Goal: Information Seeking & Learning: Learn about a topic

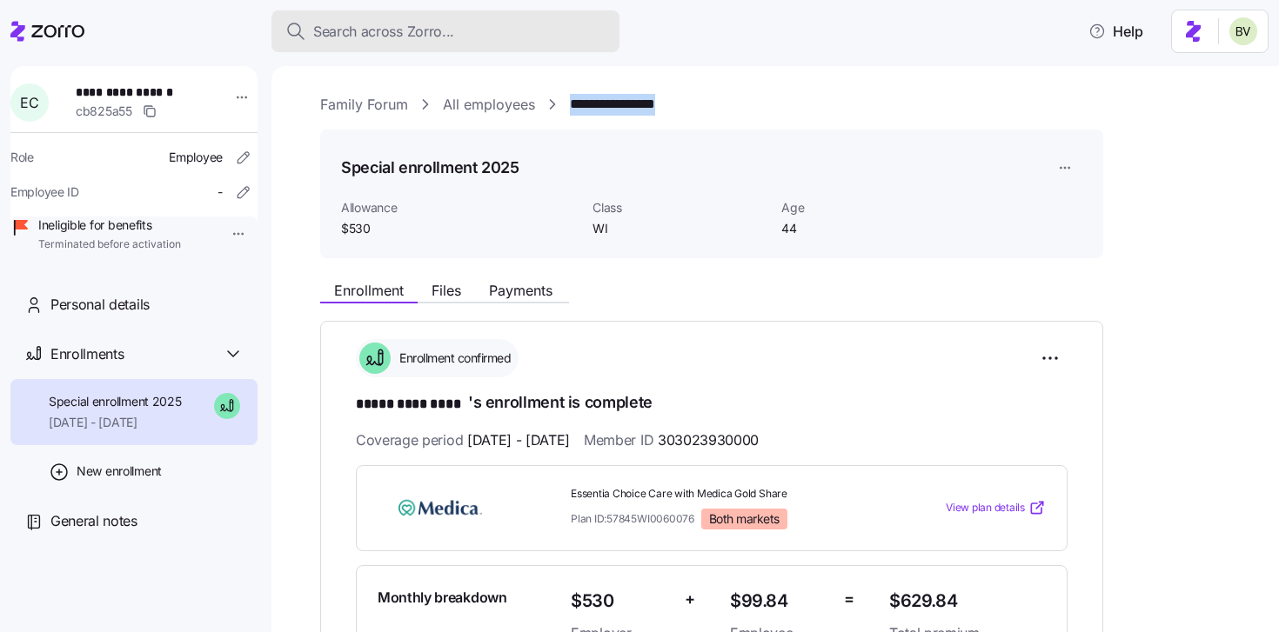
click at [361, 21] on span "Search across Zorro..." at bounding box center [383, 32] width 141 height 22
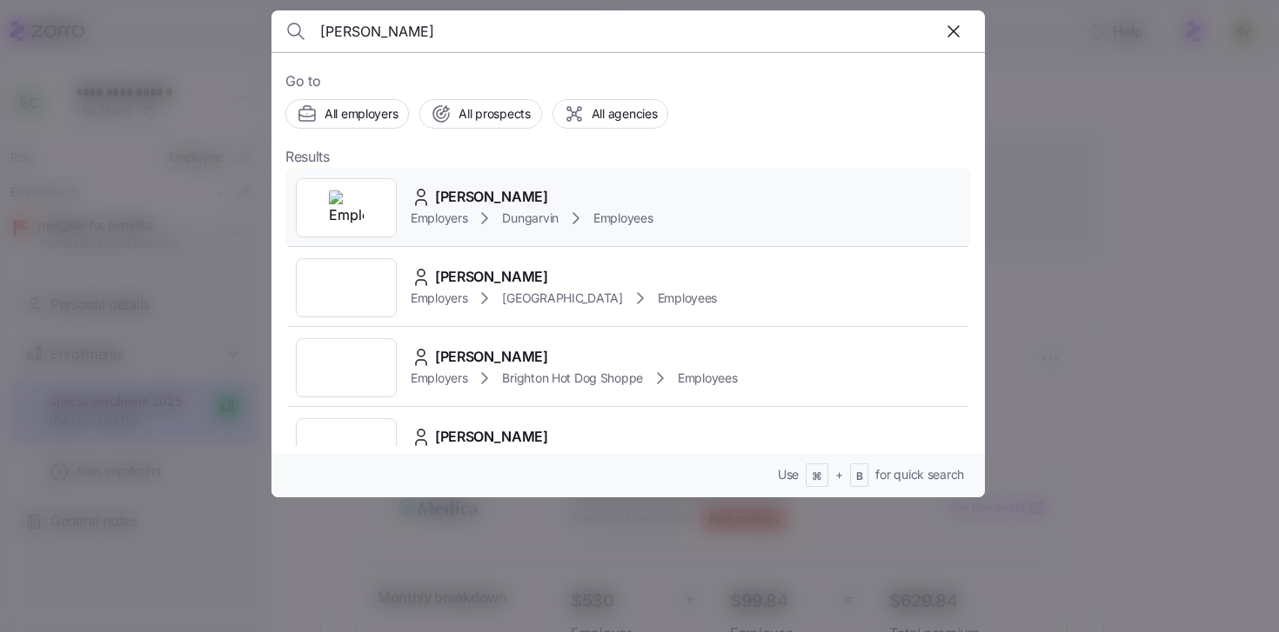
type input "Joyce Quarshie"
click at [338, 199] on img at bounding box center [346, 207] width 35 height 35
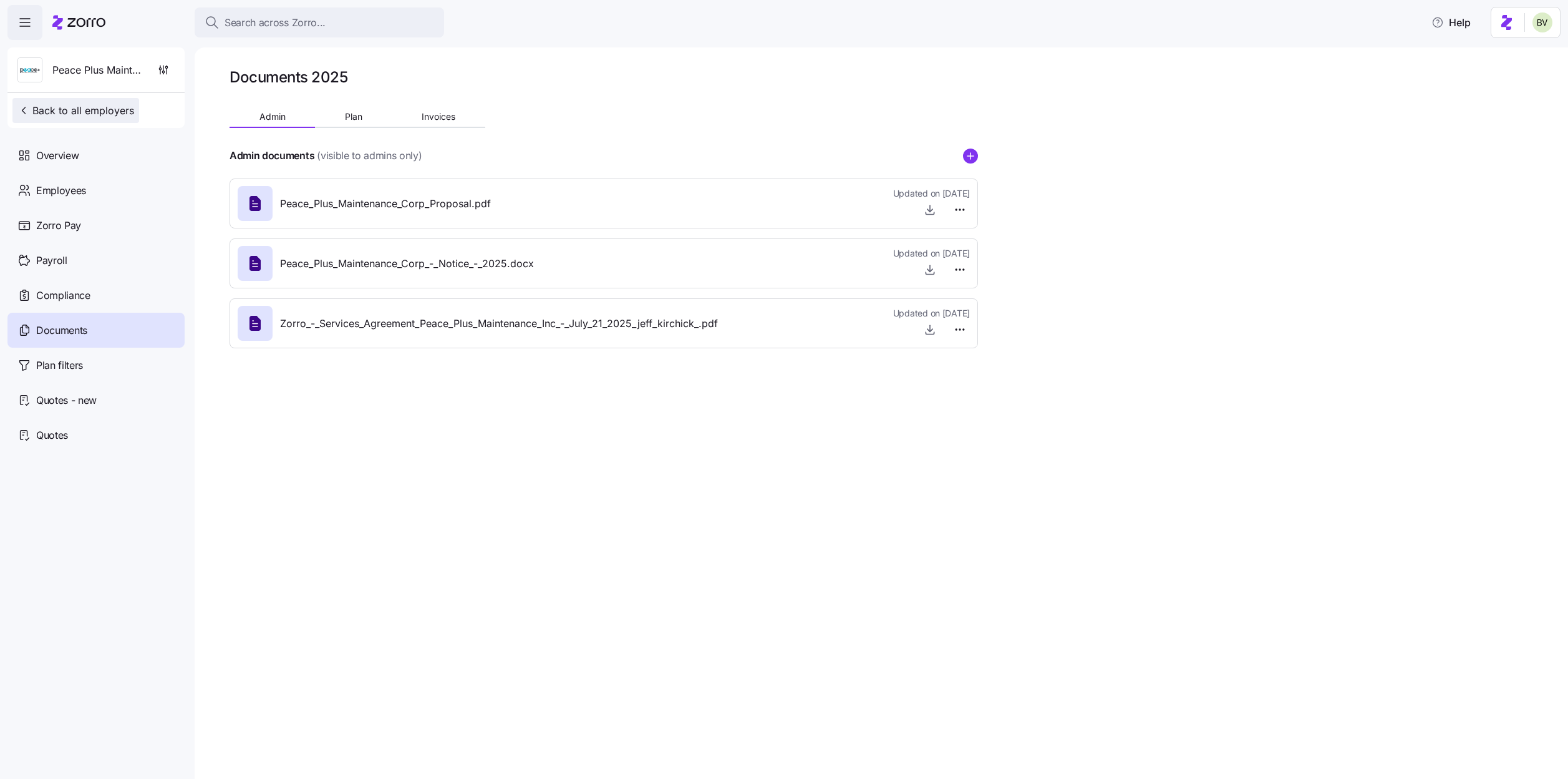
click at [93, 108] on span "Back to all employers" at bounding box center [75, 110] width 117 height 15
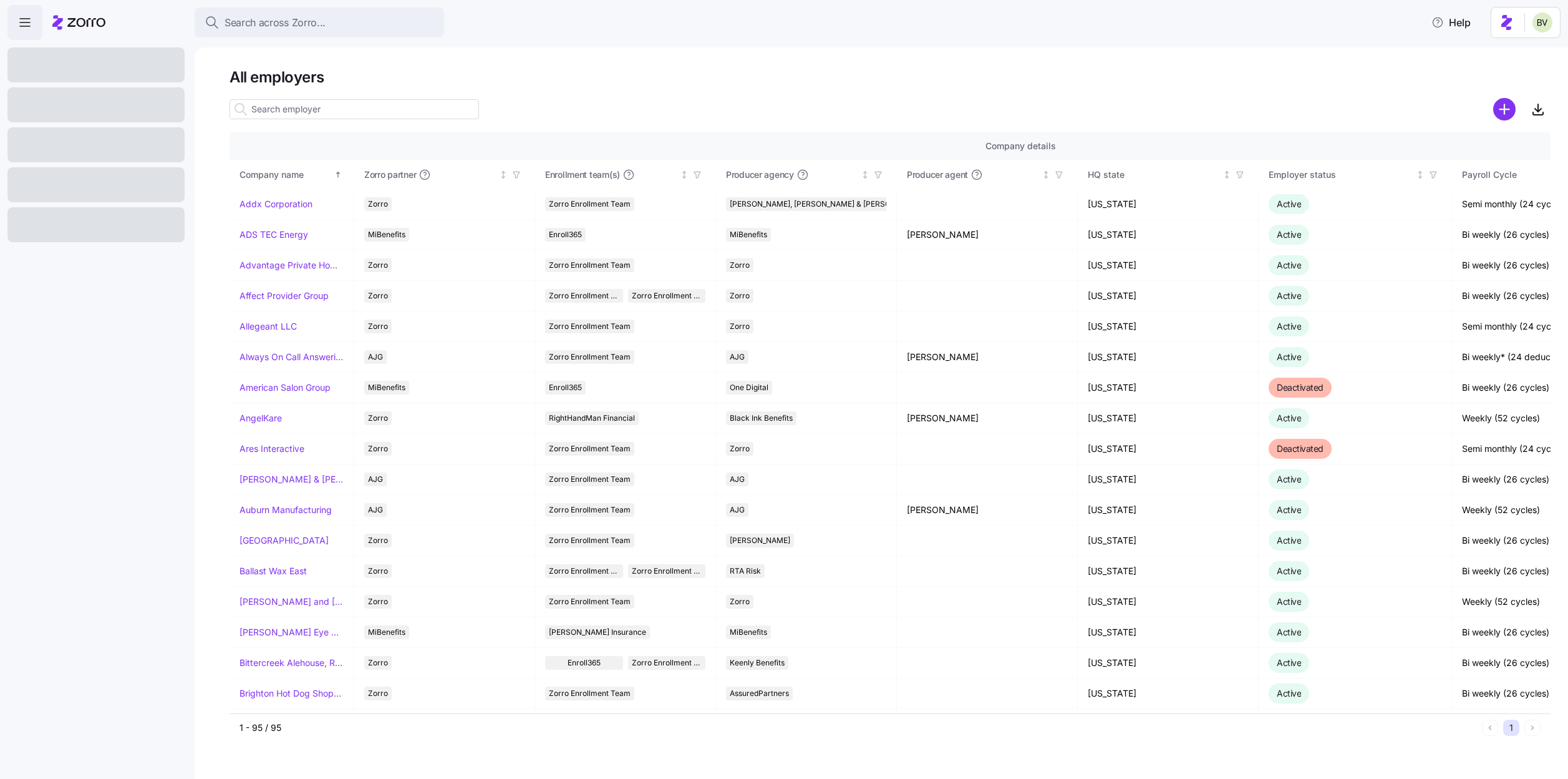
click at [308, 104] on input at bounding box center [354, 109] width 250 height 20
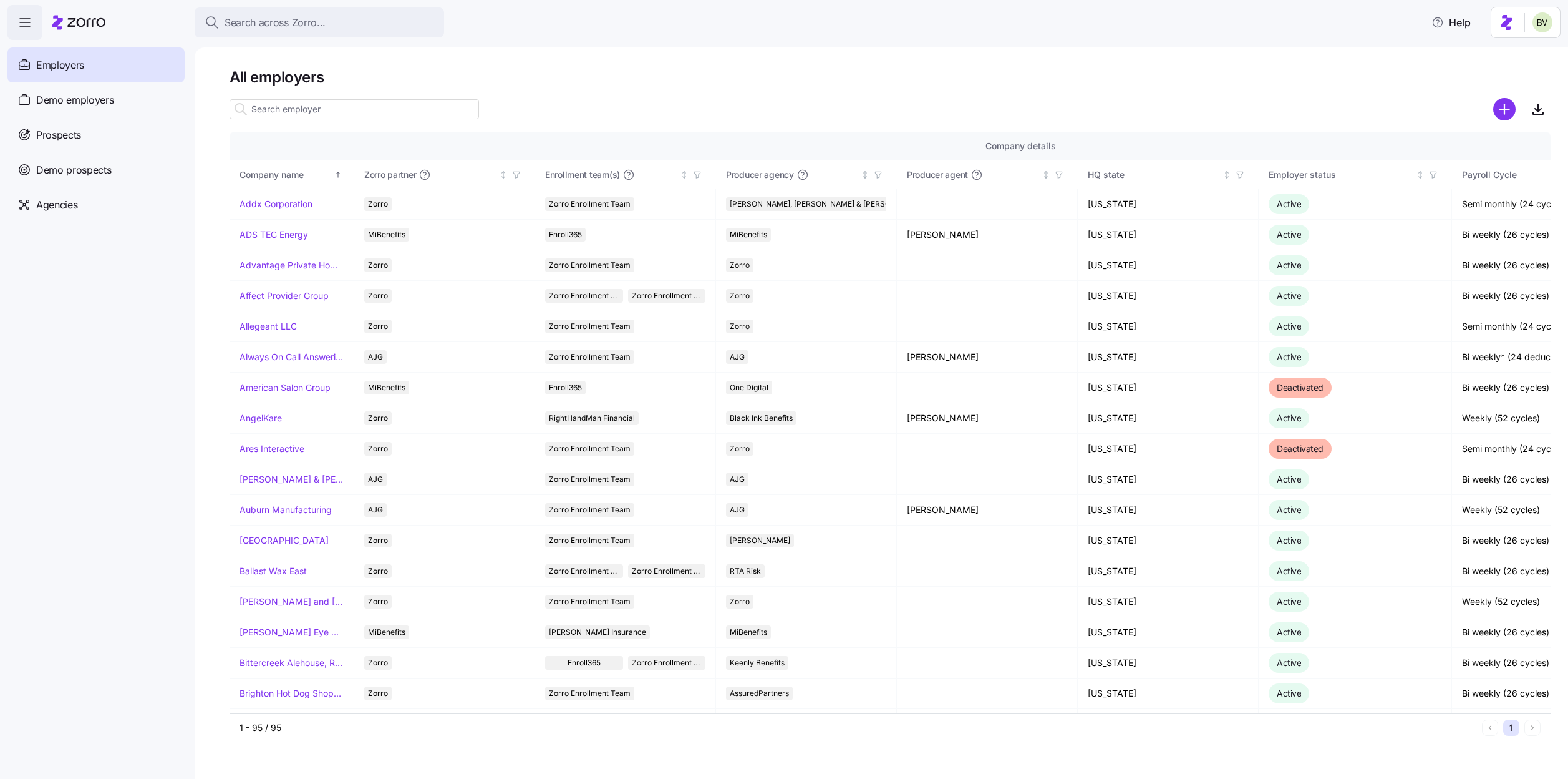
type input "n"
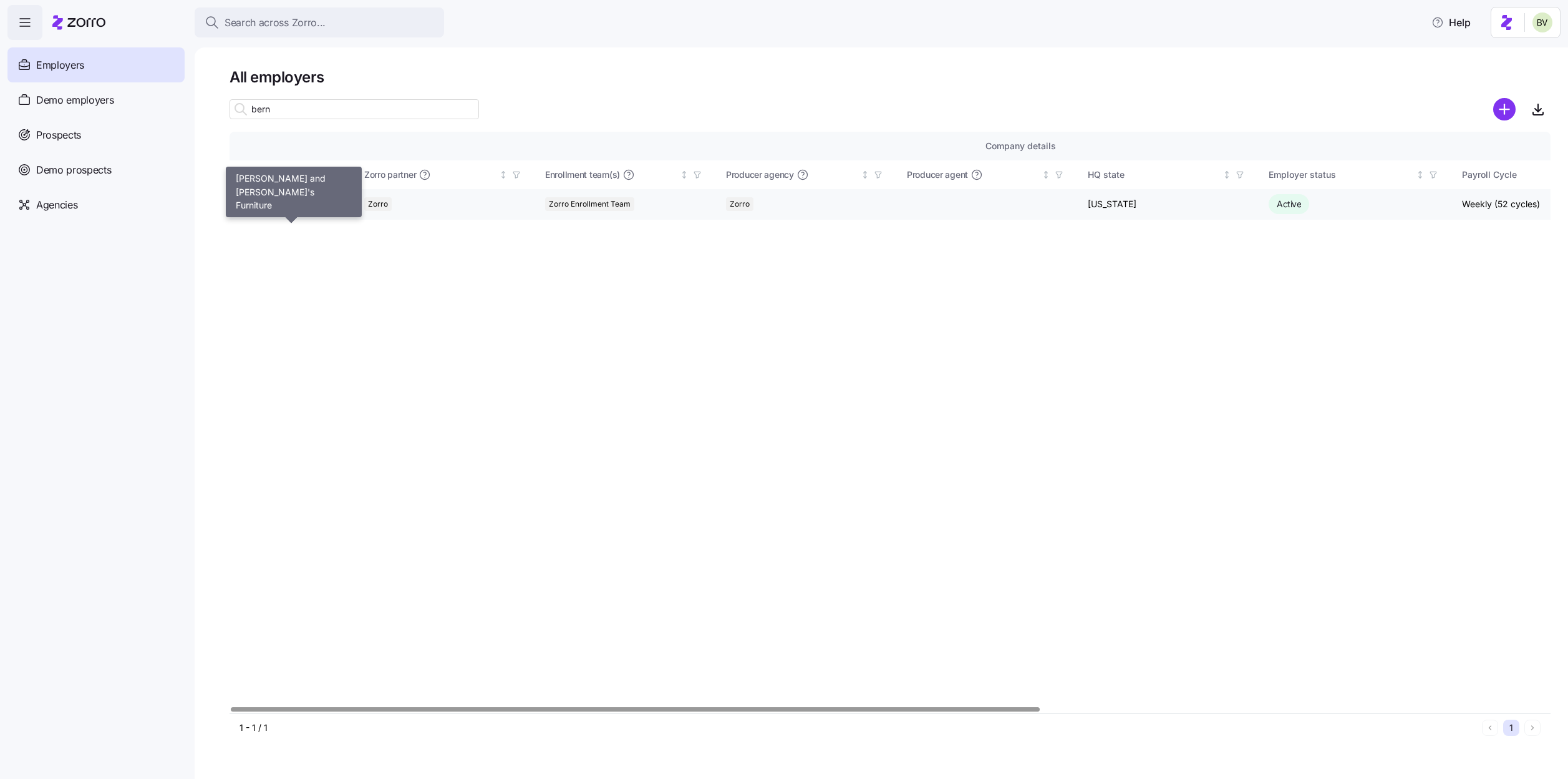
type input "bern"
click at [276, 202] on link "Bernie and Phyl's Furniture" at bounding box center [291, 204] width 104 height 12
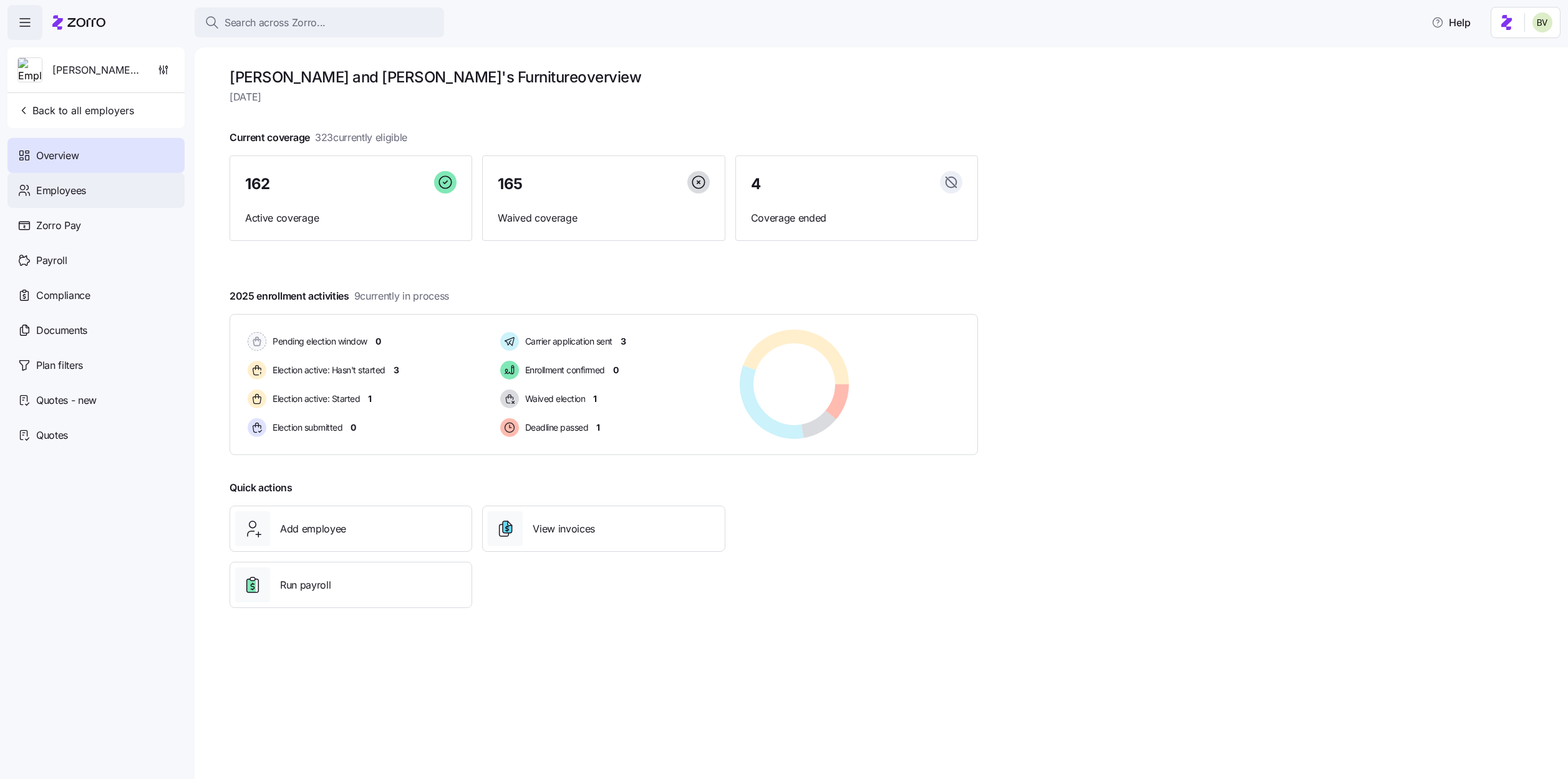
click at [128, 189] on div "Employees" at bounding box center [95, 190] width 177 height 35
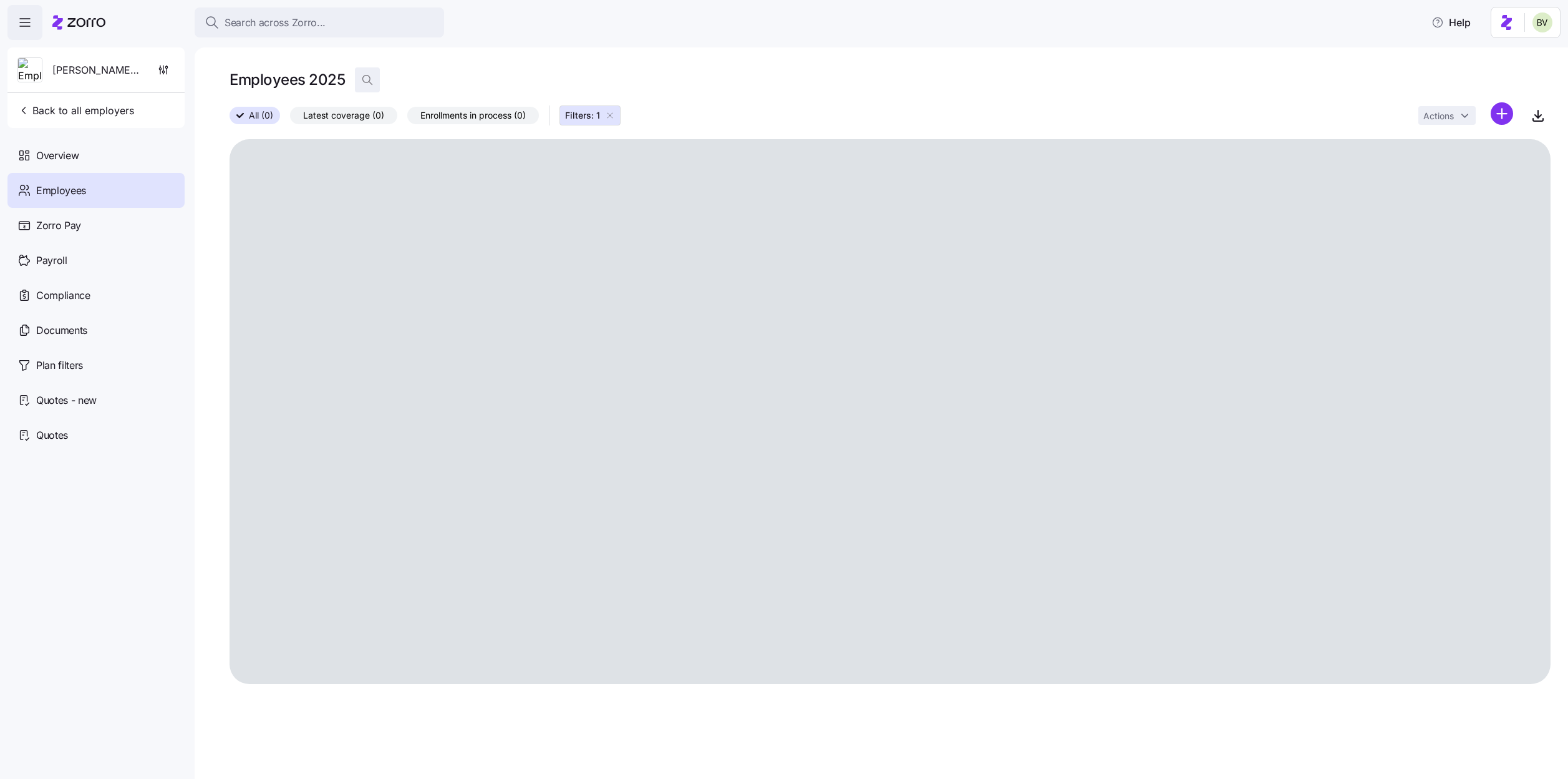
click at [361, 80] on icon "button" at bounding box center [367, 80] width 12 height 12
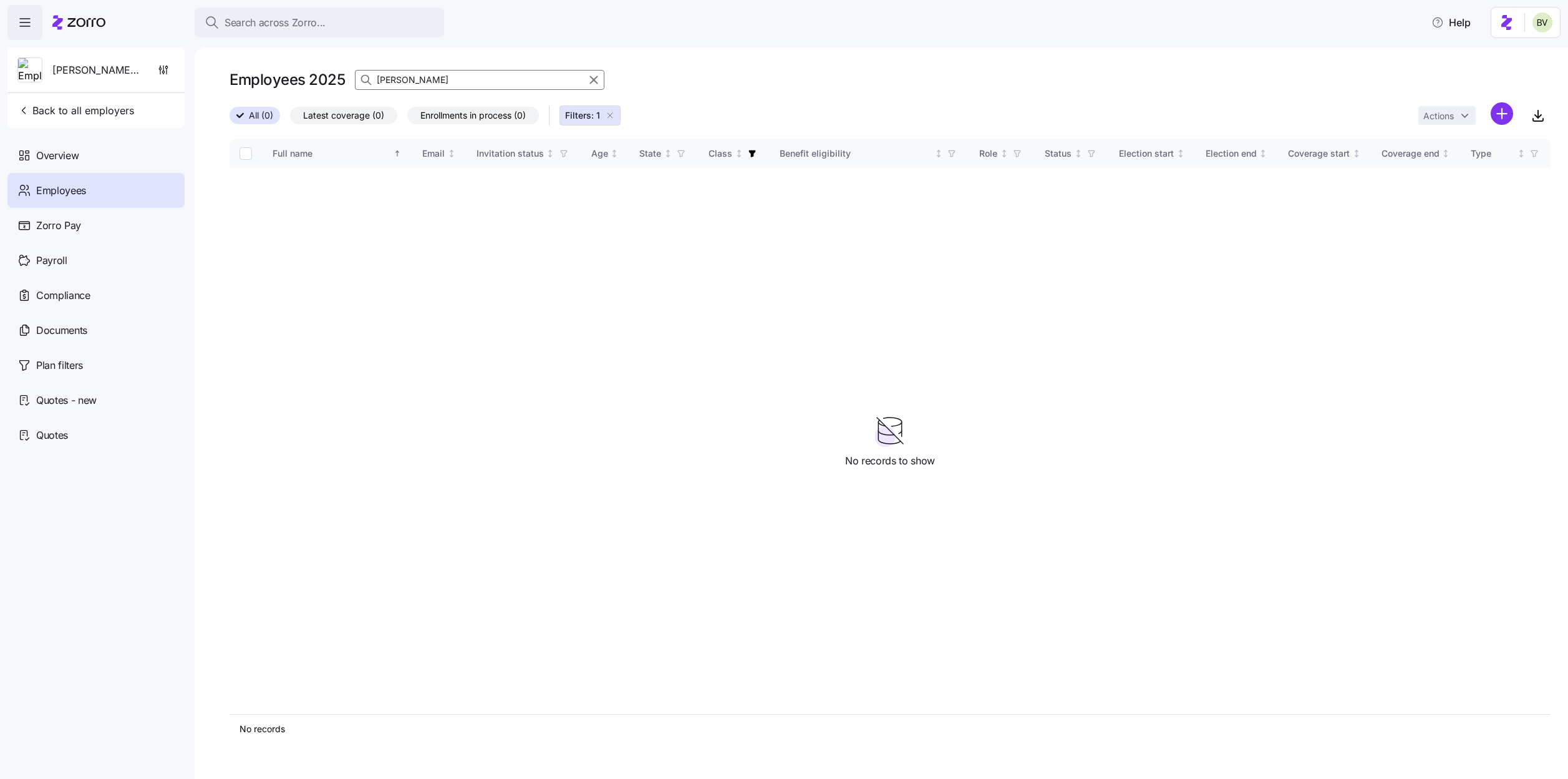
type input "[PERSON_NAME]"
click at [610, 115] on icon "button" at bounding box center [610, 115] width 10 height 10
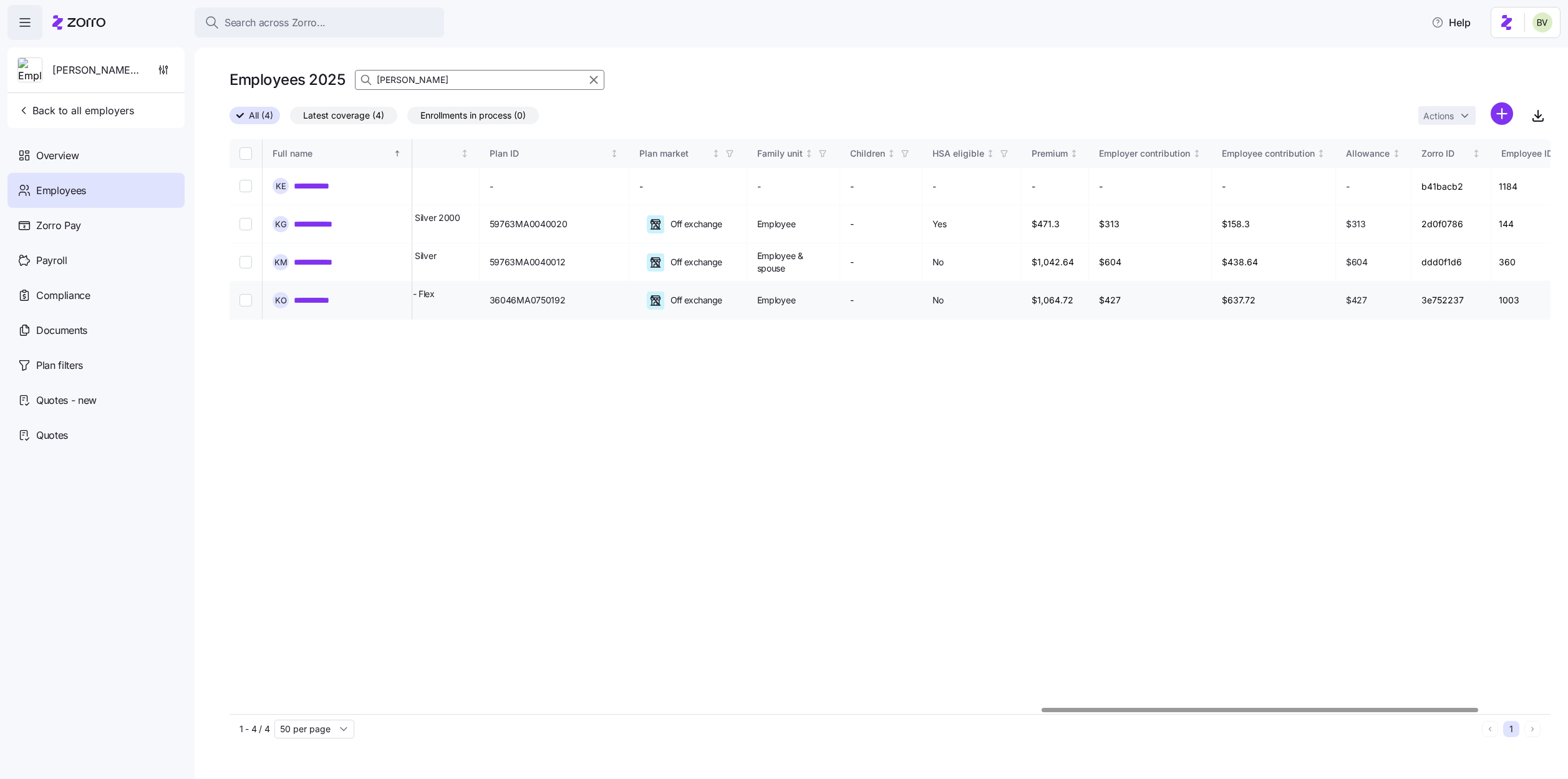
scroll to position [0, 2024]
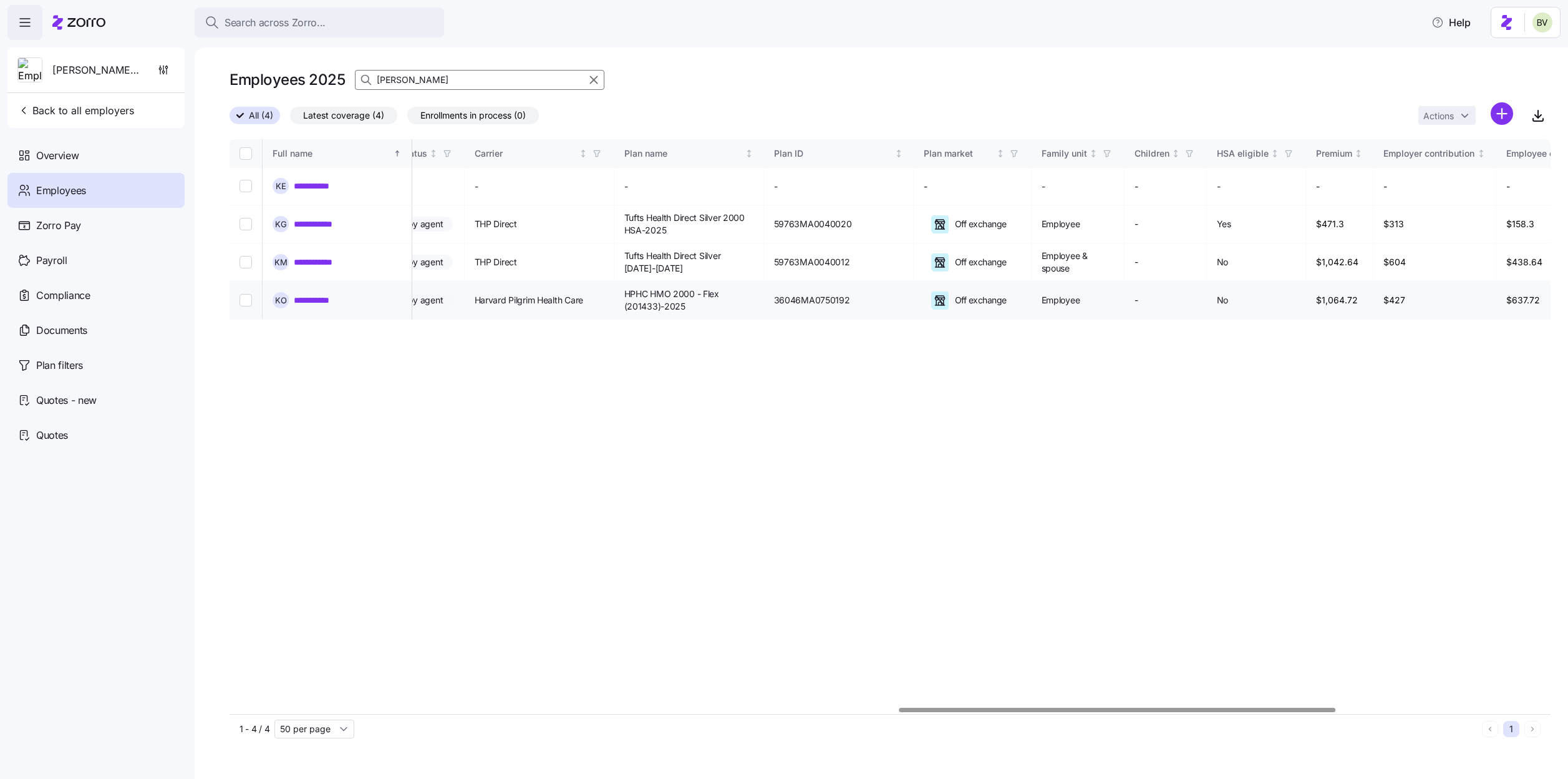
click at [345, 294] on link "**********" at bounding box center [321, 300] width 55 height 12
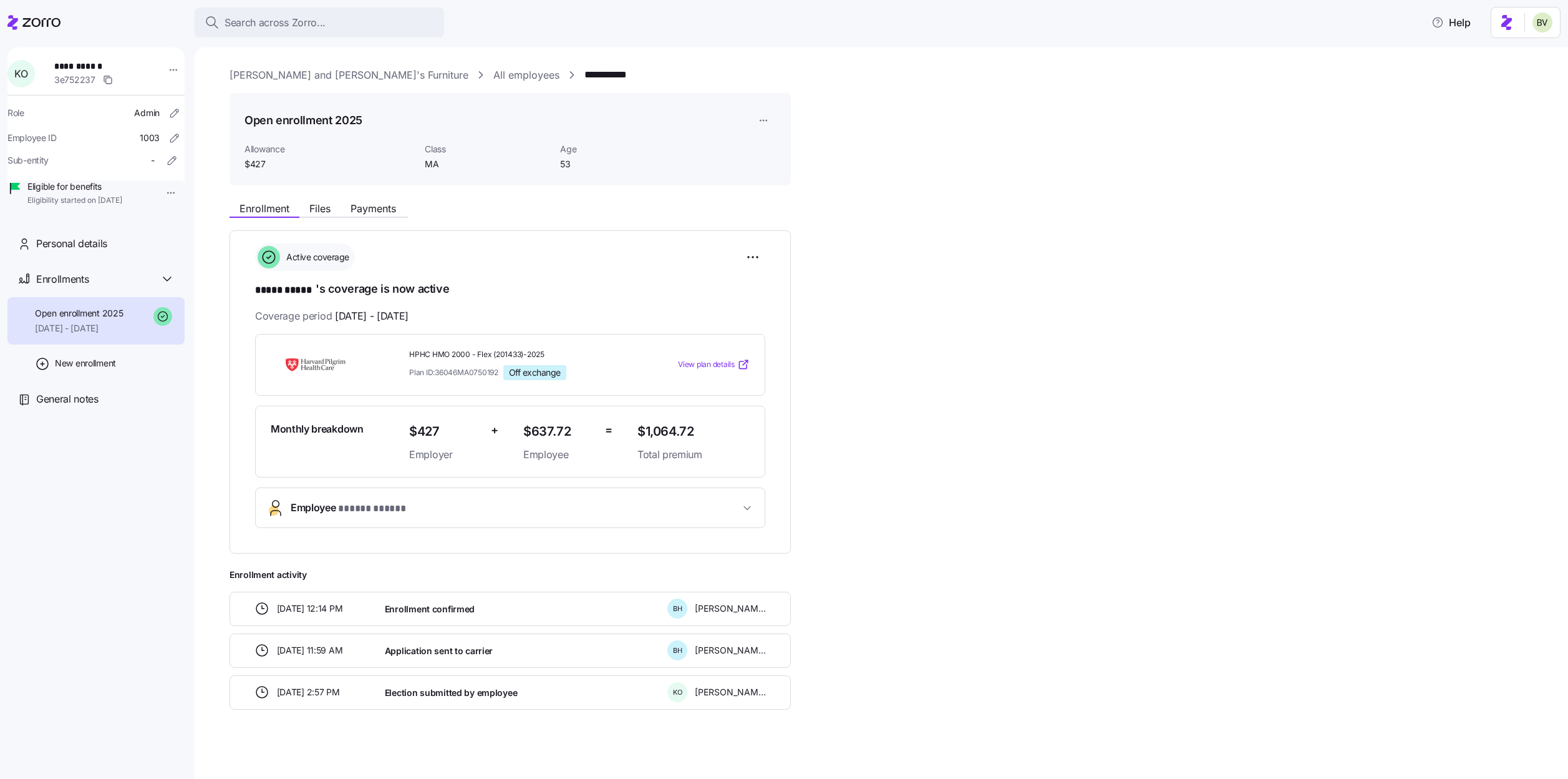
click at [723, 355] on div "View plan details" at bounding box center [693, 364] width 122 height 22
click at [709, 364] on span "View plan details" at bounding box center [705, 364] width 57 height 12
click at [753, 263] on html "**********" at bounding box center [784, 385] width 1568 height 771
click at [895, 344] on html "**********" at bounding box center [784, 385] width 1568 height 771
click at [759, 128] on html "**********" at bounding box center [784, 385] width 1568 height 771
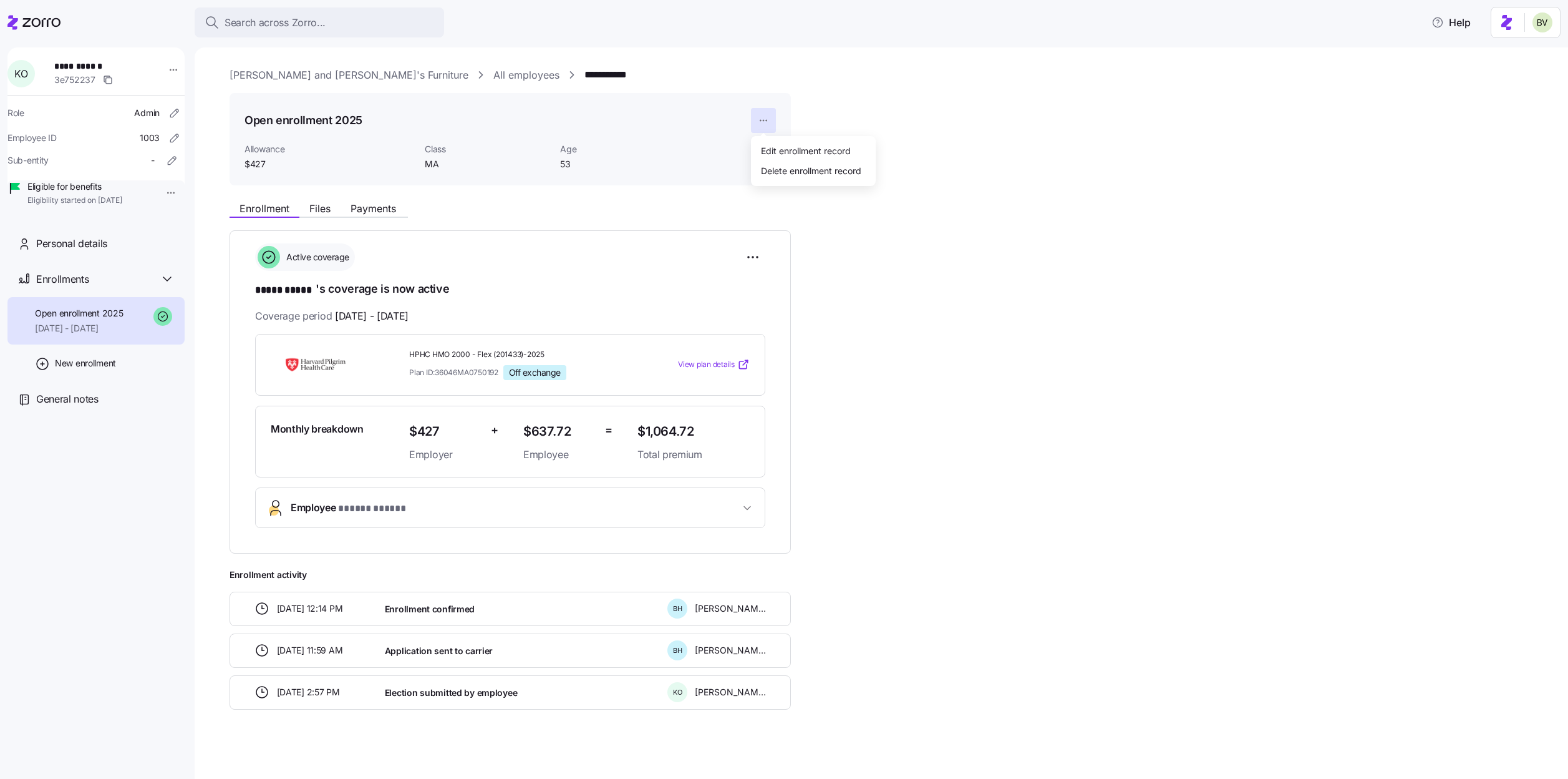
click at [865, 127] on html "**********" at bounding box center [784, 385] width 1568 height 771
click at [493, 73] on link "All employees" at bounding box center [526, 75] width 66 height 16
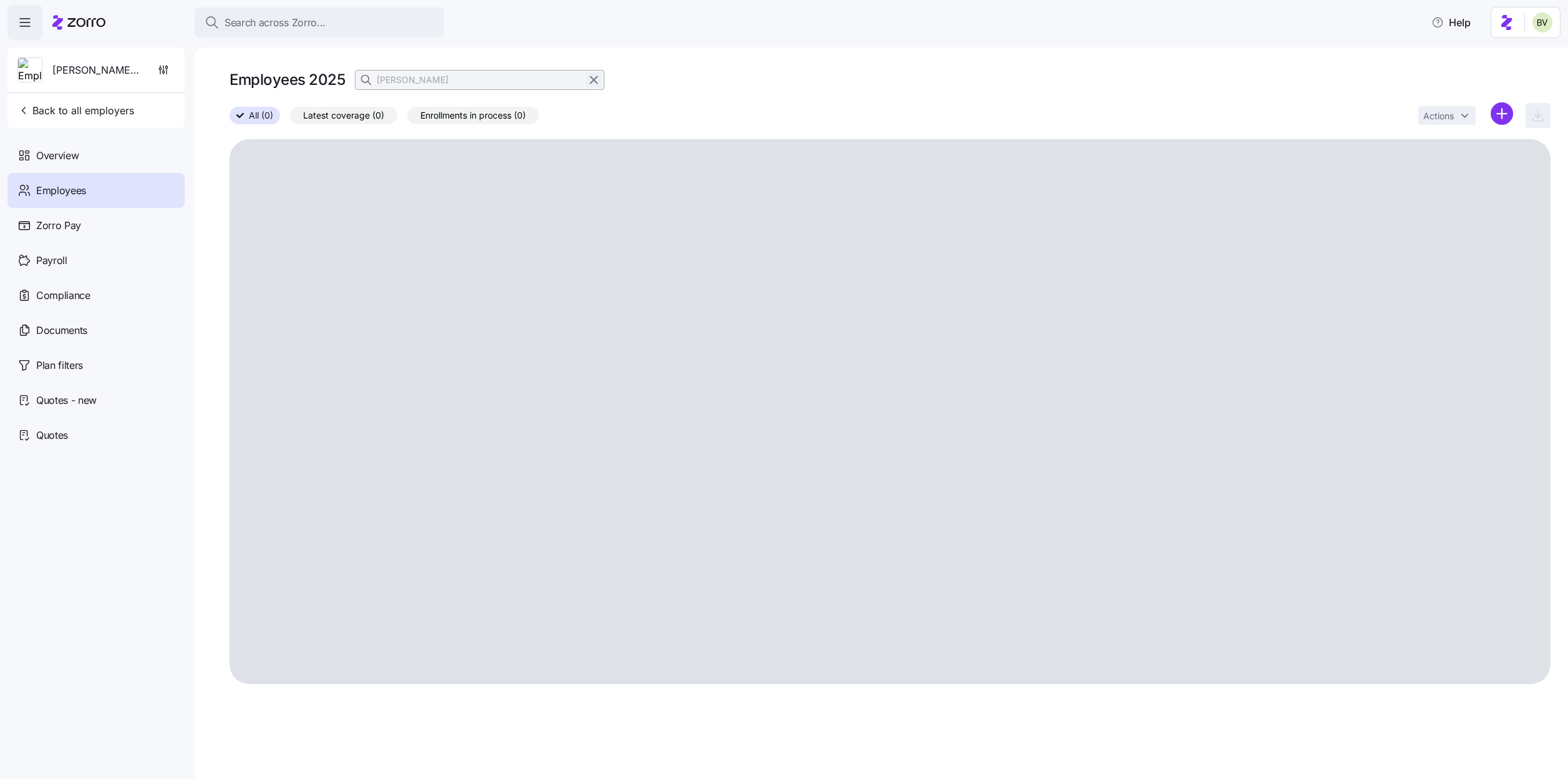
click at [598, 82] on icon "button" at bounding box center [593, 80] width 14 height 15
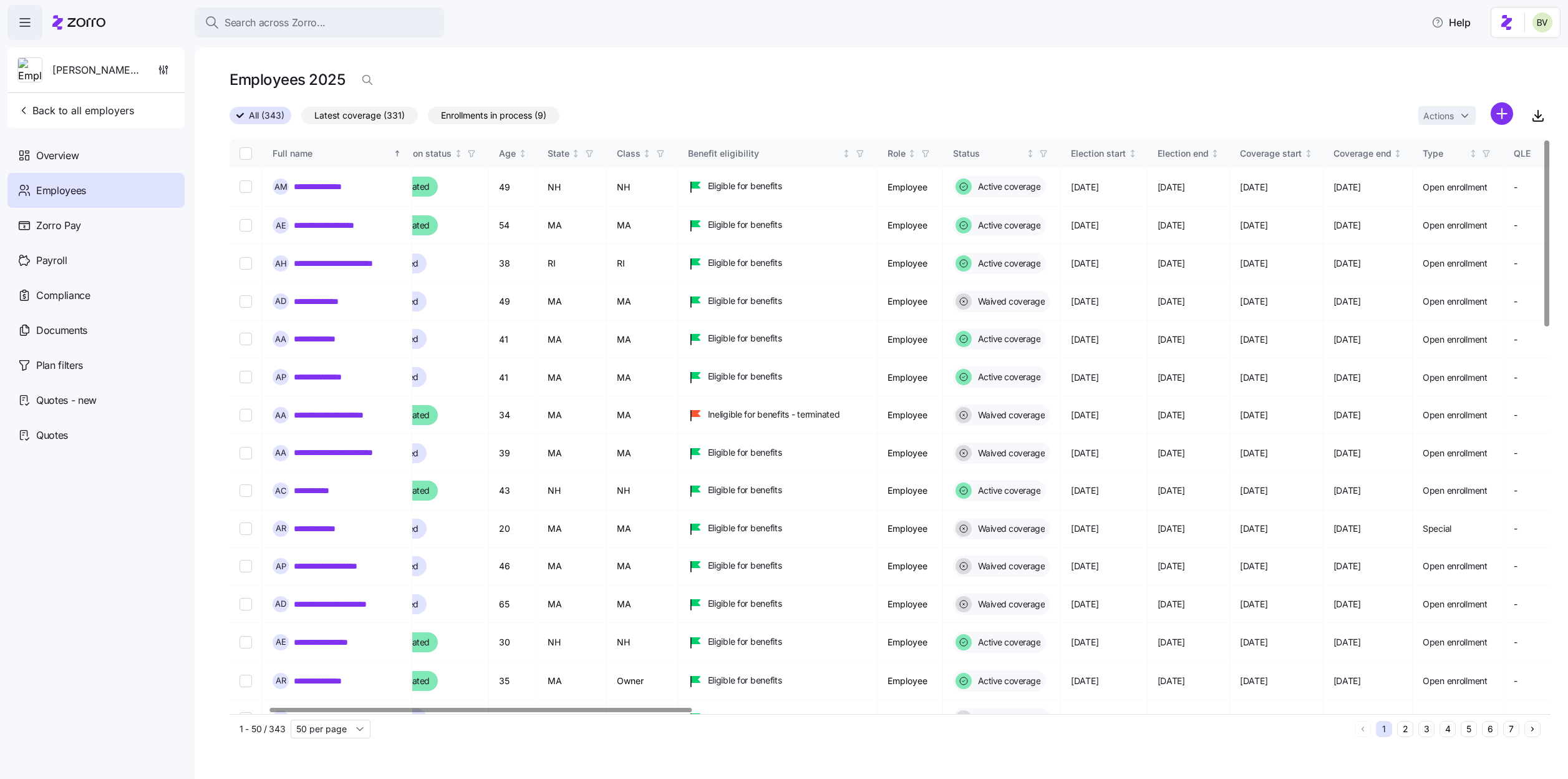
scroll to position [0, 212]
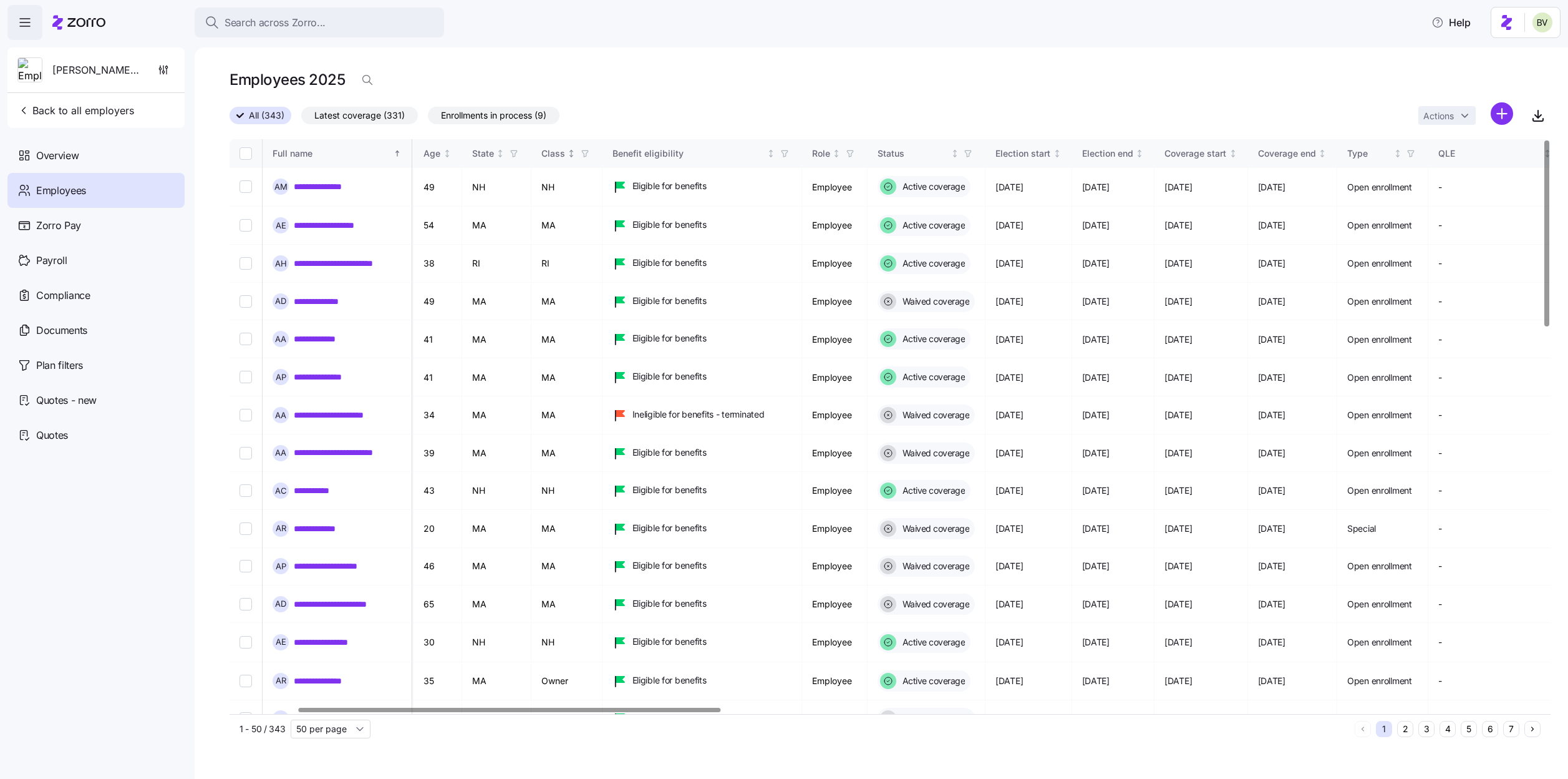
click at [591, 158] on span "button" at bounding box center [584, 153] width 14 height 14
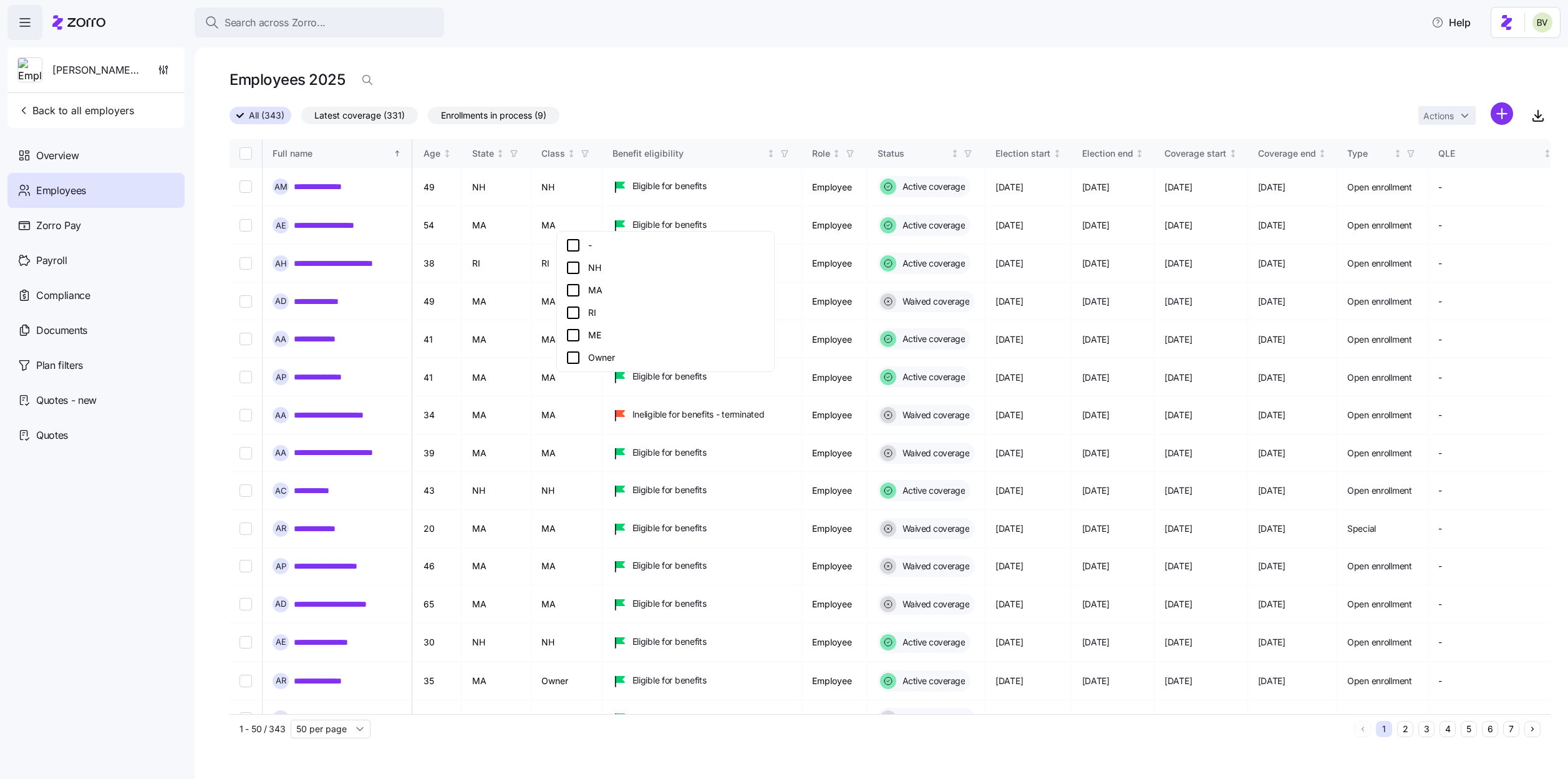
click at [576, 265] on icon at bounding box center [573, 268] width 15 height 15
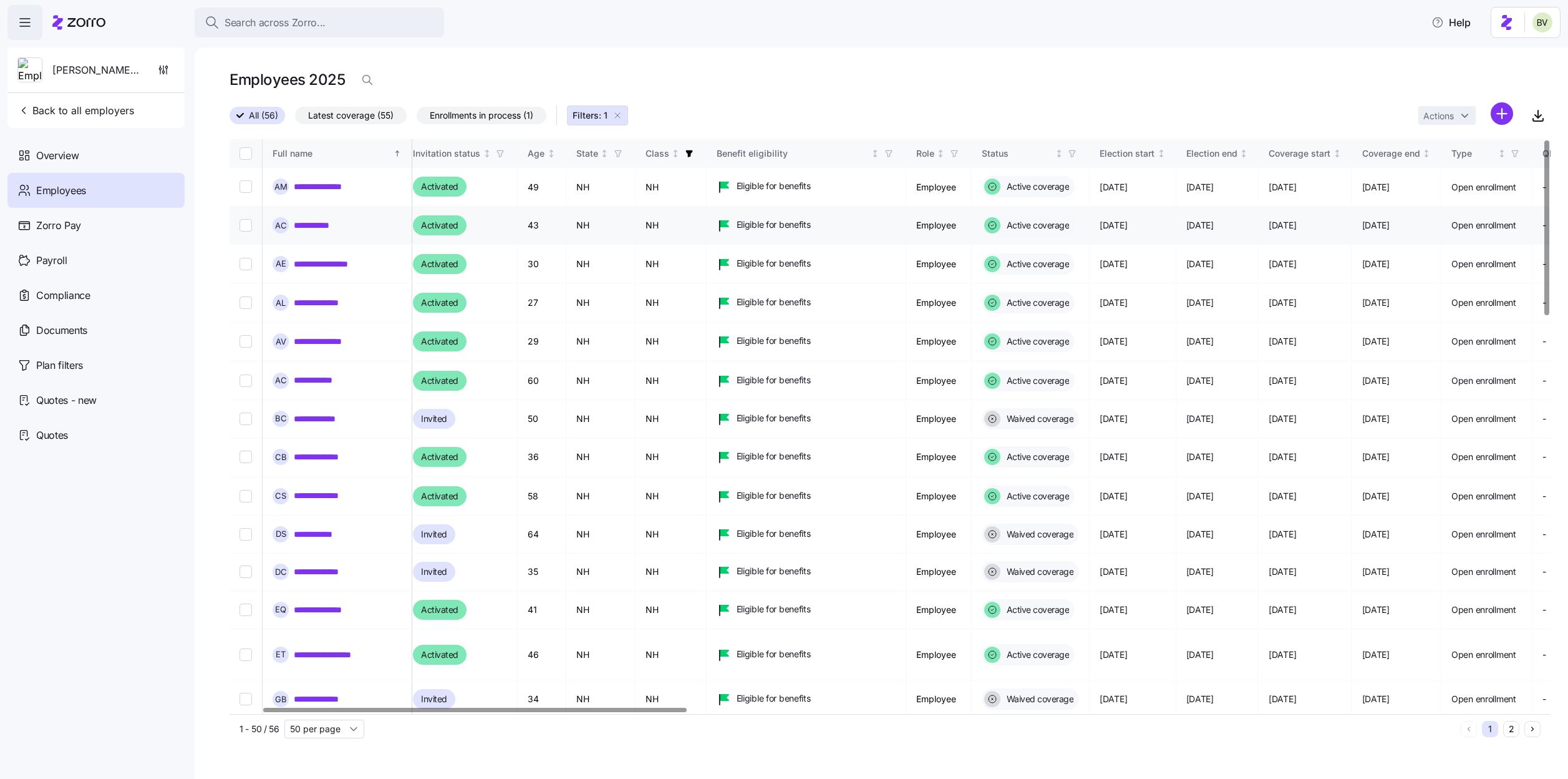
scroll to position [0, 98]
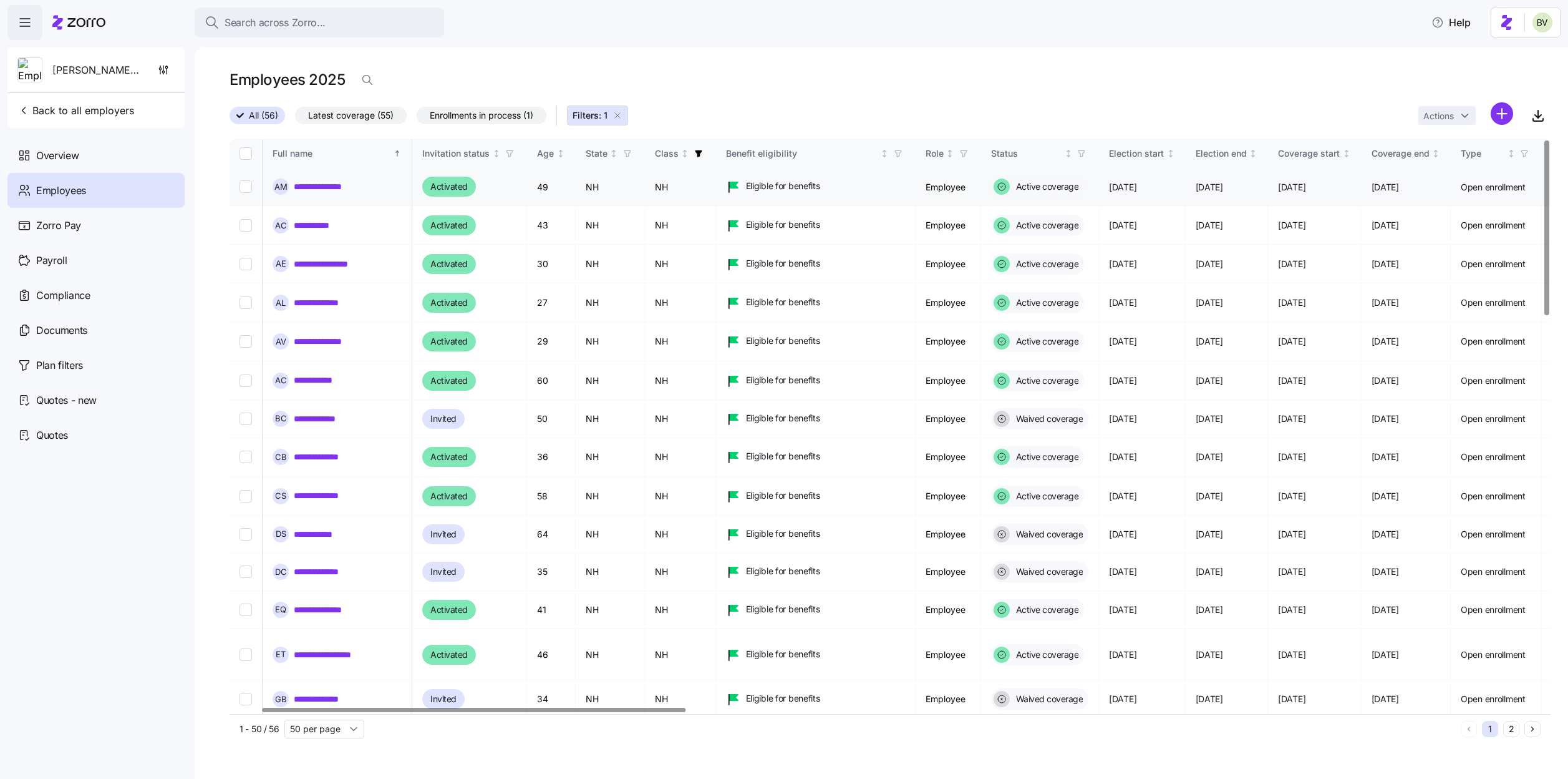
click at [347, 184] on link "**********" at bounding box center [331, 186] width 73 height 12
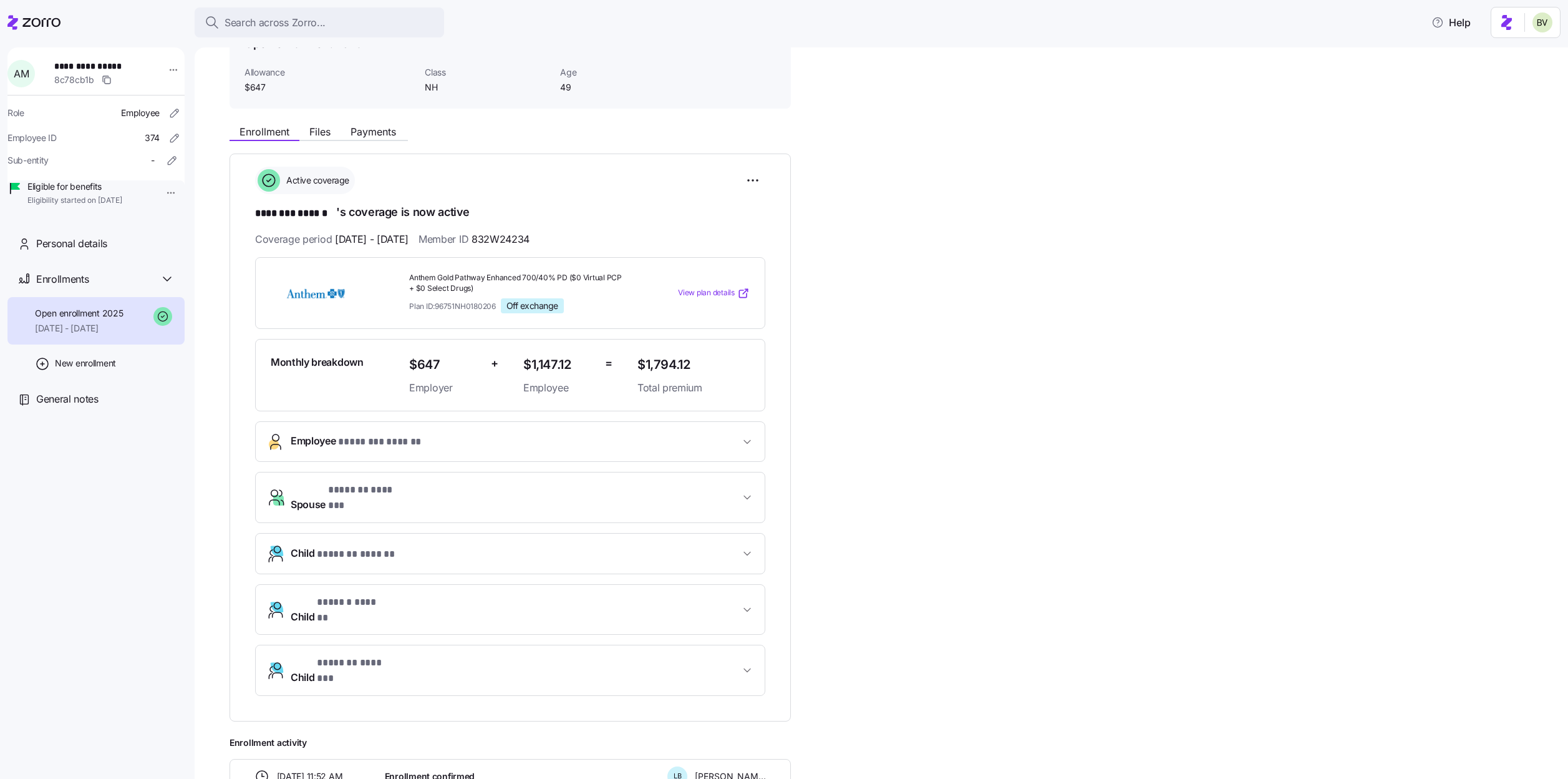
scroll to position [79, 0]
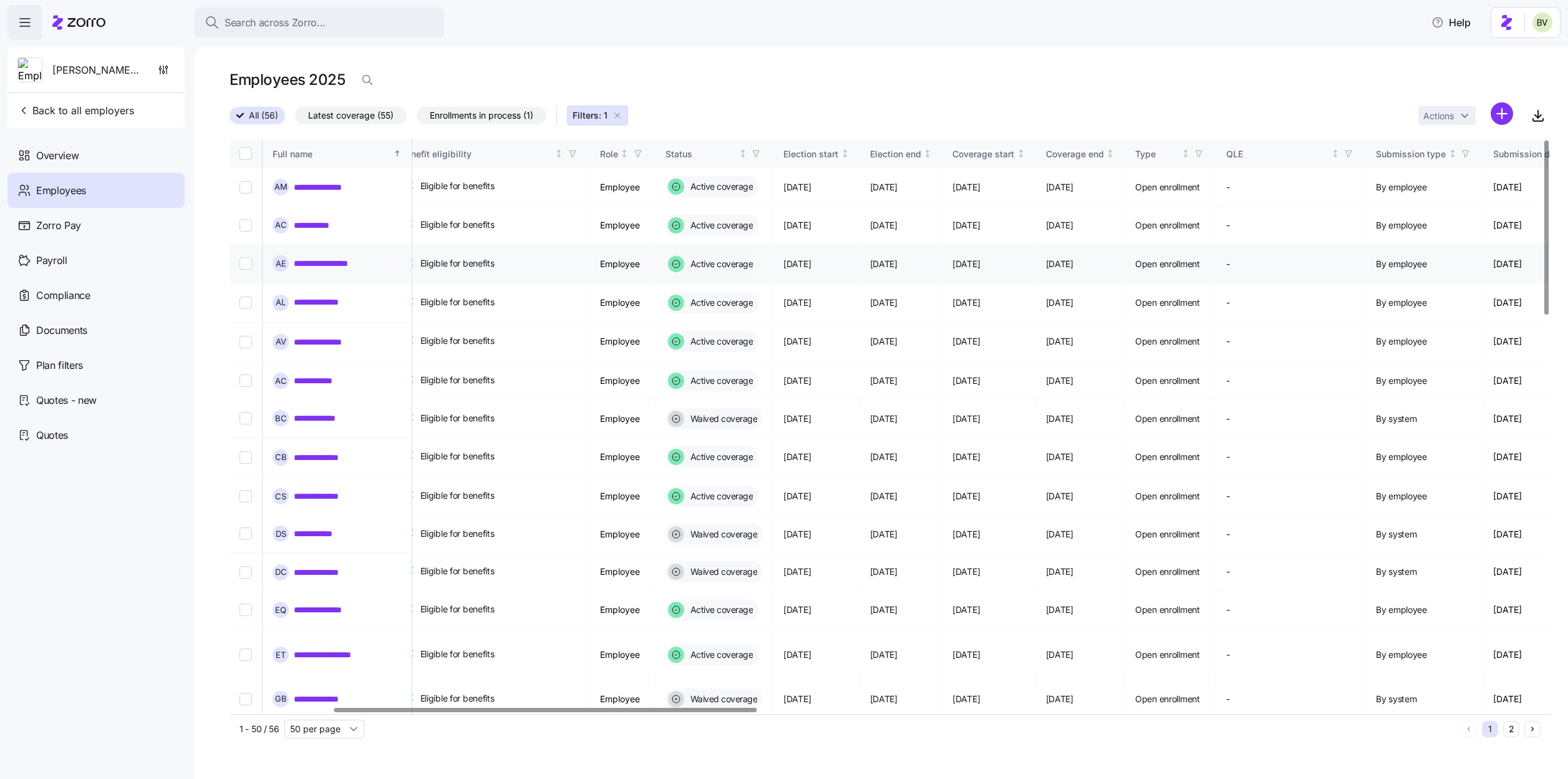
scroll to position [0, 84]
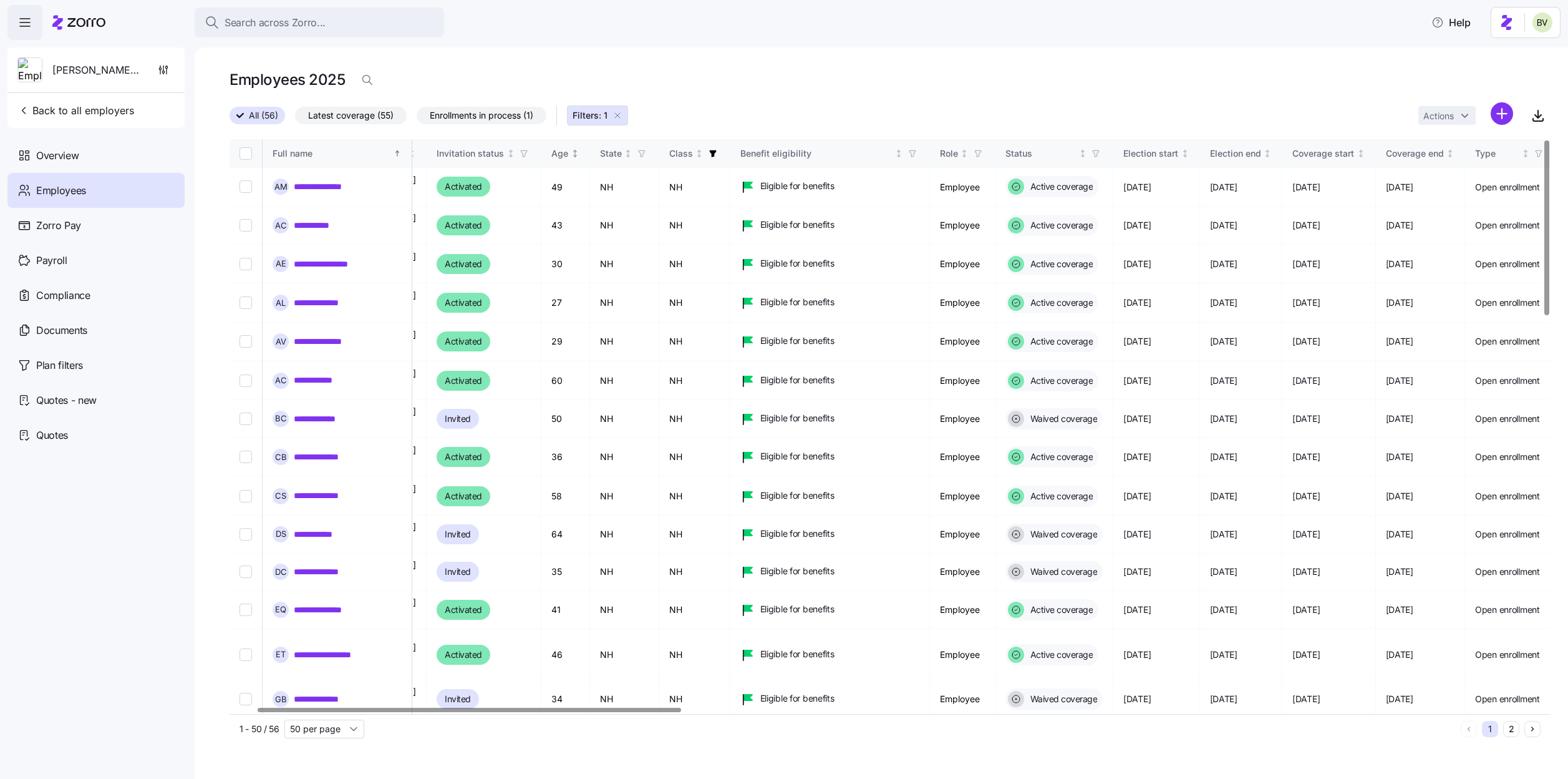
click at [579, 155] on icon "Not sorted" at bounding box center [575, 154] width 9 height 9
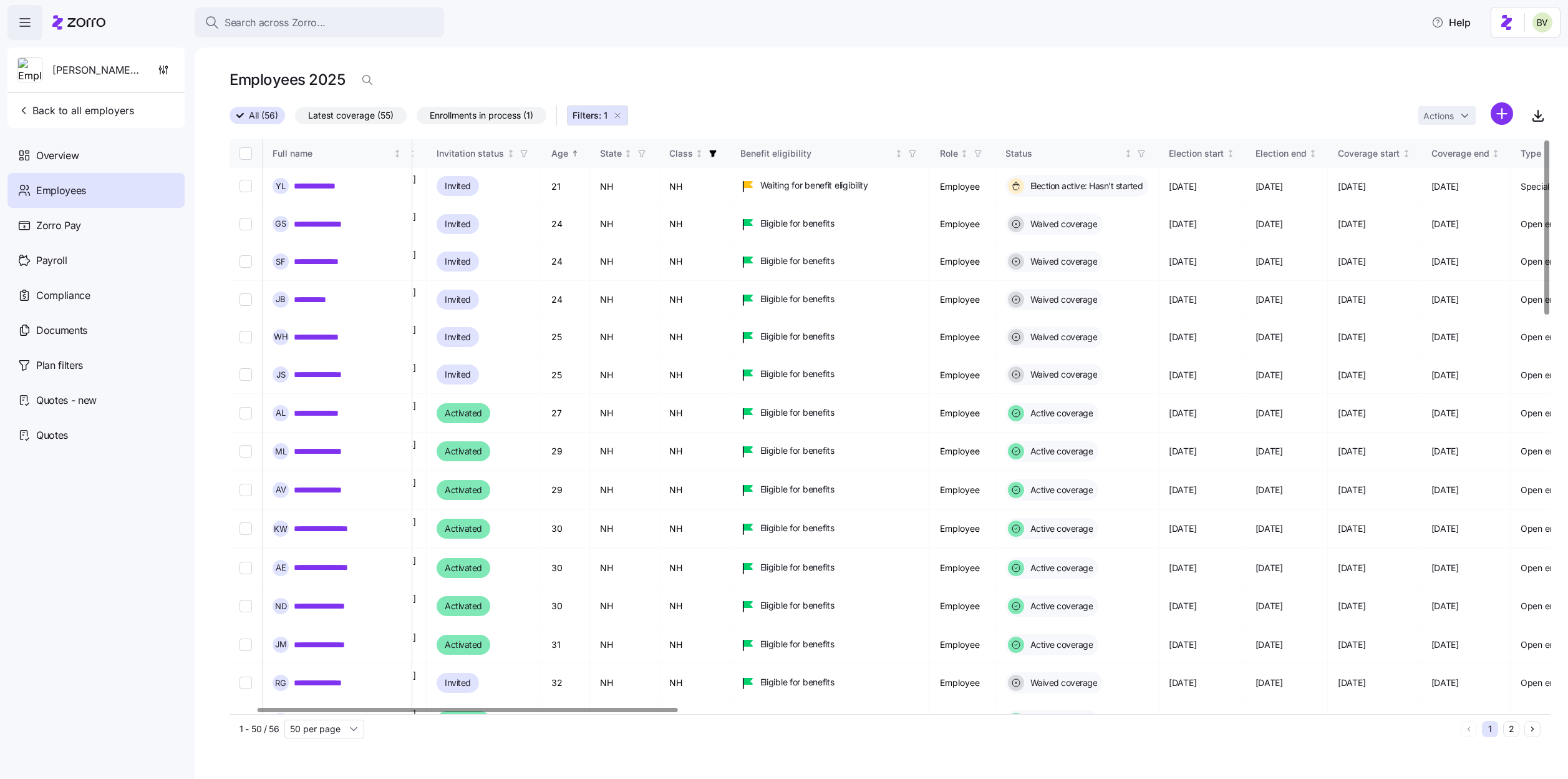
click at [590, 161] on th "Age" at bounding box center [566, 154] width 49 height 29
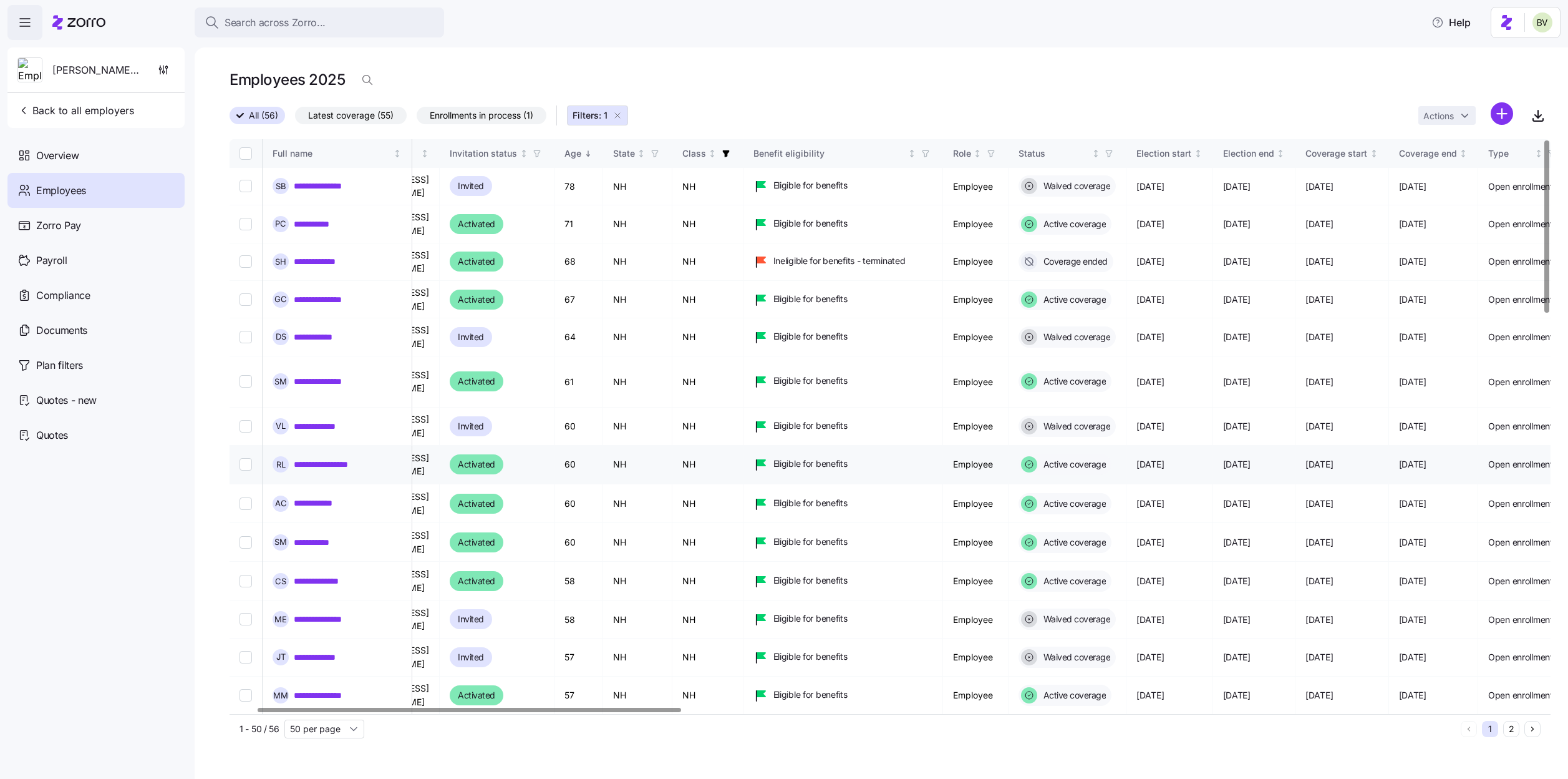
scroll to position [0, 65]
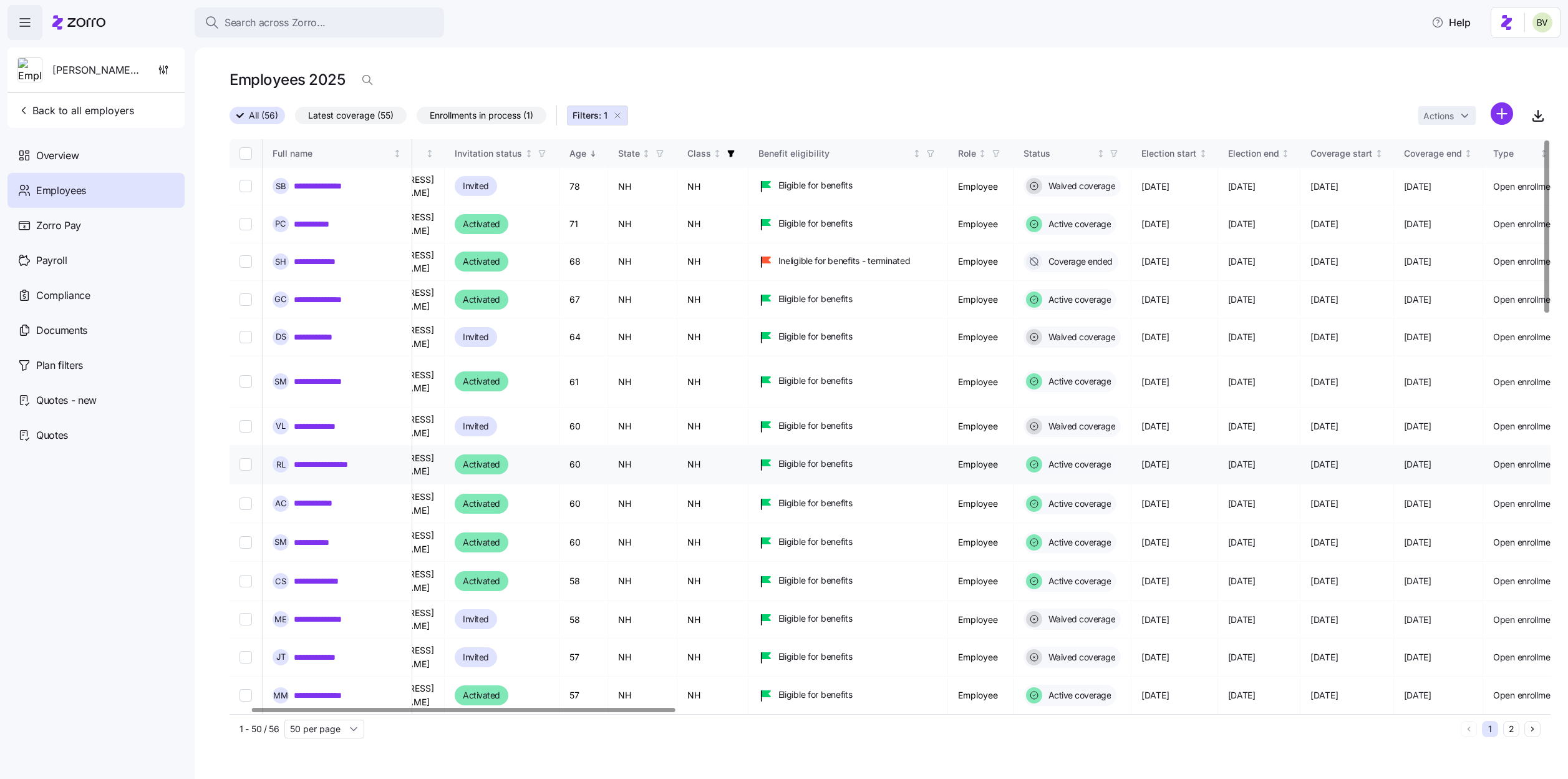
click at [355, 458] on link "**********" at bounding box center [338, 463] width 89 height 12
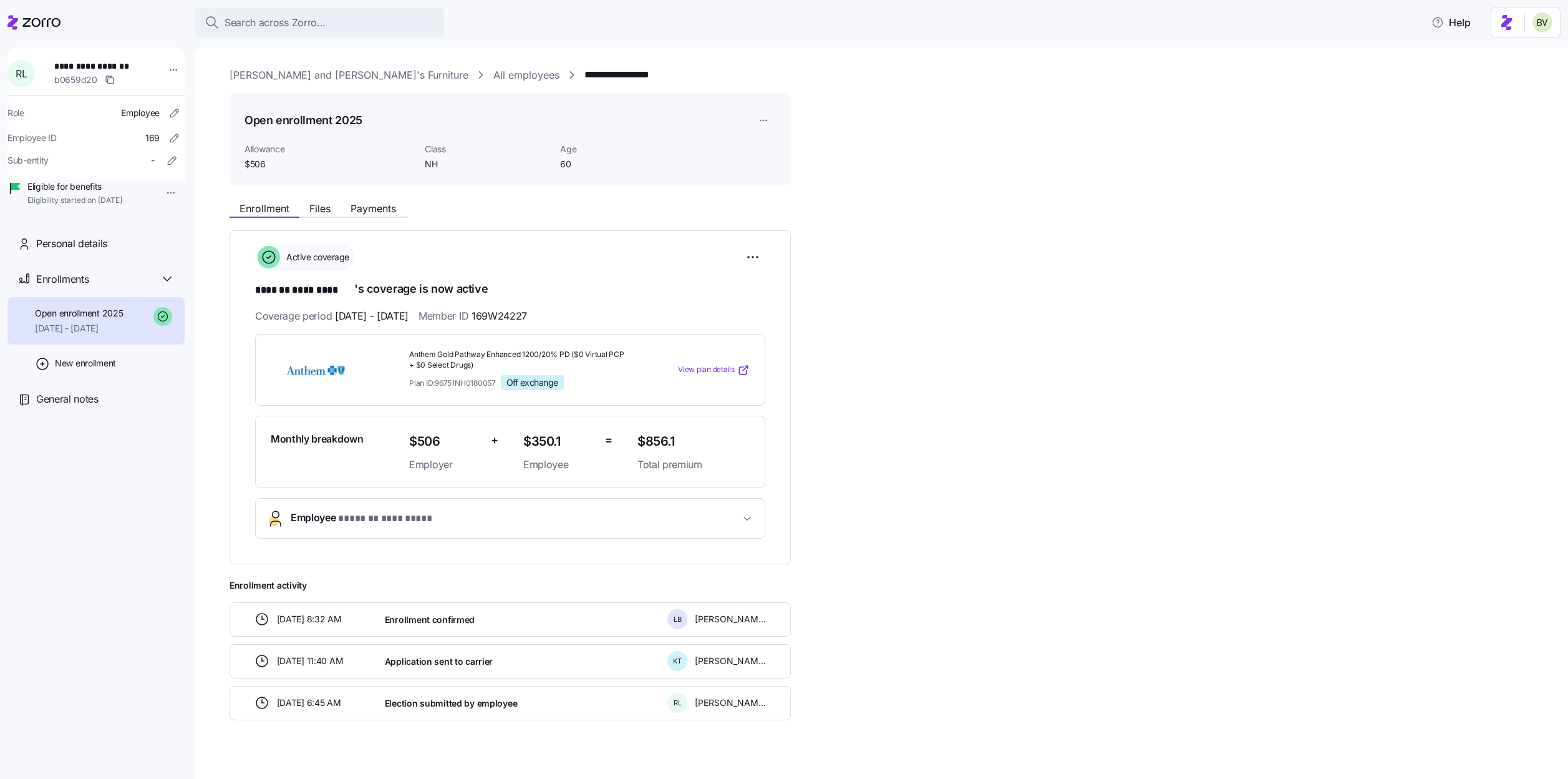
click at [333, 70] on link "Bernie and Phyl's Furniture" at bounding box center [348, 75] width 239 height 16
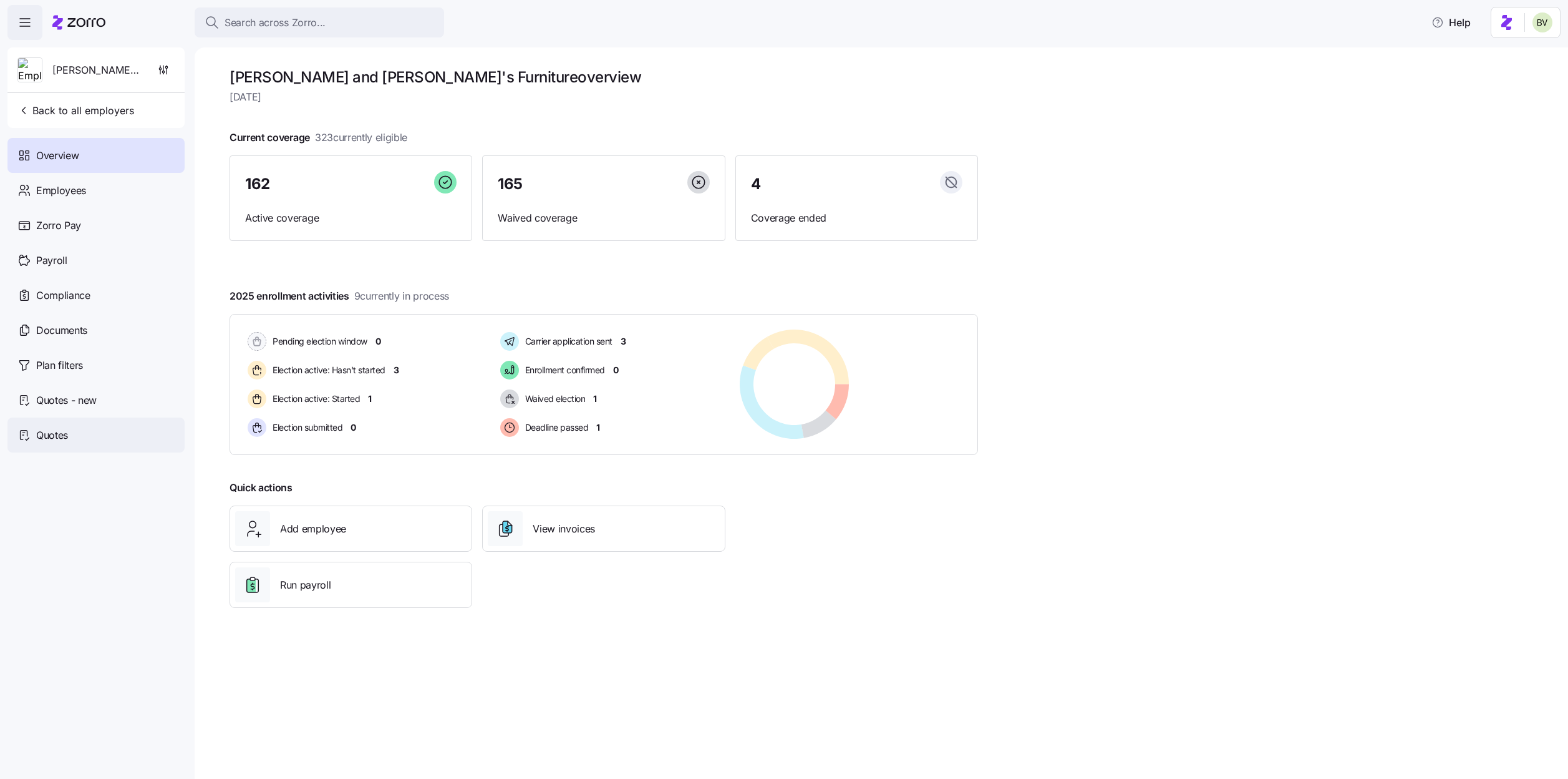
click at [68, 431] on span "Quotes" at bounding box center [52, 435] width 32 height 16
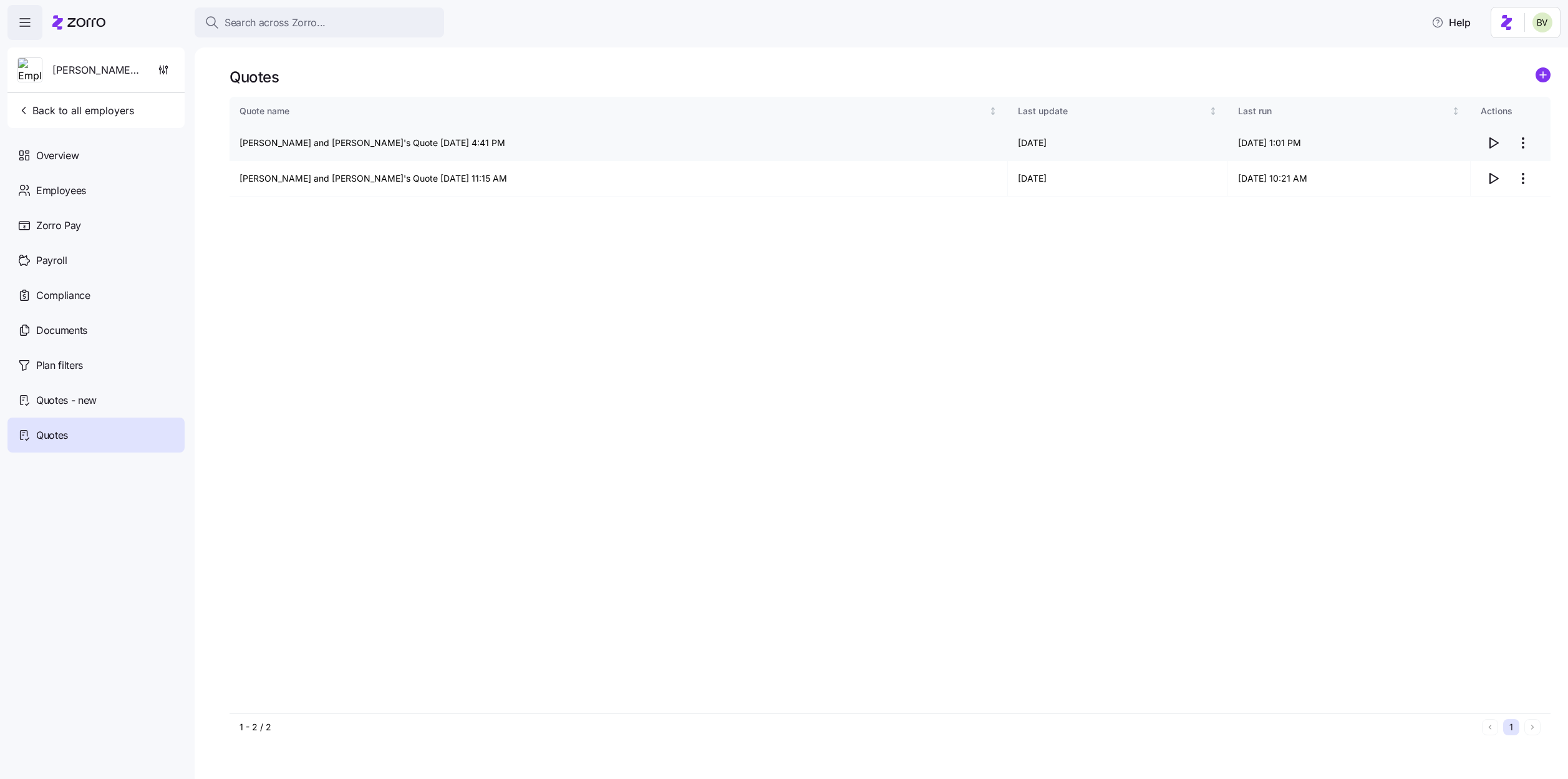
click at [1483, 148] on span "button" at bounding box center [1493, 143] width 24 height 24
click at [142, 192] on div "Employees" at bounding box center [95, 190] width 177 height 35
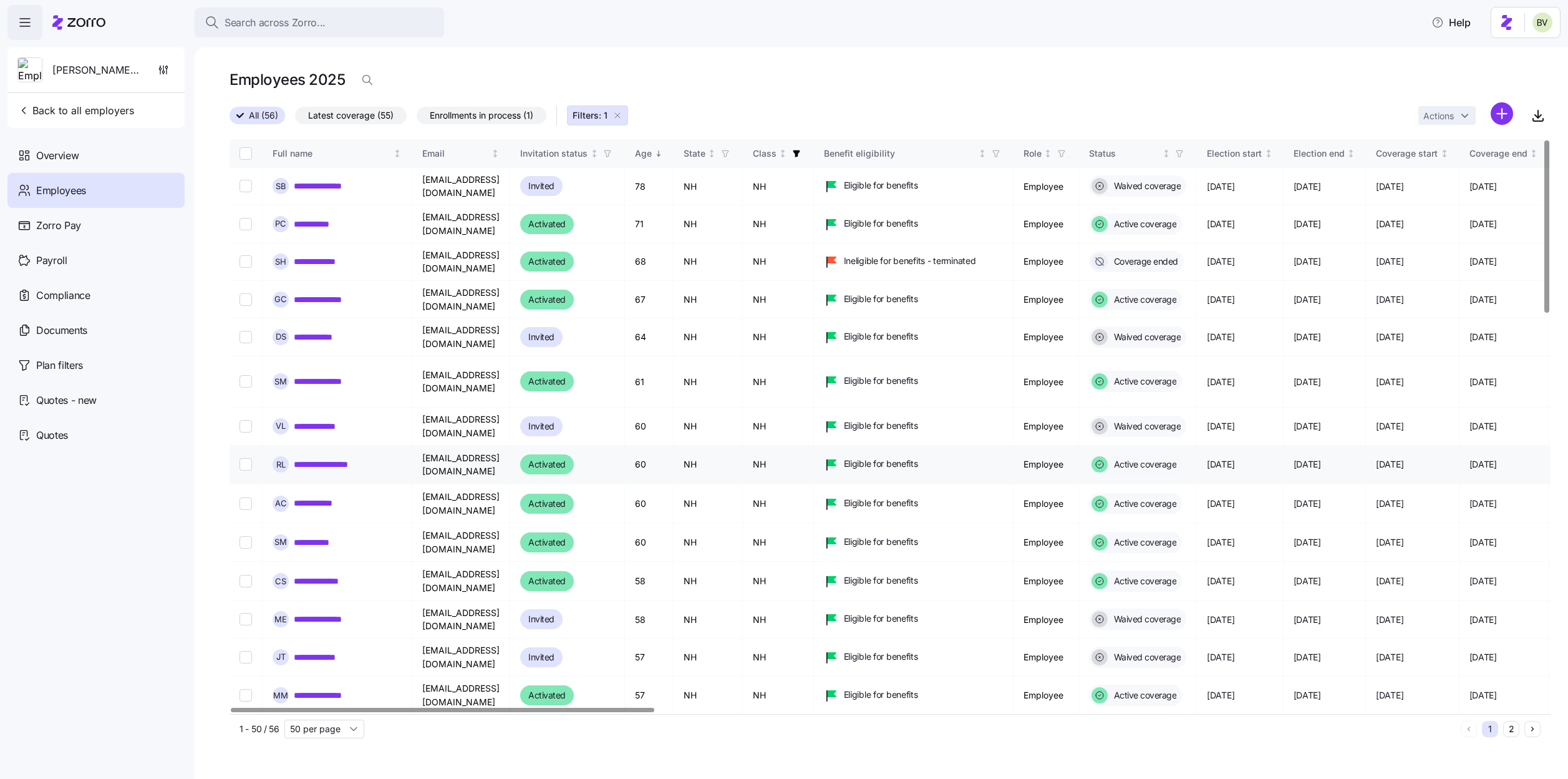
click at [357, 458] on link "**********" at bounding box center [338, 463] width 89 height 12
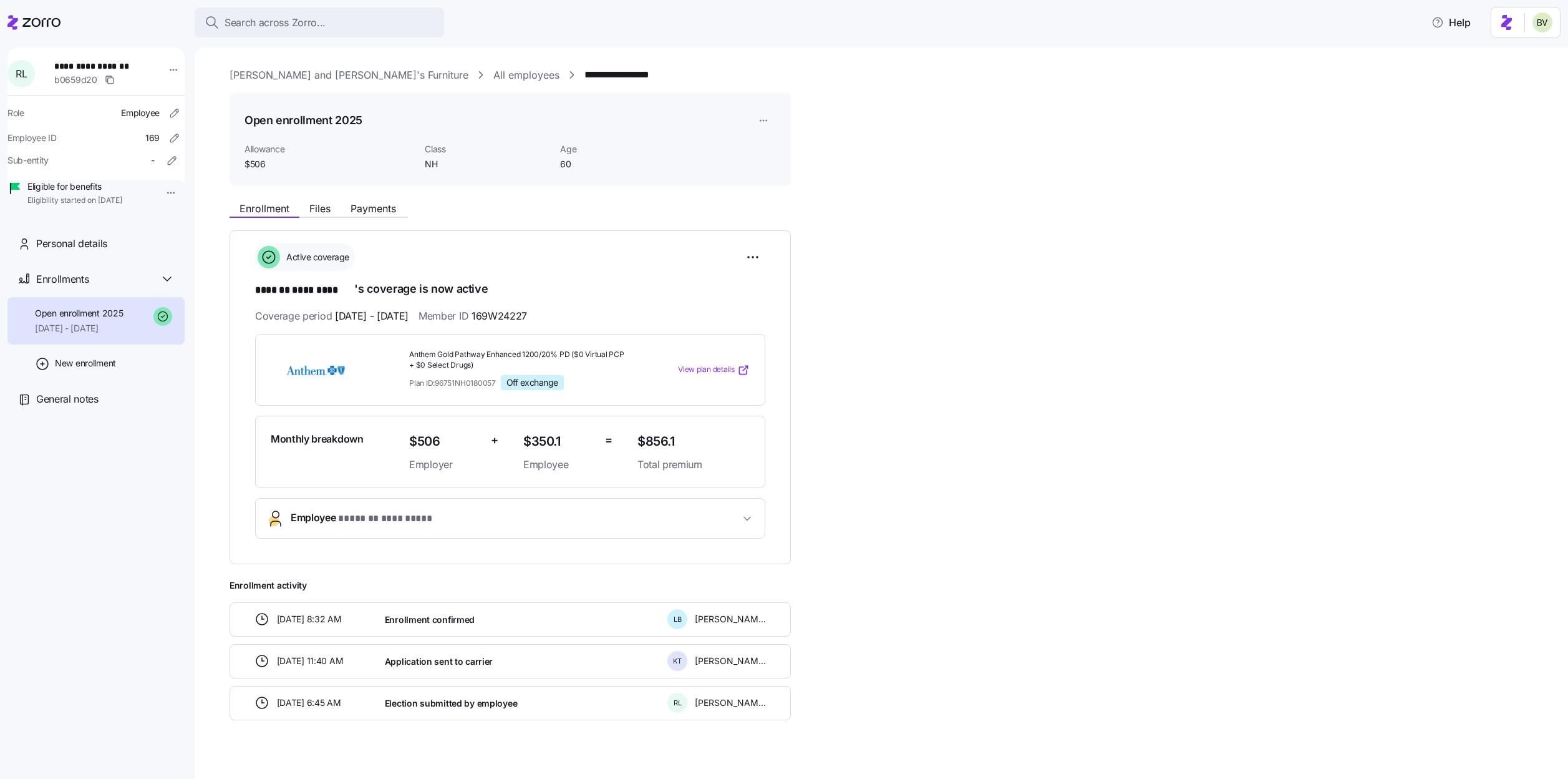
click at [493, 72] on link "All employees" at bounding box center [526, 75] width 66 height 16
click at [493, 71] on link "All employees" at bounding box center [526, 75] width 66 height 16
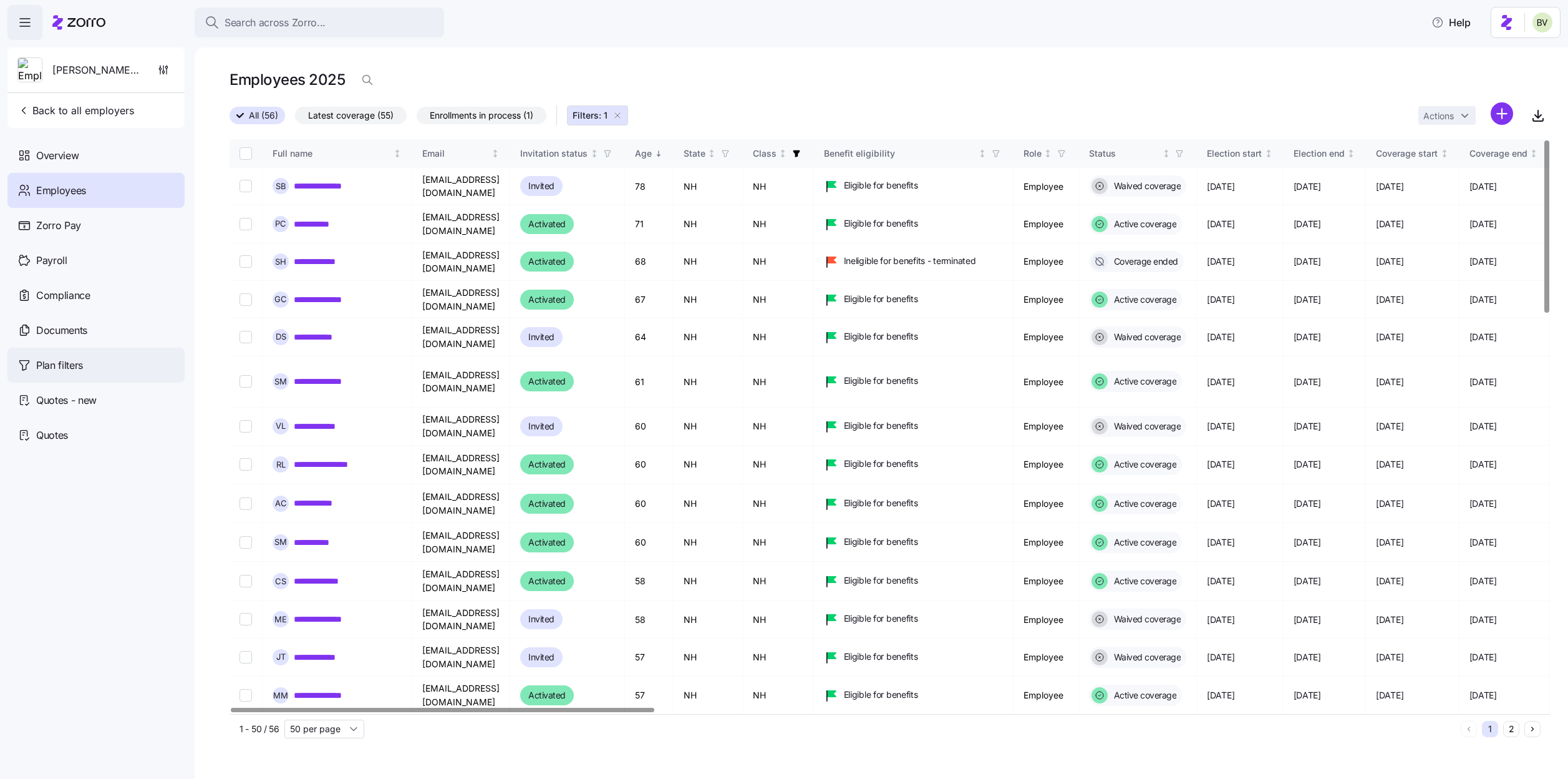
click at [42, 372] on span "Plan filters" at bounding box center [59, 365] width 47 height 16
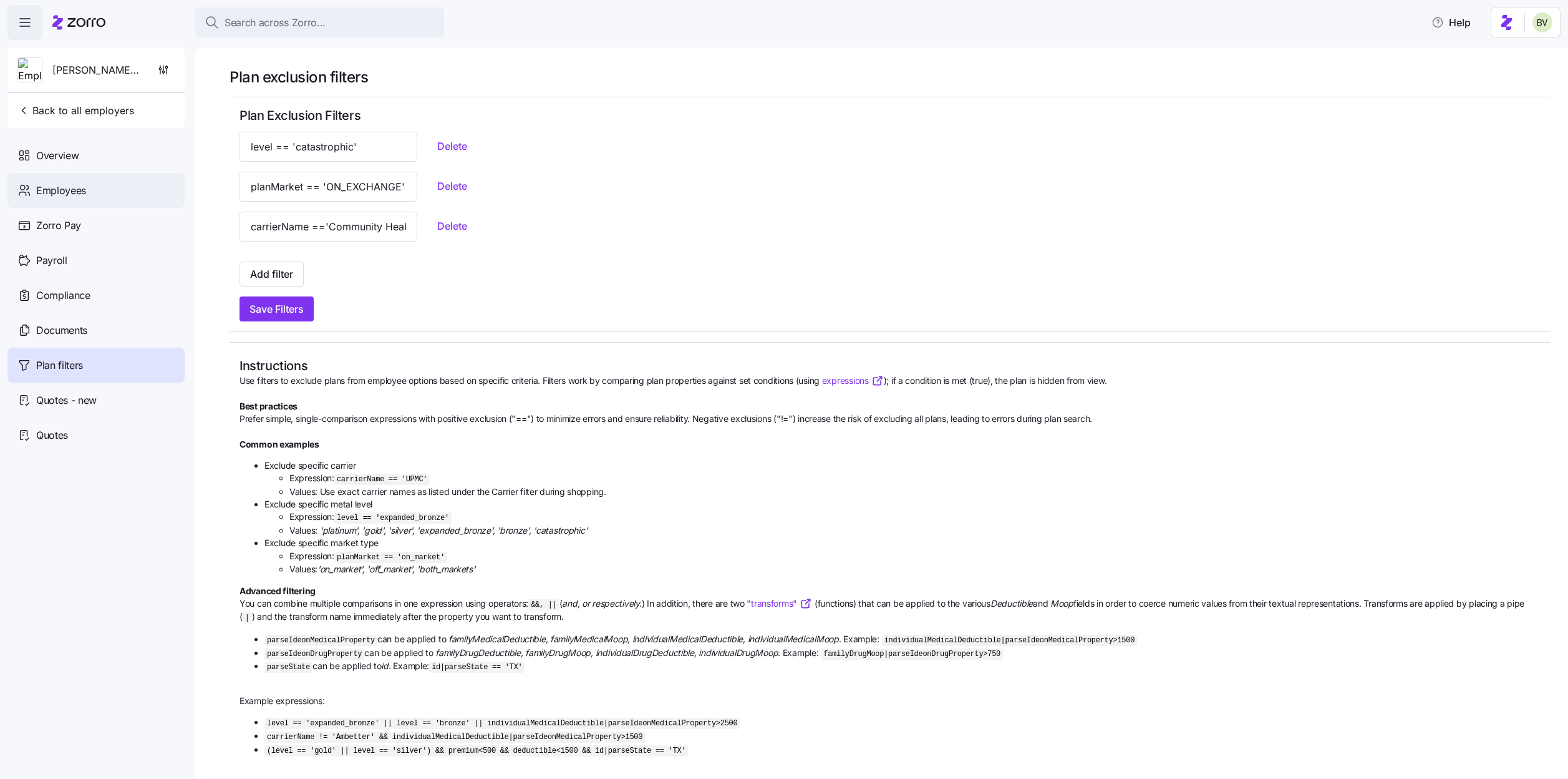
click at [100, 176] on div "Employees" at bounding box center [95, 190] width 177 height 35
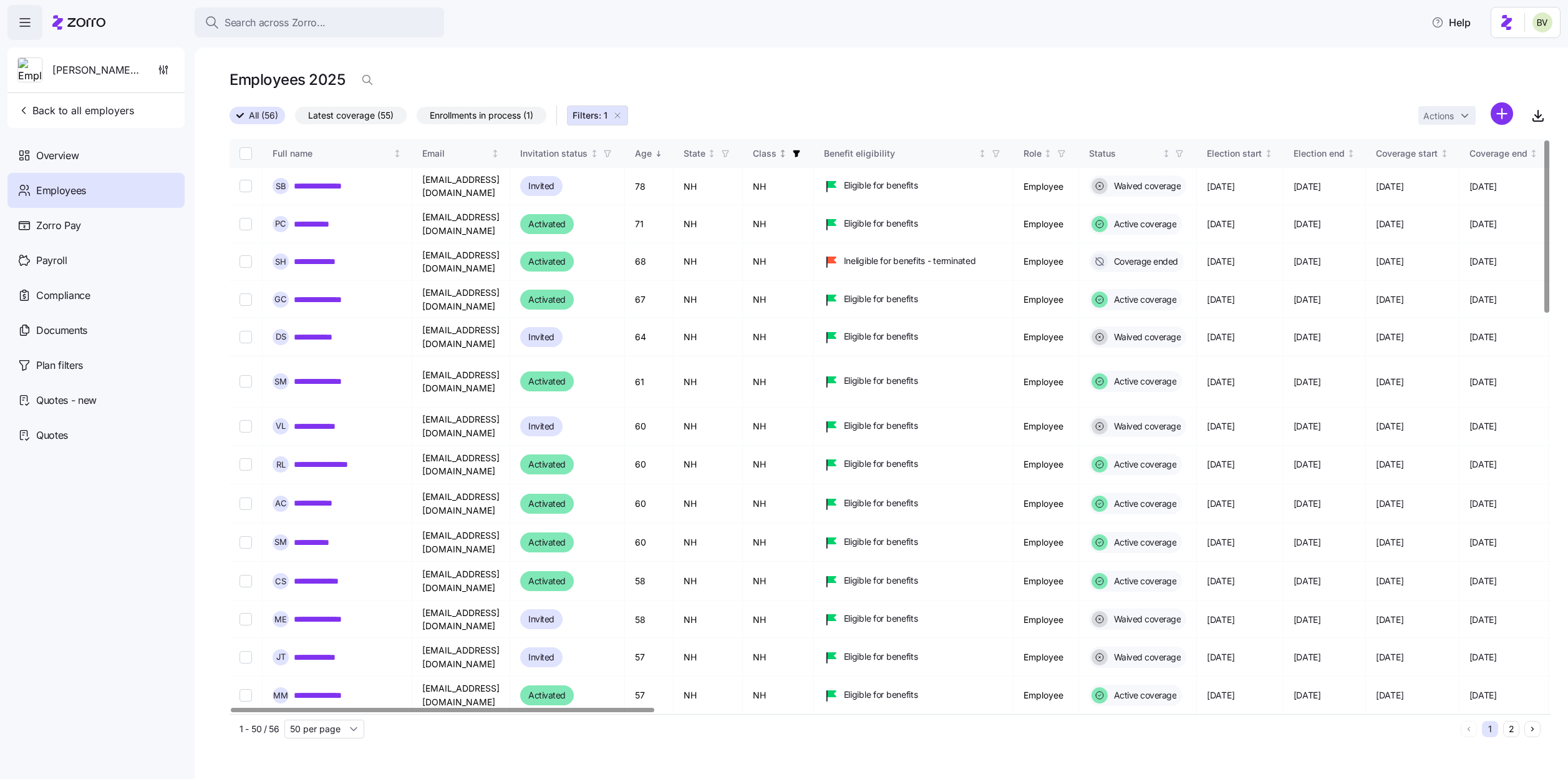
click at [799, 154] on icon "button" at bounding box center [797, 154] width 7 height 7
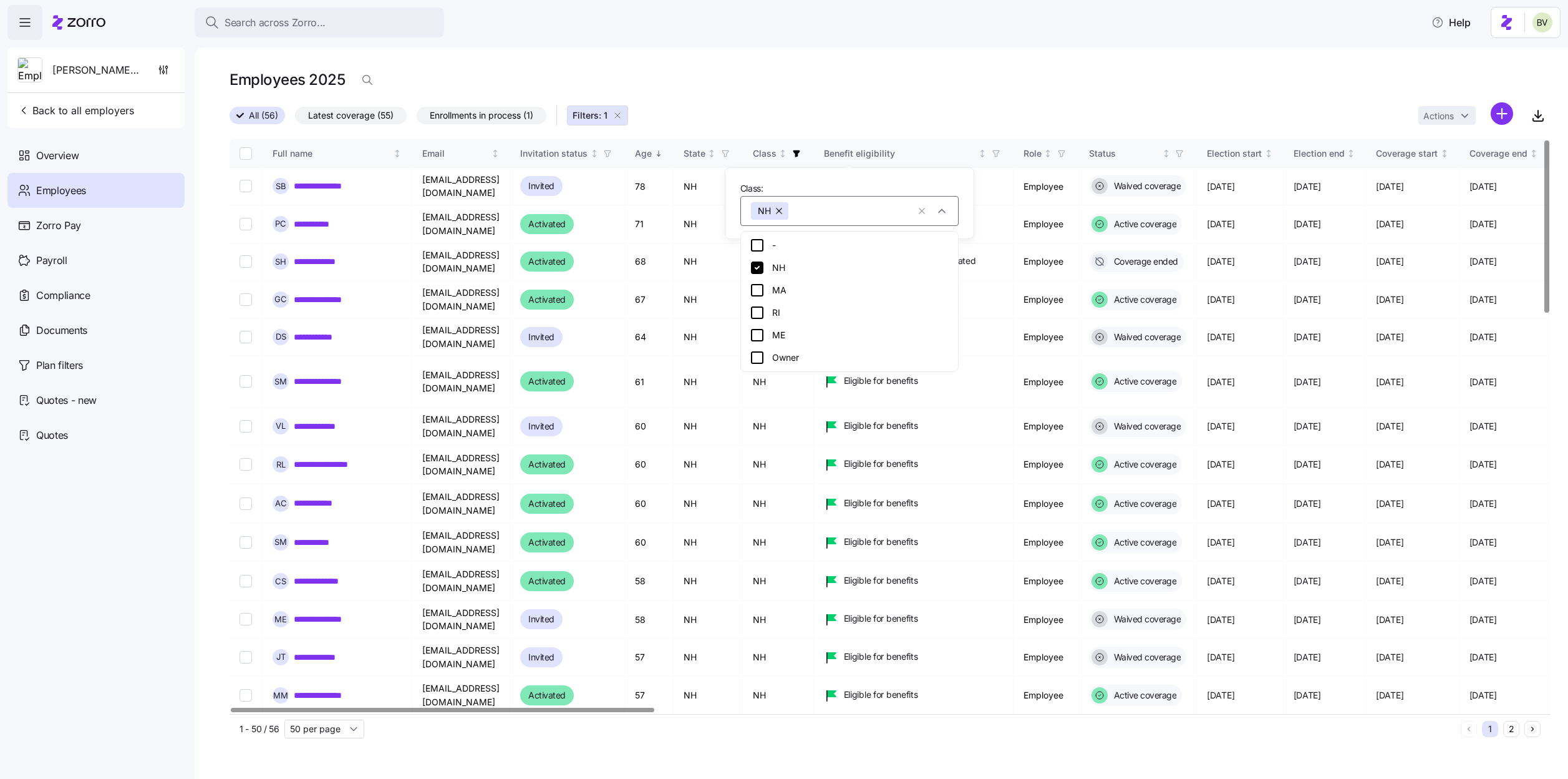
click at [754, 271] on icon at bounding box center [756, 267] width 12 height 12
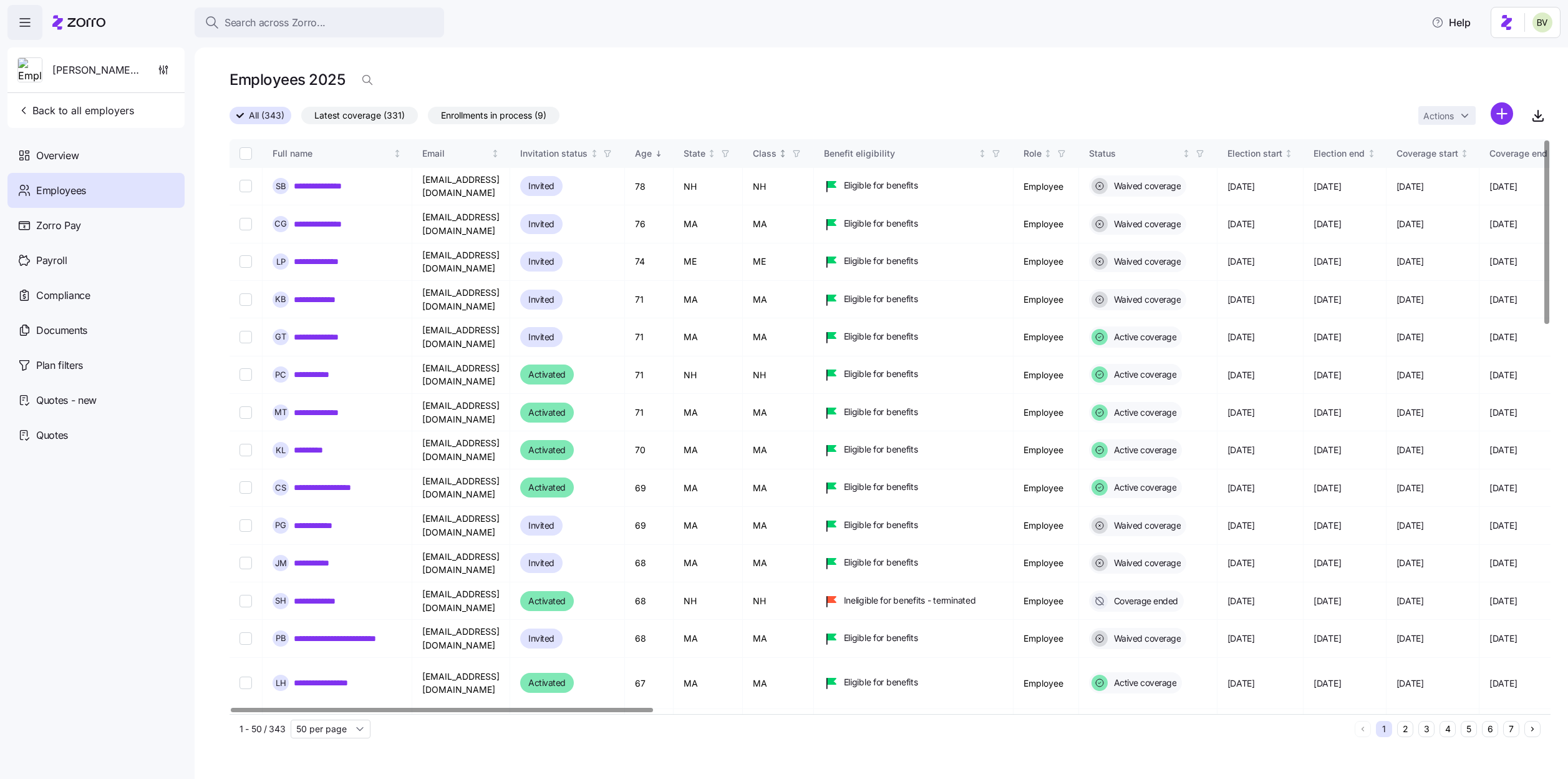
click at [801, 156] on icon "button" at bounding box center [797, 154] width 9 height 9
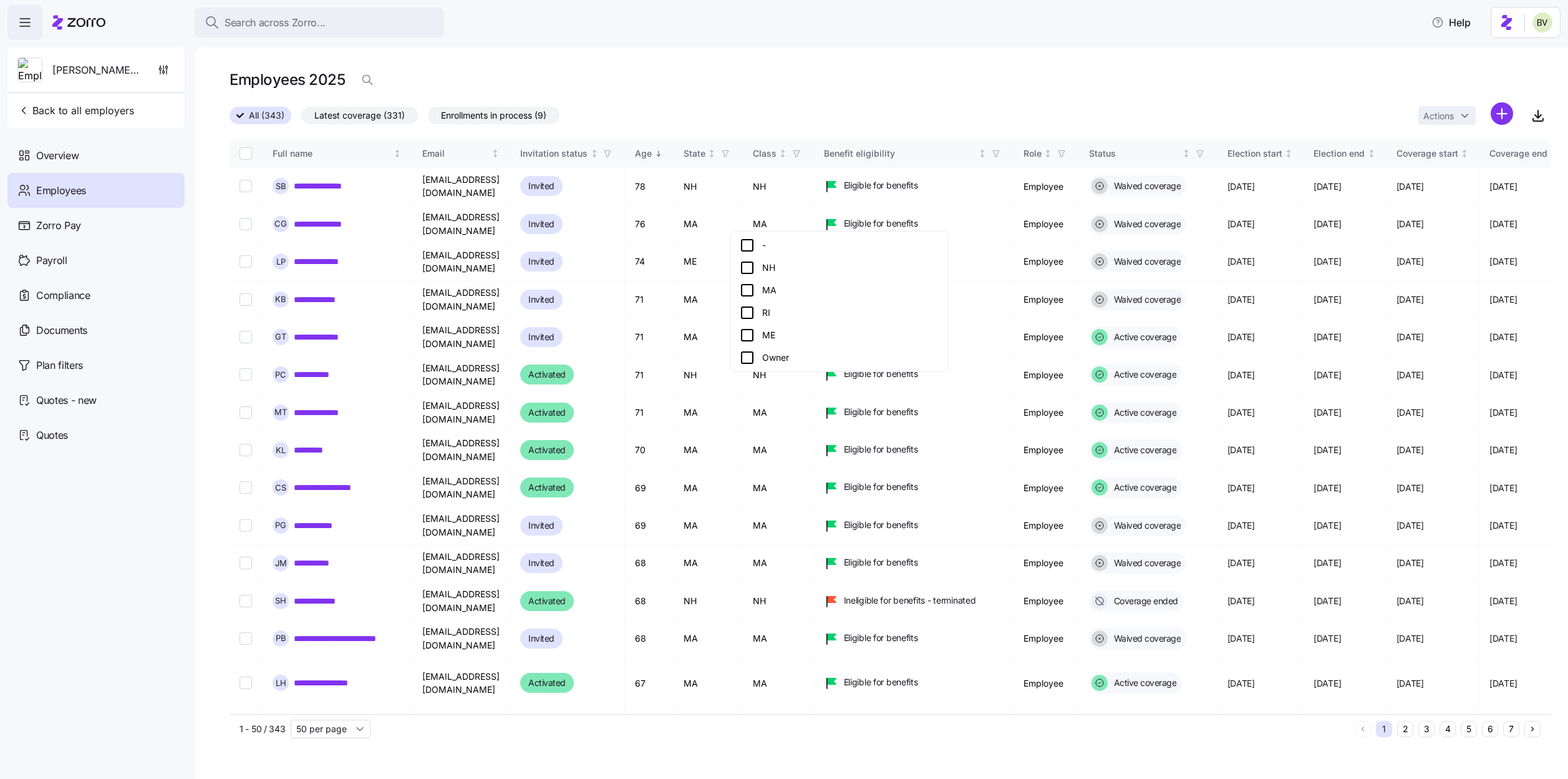
click at [745, 339] on icon at bounding box center [747, 335] width 15 height 15
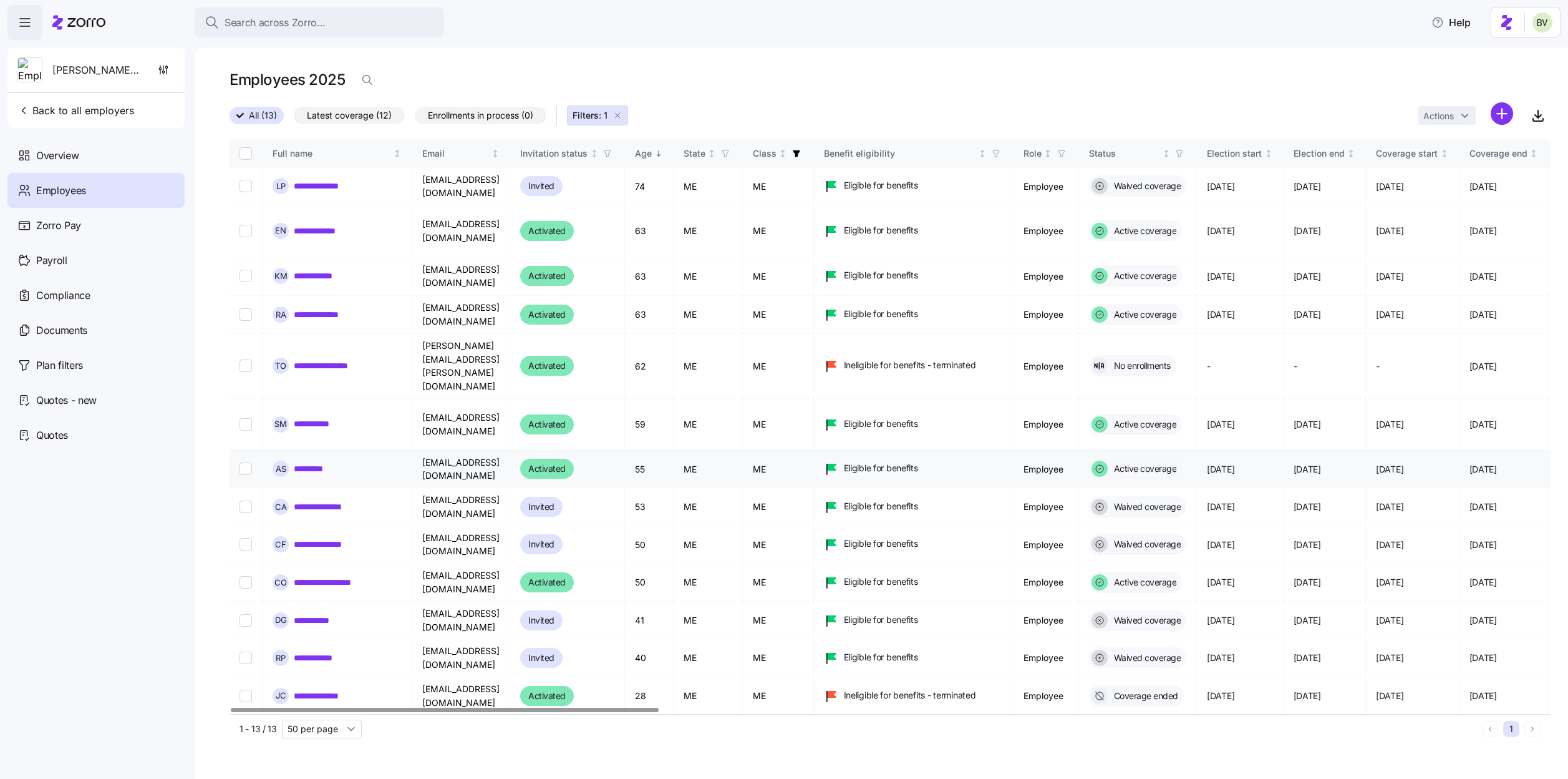
click at [330, 463] on link "*********" at bounding box center [319, 468] width 50 height 12
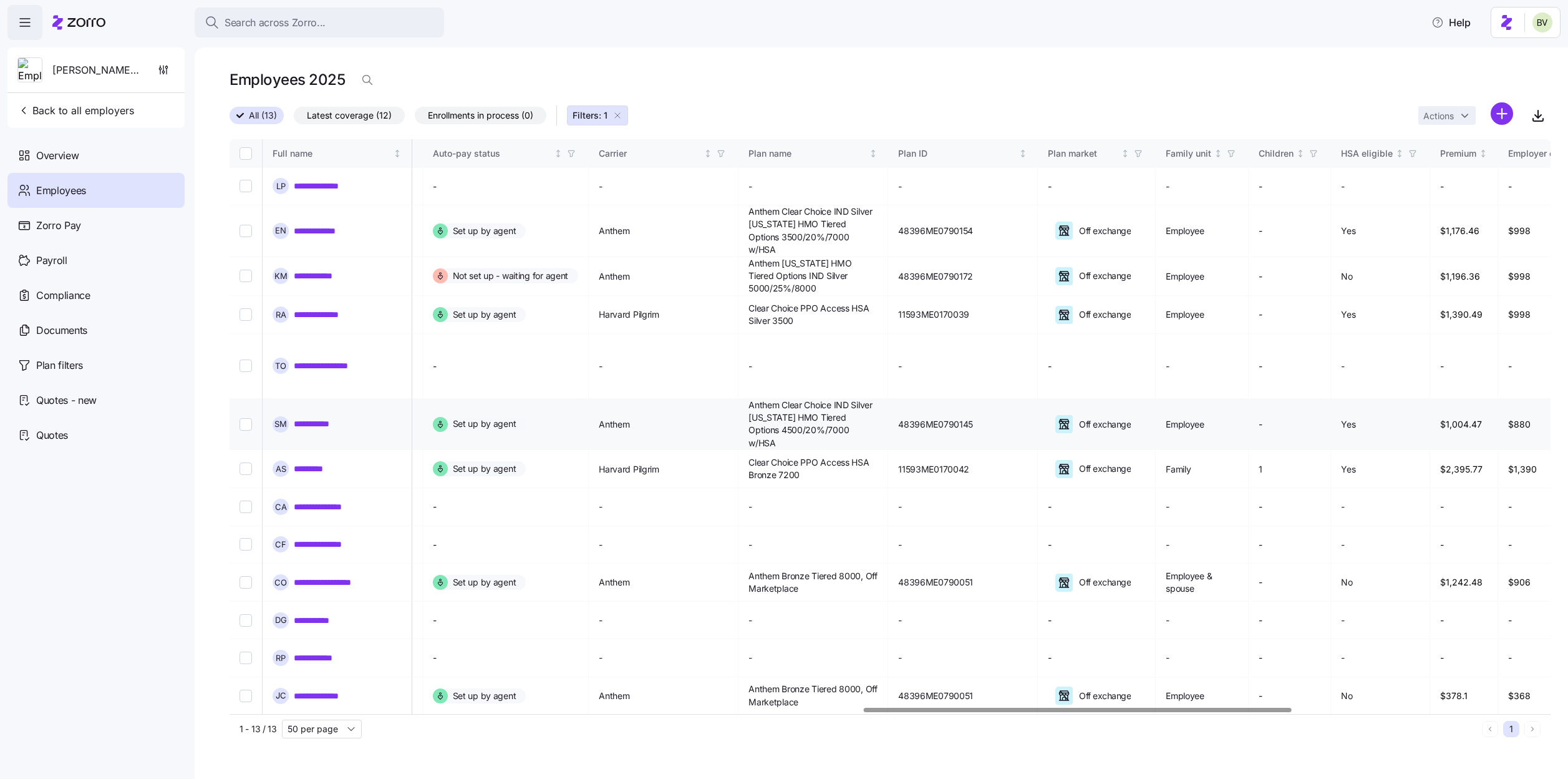
scroll to position [0, 1955]
click at [337, 417] on link "**********" at bounding box center [326, 423] width 65 height 12
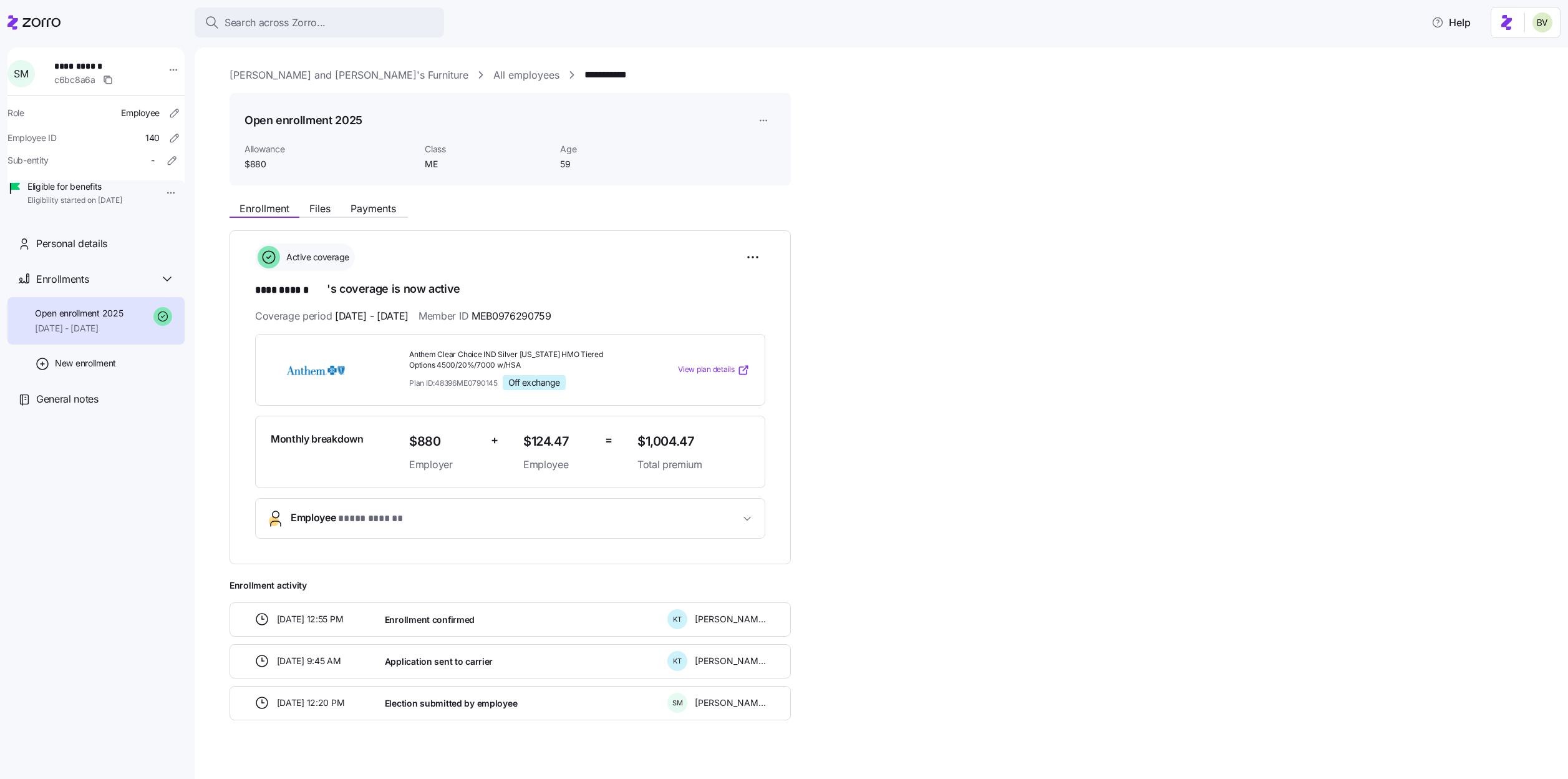
scroll to position [15, 0]
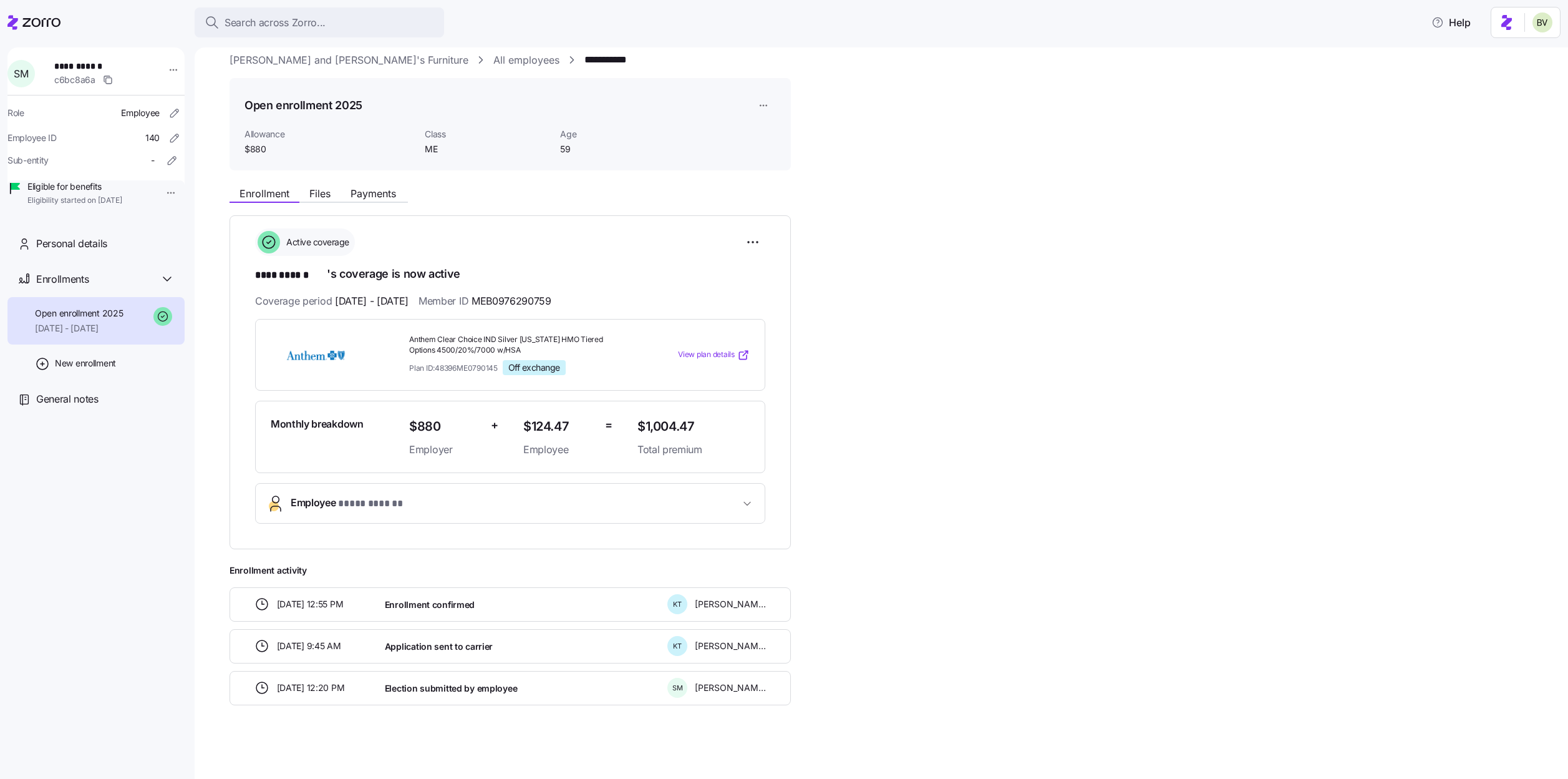
click at [351, 483] on div "**********" at bounding box center [510, 503] width 510 height 41
click at [352, 501] on span "* **** ****** *" at bounding box center [376, 504] width 78 height 16
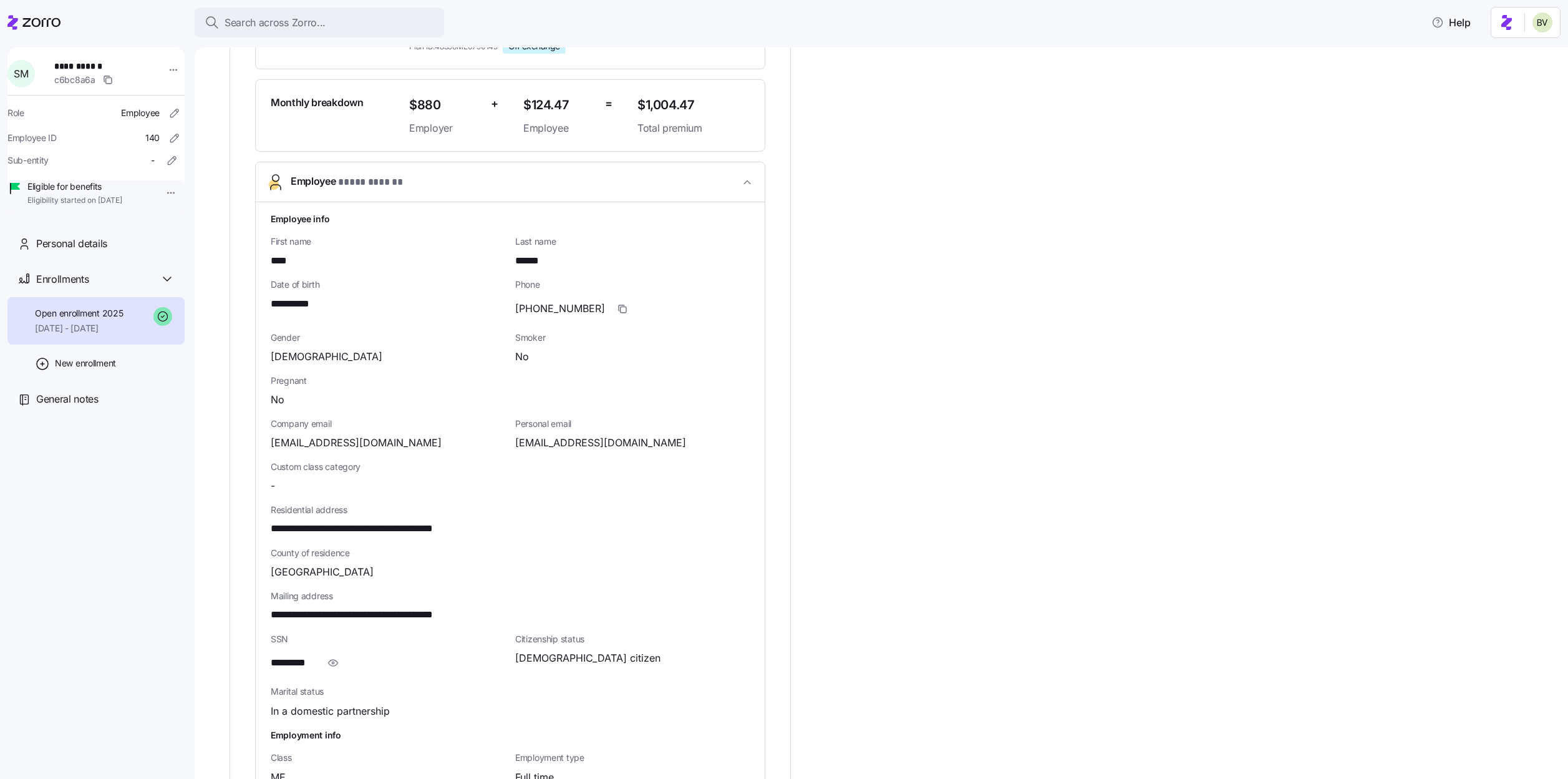
scroll to position [357, 0]
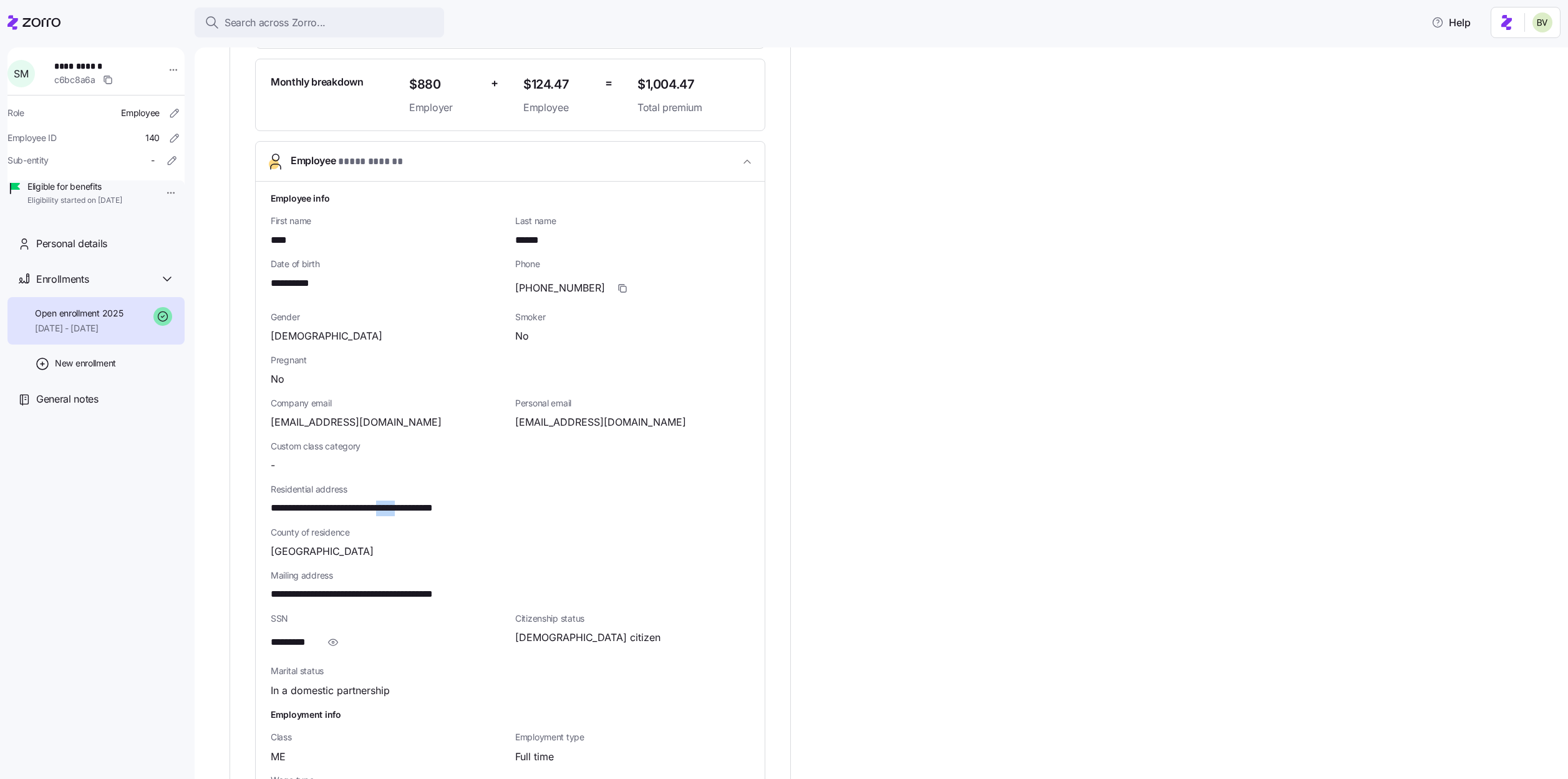
drag, startPoint x: 445, startPoint y: 507, endPoint x: 419, endPoint y: 506, distance: 26.0
click at [419, 506] on span "**********" at bounding box center [386, 509] width 232 height 16
copy span "*****"
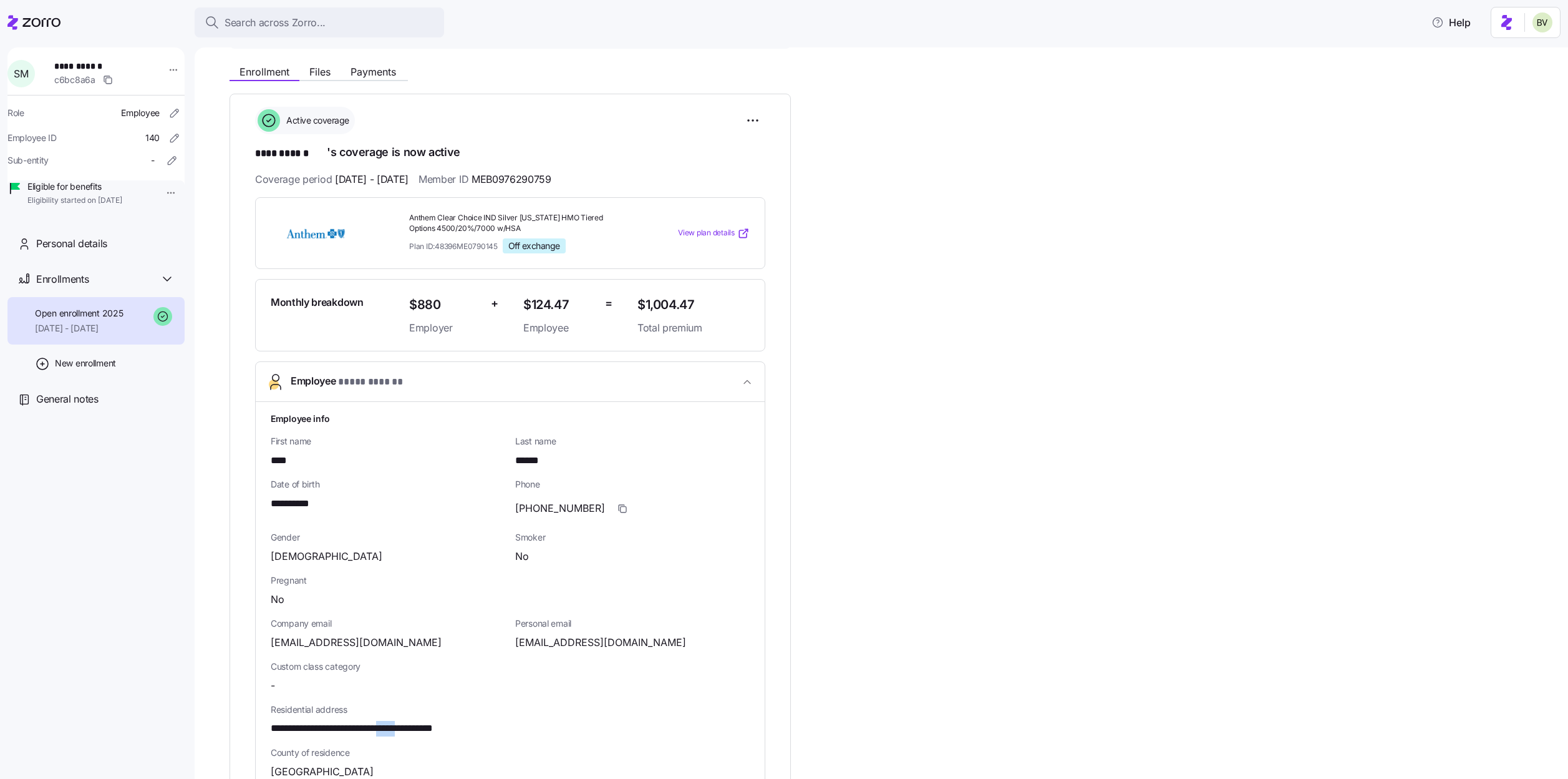
scroll to position [0, 0]
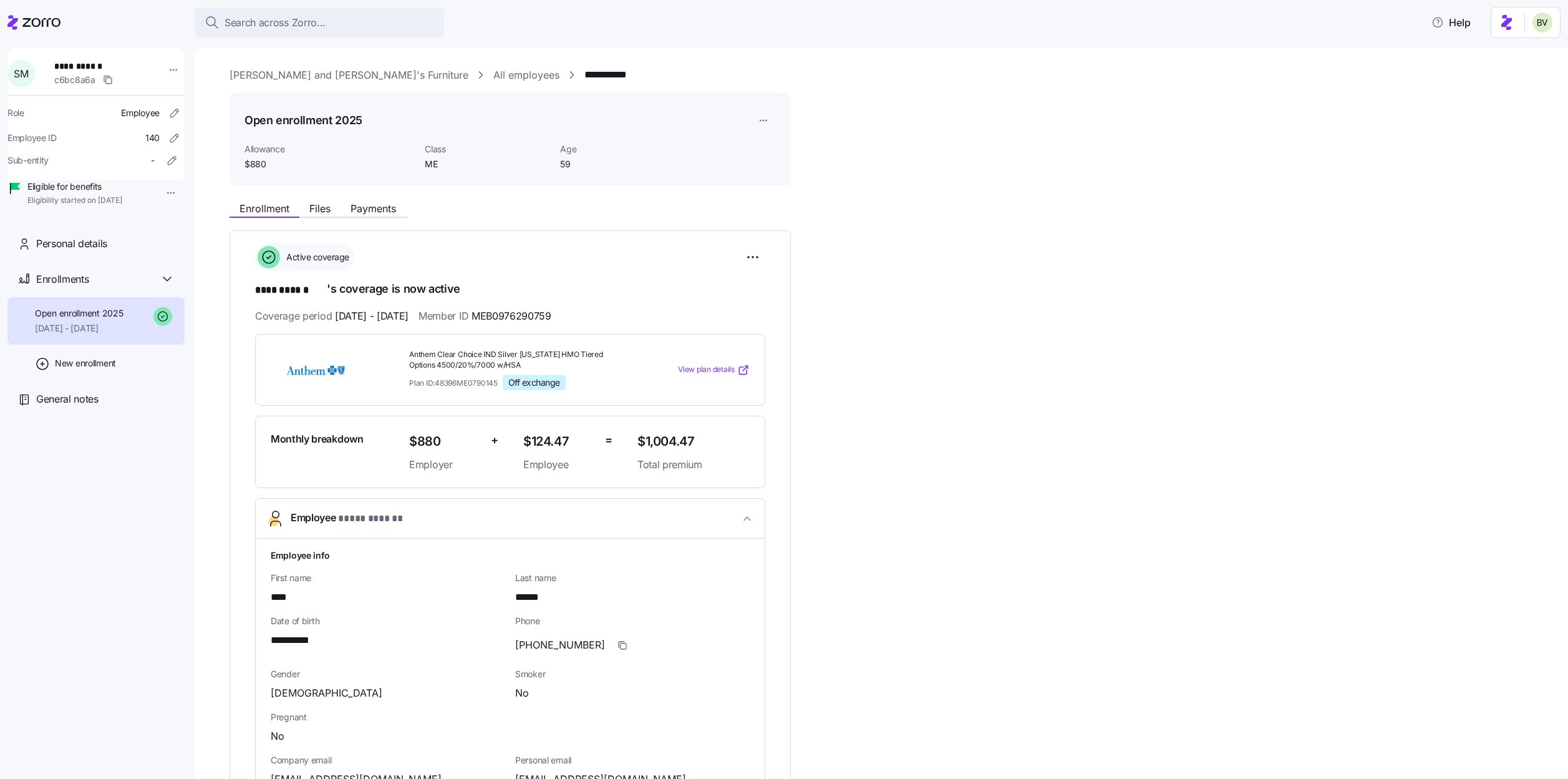
click at [493, 77] on link "All employees" at bounding box center [526, 75] width 66 height 16
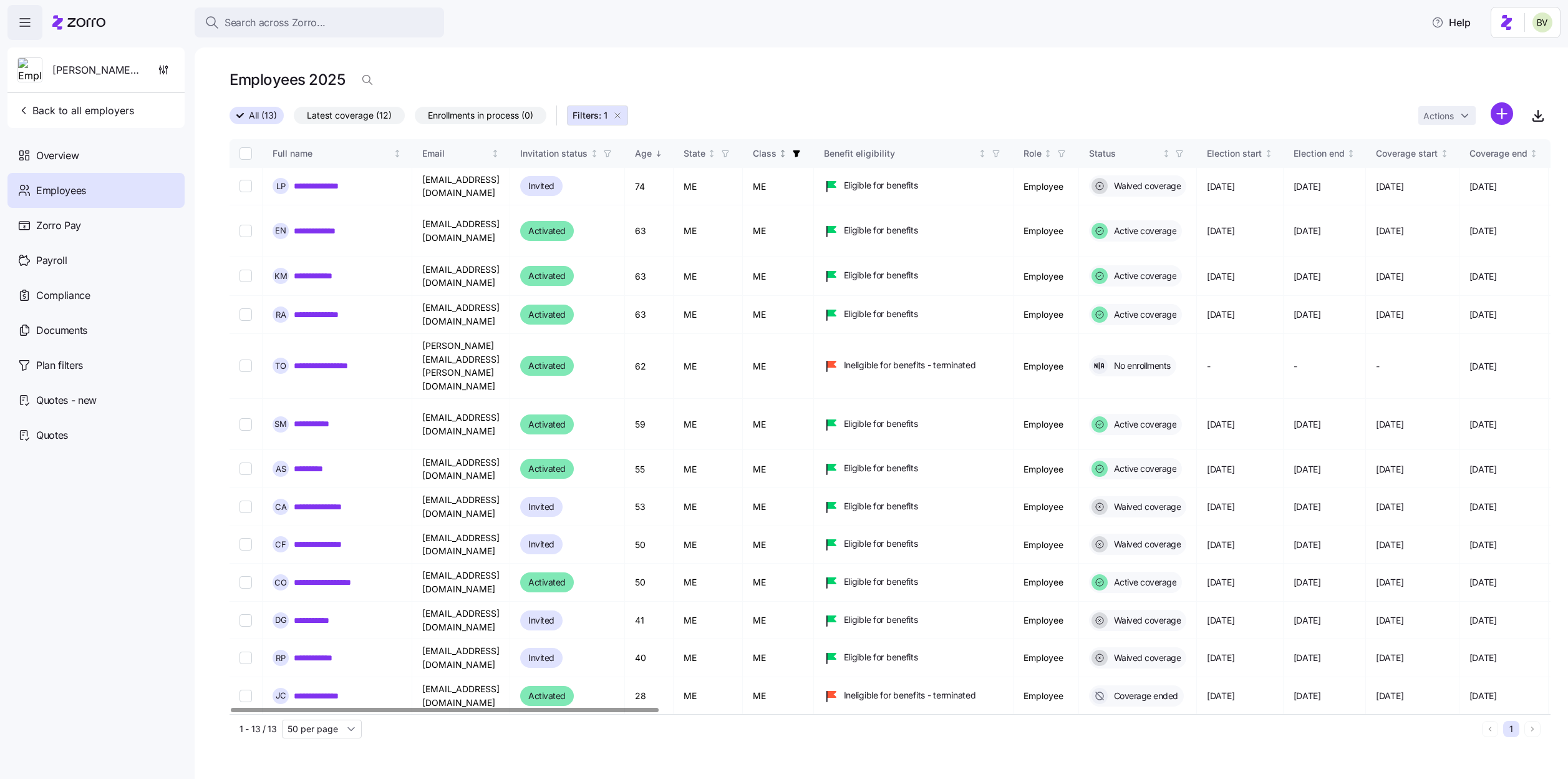
click at [799, 152] on icon "button" at bounding box center [797, 154] width 7 height 7
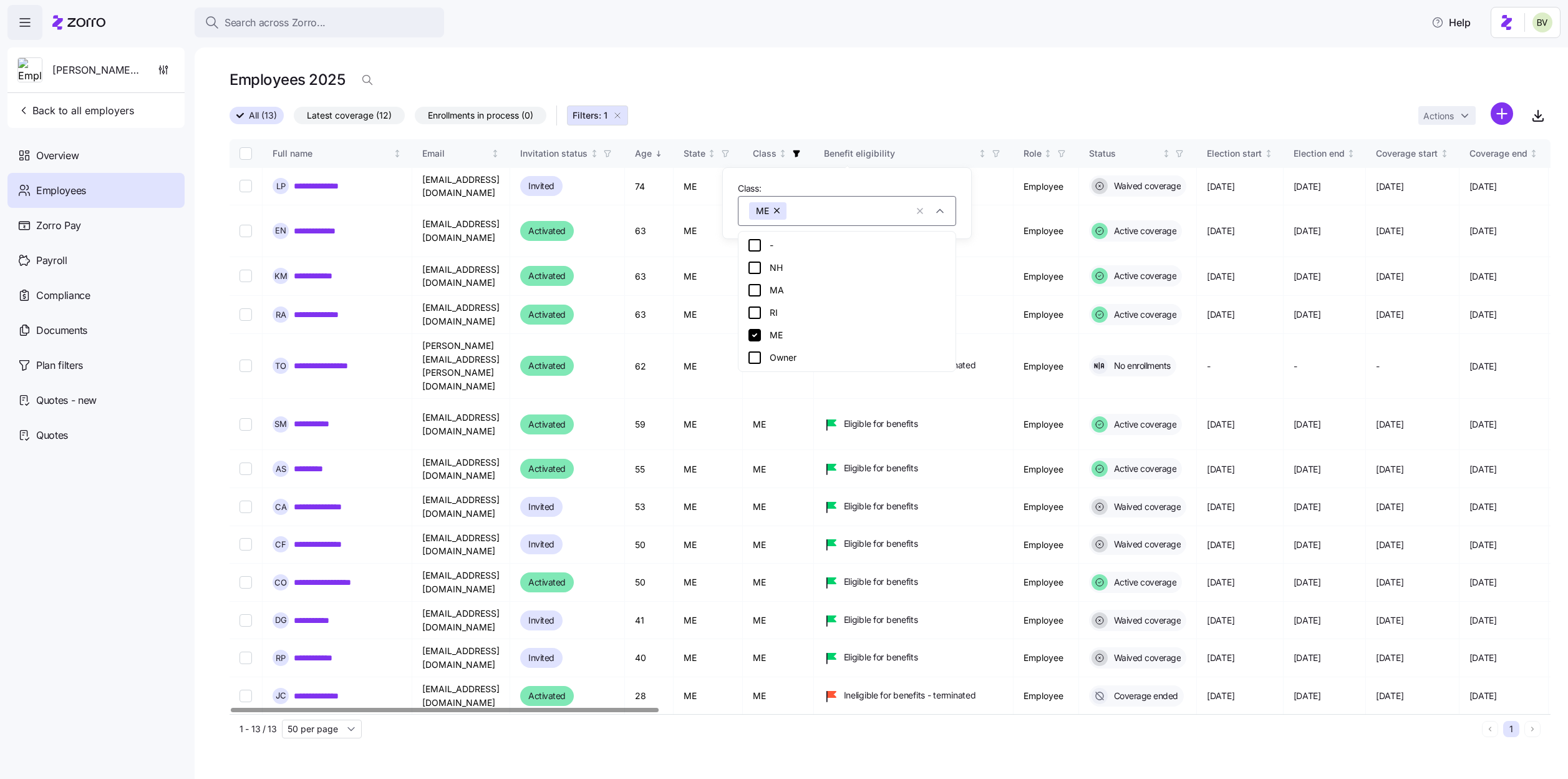
click at [754, 336] on icon at bounding box center [754, 334] width 12 height 12
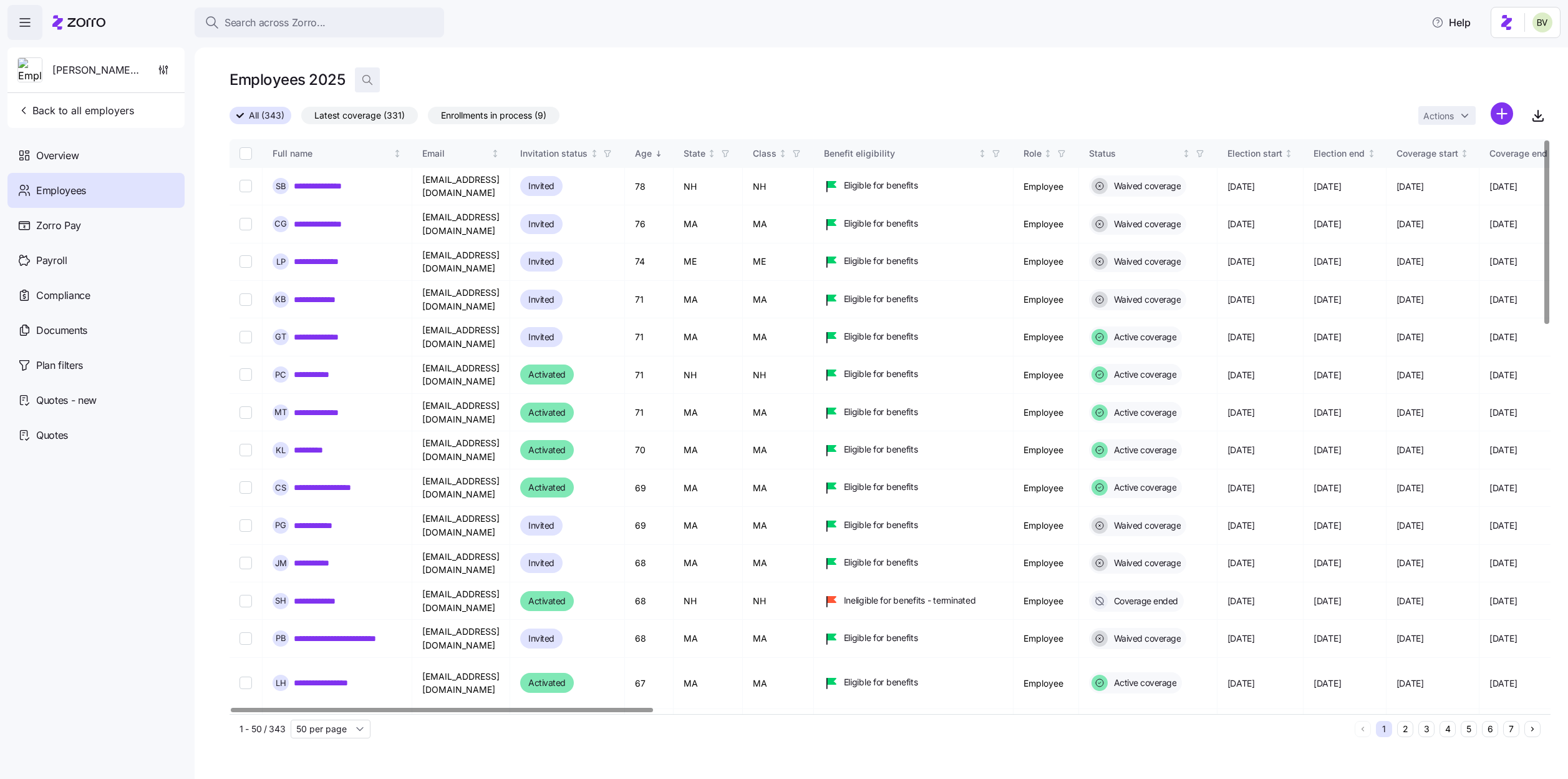
click at [357, 81] on span "button" at bounding box center [367, 80] width 24 height 24
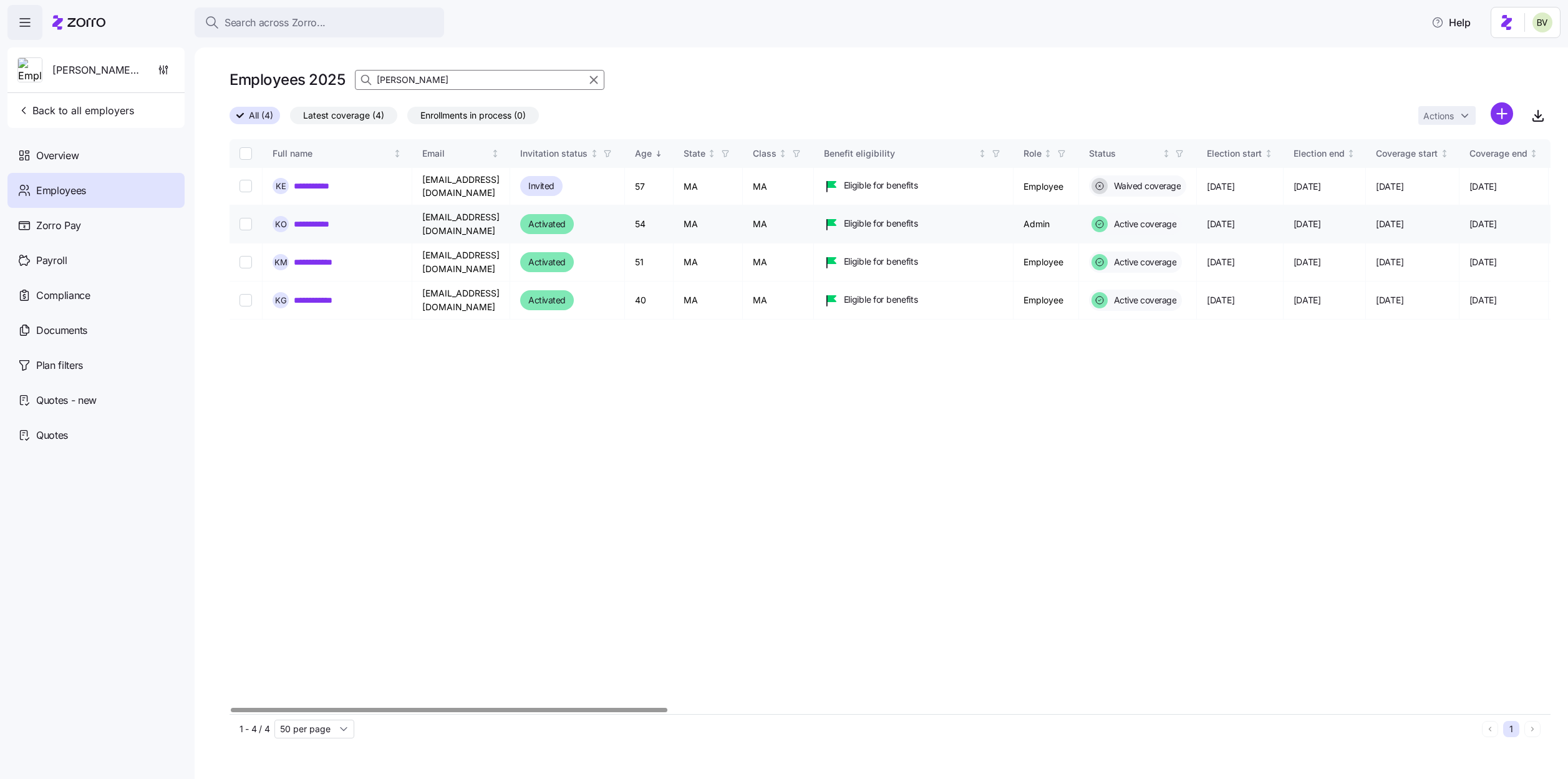
type input "kelly"
drag, startPoint x: 358, startPoint y: 222, endPoint x: 294, endPoint y: 219, distance: 64.1
click at [294, 219] on div "**********" at bounding box center [337, 224] width 129 height 16
copy link "**********"
click at [333, 220] on link "**********" at bounding box center [321, 224] width 55 height 12
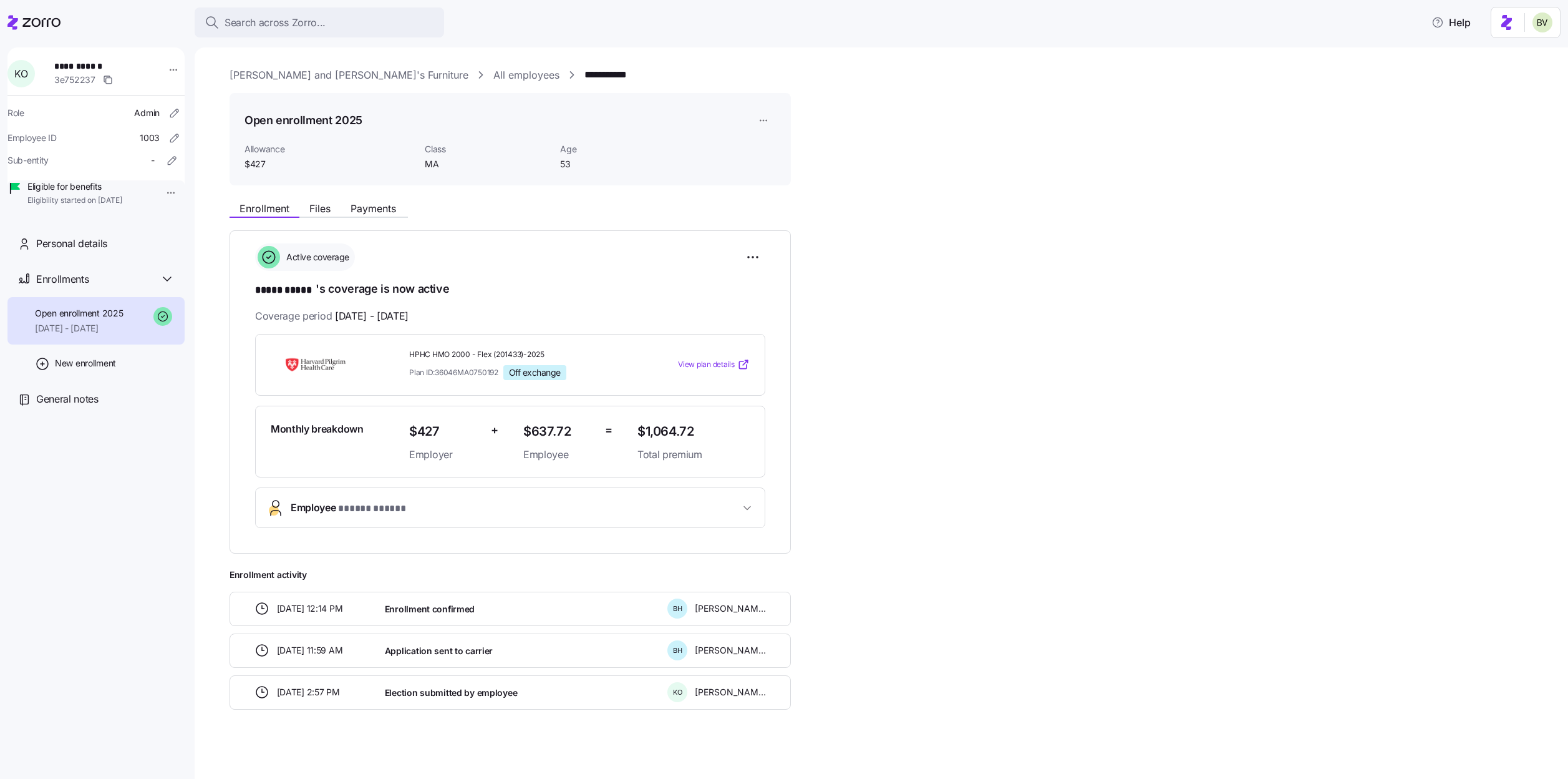
click at [377, 491] on button "Employee * ***** ***** *" at bounding box center [510, 507] width 509 height 39
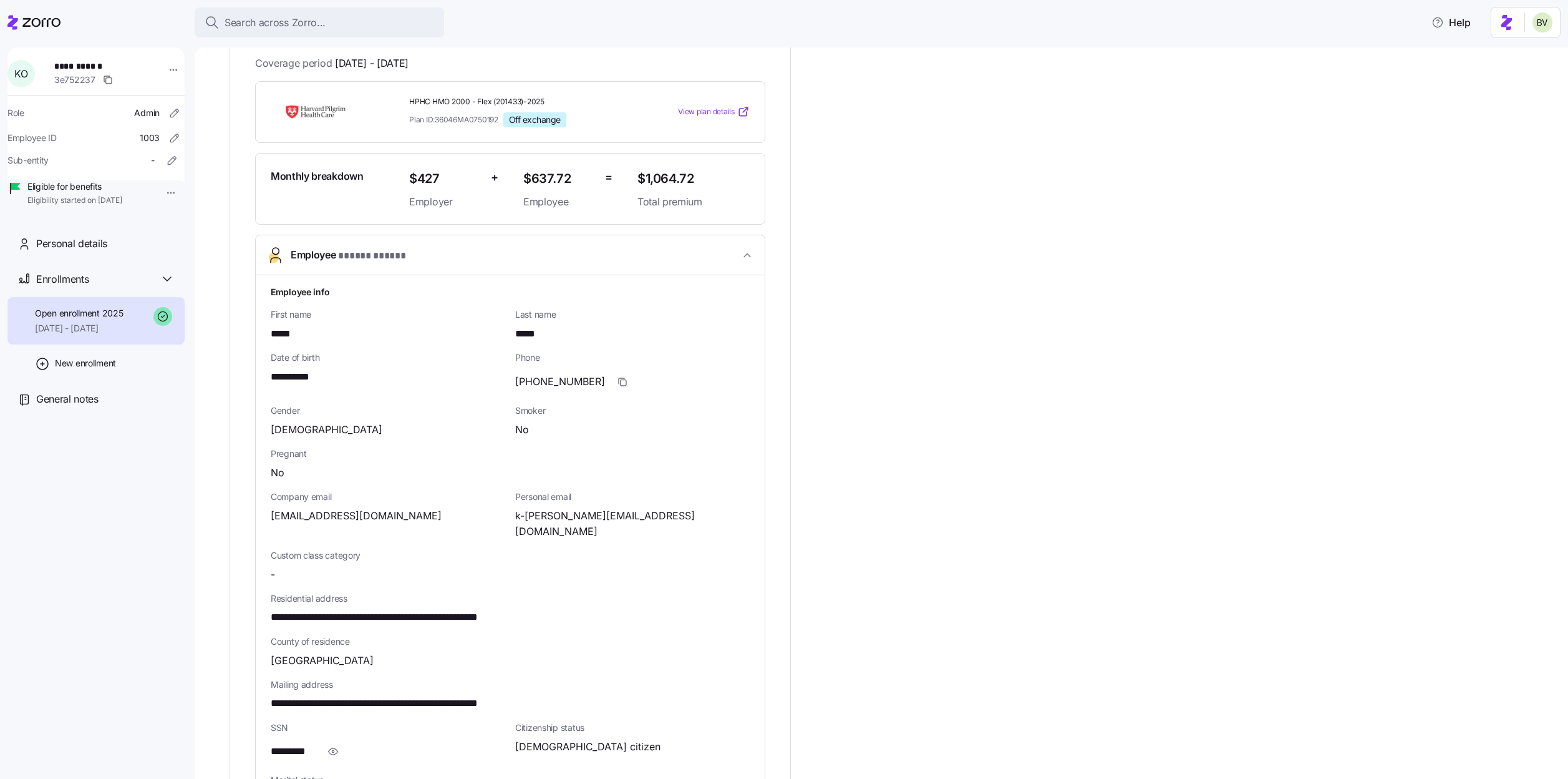
scroll to position [270, 0]
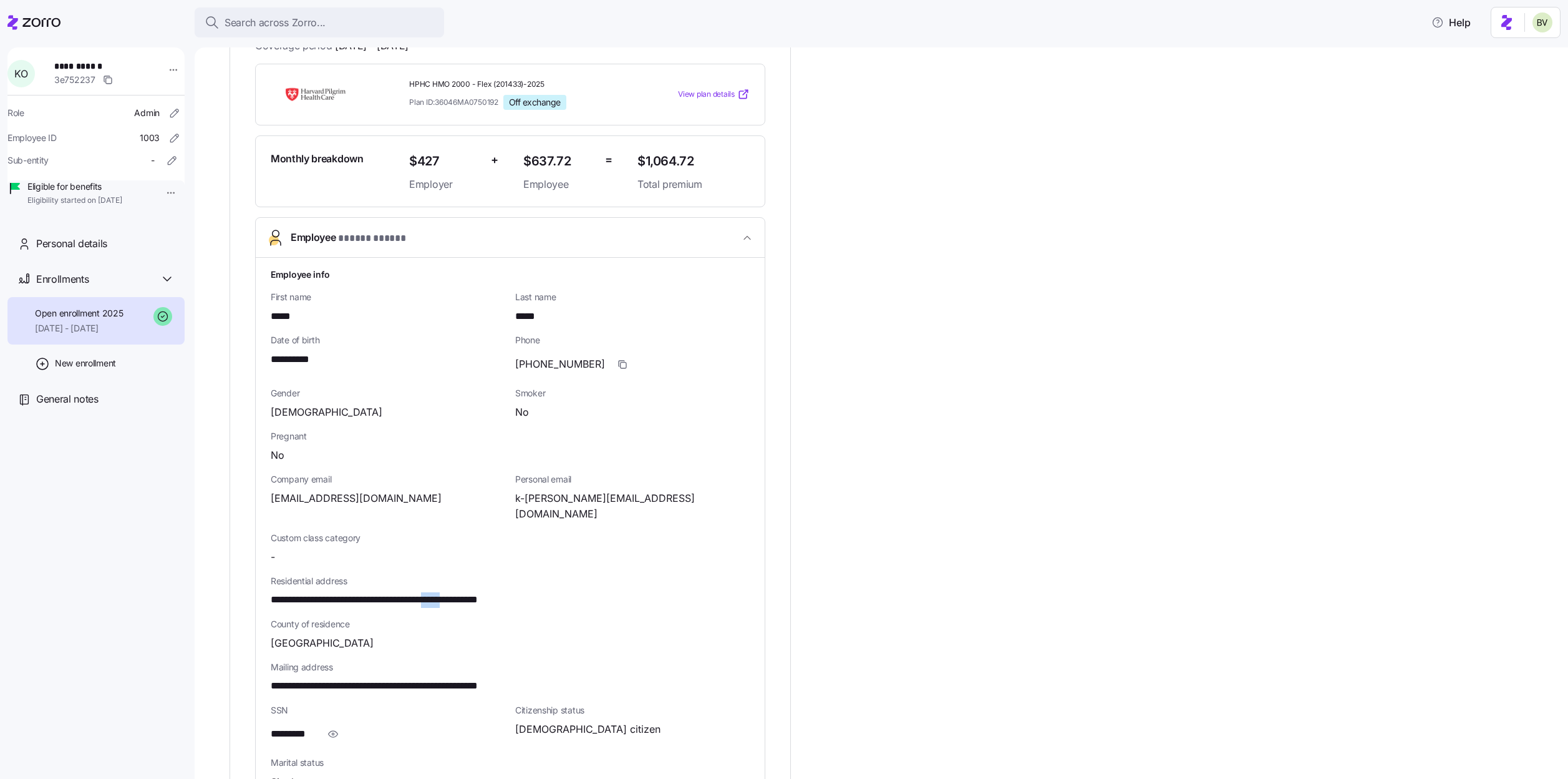
drag, startPoint x: 493, startPoint y: 583, endPoint x: 468, endPoint y: 583, distance: 25.0
click at [468, 592] on span "**********" at bounding box center [409, 600] width 277 height 16
copy span "*****"
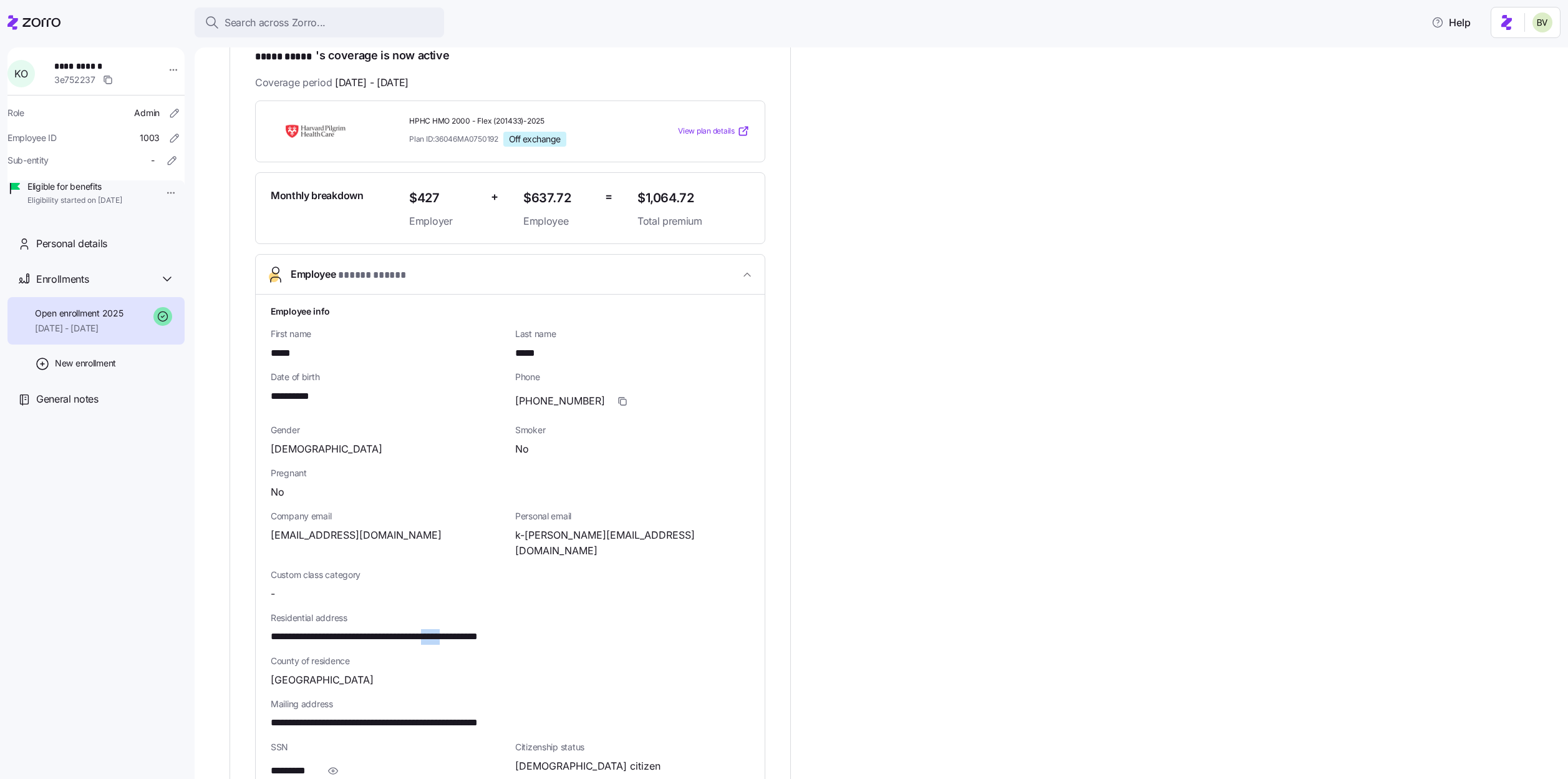
scroll to position [229, 0]
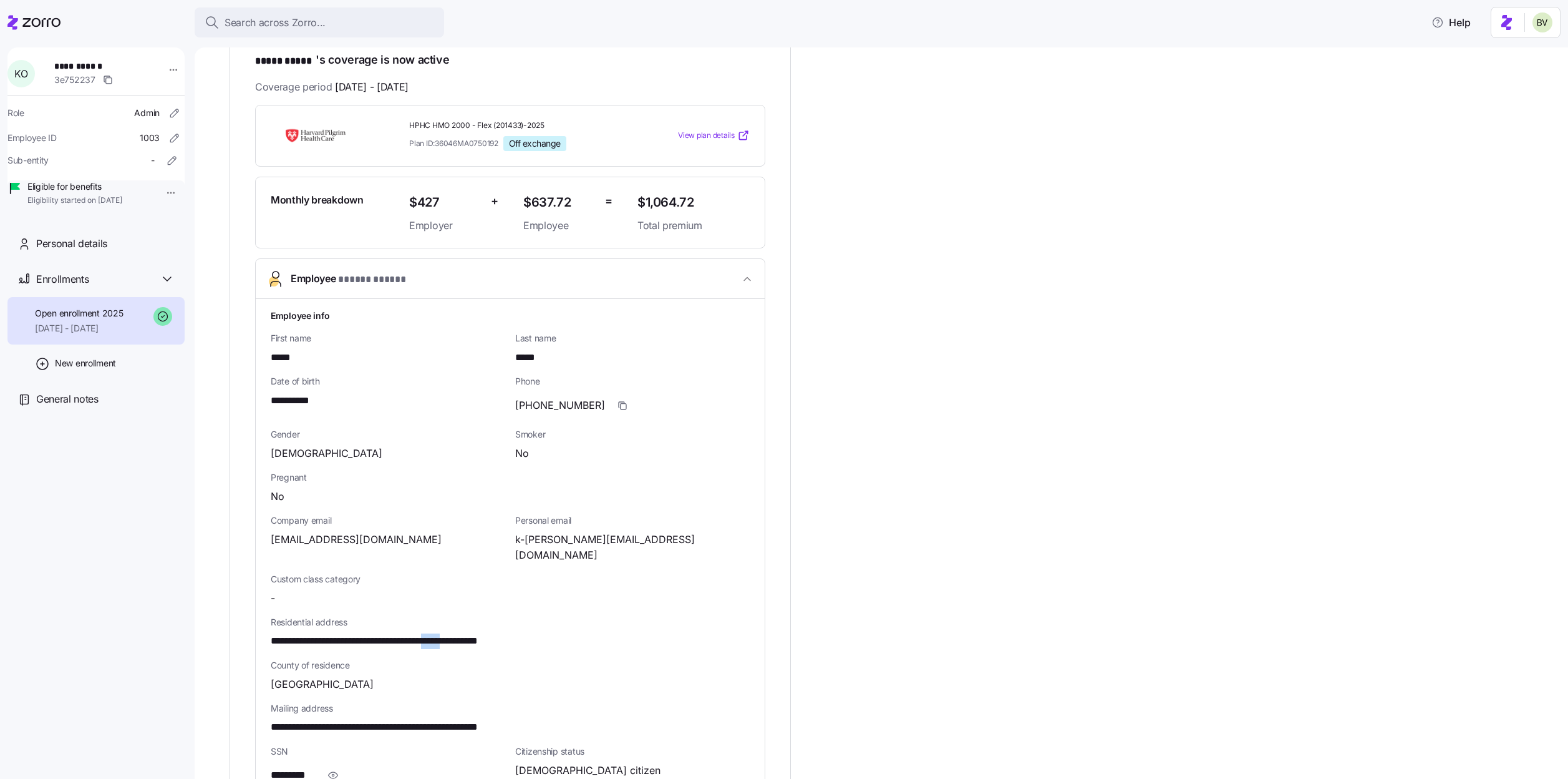
click at [696, 131] on span "View plan details" at bounding box center [705, 136] width 57 height 12
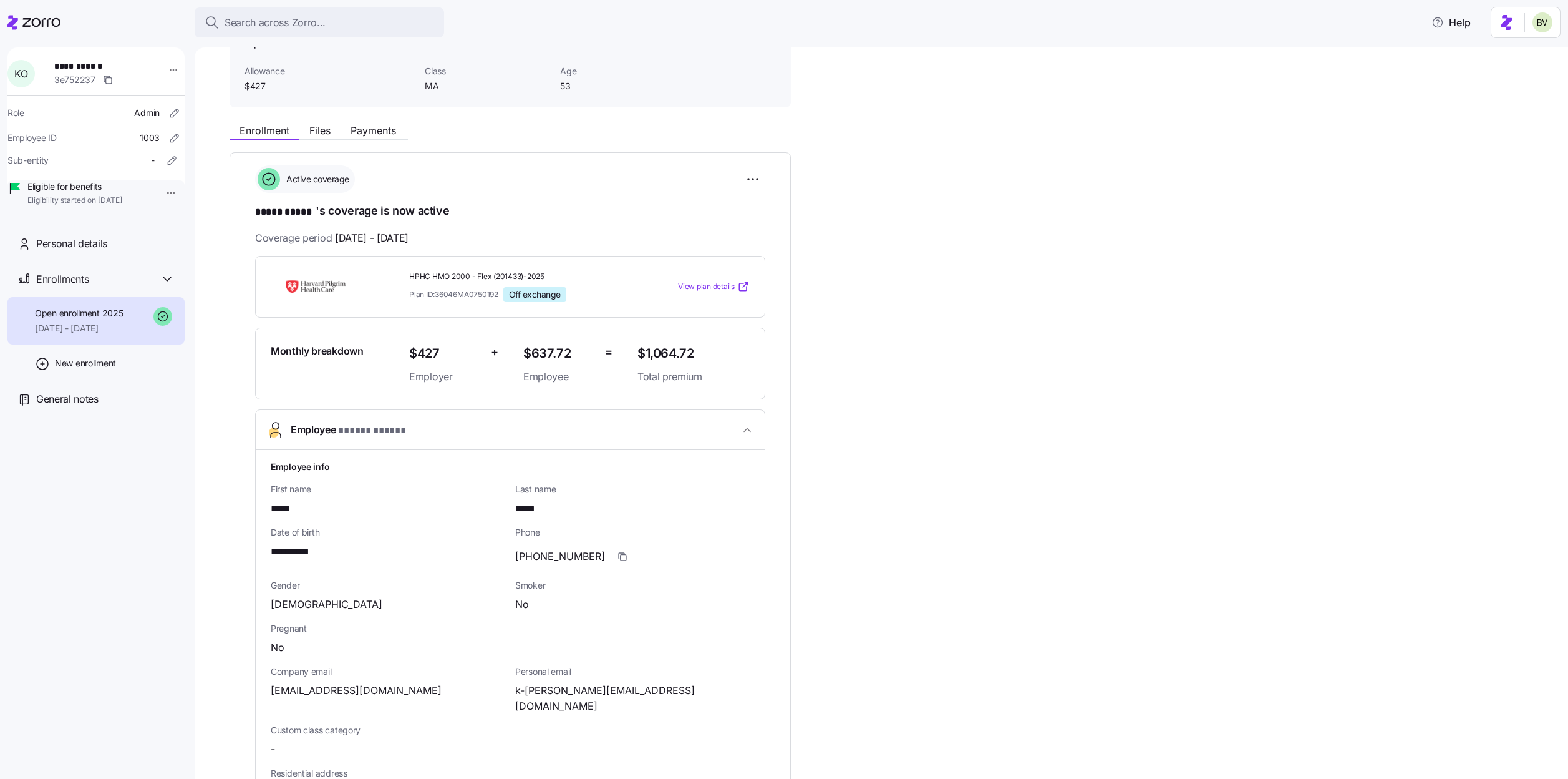
scroll to position [75, 0]
drag, startPoint x: 498, startPoint y: 295, endPoint x: 438, endPoint y: 293, distance: 60.0
click at [438, 293] on span "Plan ID: 36046MA0750192" at bounding box center [454, 297] width 89 height 11
click at [501, 293] on div "Plan ID: 36046MA0750192 Off exchange" at bounding box center [518, 297] width 218 height 15
drag, startPoint x: 501, startPoint y: 295, endPoint x: 438, endPoint y: 296, distance: 63.0
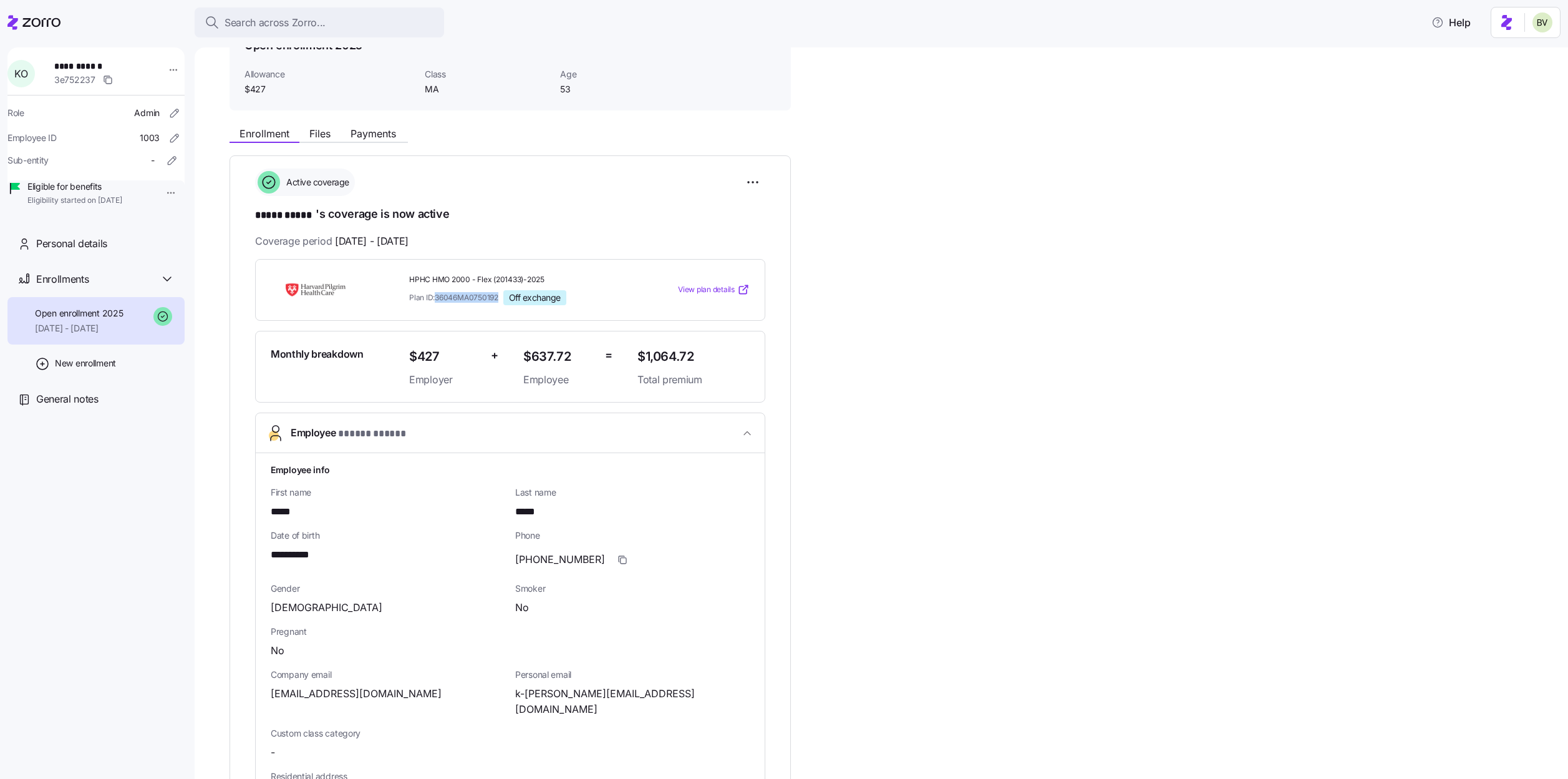
click at [438, 296] on div "Plan ID: 36046MA0750192 Off exchange" at bounding box center [518, 297] width 218 height 15
copy span "36046MA0750192"
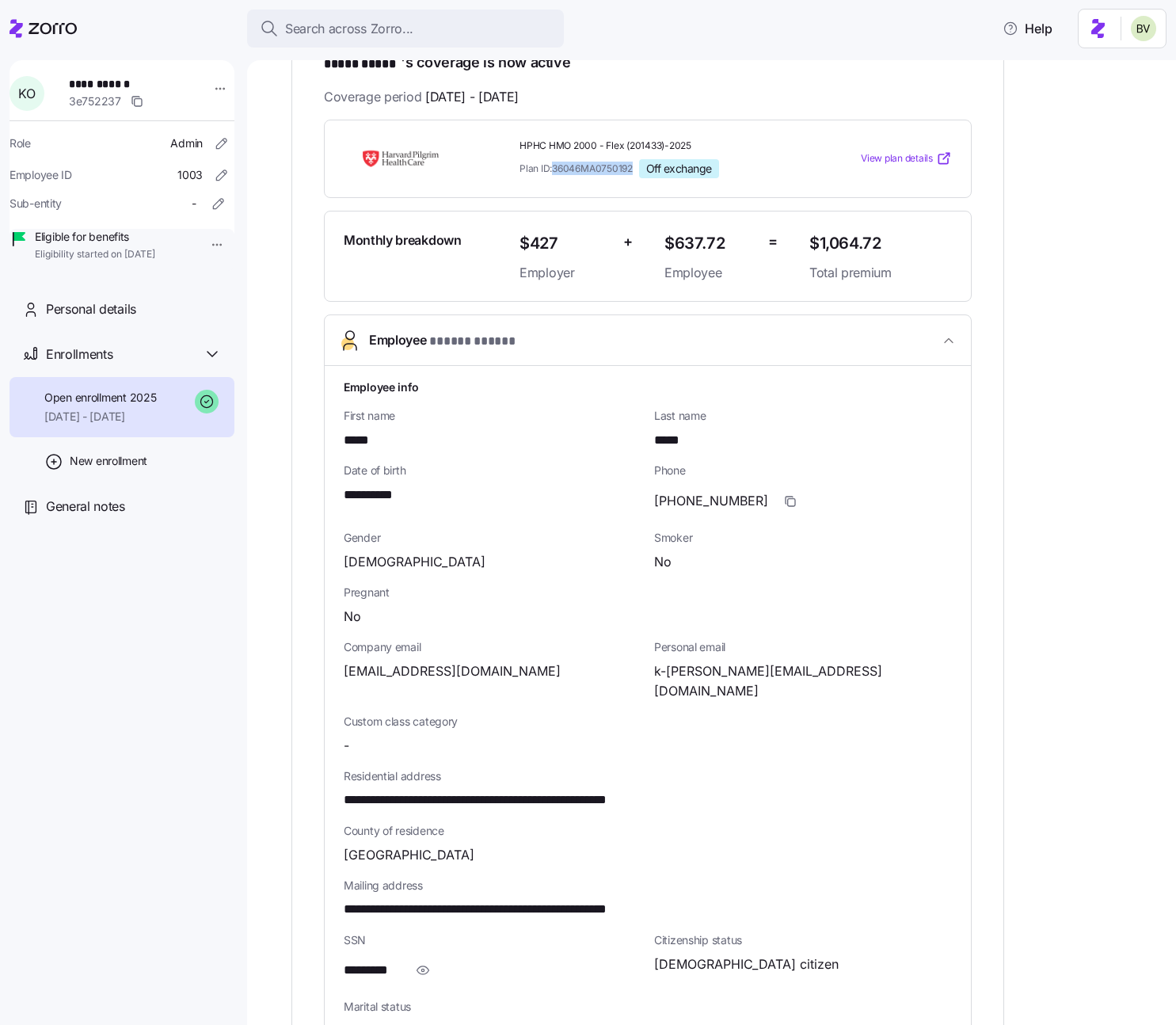
scroll to position [333, 0]
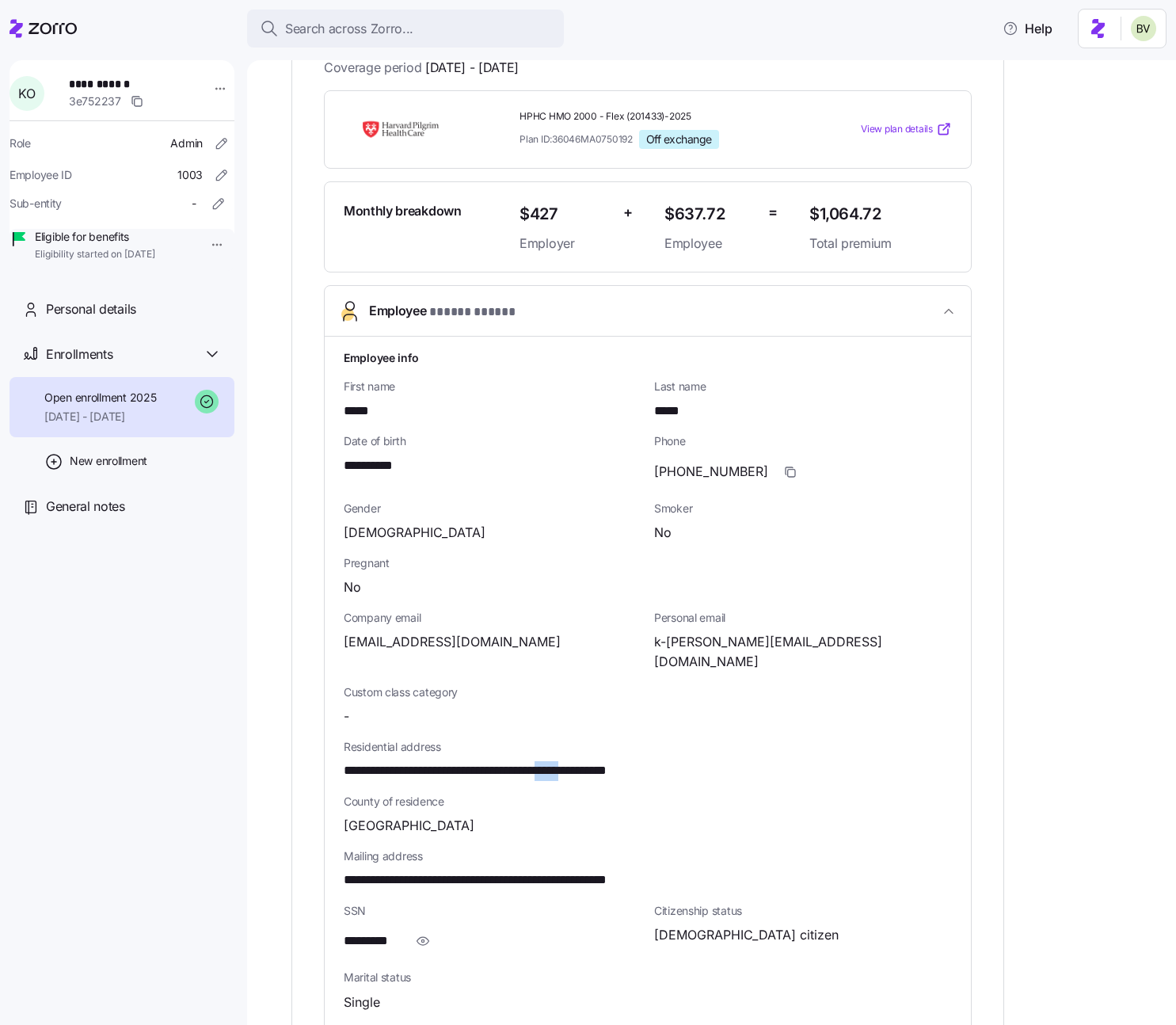
drag, startPoint x: 629, startPoint y: 746, endPoint x: 590, endPoint y: 752, distance: 39.5
click at [590, 761] on span "**********" at bounding box center [519, 771] width 351 height 20
copy span "*****"
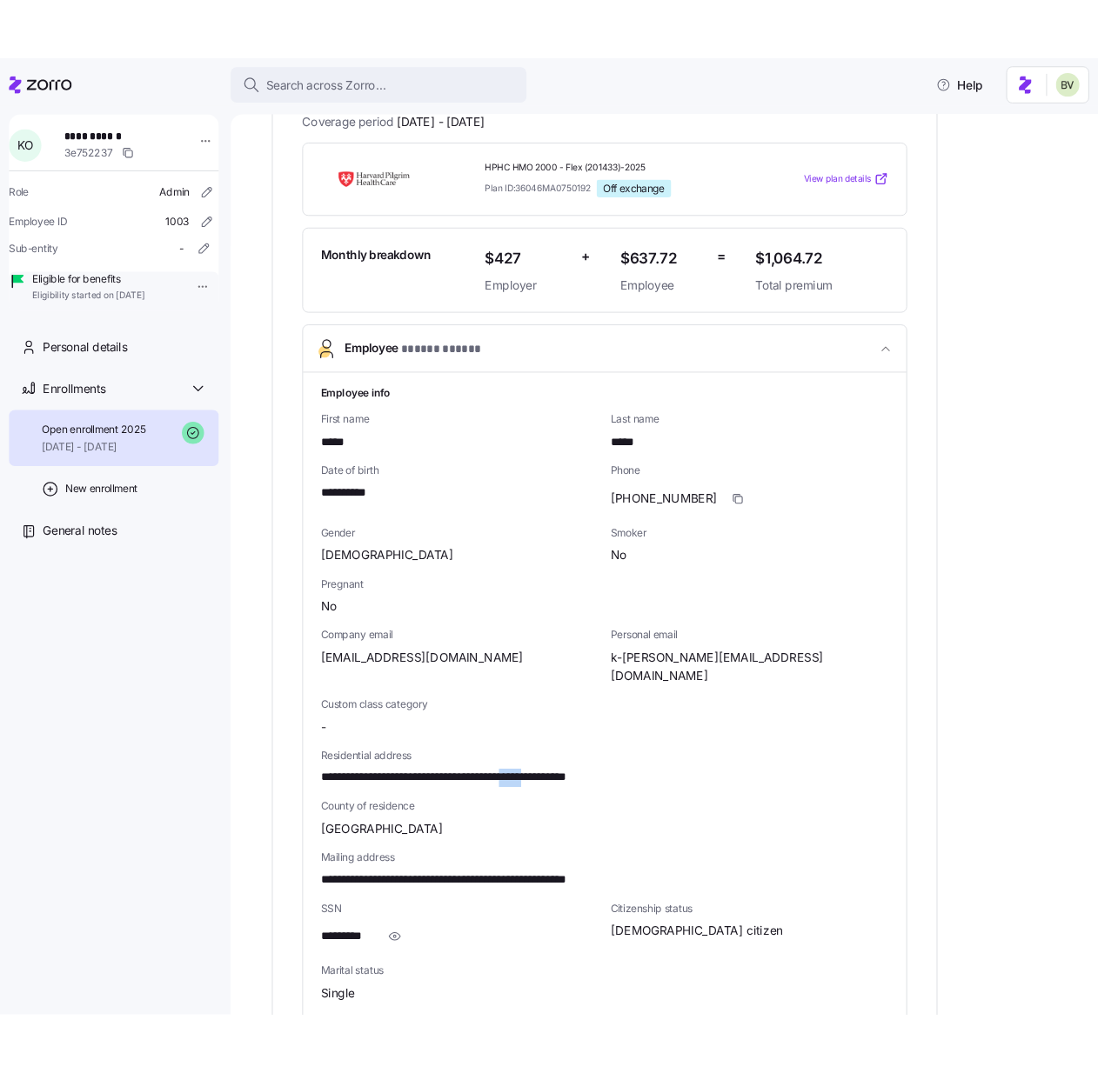
scroll to position [443, 0]
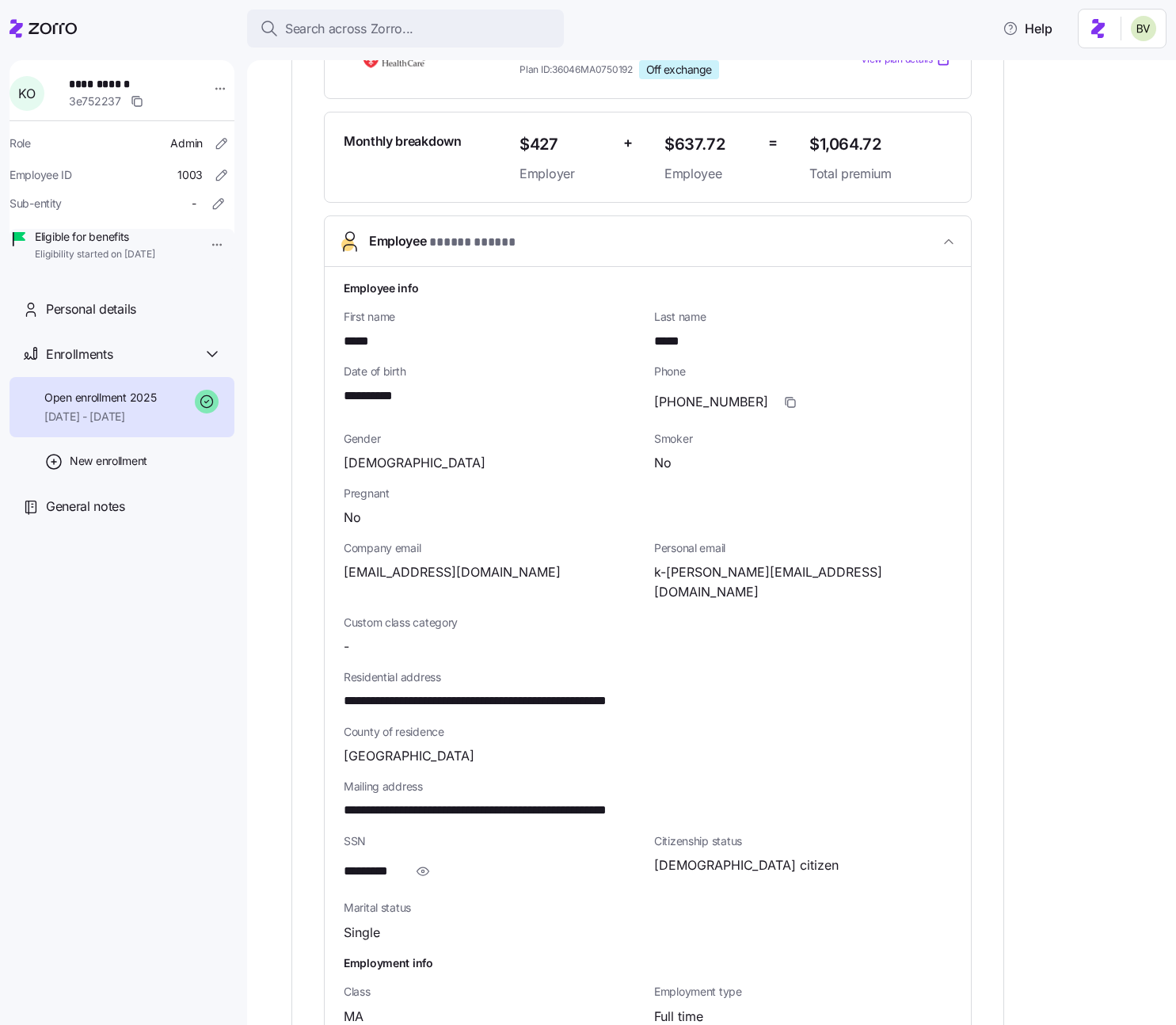
click at [628, 669] on div "**********" at bounding box center [647, 690] width 608 height 42
drag, startPoint x: 629, startPoint y: 677, endPoint x: 593, endPoint y: 677, distance: 36.0
click at [593, 691] on span "**********" at bounding box center [519, 701] width 351 height 20
copy span "*****"
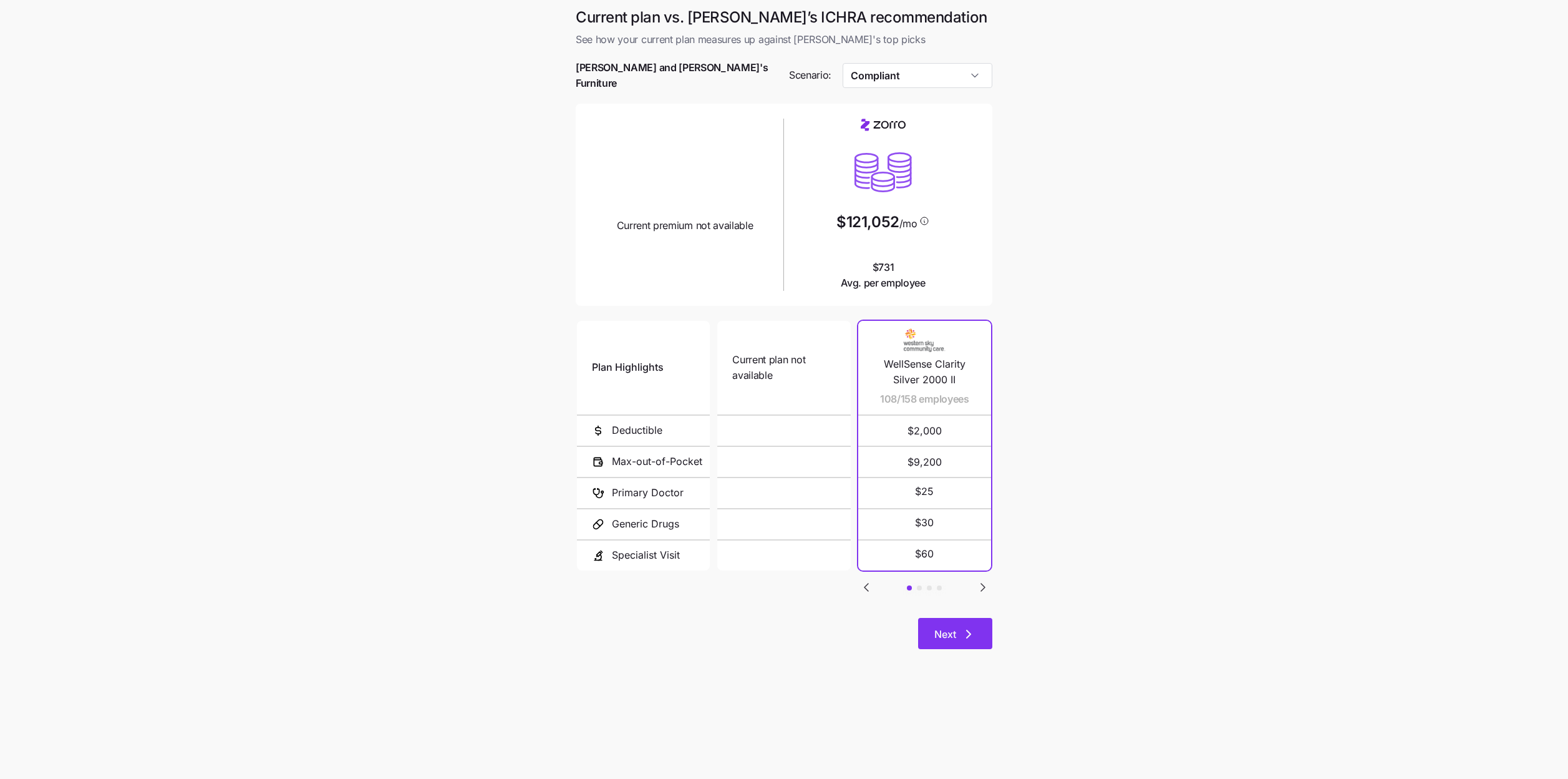
click at [964, 632] on icon "button" at bounding box center [968, 633] width 15 height 15
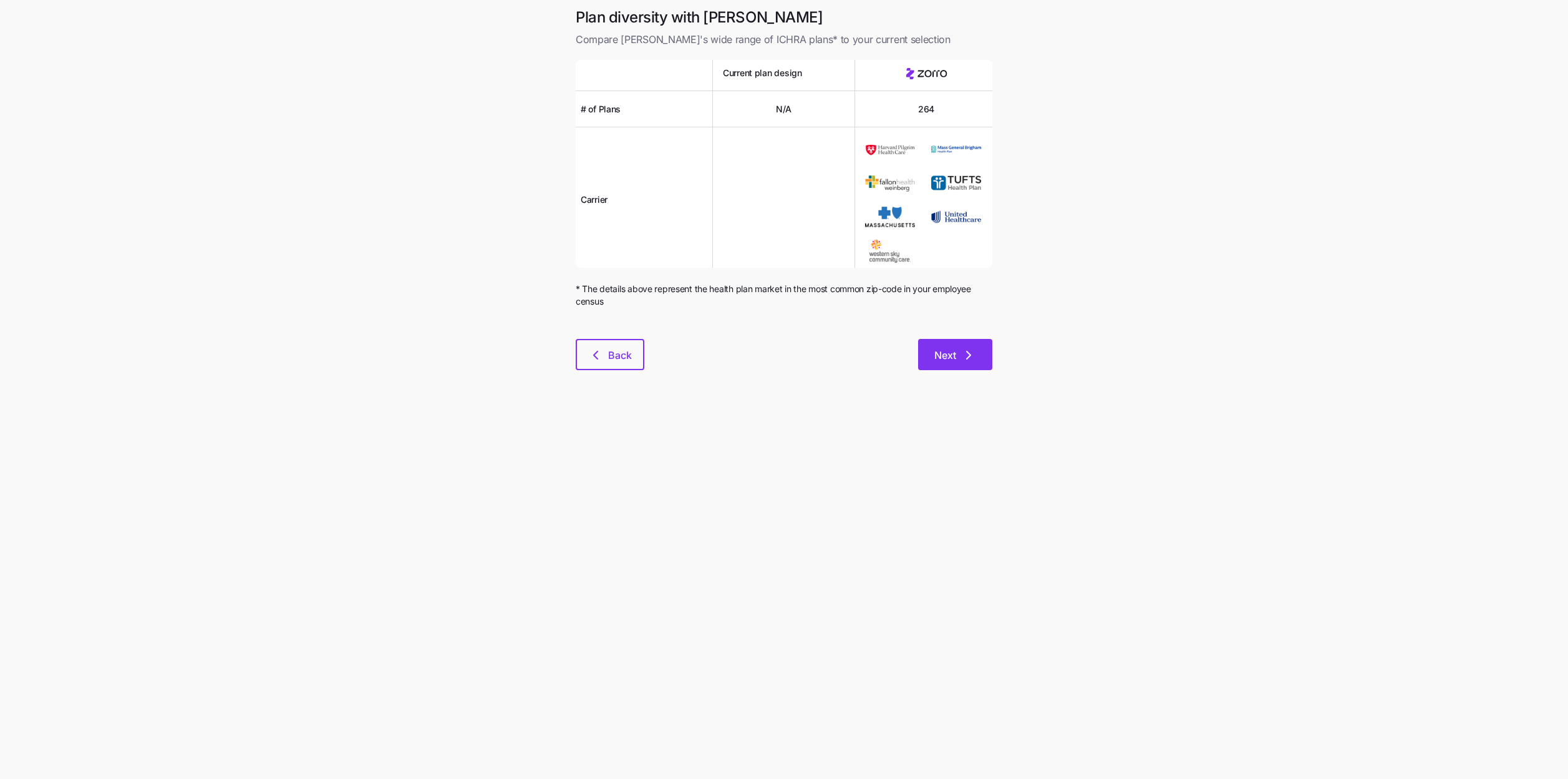
click at [939, 354] on span "Next" at bounding box center [945, 354] width 22 height 15
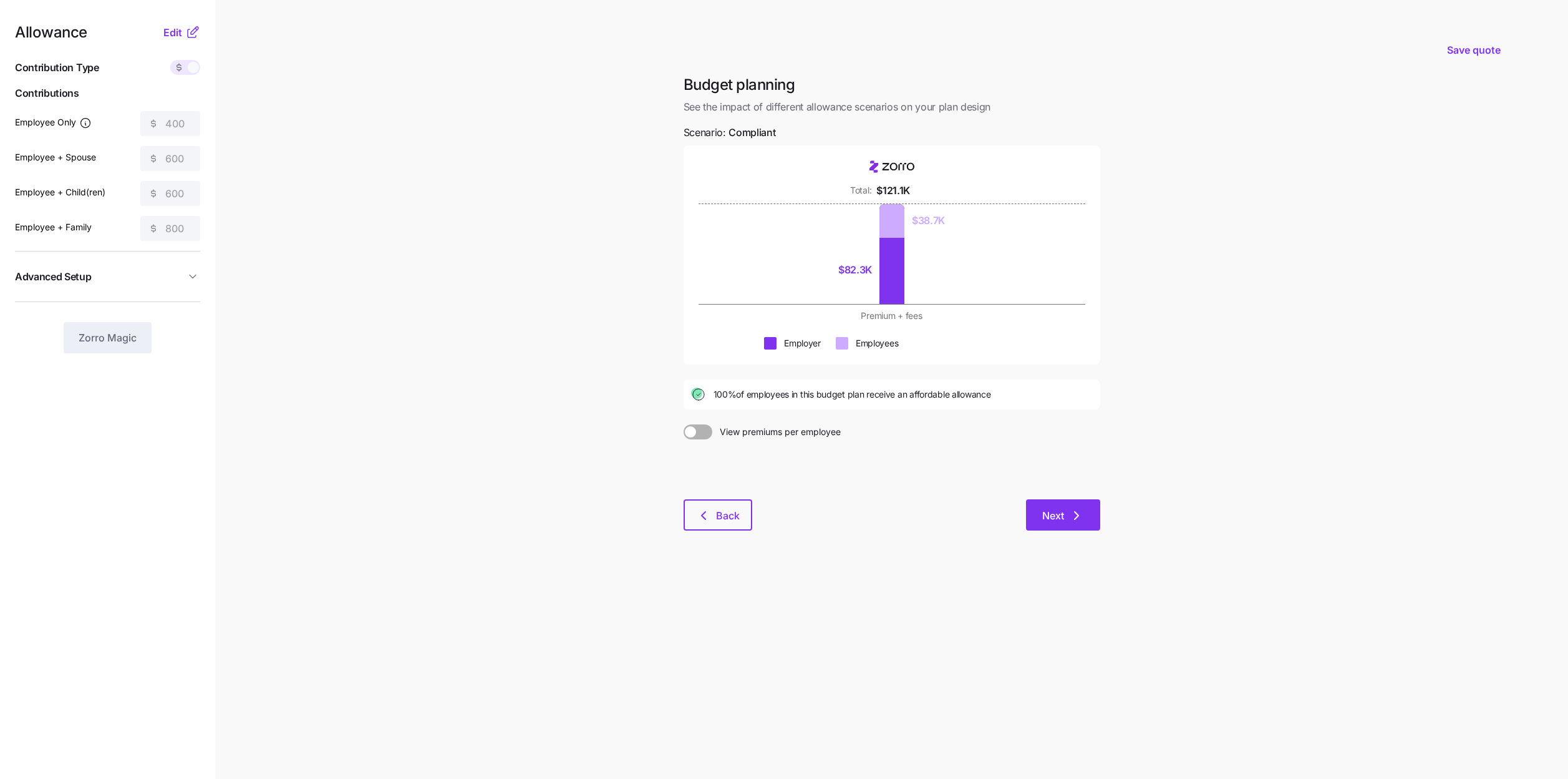
click at [1070, 511] on icon "button" at bounding box center [1076, 515] width 15 height 15
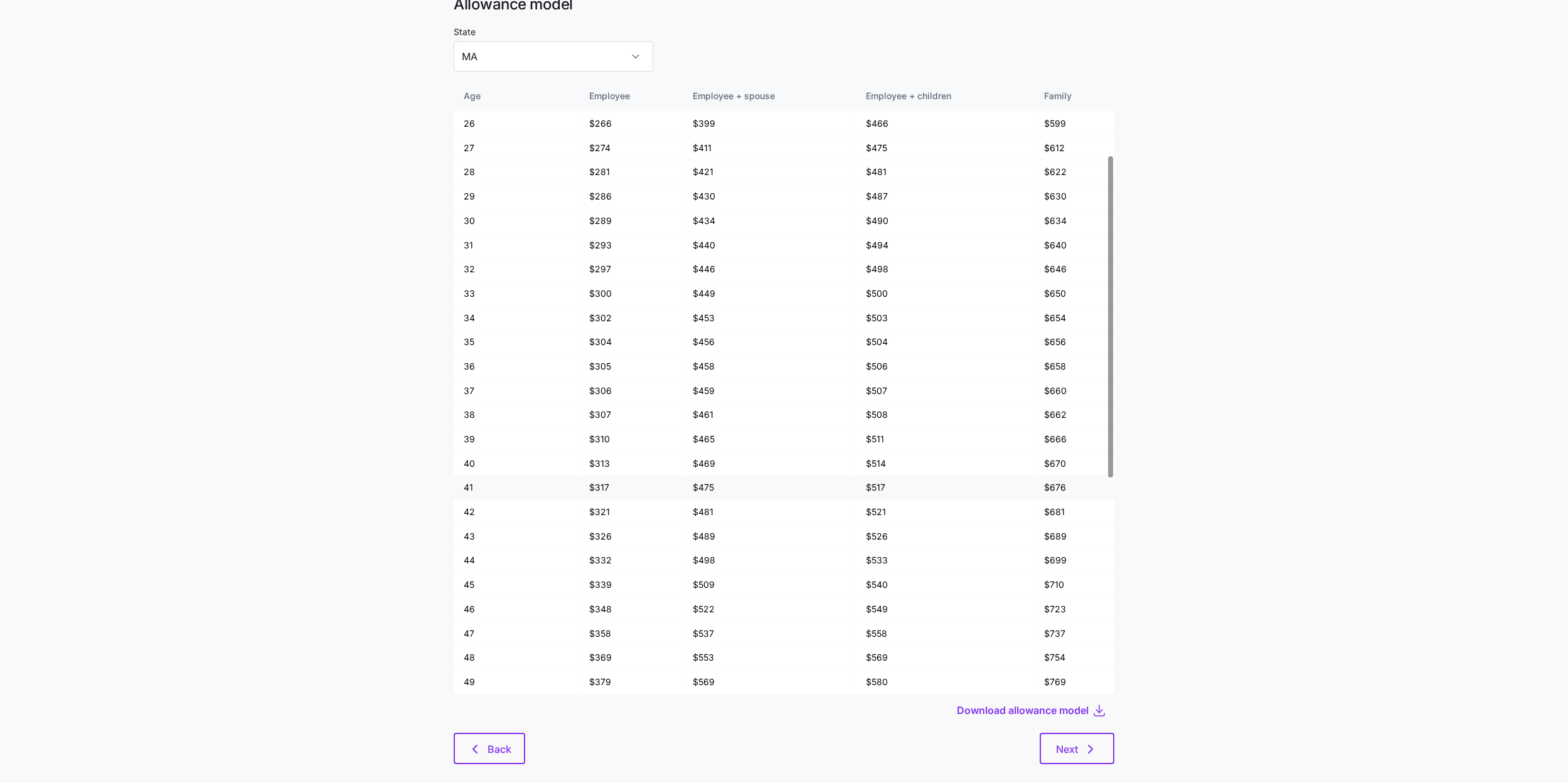
scroll to position [141, 0]
click at [596, 68] on input "MA" at bounding box center [553, 56] width 200 height 30
click at [576, 137] on div "NH" at bounding box center [534, 146] width 150 height 27
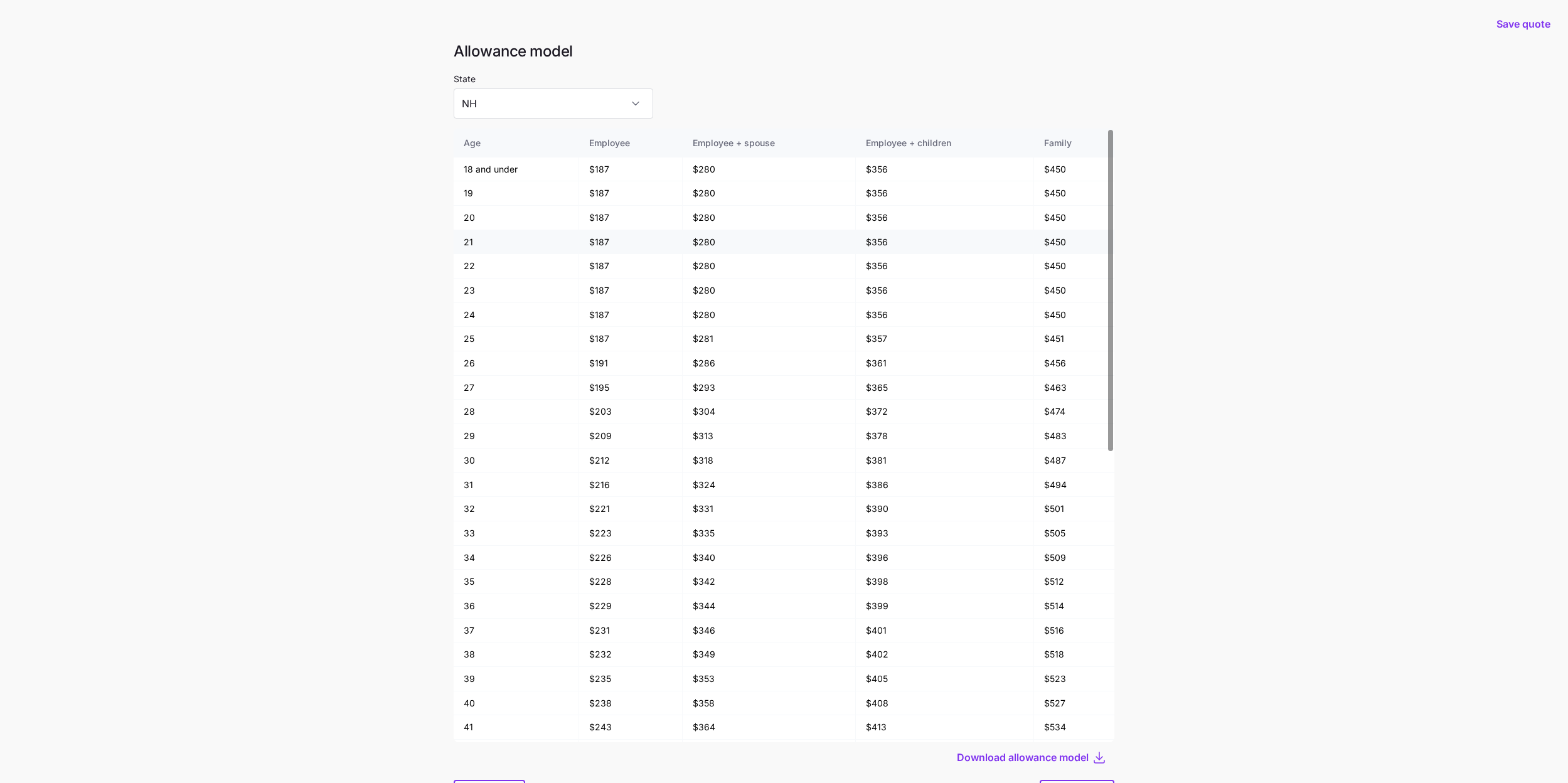
scroll to position [0, 0]
click at [591, 102] on input "NH" at bounding box center [553, 105] width 200 height 30
click at [537, 151] on div "MA" at bounding box center [534, 143] width 150 height 27
click at [586, 109] on input "MA" at bounding box center [553, 105] width 200 height 30
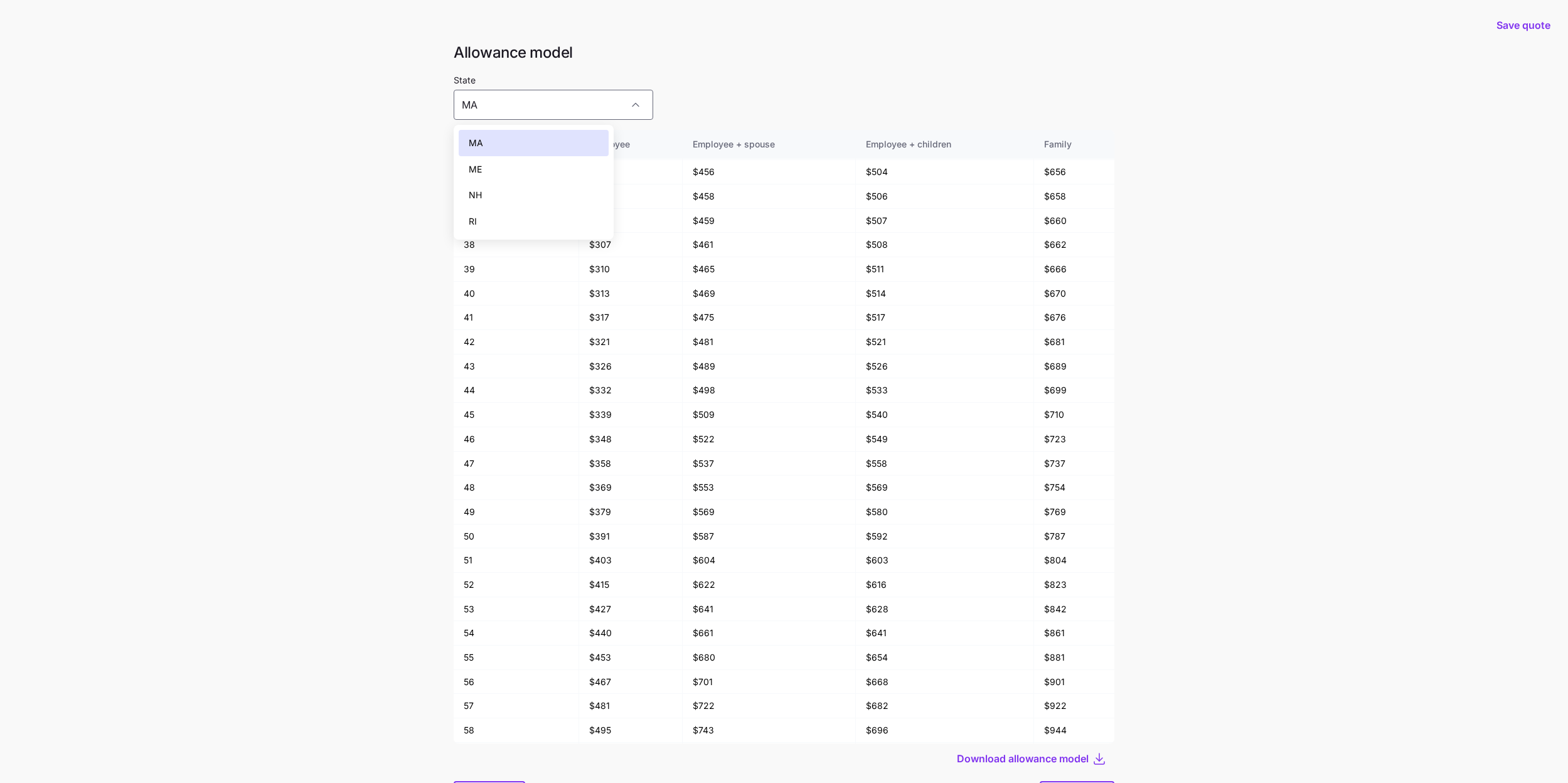
click at [532, 178] on div "ME" at bounding box center [534, 169] width 150 height 27
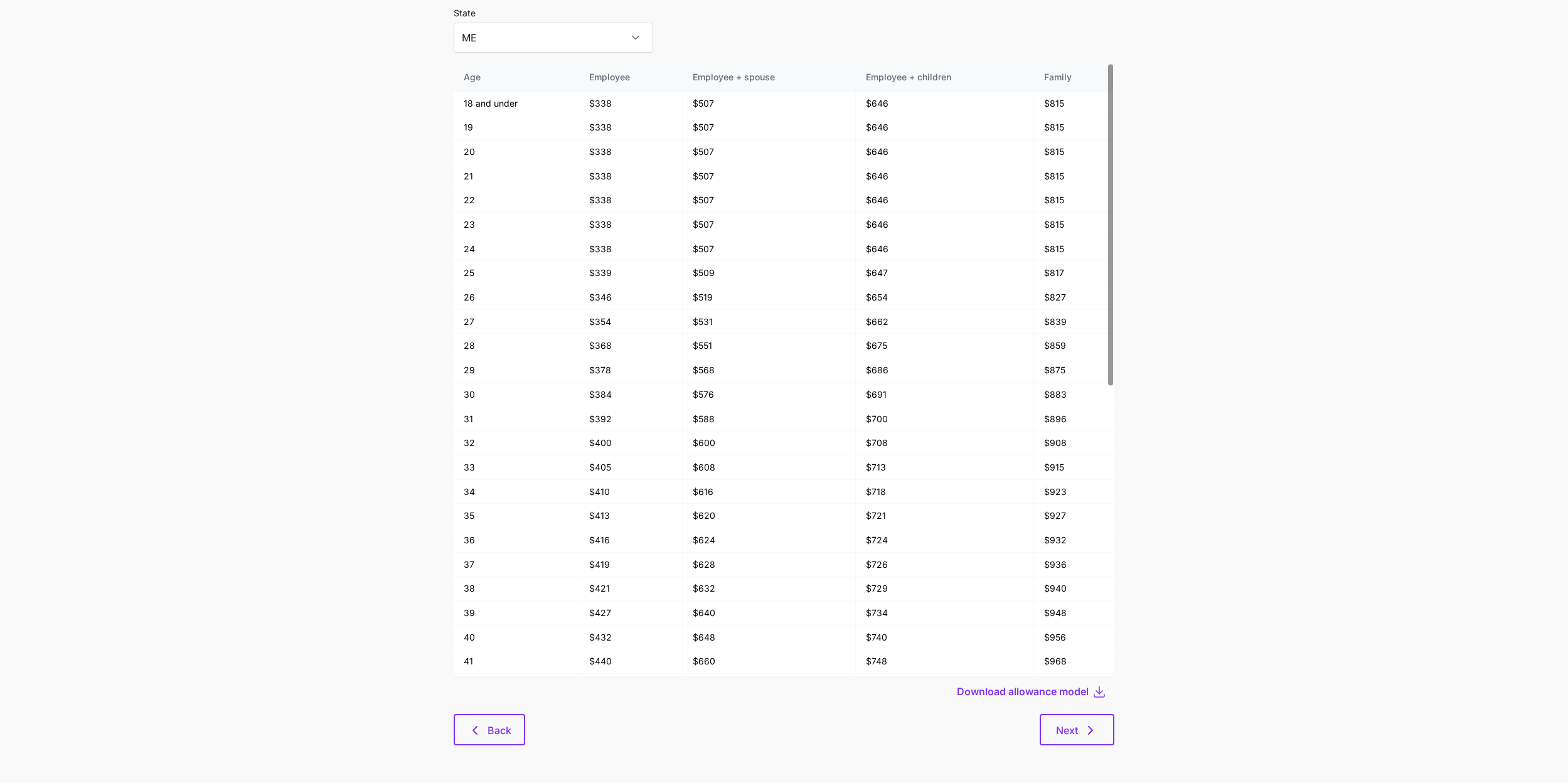
scroll to position [0, 0]
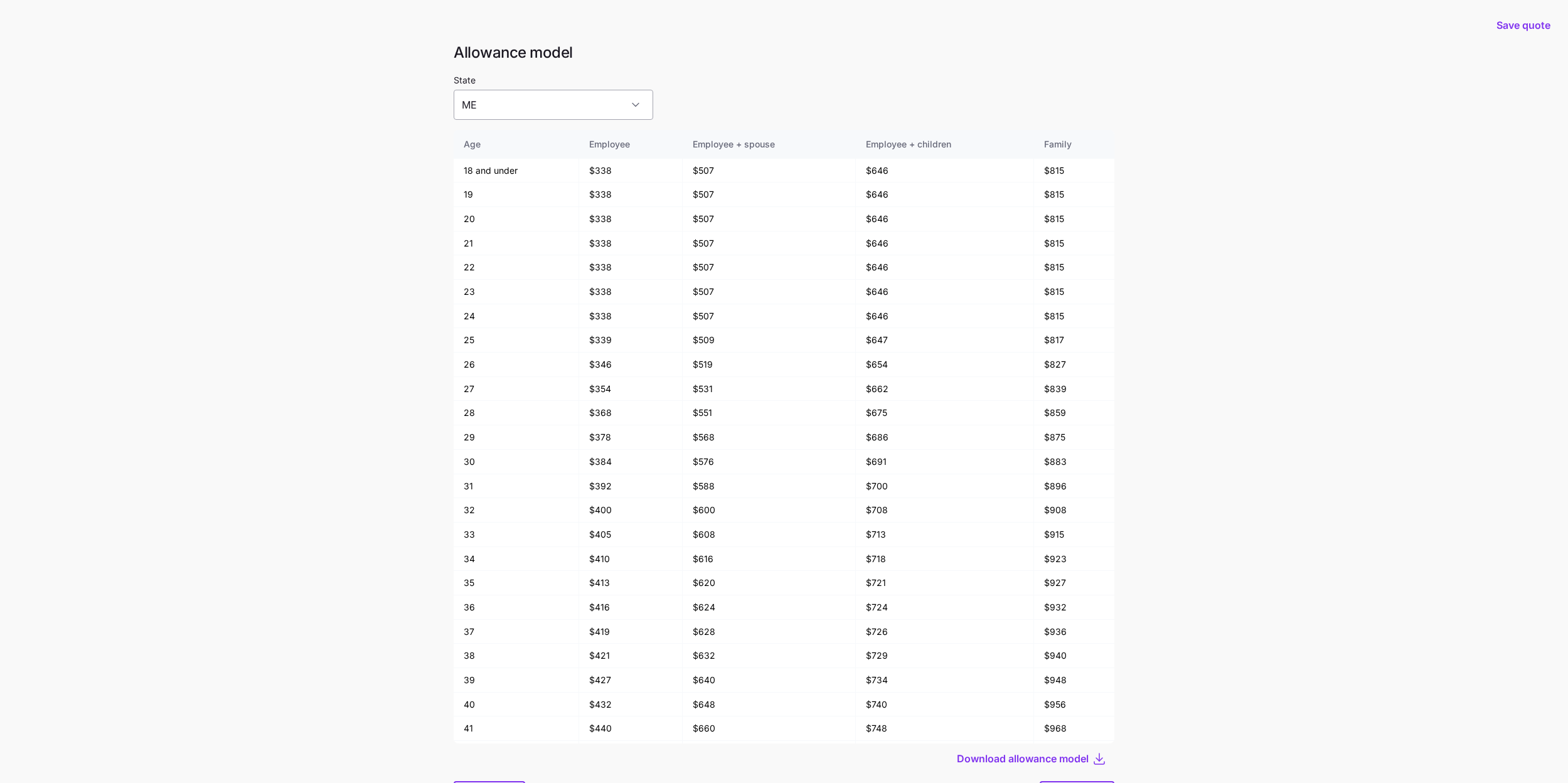
click at [596, 107] on input "ME" at bounding box center [553, 105] width 200 height 30
click at [563, 142] on div "MA" at bounding box center [534, 143] width 150 height 27
click at [611, 104] on input "MA" at bounding box center [553, 105] width 200 height 30
click at [558, 175] on div "ME" at bounding box center [534, 169] width 150 height 27
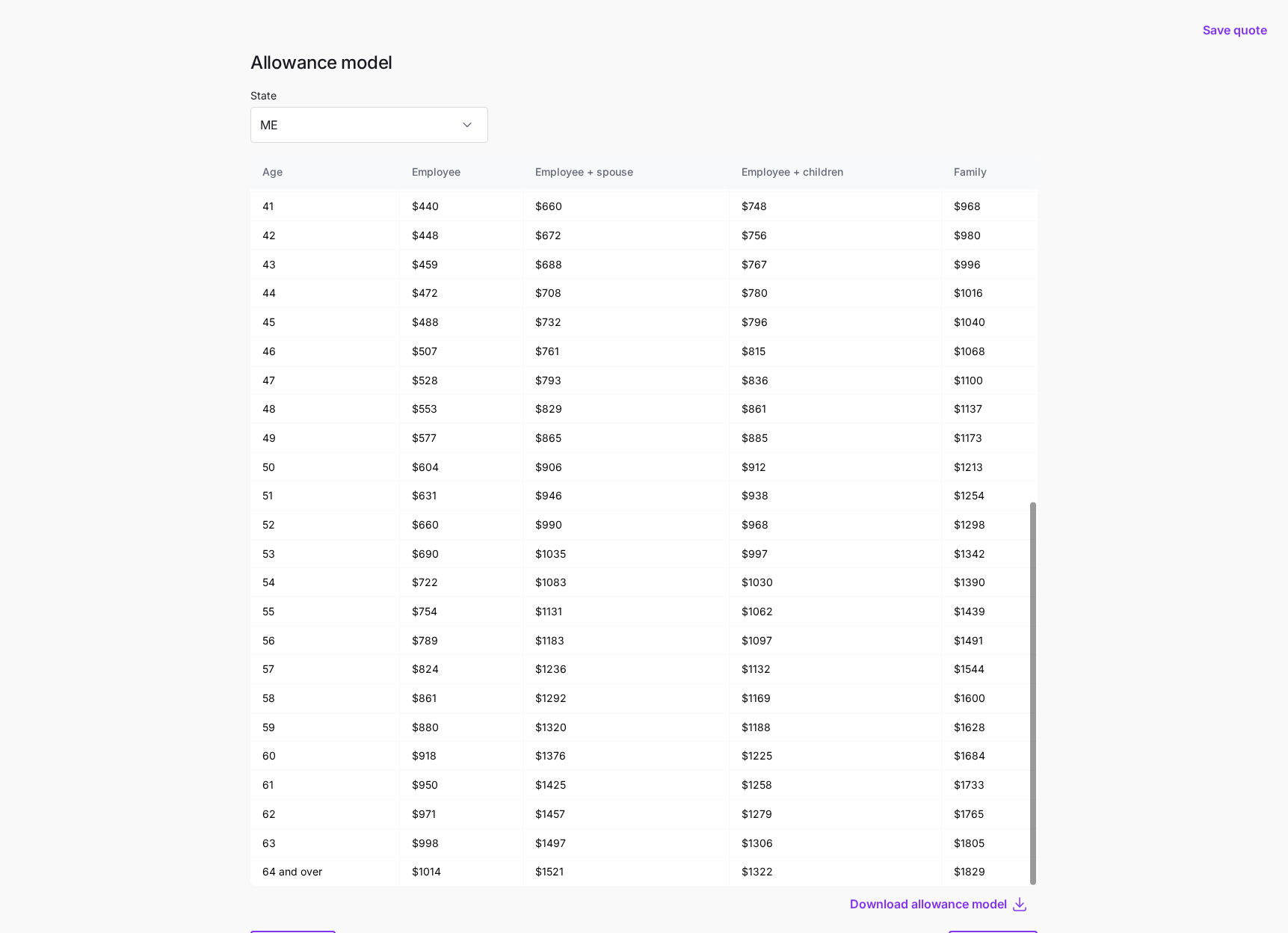
scroll to position [80, 0]
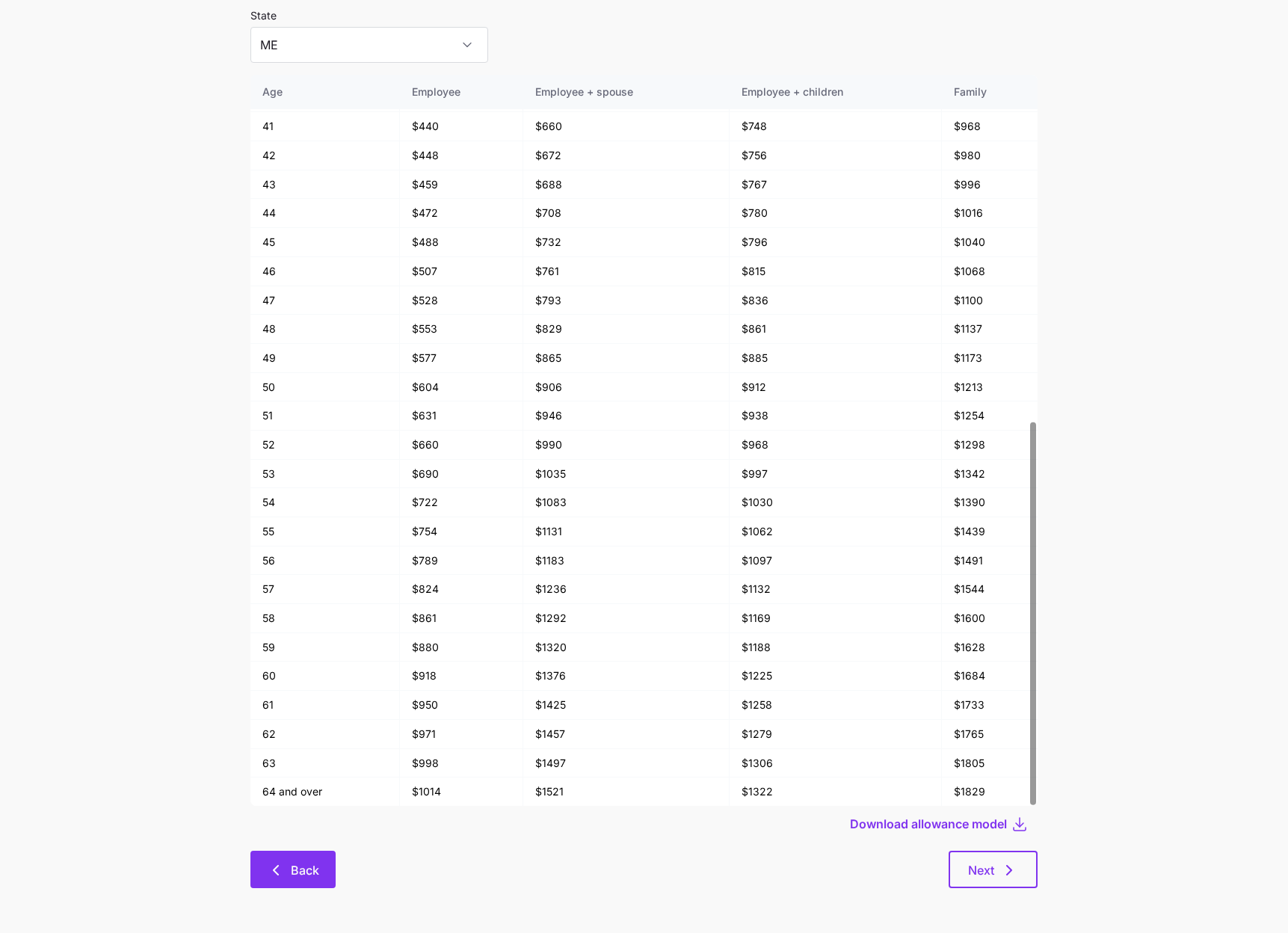
click at [290, 862] on span "Back" at bounding box center [293, 869] width 46 height 18
type input "MA"
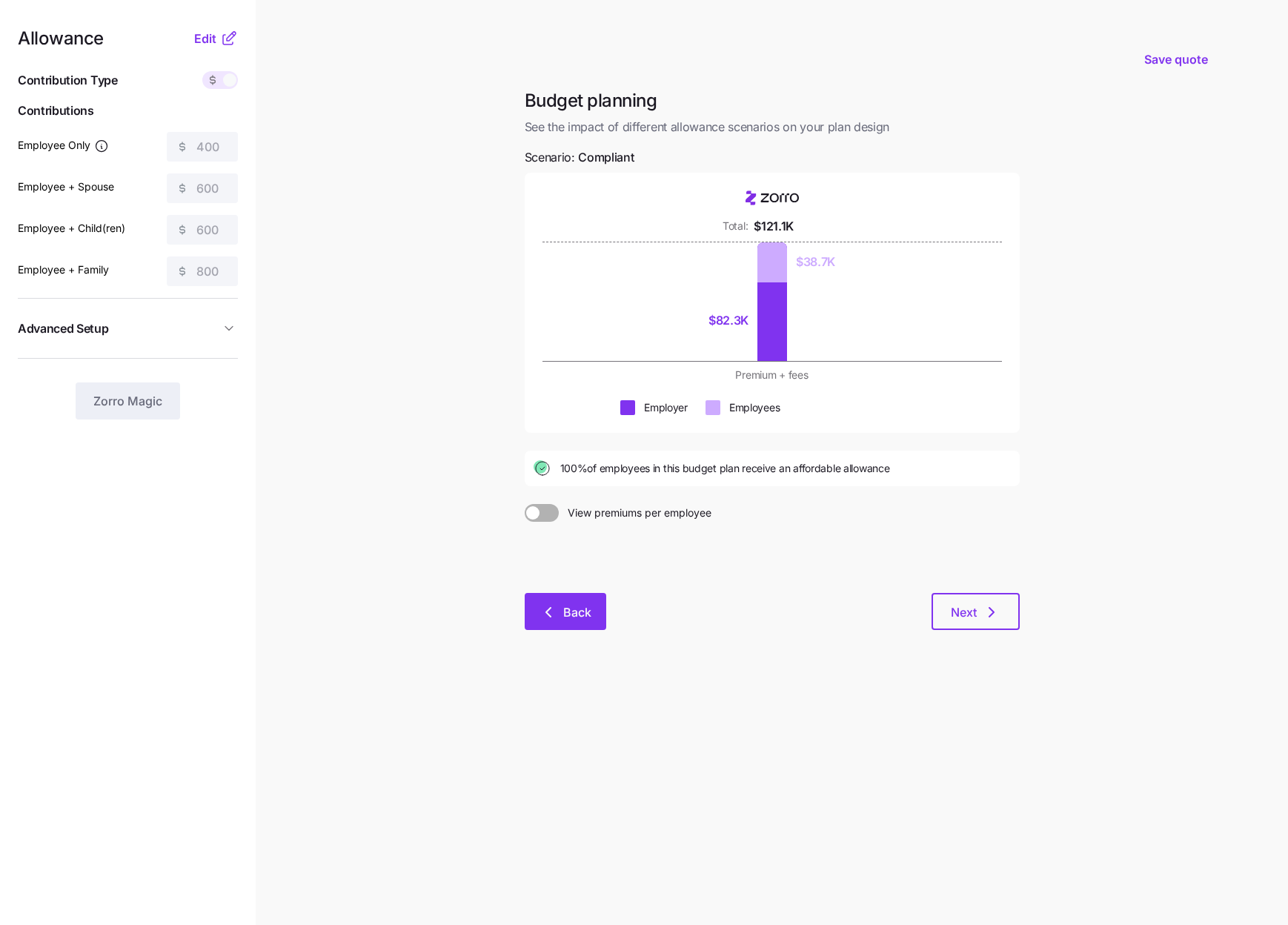
click at [544, 618] on icon "button" at bounding box center [548, 612] width 18 height 18
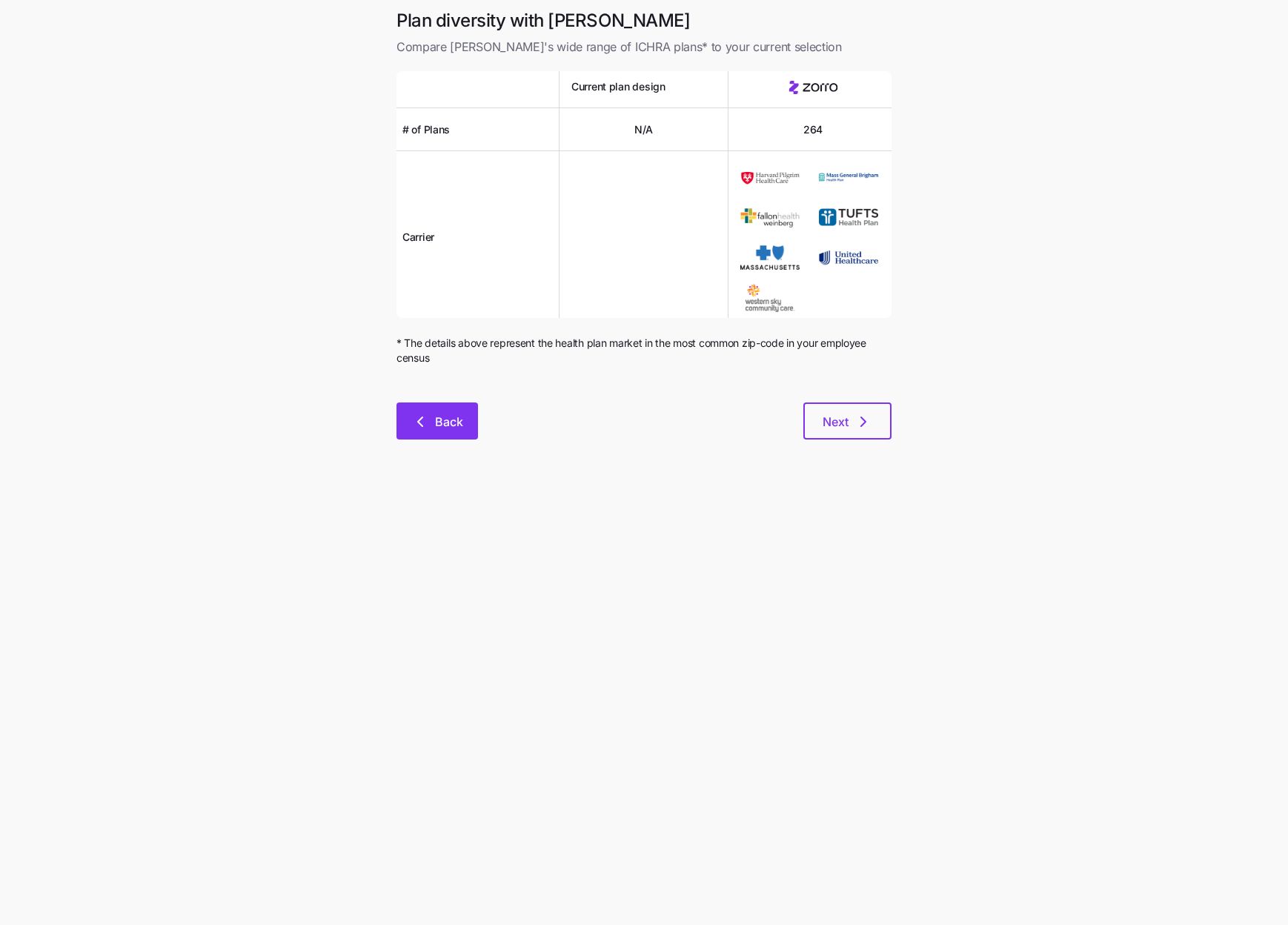
click at [449, 430] on span "Back" at bounding box center [449, 421] width 28 height 18
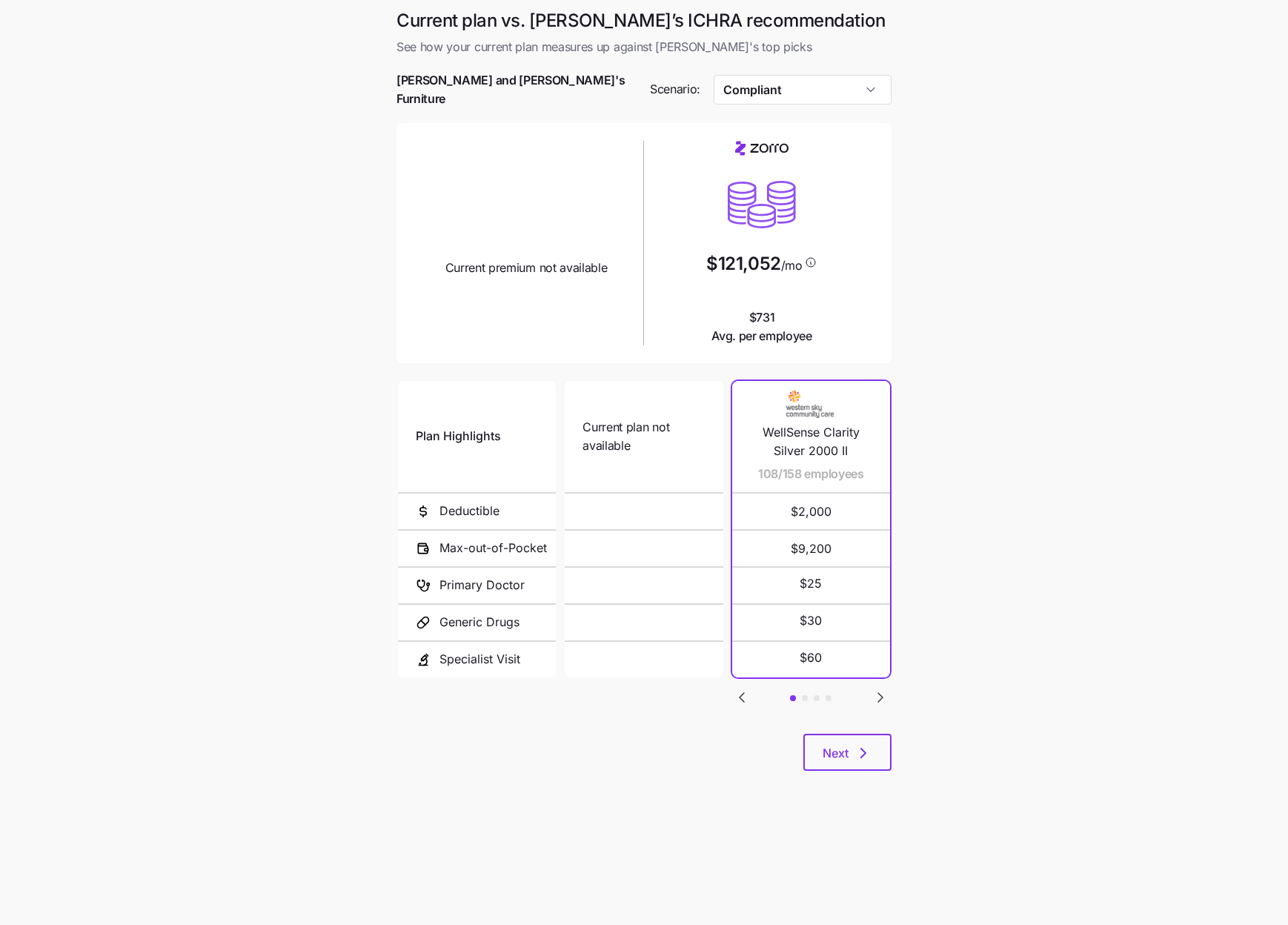
click at [875, 692] on icon "Go to next slide" at bounding box center [880, 697] width 18 height 18
click at [876, 692] on icon "Go to next slide" at bounding box center [880, 697] width 18 height 18
click at [742, 693] on icon "Go to previous slide" at bounding box center [741, 697] width 18 height 18
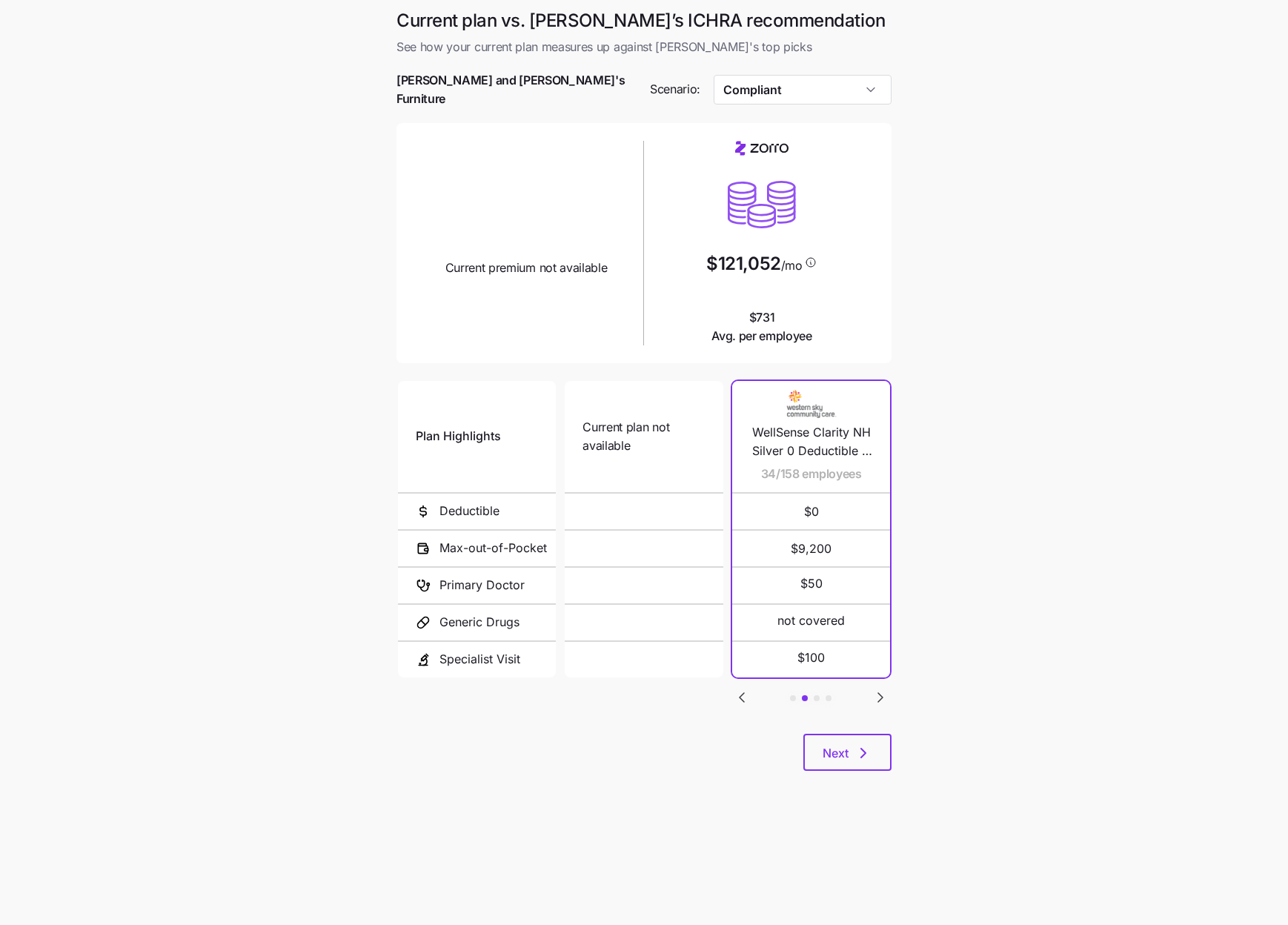
click at [742, 693] on icon "Go to previous slide" at bounding box center [741, 697] width 18 height 18
click at [874, 82] on input "Compliant" at bounding box center [803, 89] width 179 height 30
click at [992, 138] on main "Current plan vs. Zorro’s ICHRA recommendation See how your current plan measure…" at bounding box center [644, 462] width 1288 height 925
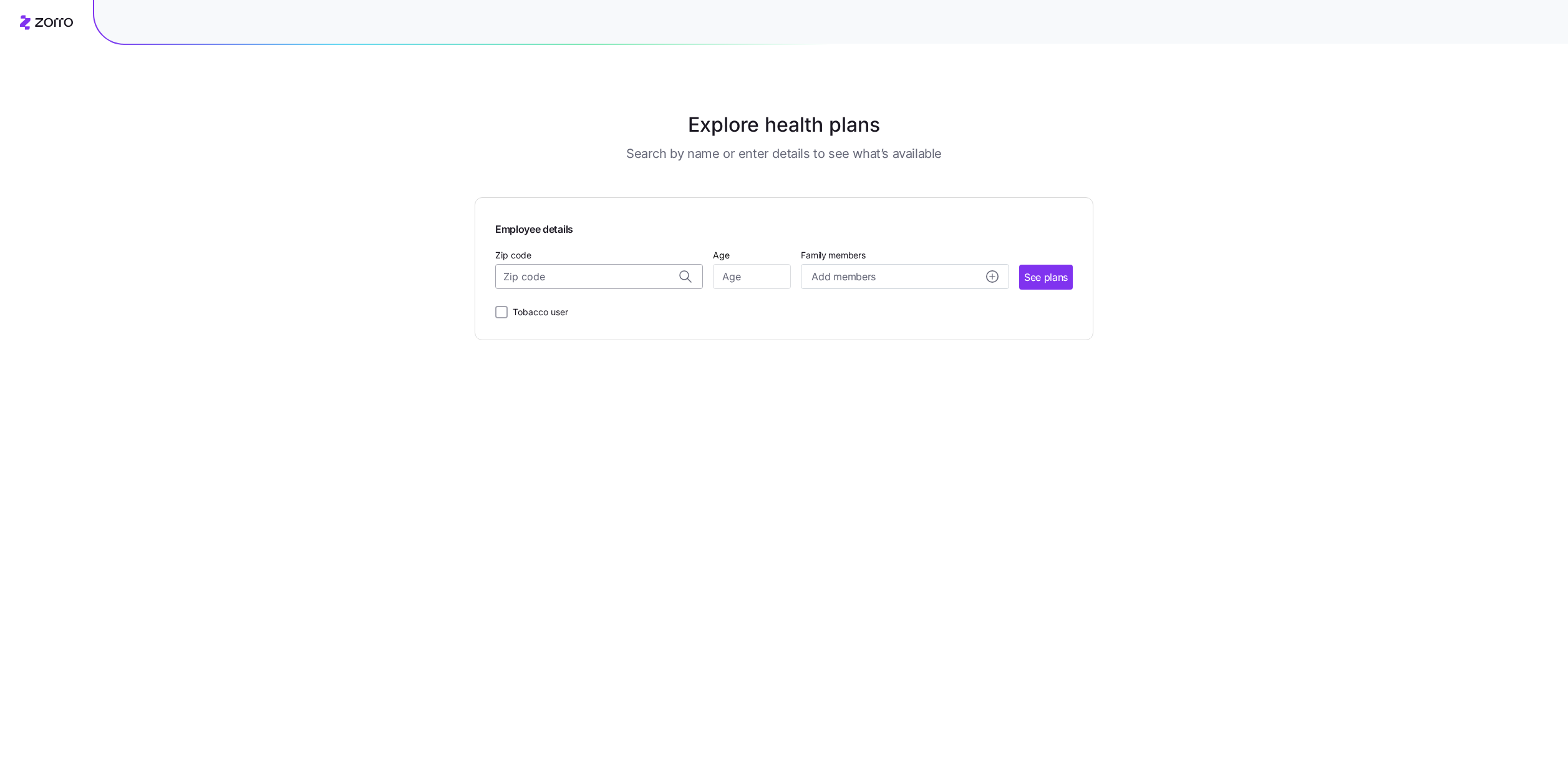
click at [596, 285] on input "Zip code" at bounding box center [599, 276] width 208 height 25
paste input "04062"
type input "04062"
click at [755, 279] on input "Age" at bounding box center [751, 276] width 78 height 25
click at [591, 266] on input "Zip code" at bounding box center [599, 276] width 208 height 25
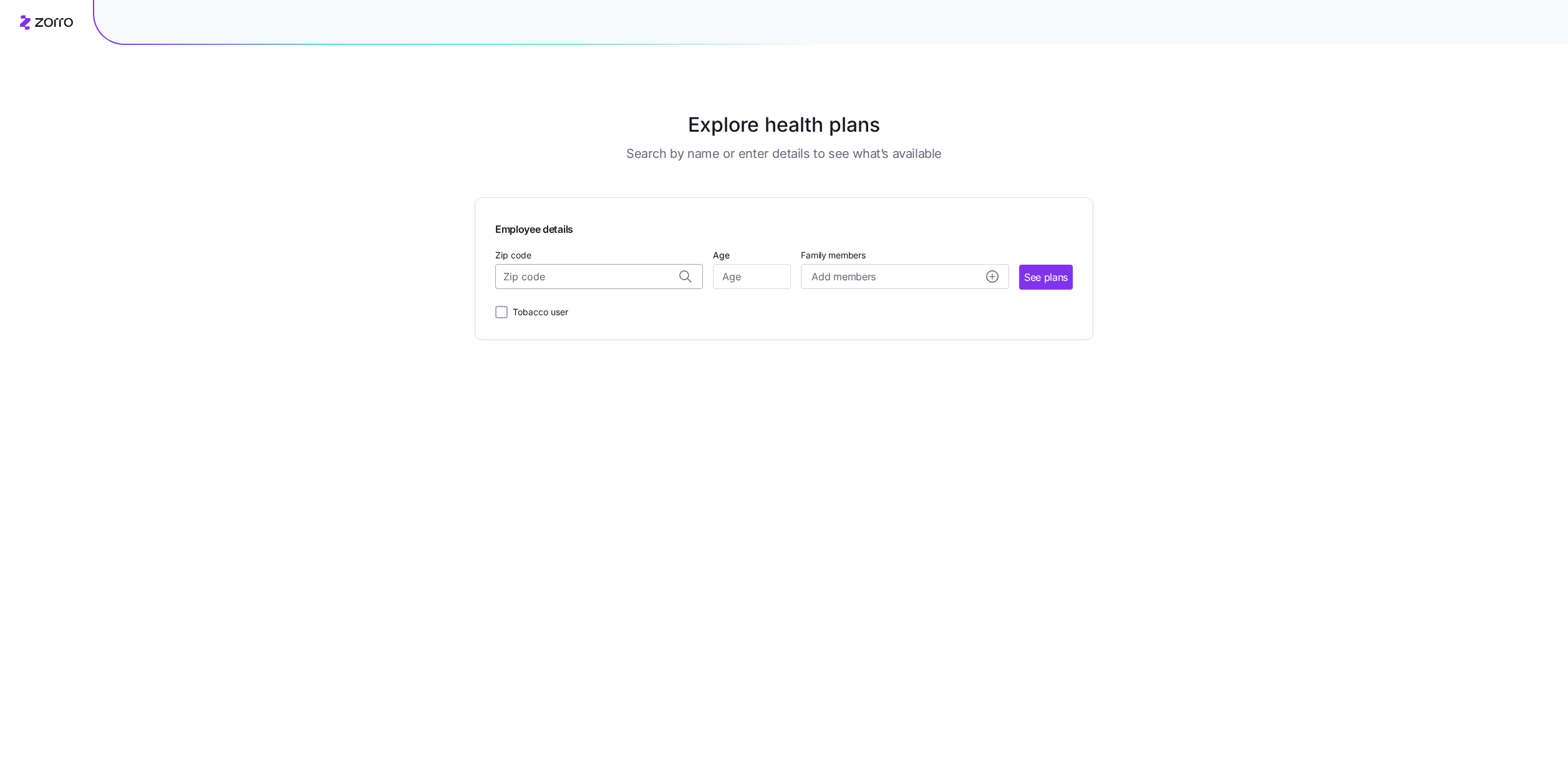
paste input "04062"
click at [572, 309] on span "04062, Cumberland County, ME" at bounding box center [597, 309] width 175 height 16
type input "04062, Cumberland County, ME"
click at [745, 283] on input "Age" at bounding box center [751, 276] width 78 height 25
type input "53"
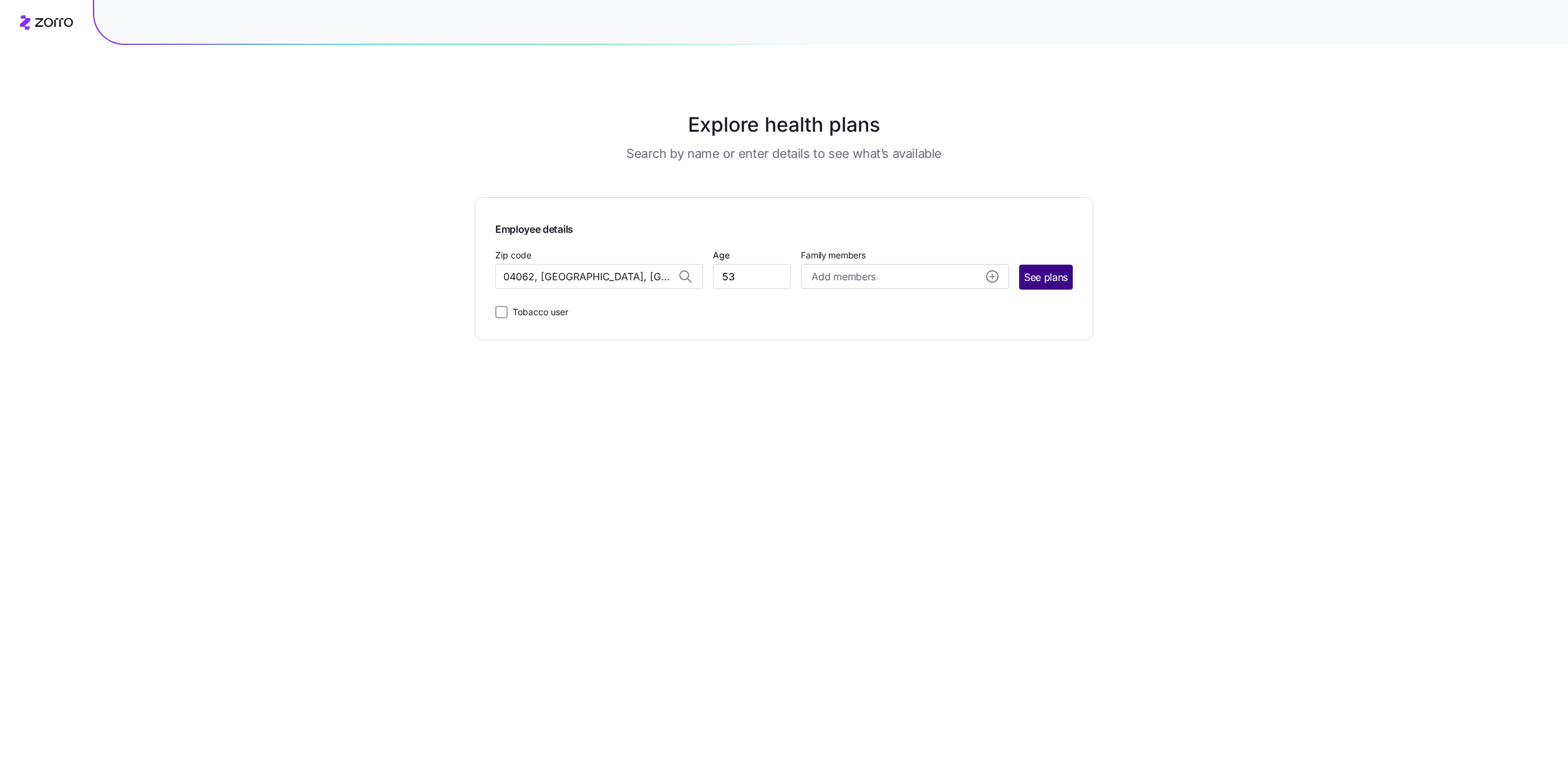
click at [1032, 280] on span "See plans" at bounding box center [1045, 278] width 44 height 16
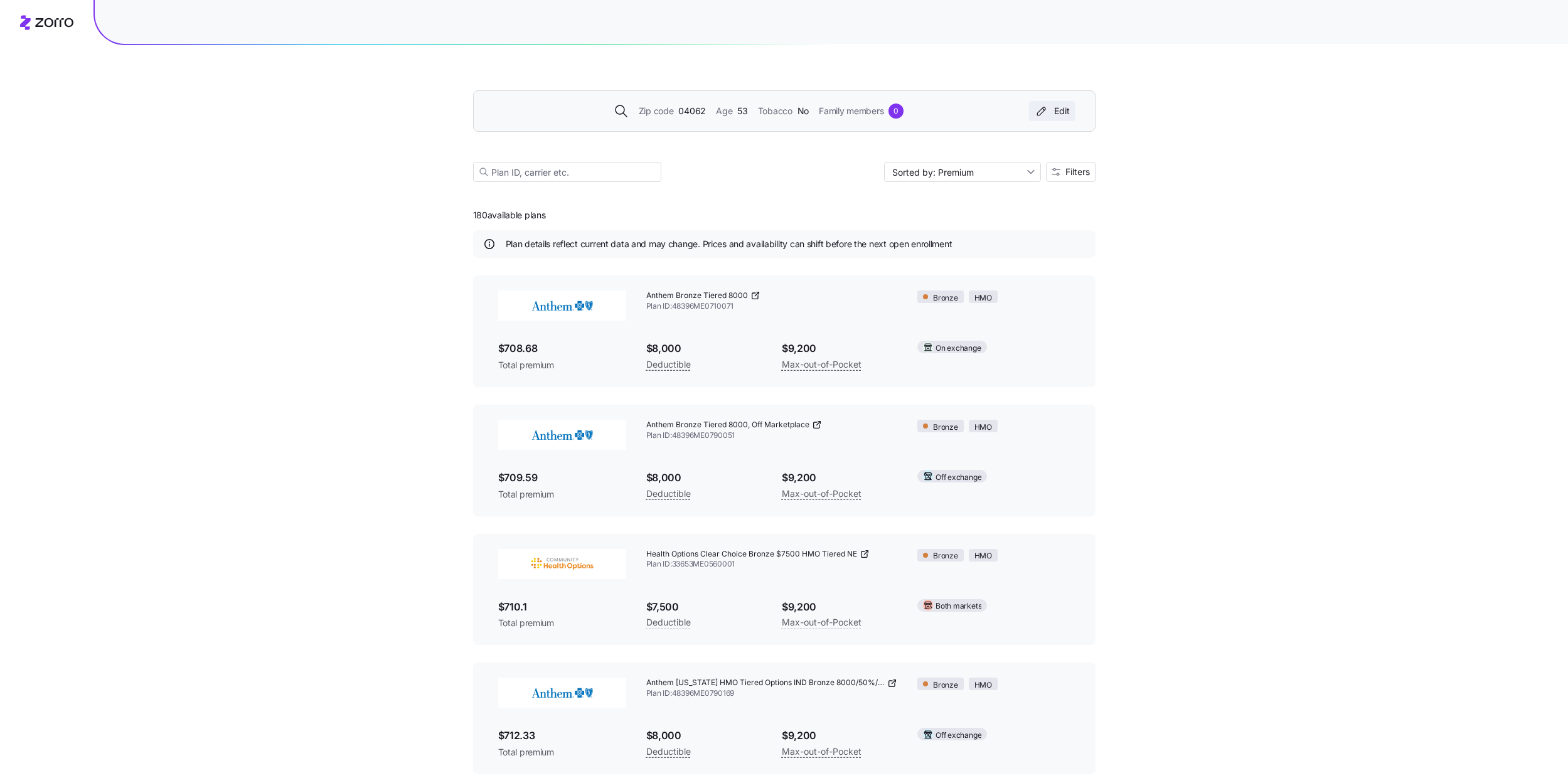
click at [1048, 115] on div "Edit" at bounding box center [1052, 110] width 36 height 12
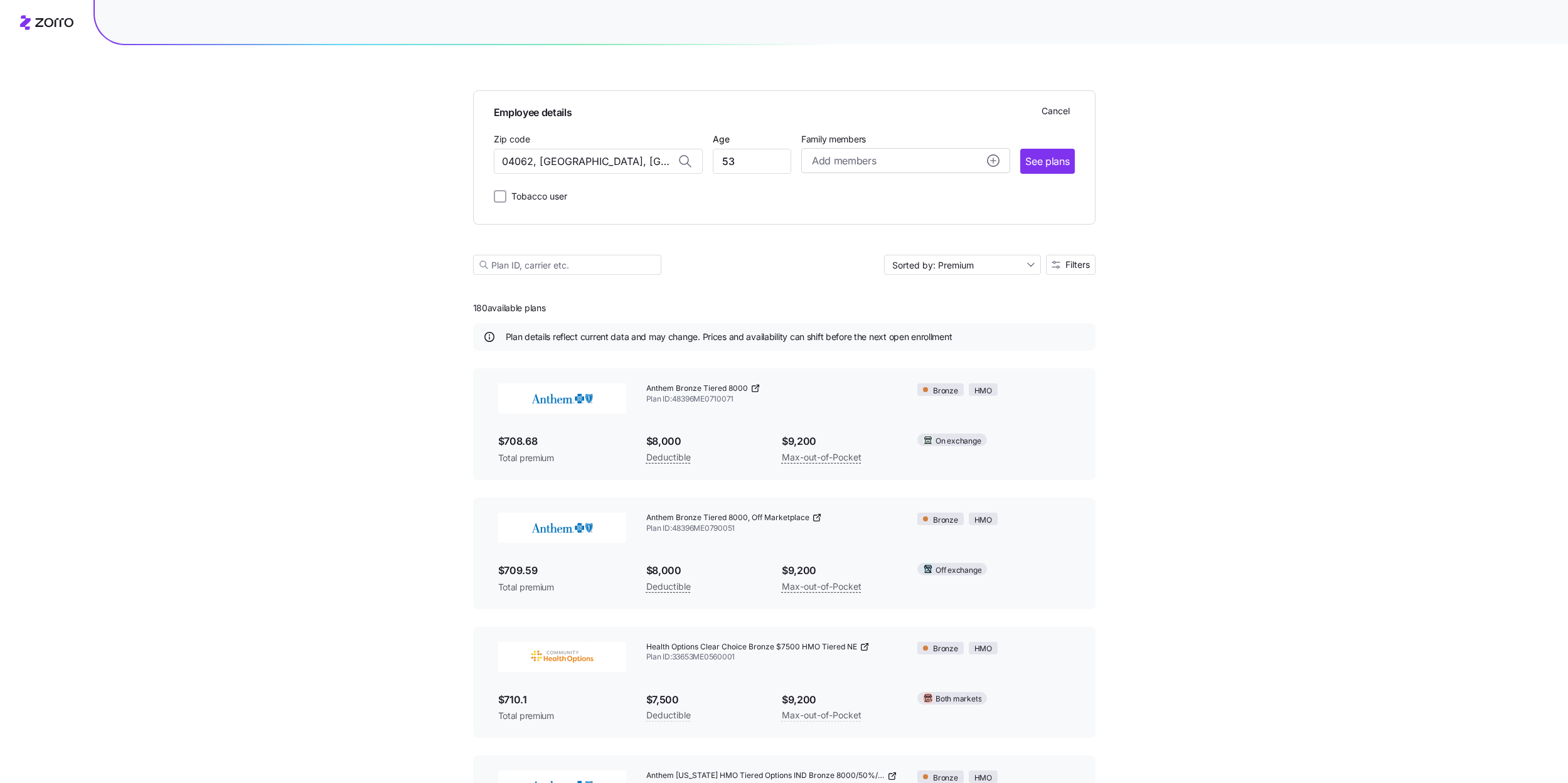
click at [669, 164] on div at bounding box center [684, 161] width 34 height 24
drag, startPoint x: 669, startPoint y: 164, endPoint x: 654, endPoint y: 161, distance: 15.3
click at [663, 164] on div "04062, Cumberland County, ME" at bounding box center [599, 161] width 209 height 25
click at [654, 161] on input "04062, Cumberland County, ME" at bounding box center [599, 161] width 209 height 25
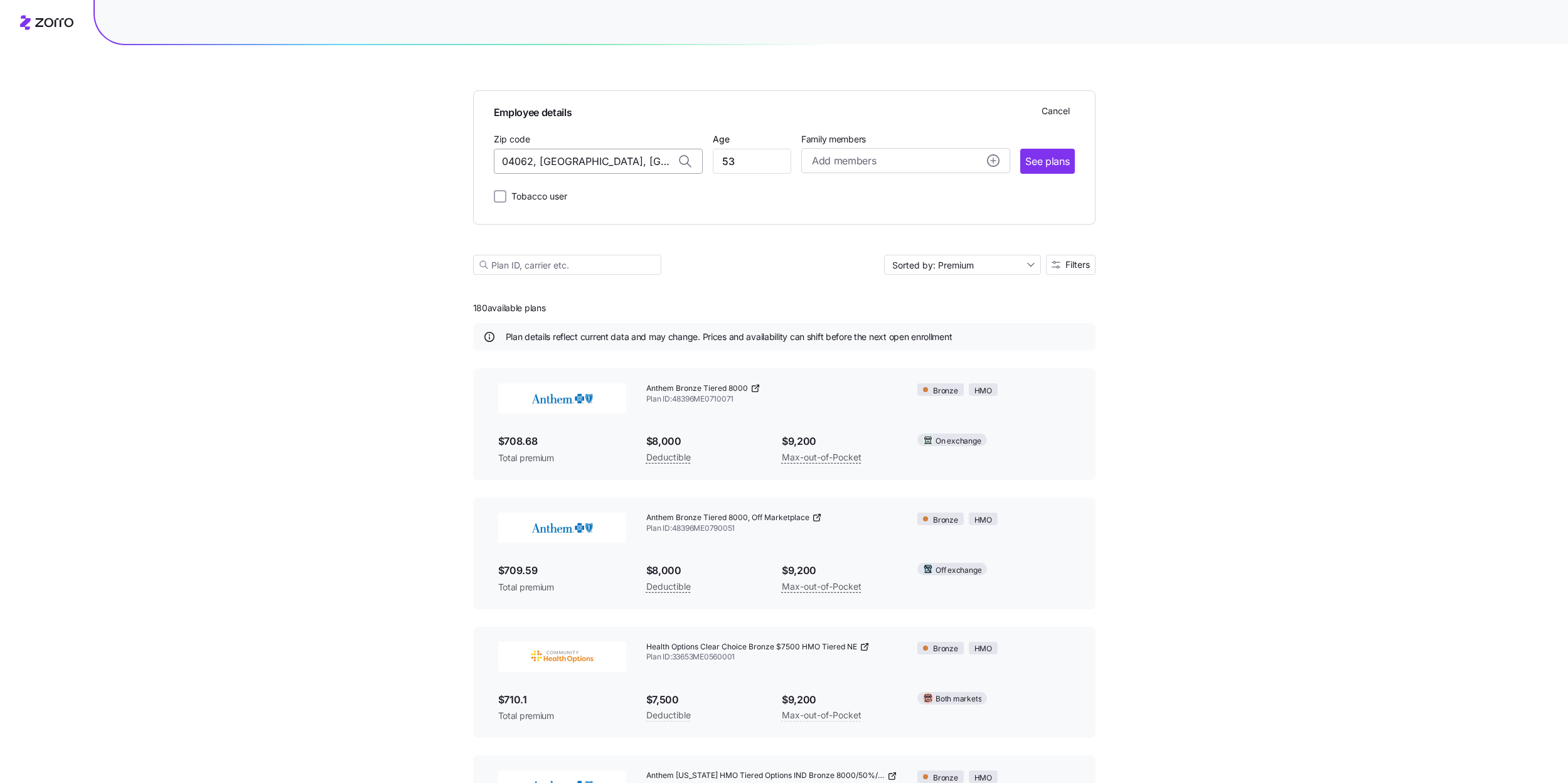
click at [630, 156] on input "04062, Cumberland County, ME" at bounding box center [599, 161] width 209 height 25
paste input "[PERSON_NAME]"
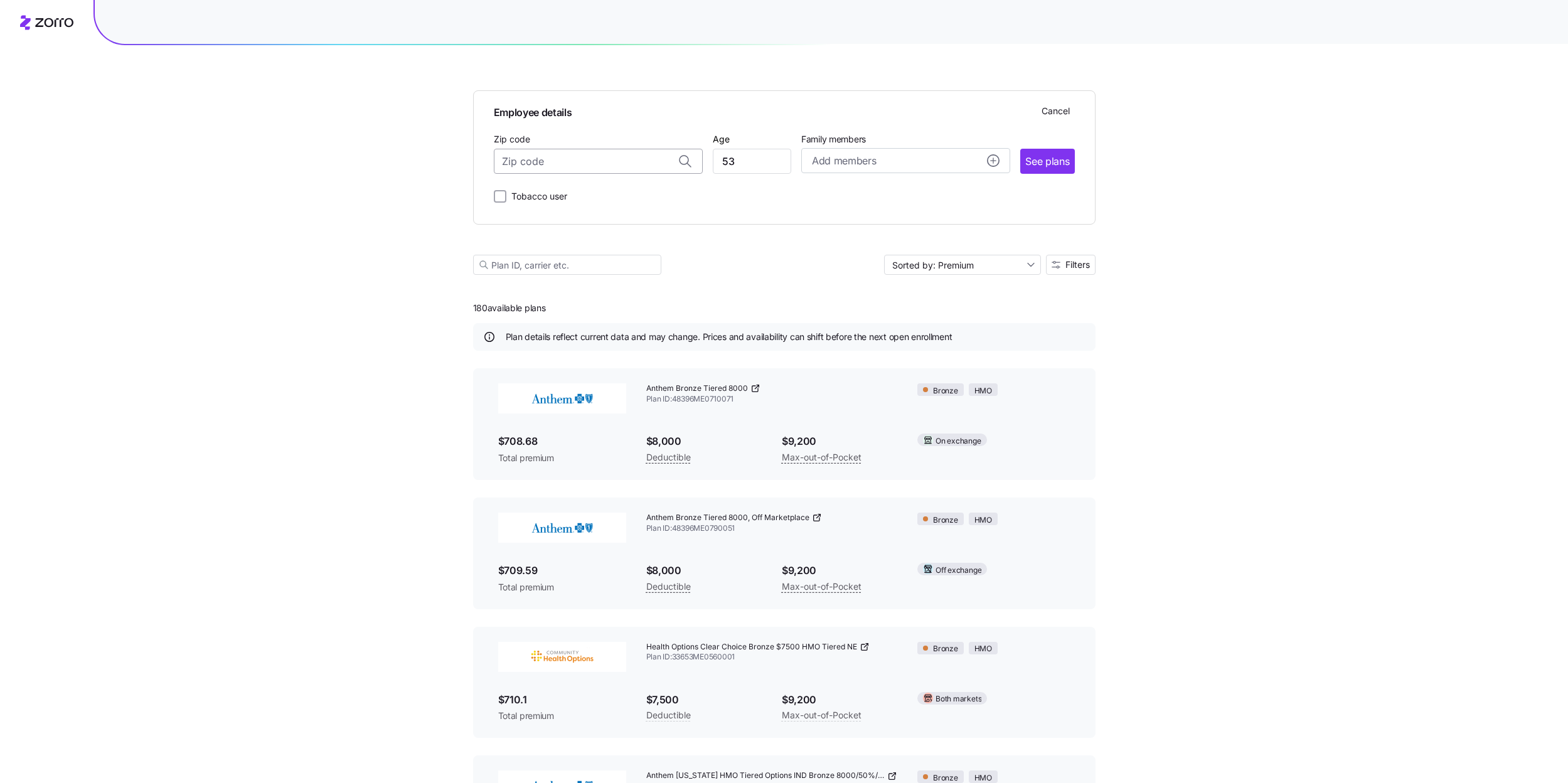
type input "[PERSON_NAME]"
click at [609, 160] on input "[PERSON_NAME]" at bounding box center [599, 161] width 209 height 25
type input "04062, Cumberland County, ME"
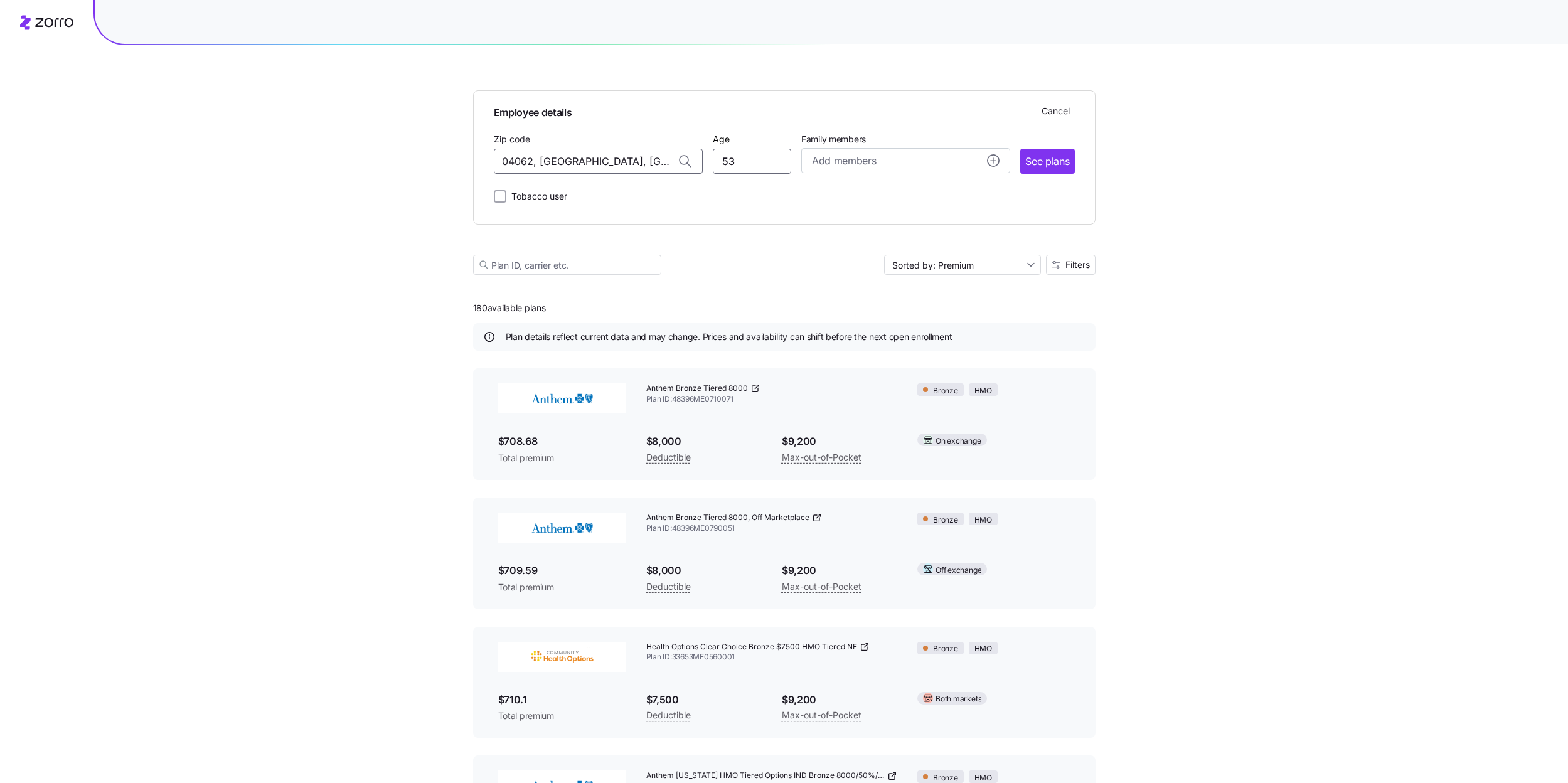
click at [731, 160] on input "53" at bounding box center [752, 161] width 79 height 25
type input "54"
click at [1037, 166] on span "See plans" at bounding box center [1047, 162] width 44 height 16
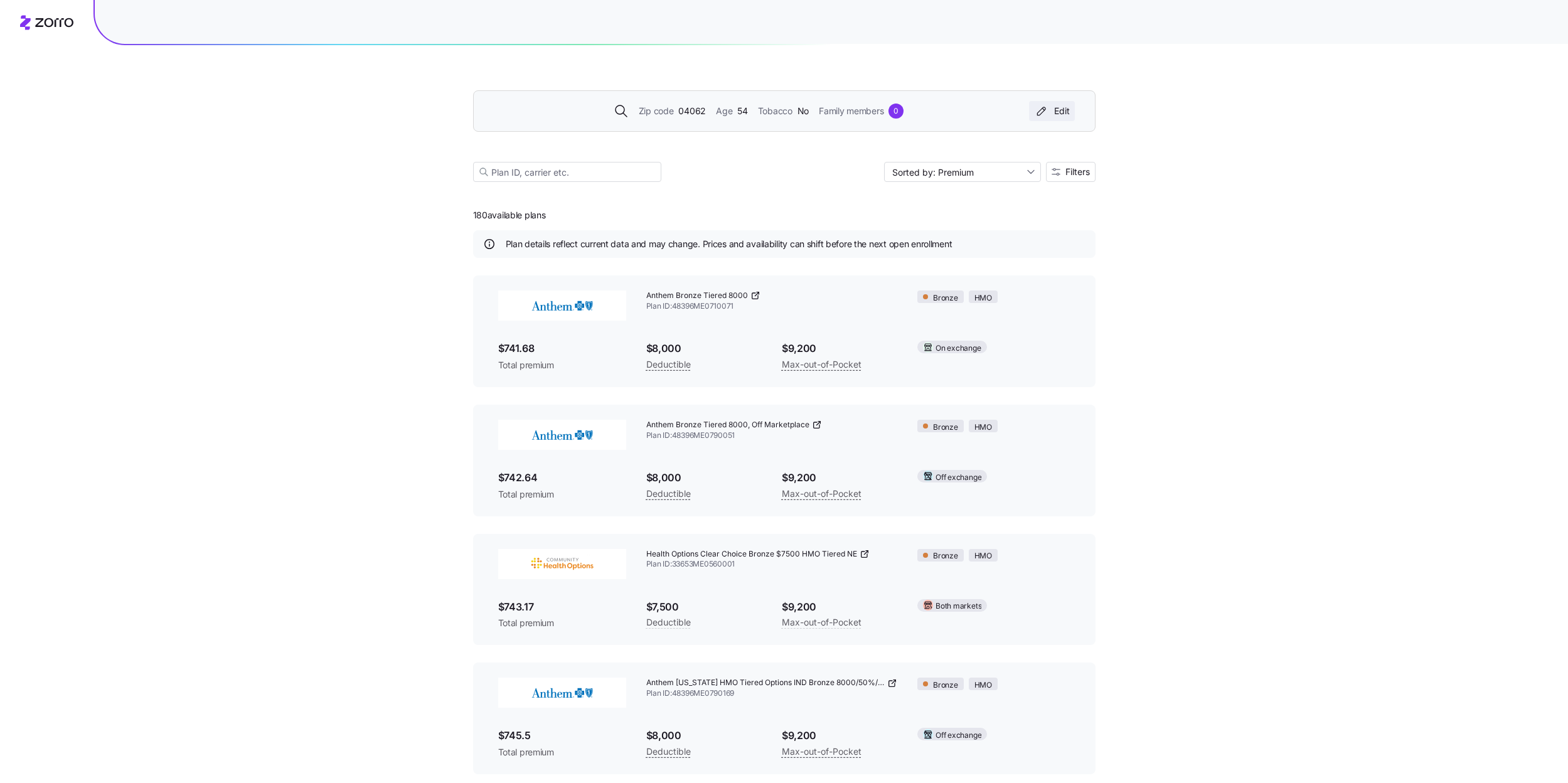
click at [1045, 108] on icon "button" at bounding box center [1041, 110] width 15 height 12
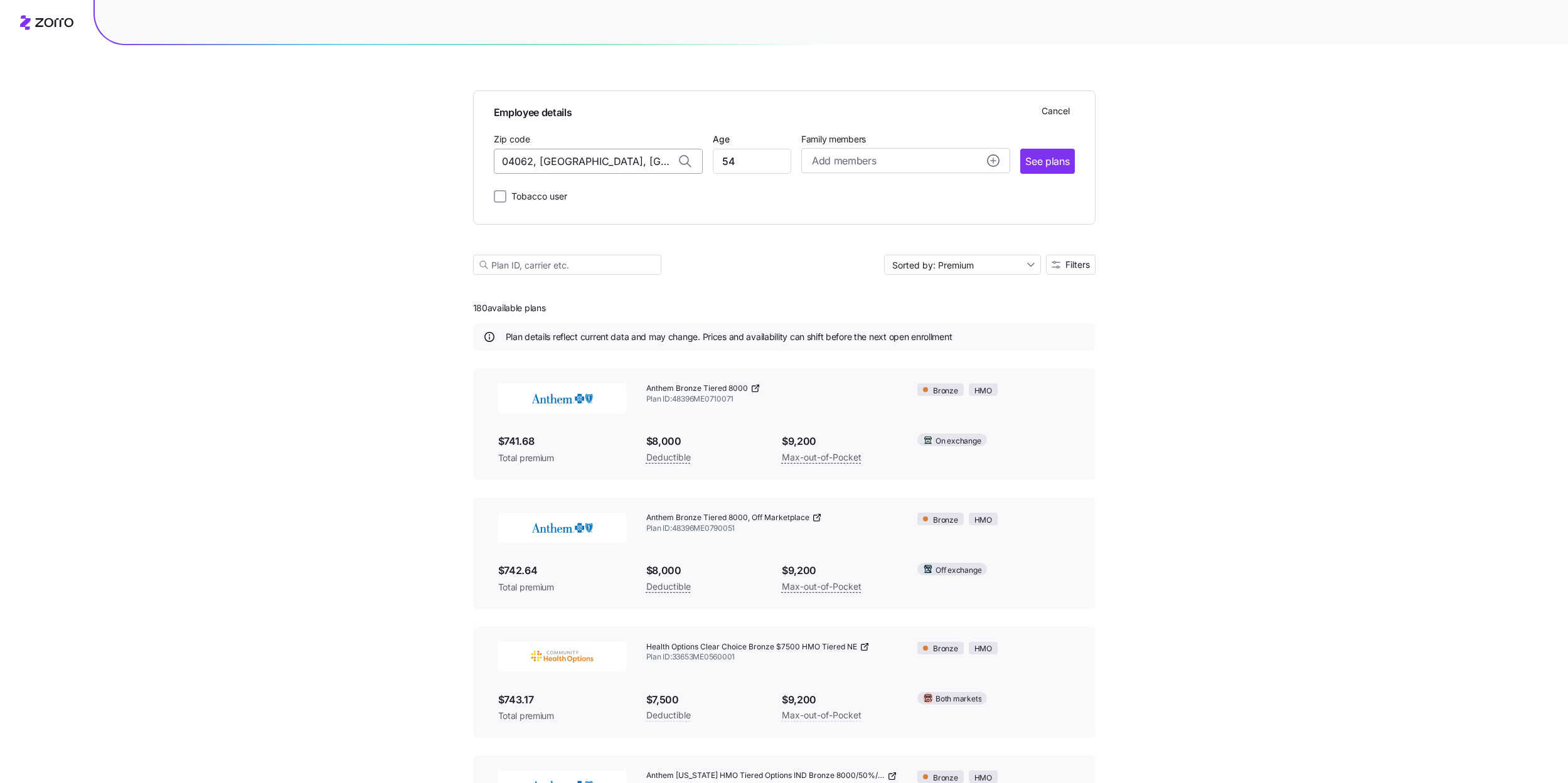
click at [654, 163] on input "04062, Cumberland County, ME" at bounding box center [599, 161] width 209 height 25
click at [640, 162] on input "04062, Cumberland County, ME" at bounding box center [599, 161] width 209 height 25
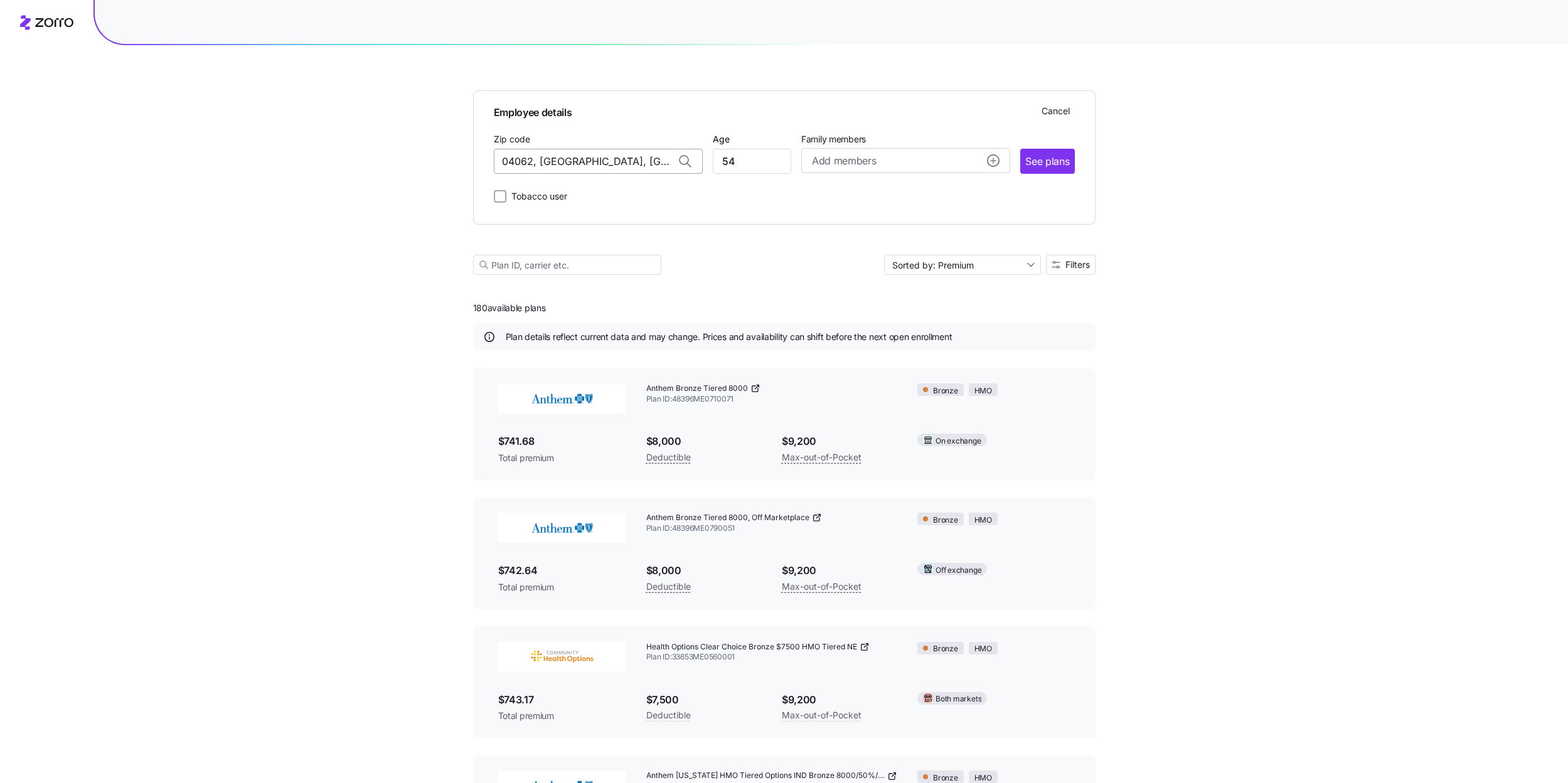
click at [640, 162] on input "04062, Cumberland County, ME" at bounding box center [599, 161] width 209 height 25
paste input "02356"
click at [599, 188] on span "02356, Bristol County, MA" at bounding box center [596, 194] width 176 height 16
type input "02356, Bristol County, MA"
click at [1054, 162] on span "See plans" at bounding box center [1047, 162] width 44 height 16
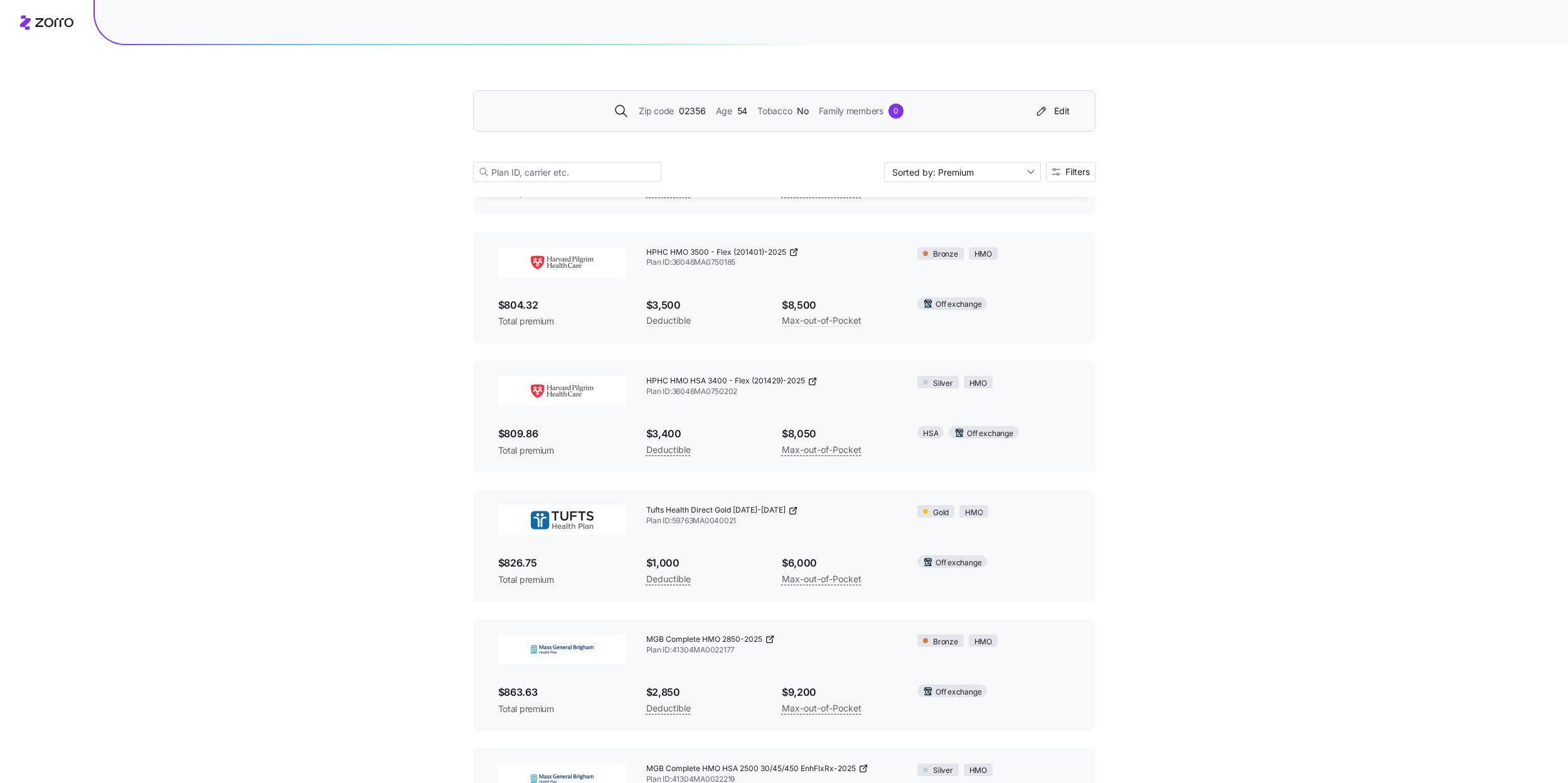
scroll to position [937, 0]
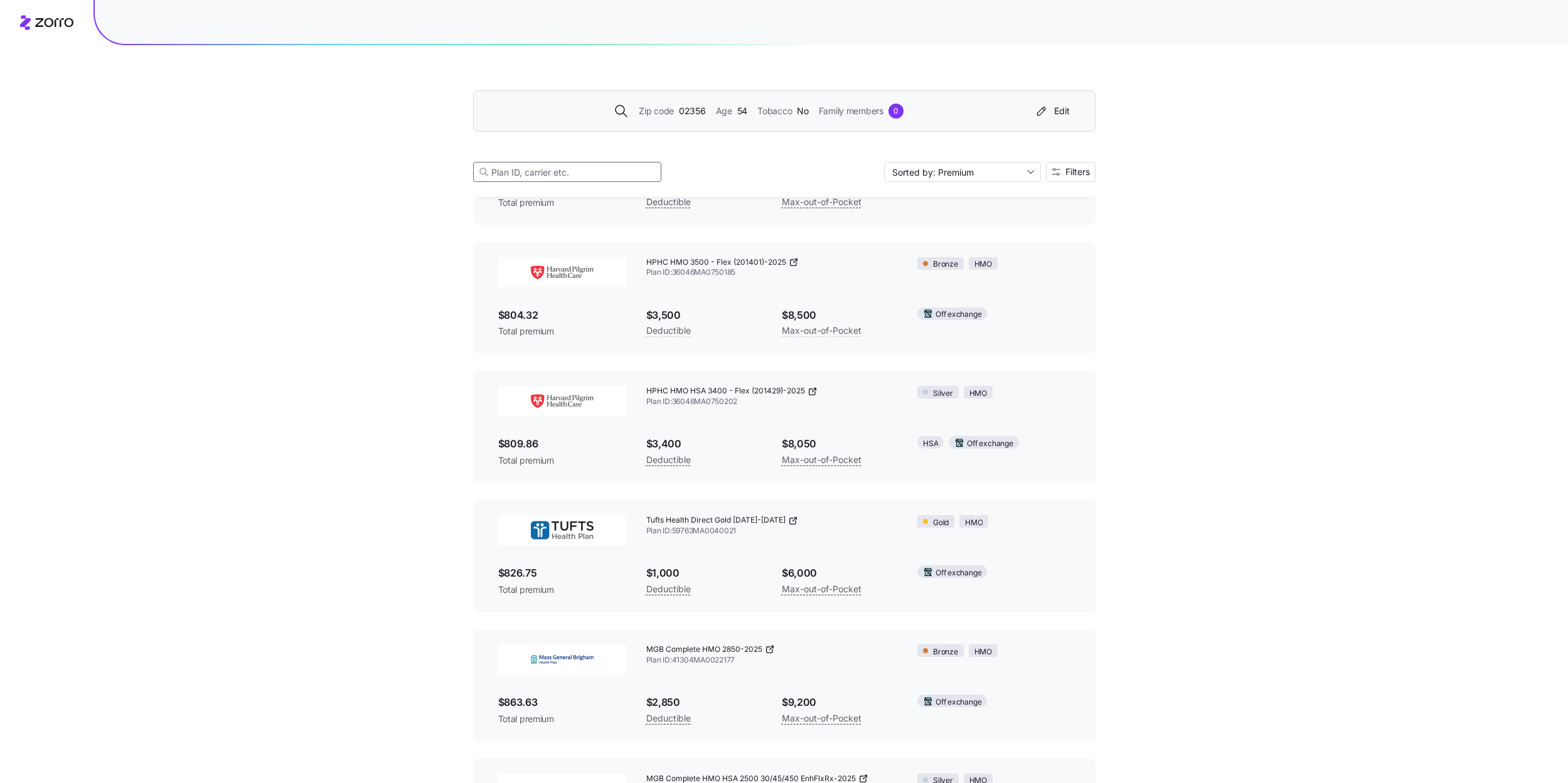
click at [577, 174] on input at bounding box center [567, 172] width 188 height 20
paste input "36046MA0750192"
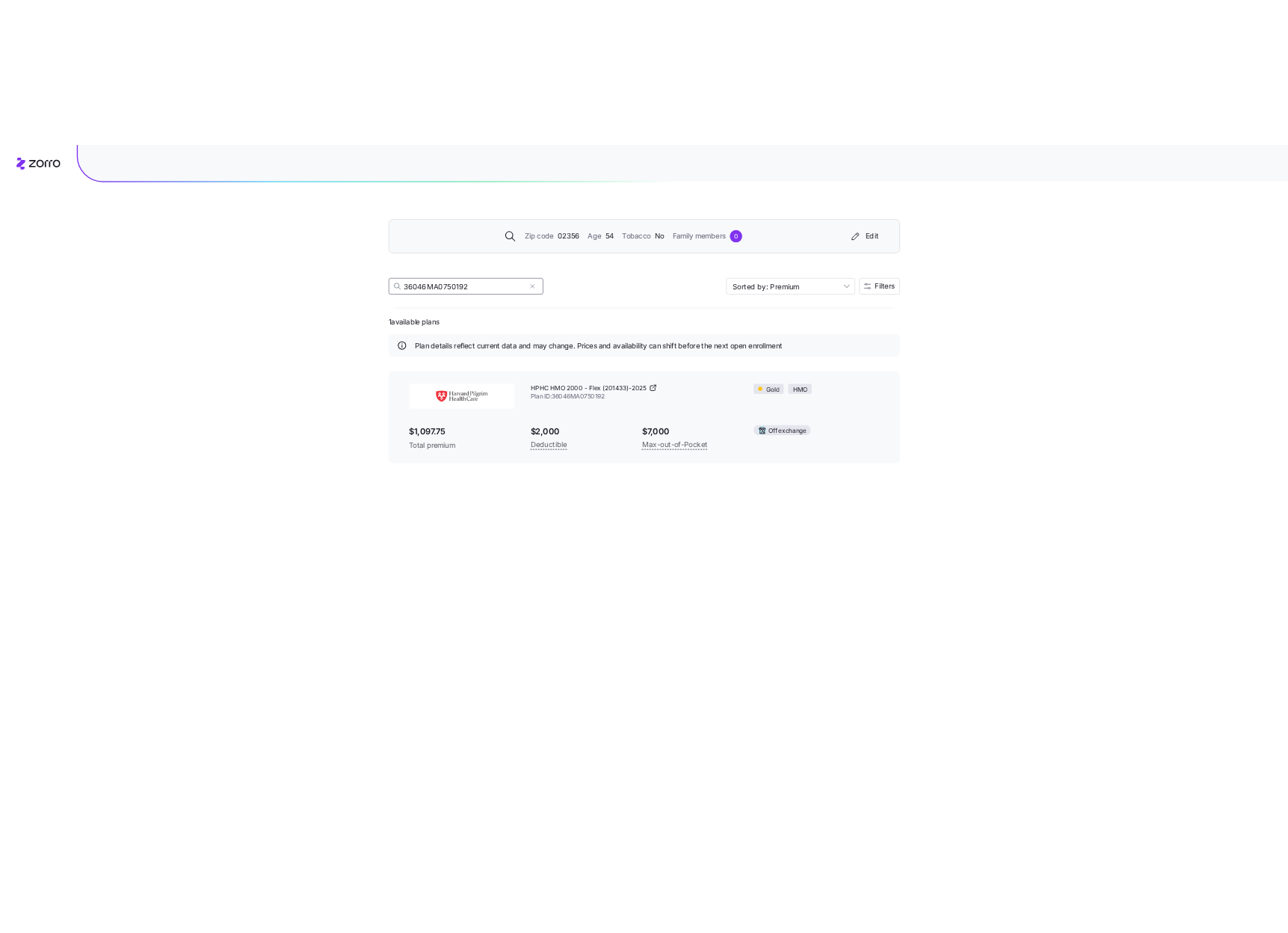
scroll to position [0, 0]
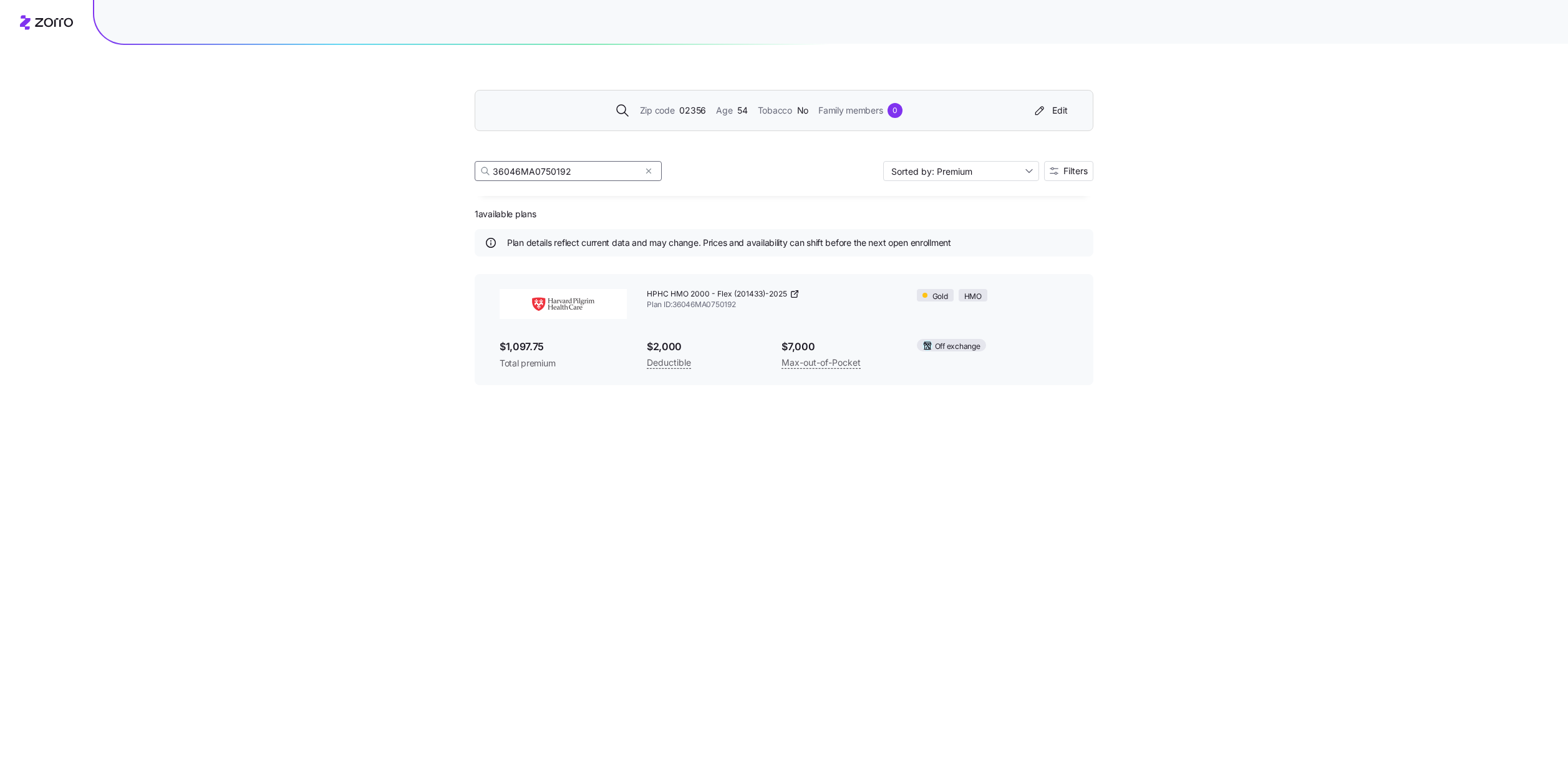
type input "36046MA0750192"
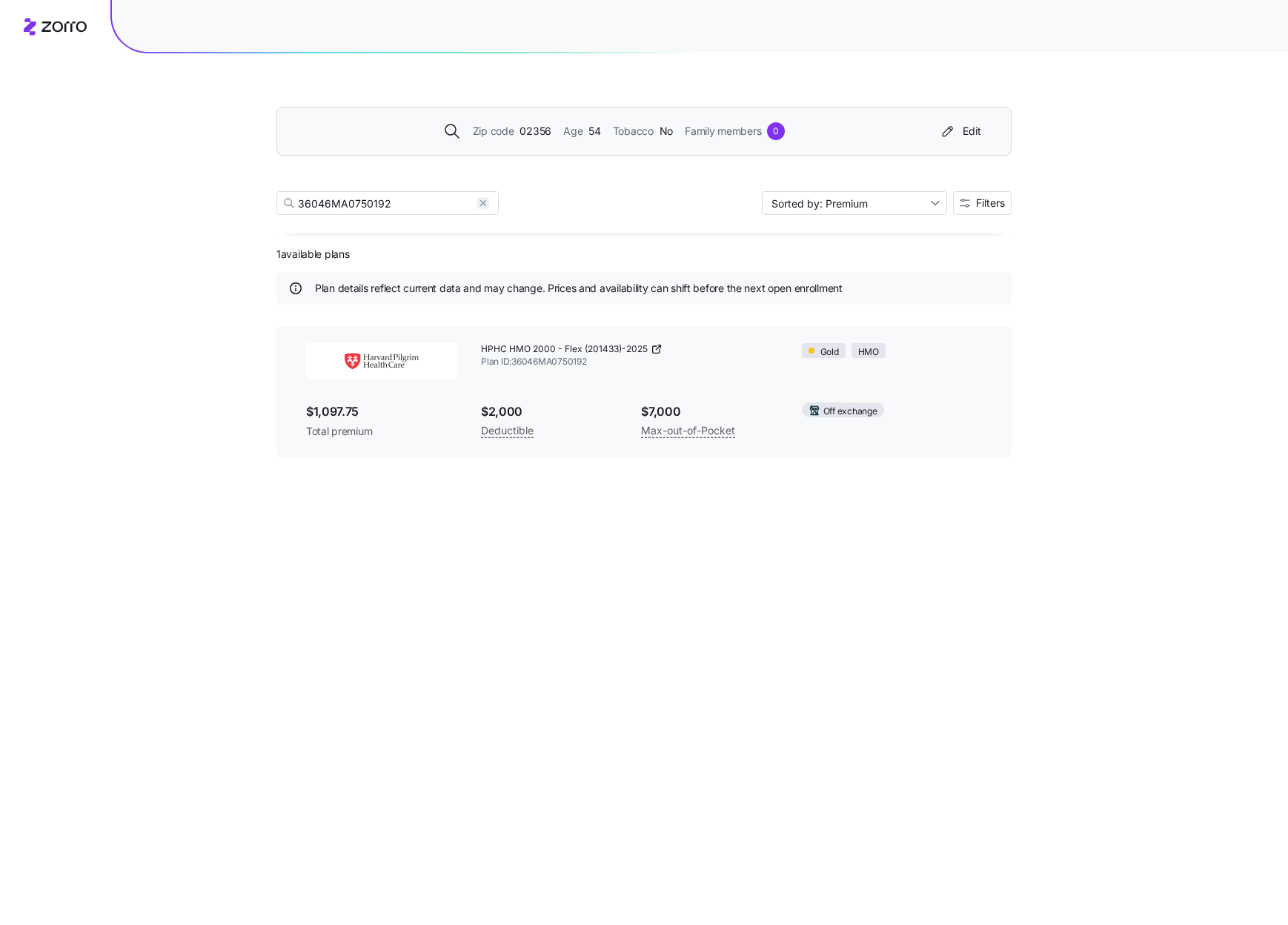
click at [485, 203] on icon "button" at bounding box center [483, 203] width 10 height 18
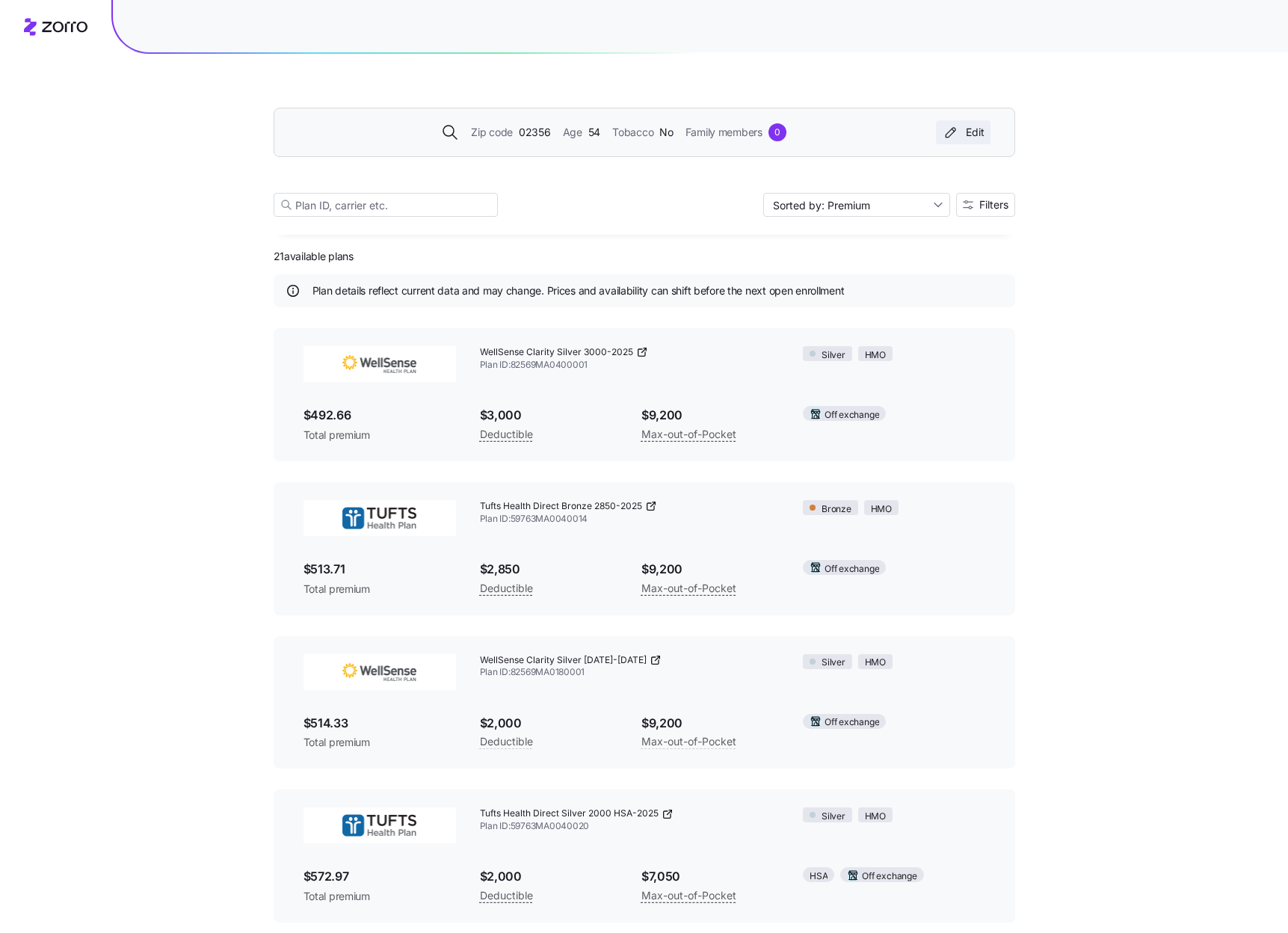
click at [952, 131] on icon "button" at bounding box center [950, 131] width 18 height 15
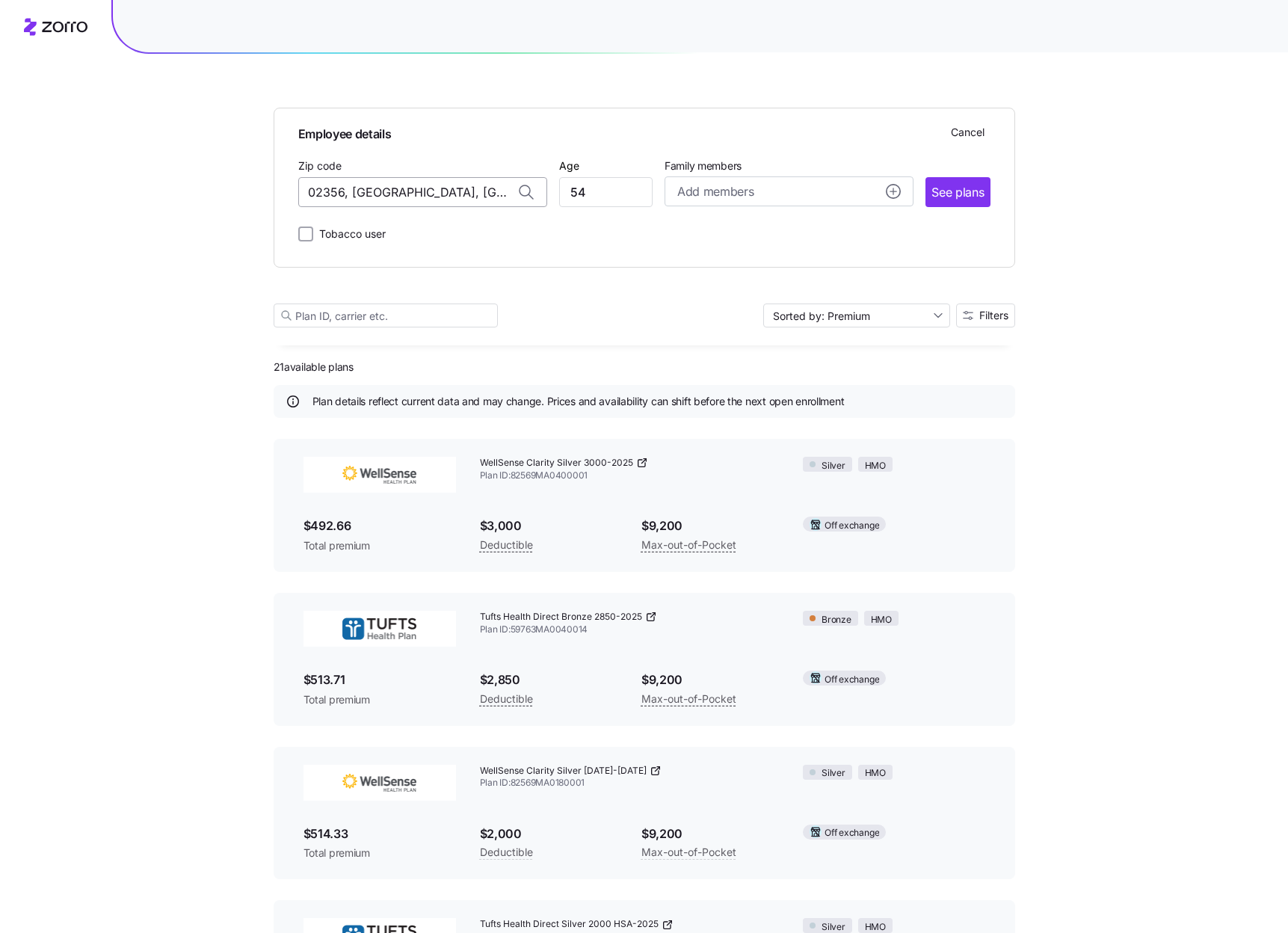
click at [454, 191] on input "02356, Bristol County, MA" at bounding box center [423, 192] width 249 height 30
paste input "04062"
click at [406, 224] on span "04062, Cumberland County, ME" at bounding box center [419, 231] width 210 height 19
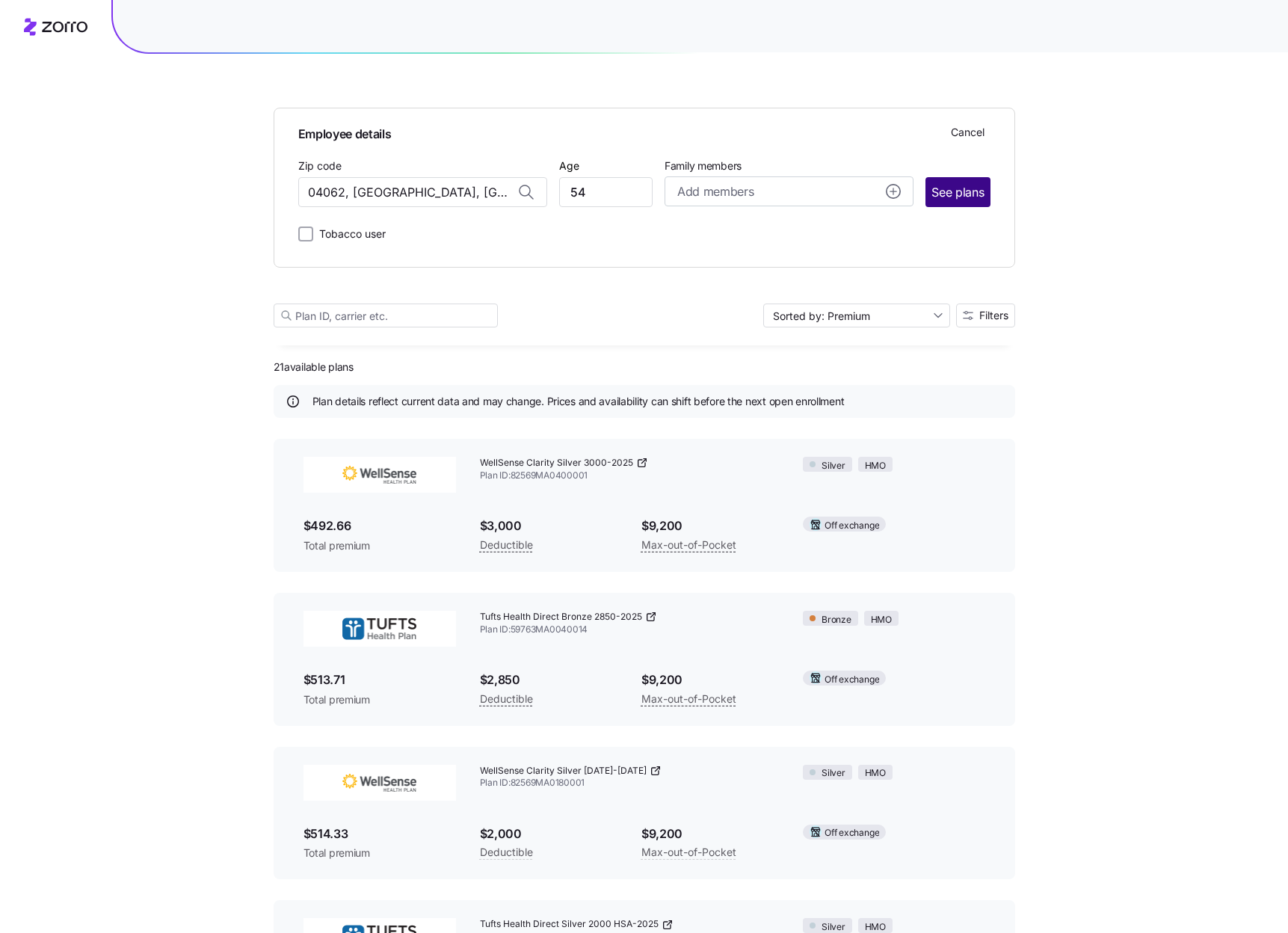
type input "04062, Cumberland County, ME"
click at [943, 186] on span "See plans" at bounding box center [957, 192] width 52 height 19
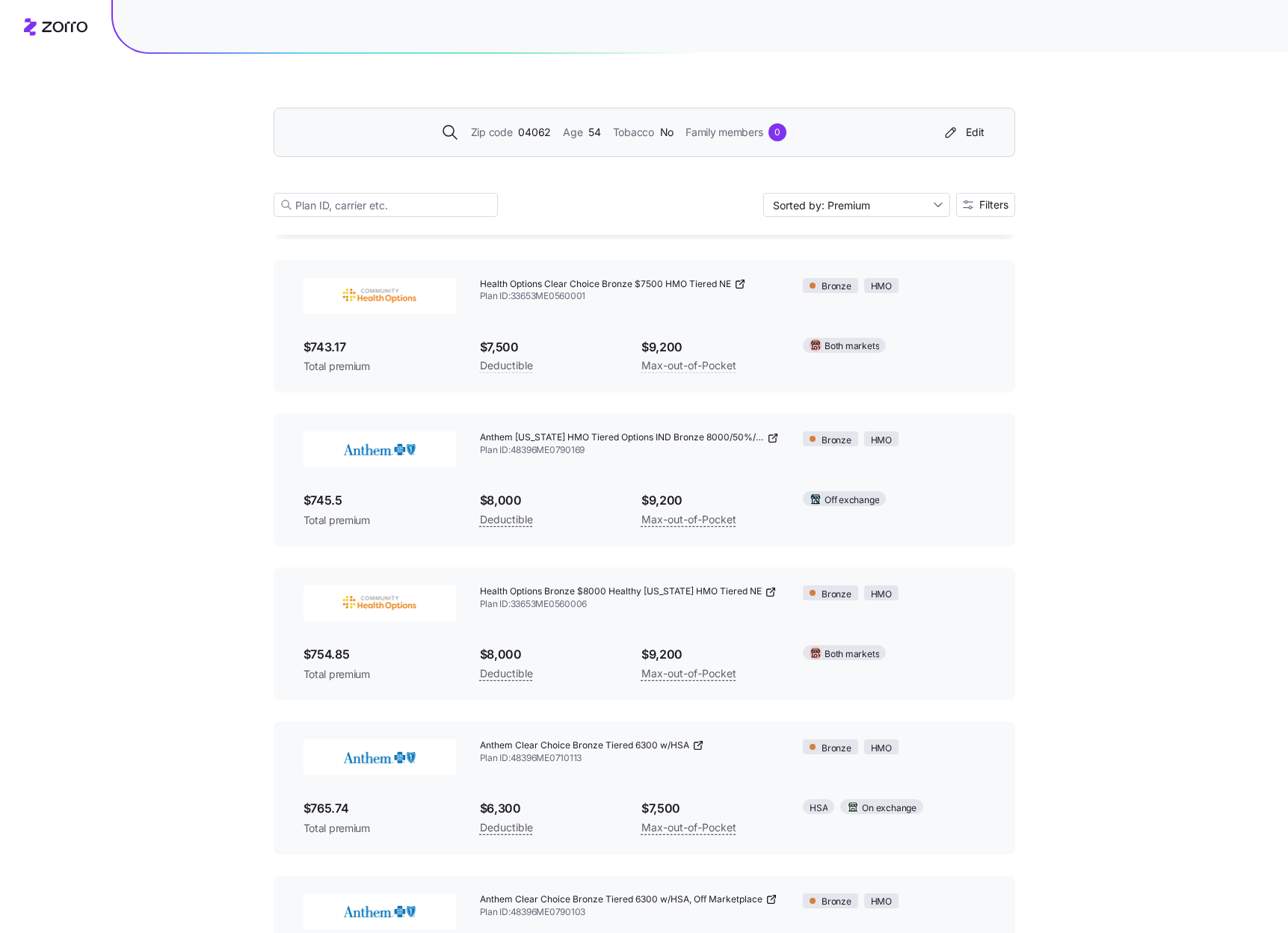
scroll to position [390, 0]
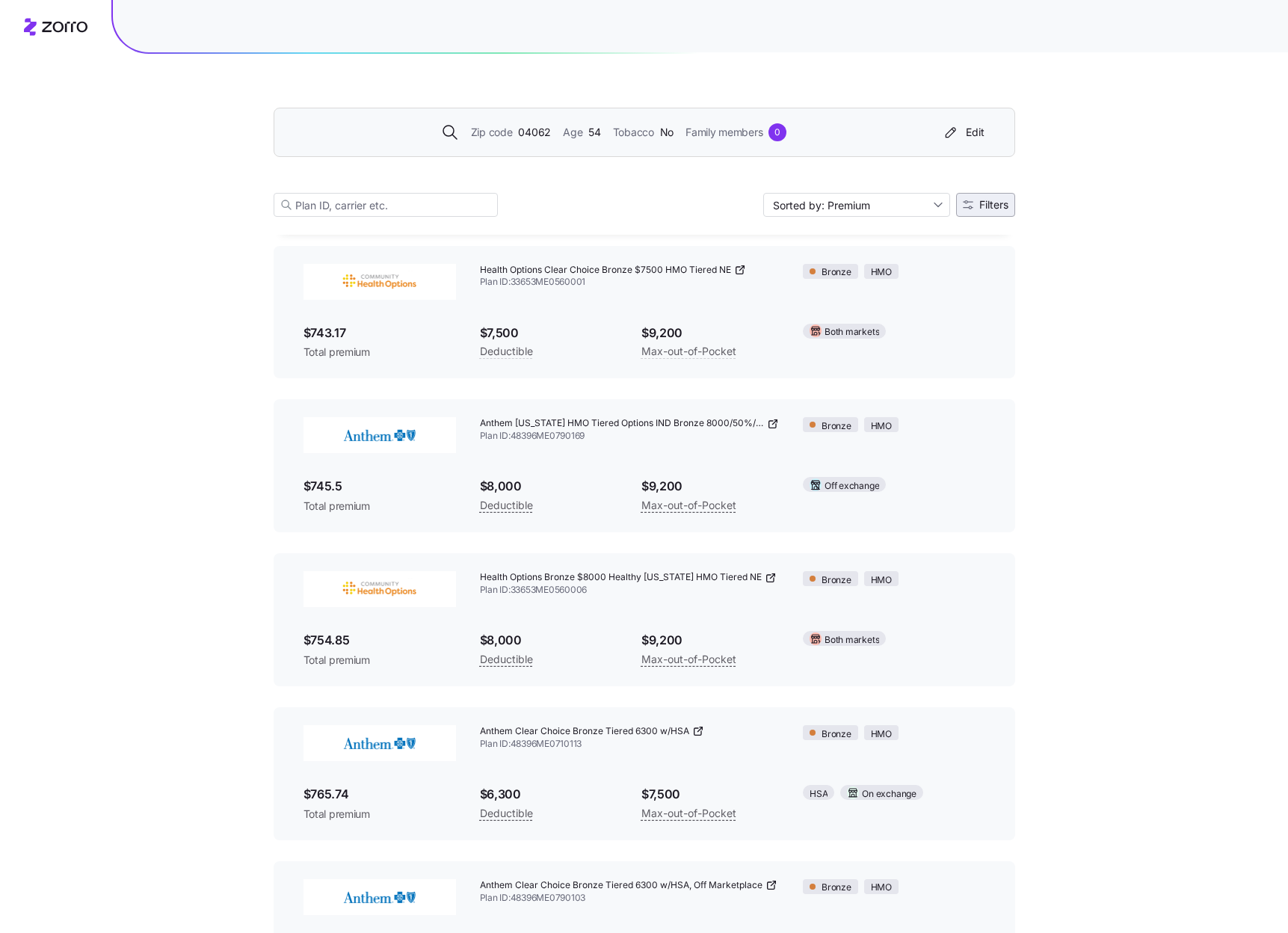
click at [979, 204] on span "Filters" at bounding box center [993, 204] width 29 height 10
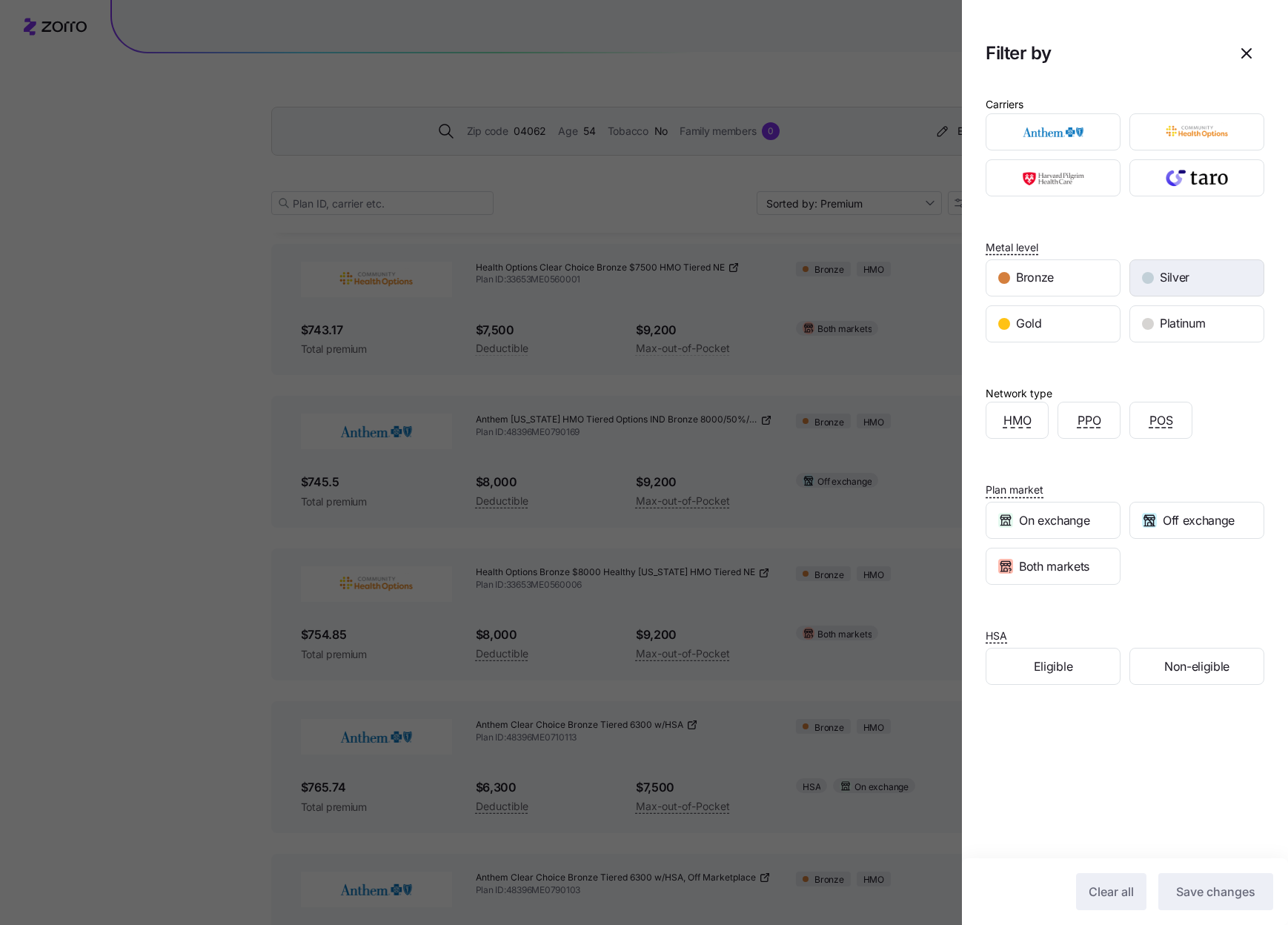
click at [1159, 273] on span "Silver" at bounding box center [1174, 278] width 30 height 19
click at [1224, 879] on button "Save changes" at bounding box center [1216, 891] width 115 height 37
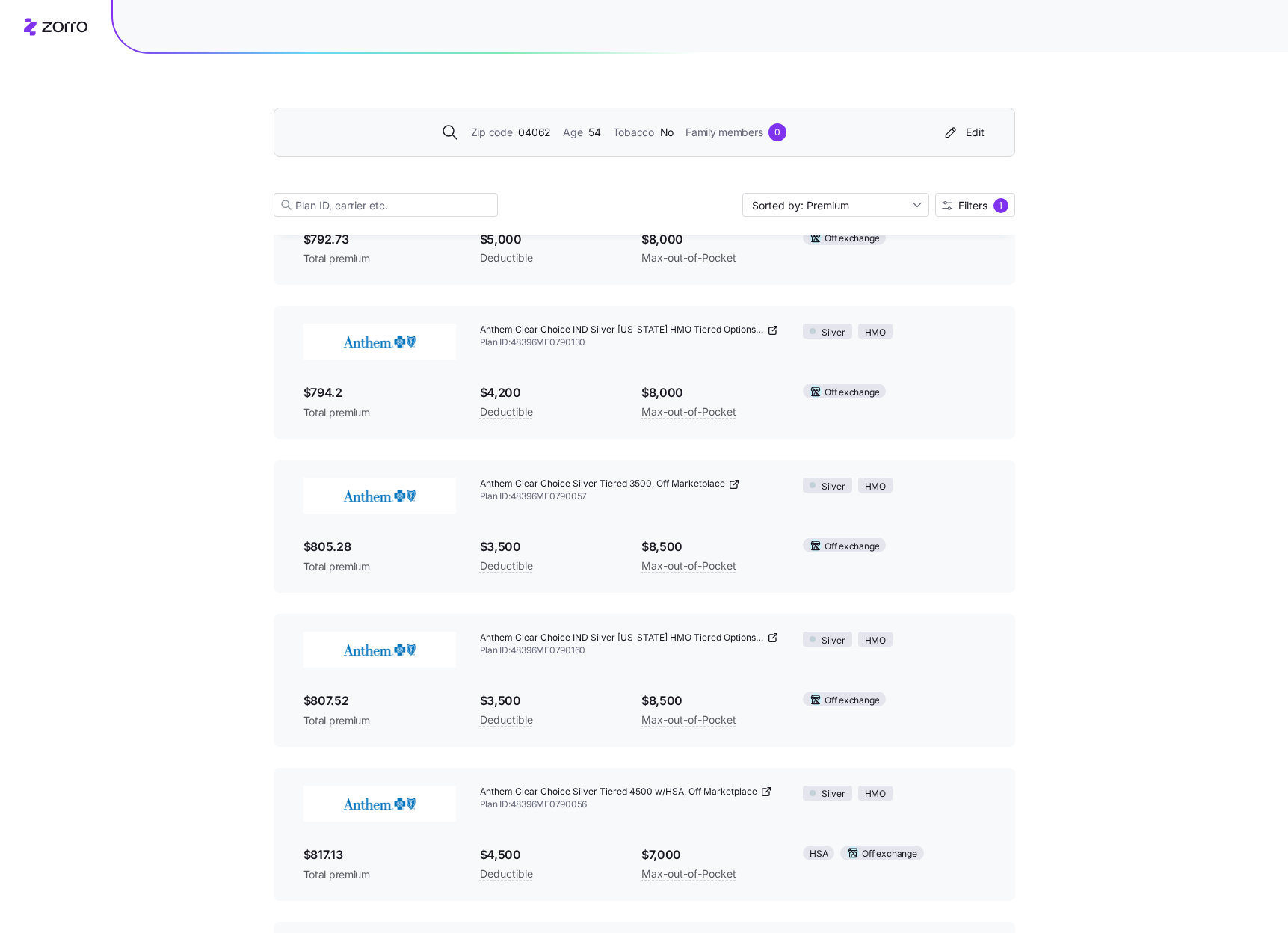
scroll to position [0, 0]
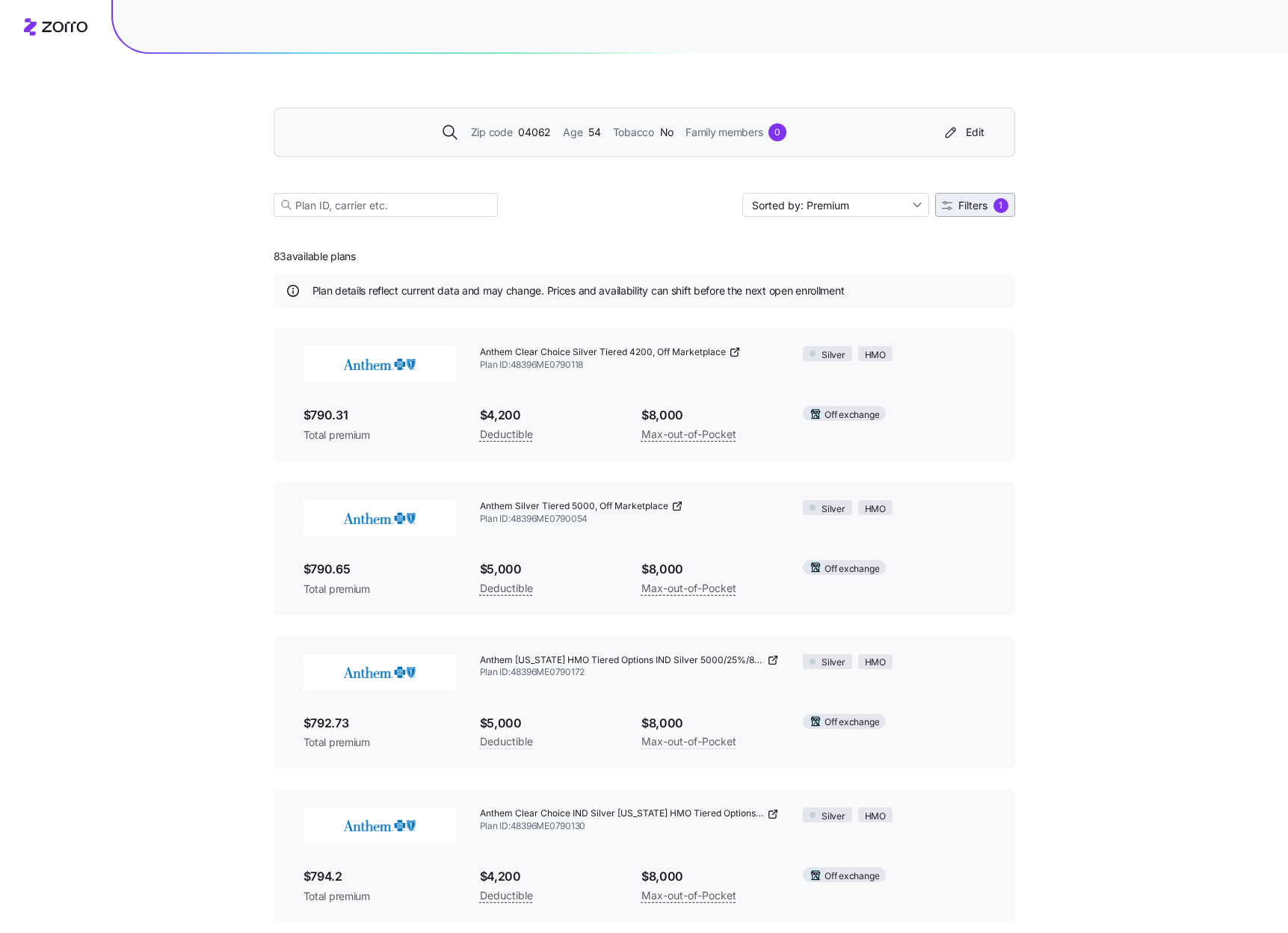
click at [970, 208] on span "Filters" at bounding box center [973, 205] width 29 height 10
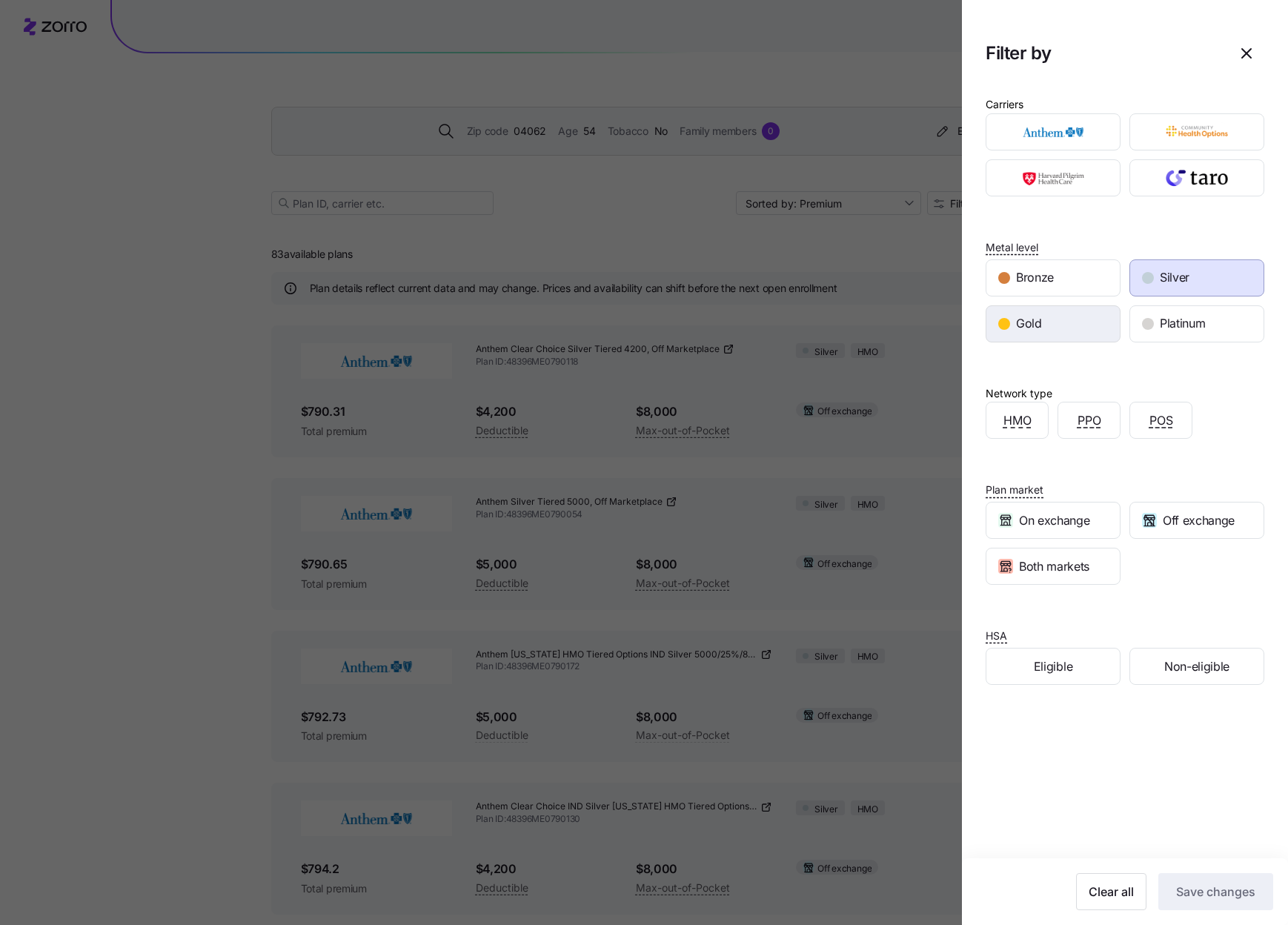
click at [1072, 325] on div "Gold" at bounding box center [1053, 324] width 134 height 36
click at [1151, 278] on div "Silver" at bounding box center [1196, 278] width 134 height 36
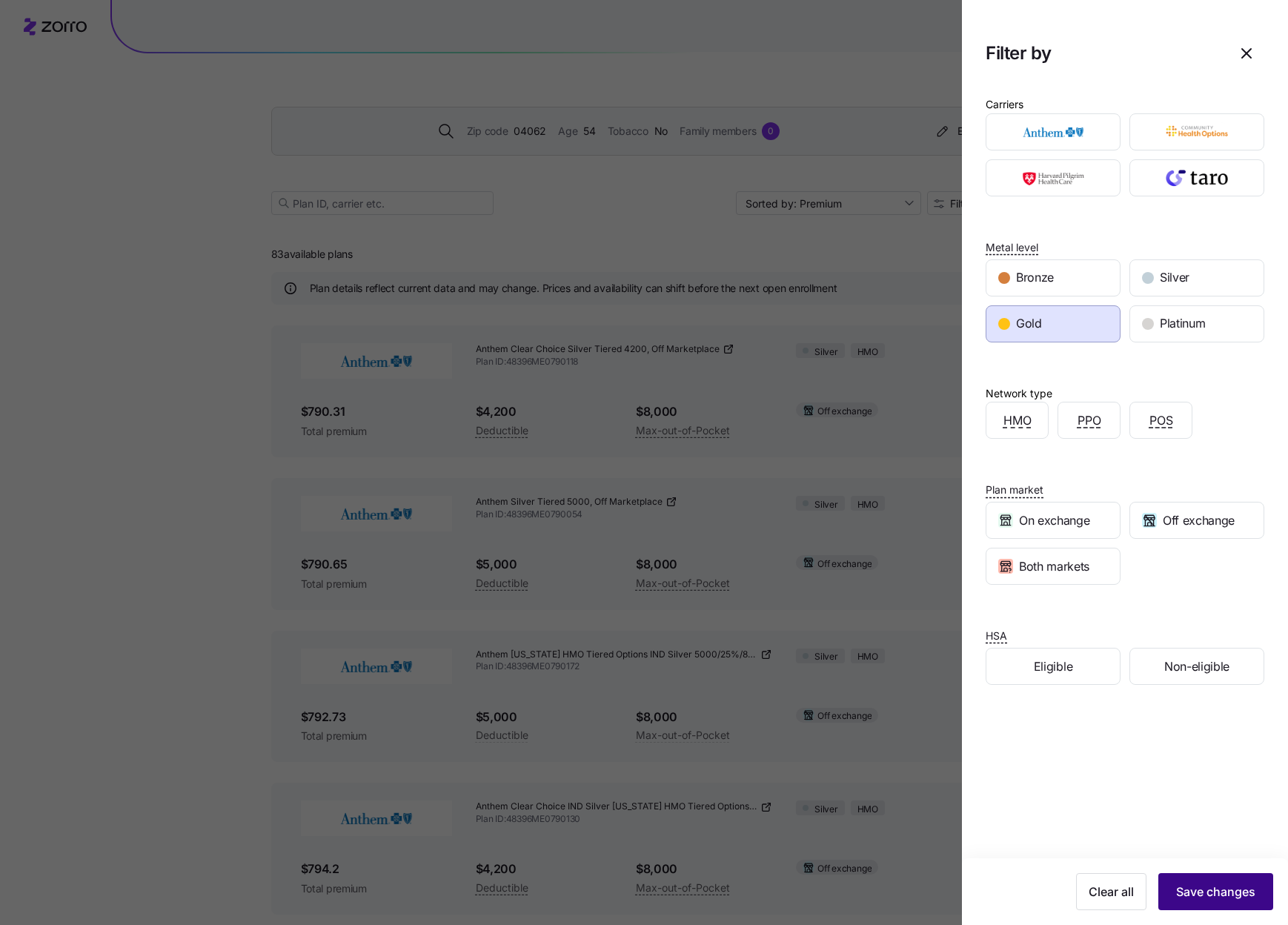
click at [1214, 895] on span "Save changes" at bounding box center [1215, 891] width 79 height 18
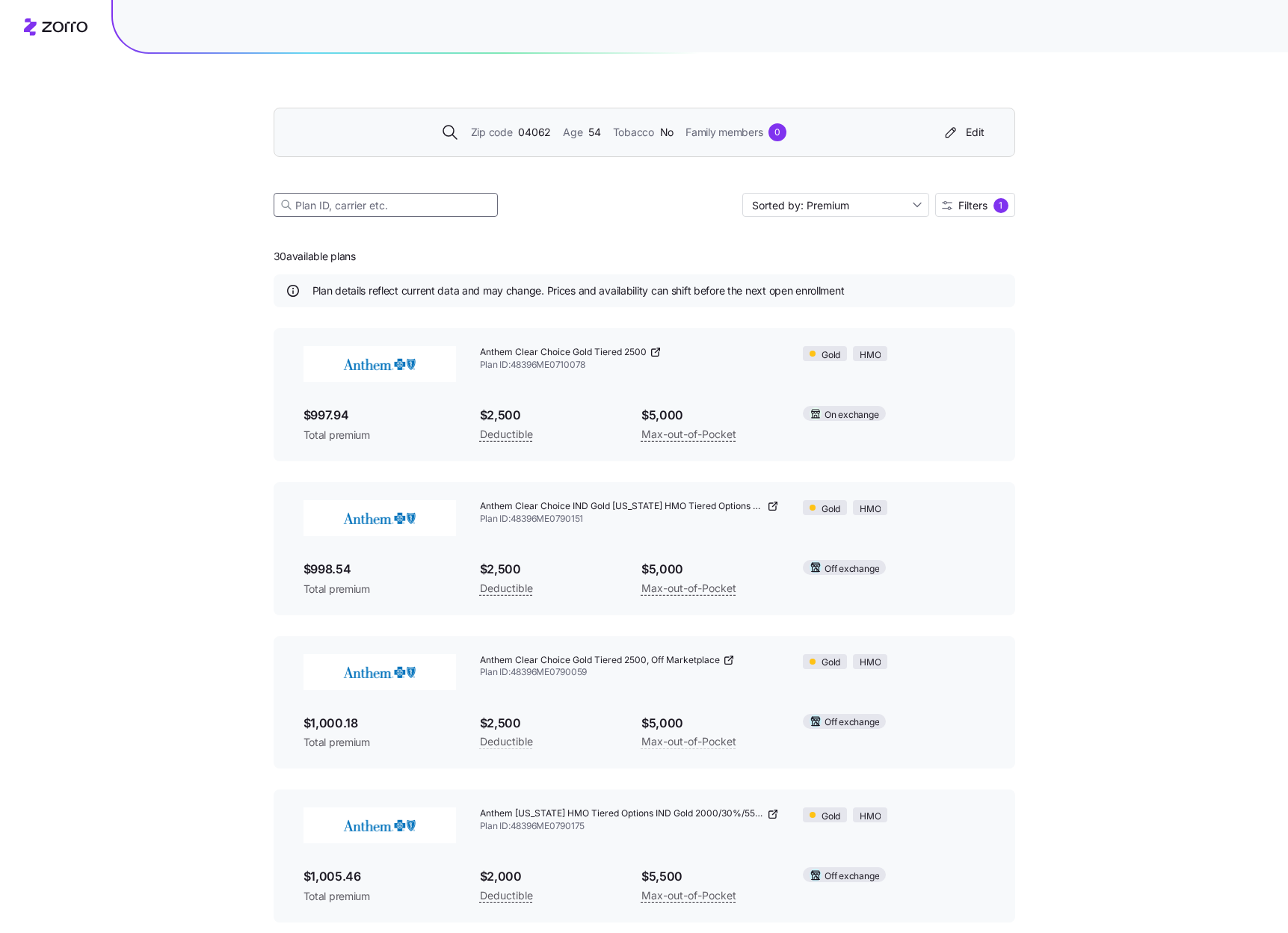
click at [431, 209] on input at bounding box center [385, 204] width 224 height 24
click at [617, 135] on span "Tobacco" at bounding box center [633, 131] width 41 height 16
click at [968, 206] on span "Filters" at bounding box center [973, 205] width 29 height 10
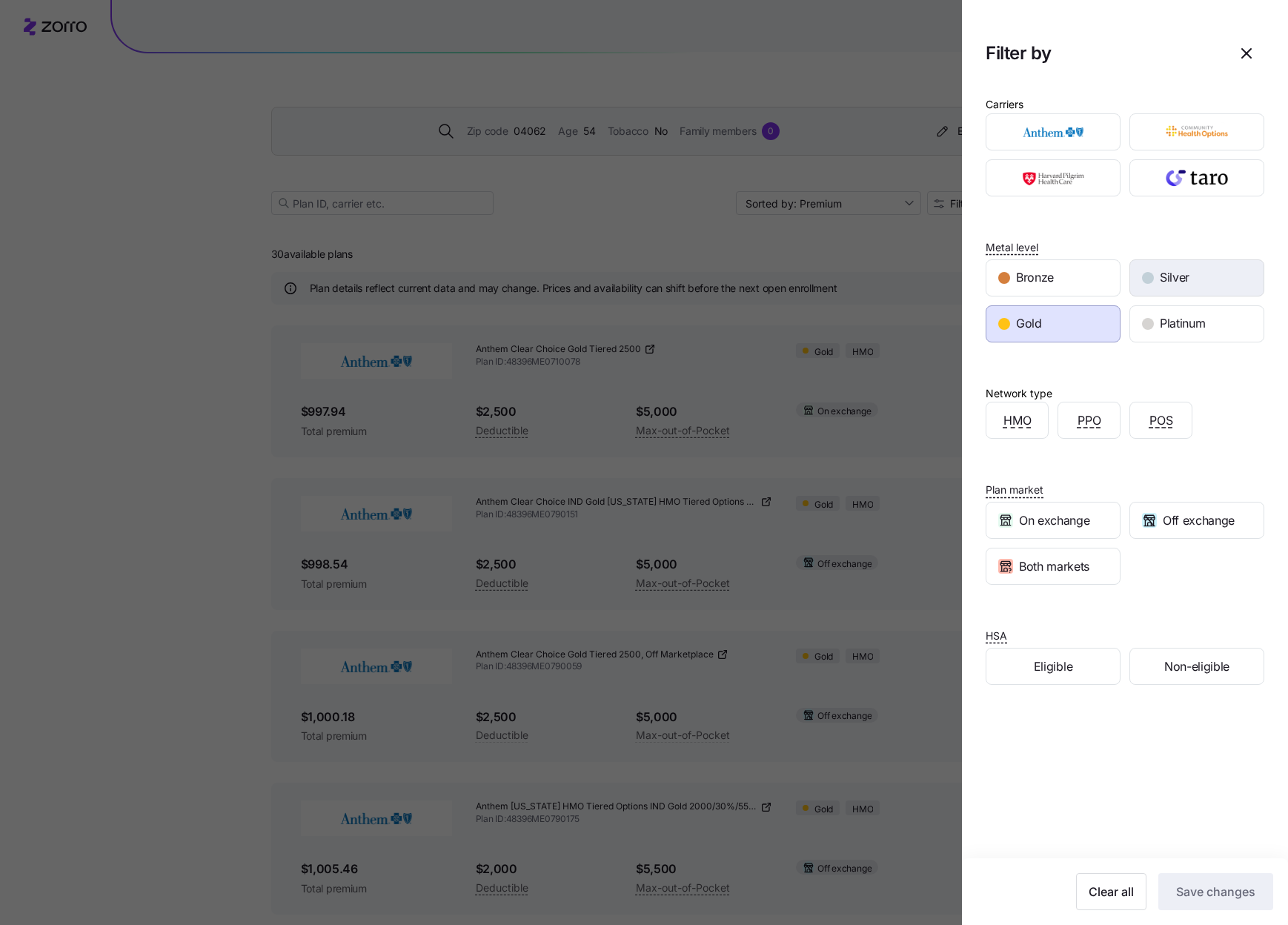
click at [1147, 270] on div "Silver" at bounding box center [1196, 278] width 134 height 36
click at [1072, 330] on div "Gold" at bounding box center [1053, 324] width 134 height 36
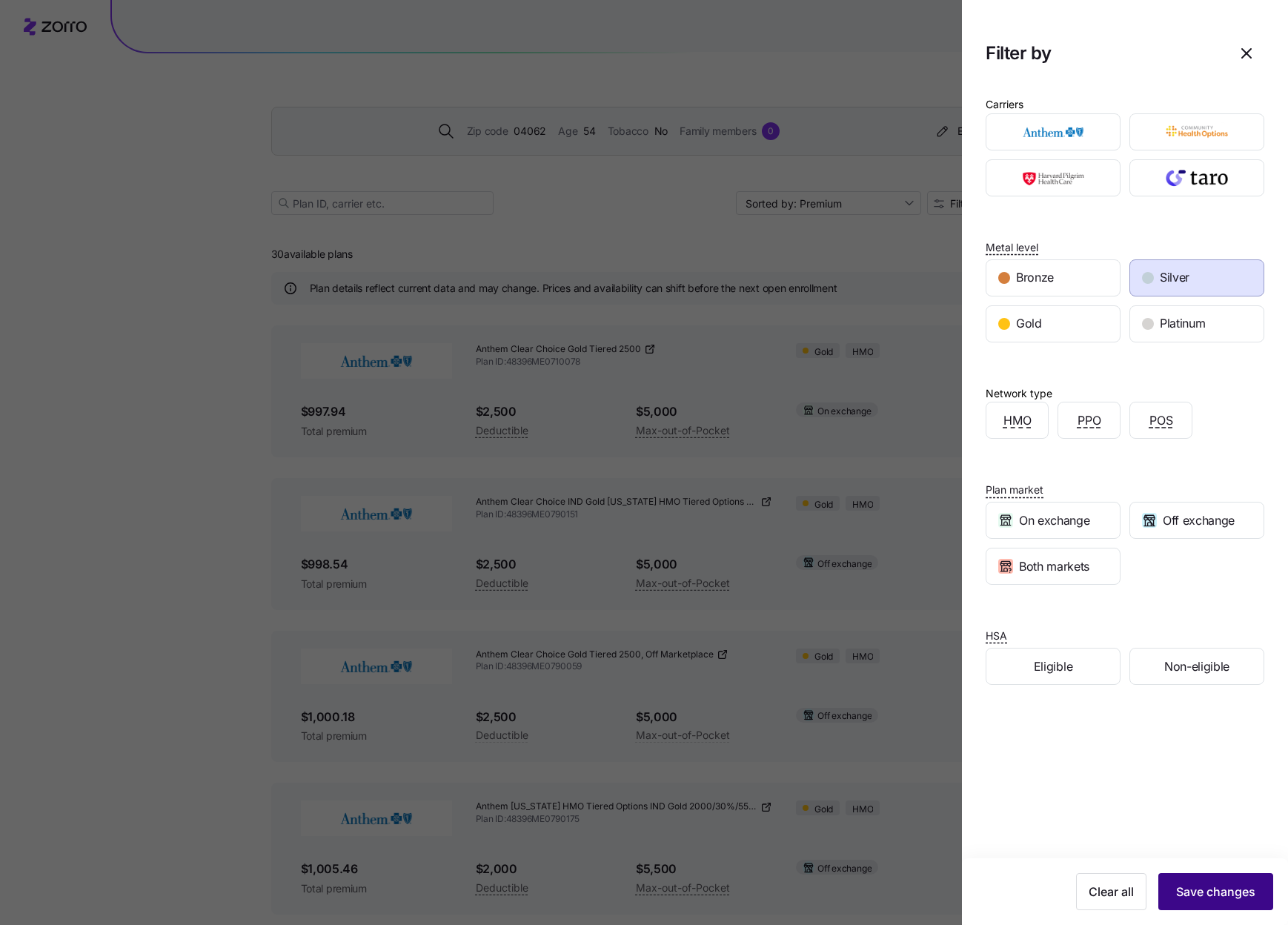
click at [1223, 884] on span "Save changes" at bounding box center [1215, 891] width 79 height 18
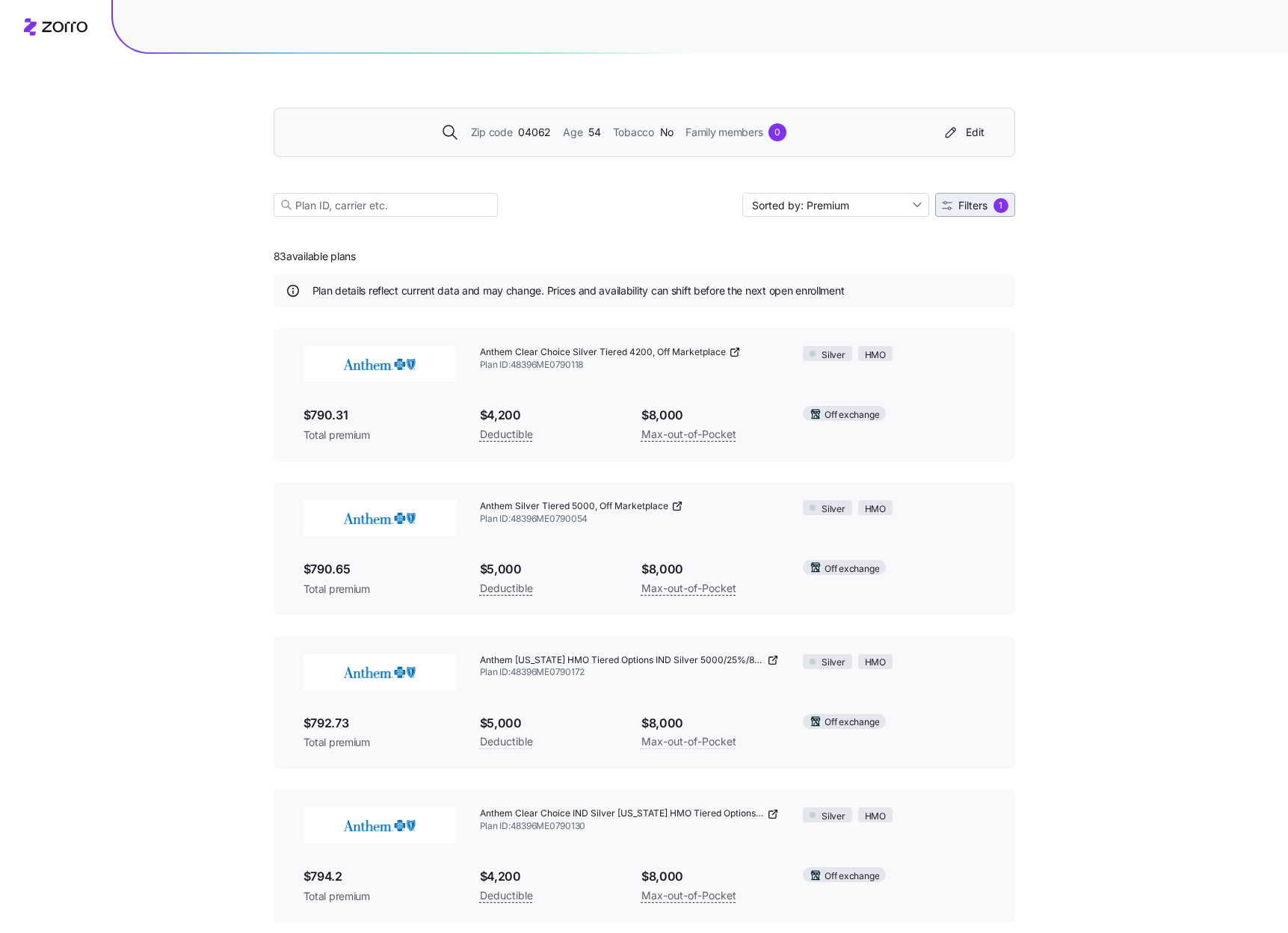
click at [985, 198] on span "Filters 1" at bounding box center [974, 204] width 66 height 15
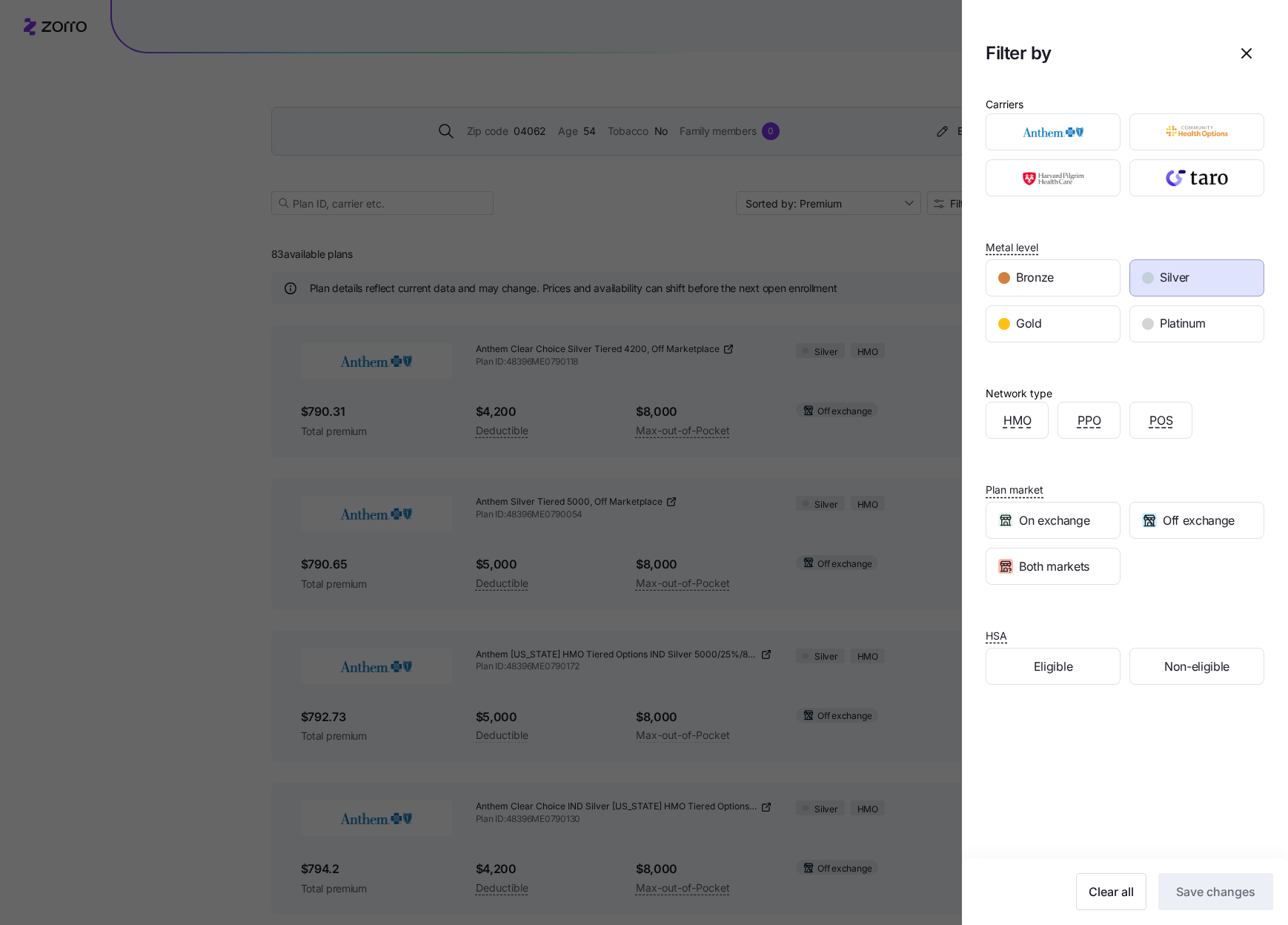
click at [681, 233] on div at bounding box center [644, 462] width 1288 height 925
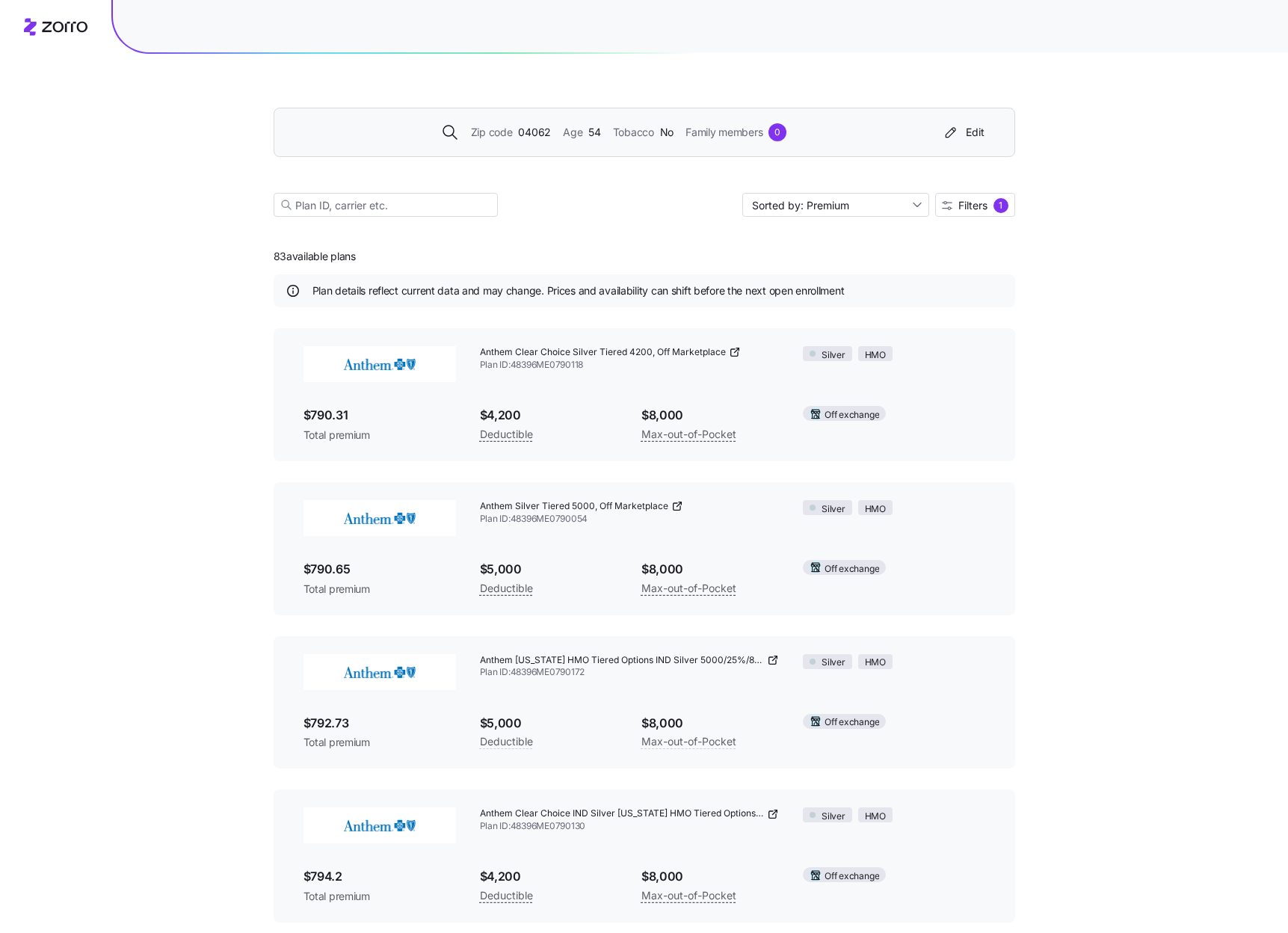
click at [503, 132] on span "Zip code" at bounding box center [491, 131] width 42 height 16
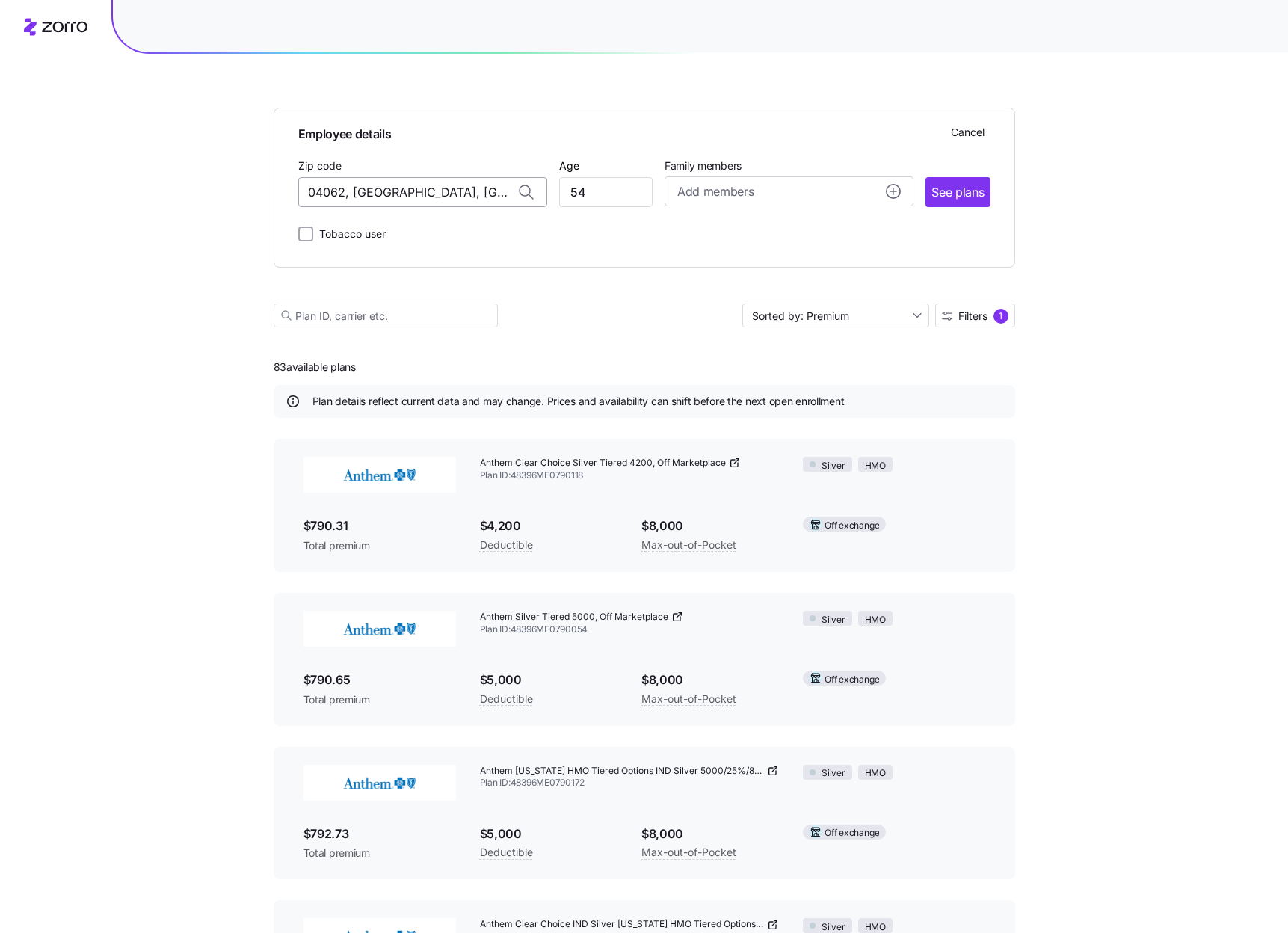
click at [476, 192] on input "04062, Cumberland County, ME" at bounding box center [423, 192] width 249 height 30
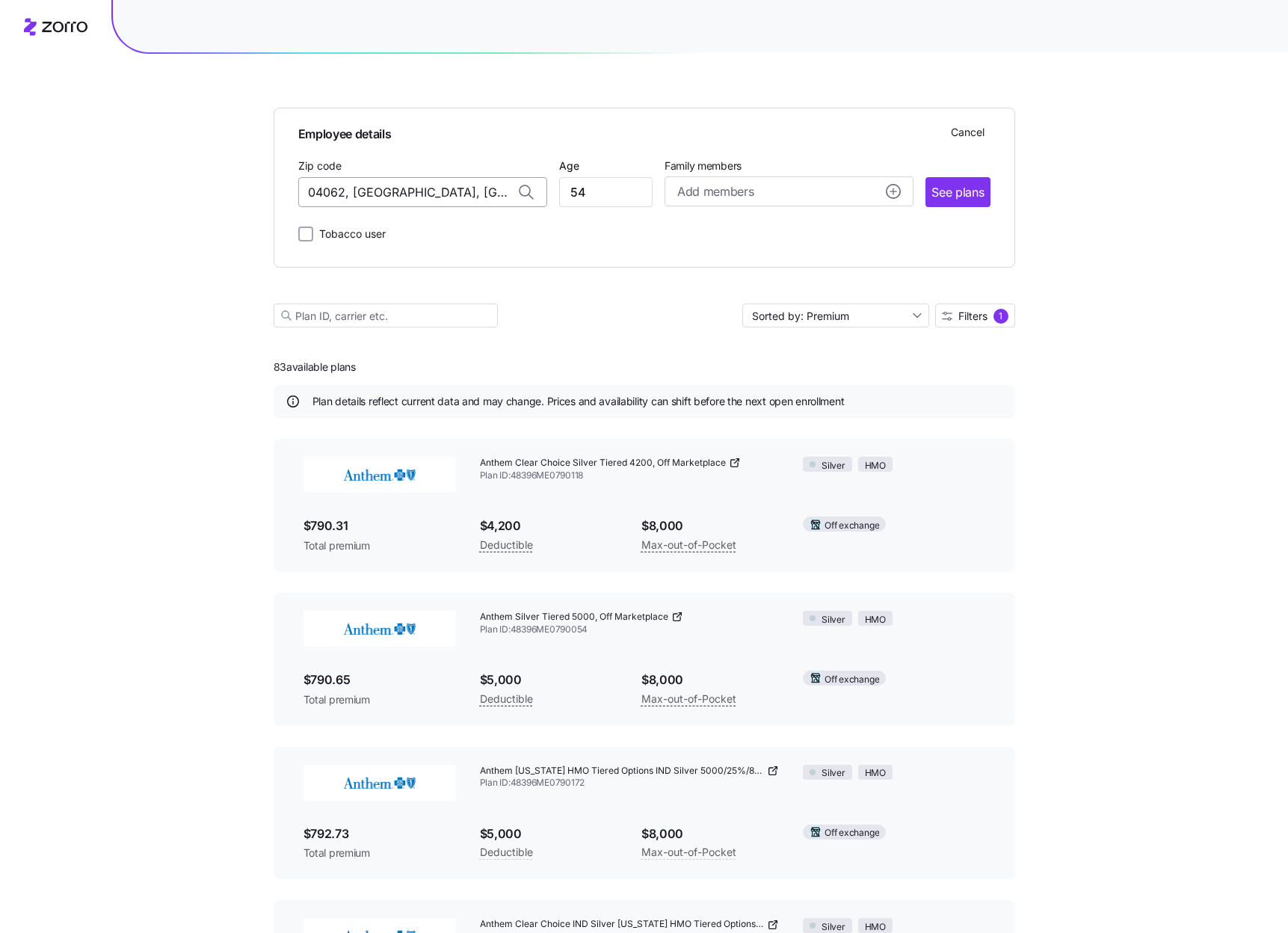
click at [476, 192] on input "04062, Cumberland County, ME" at bounding box center [423, 192] width 249 height 30
click at [450, 186] on input "04062, Cumberland County, ME" at bounding box center [423, 192] width 249 height 30
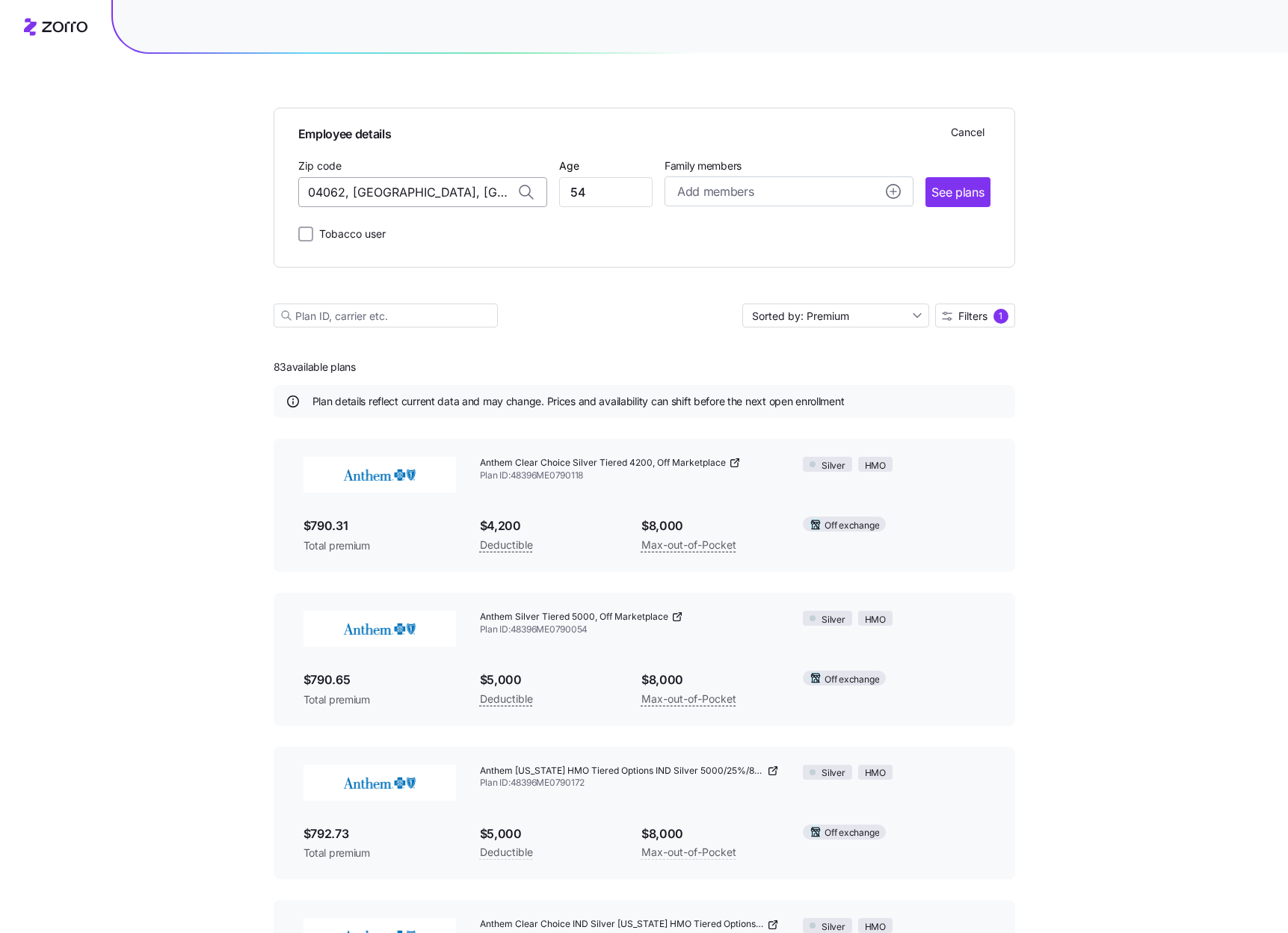
paste input "2356"
click at [436, 227] on span "02356, Bristol County, MA" at bounding box center [419, 231] width 210 height 19
type input "02356, Bristol County, MA"
click at [947, 193] on span "See plans" at bounding box center [957, 192] width 52 height 19
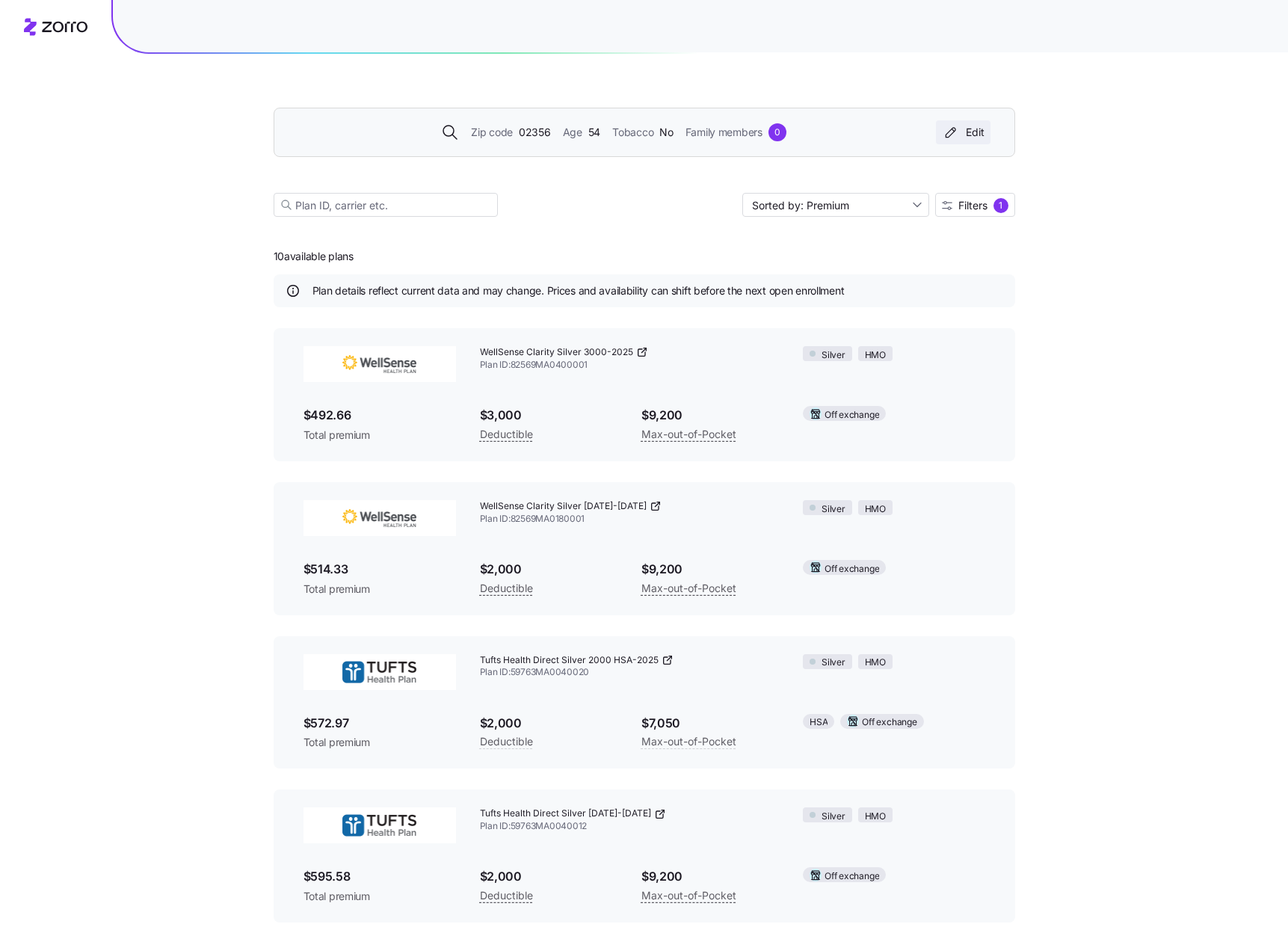
click at [972, 134] on div "Edit" at bounding box center [963, 131] width 43 height 15
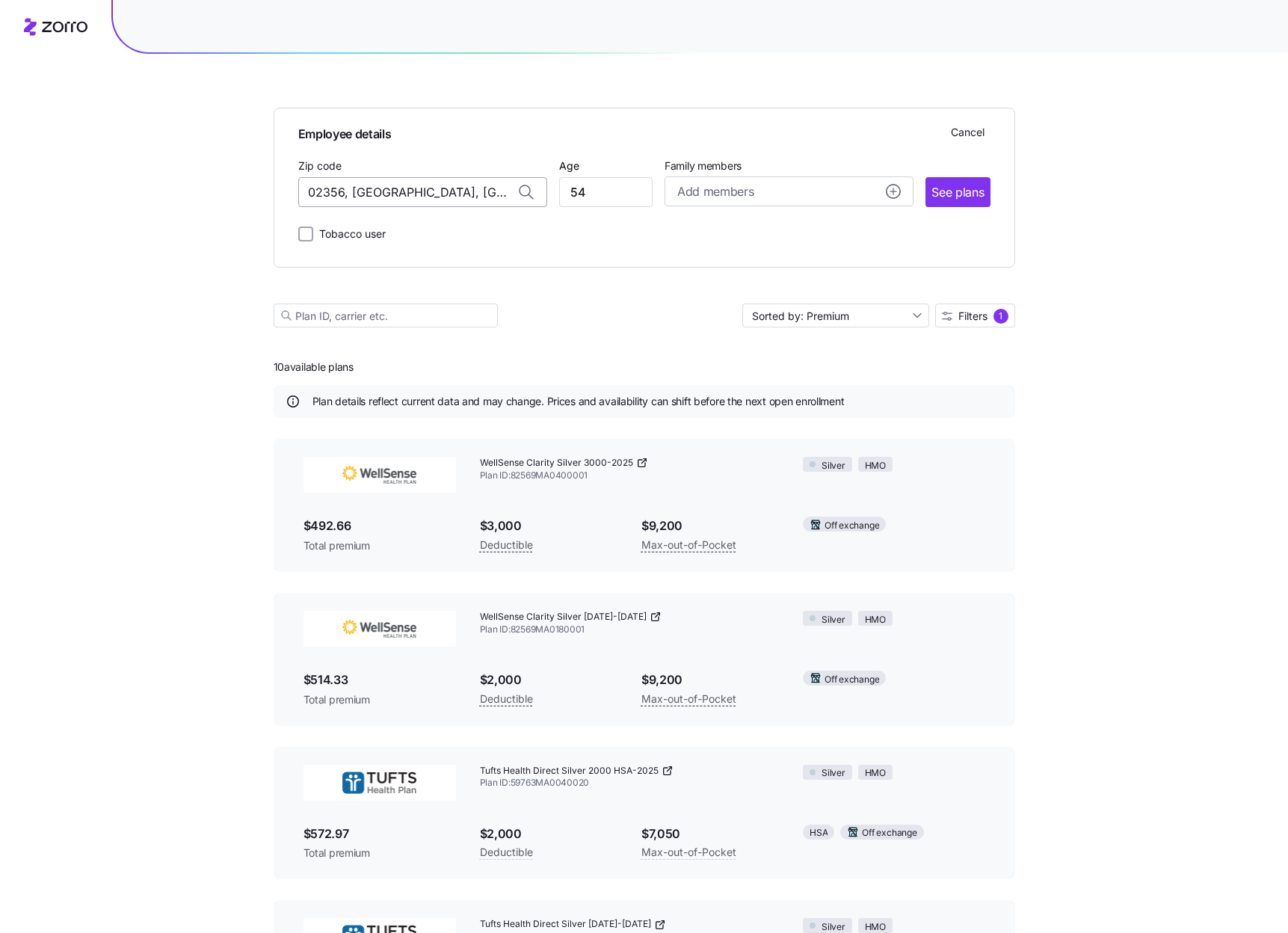
click at [461, 190] on input "02356, Bristol County, MA" at bounding box center [423, 192] width 249 height 30
paste input "4062"
click at [450, 232] on span "04062, Cumberland County, ME" at bounding box center [419, 231] width 210 height 19
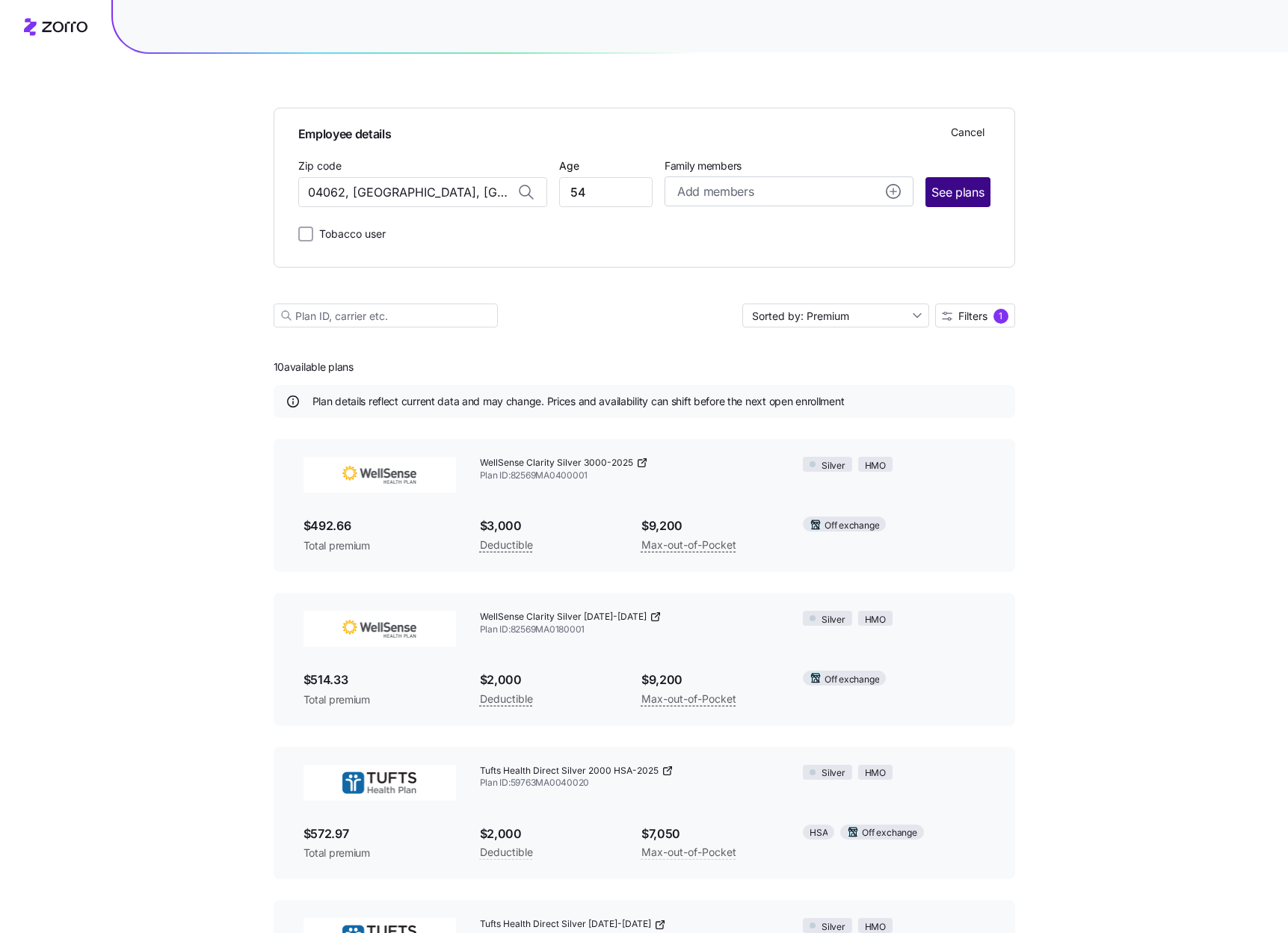
type input "04062, Cumberland County, ME"
click at [948, 194] on span "See plans" at bounding box center [957, 192] width 52 height 19
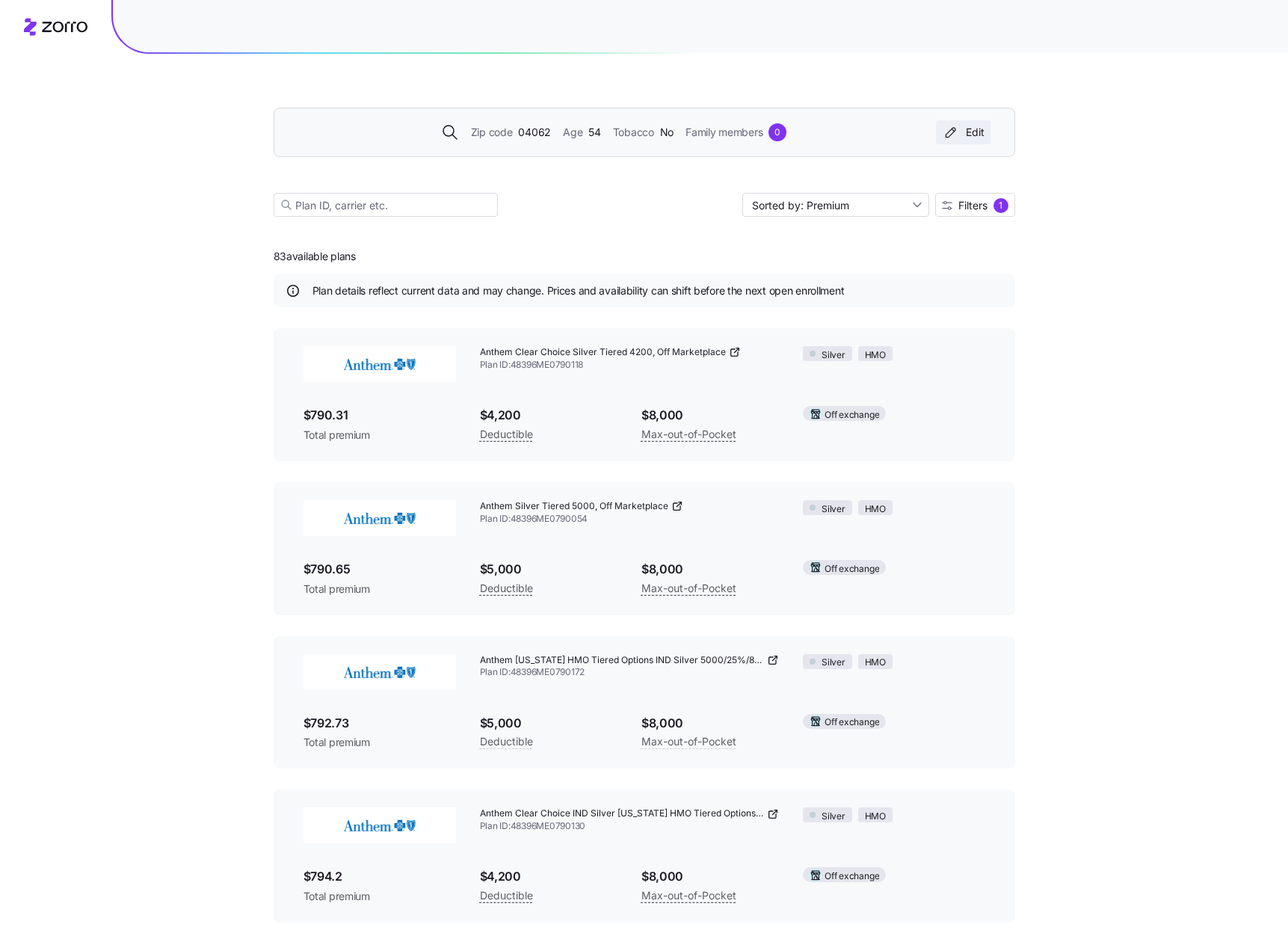
click at [968, 133] on div "Edit" at bounding box center [963, 131] width 43 height 15
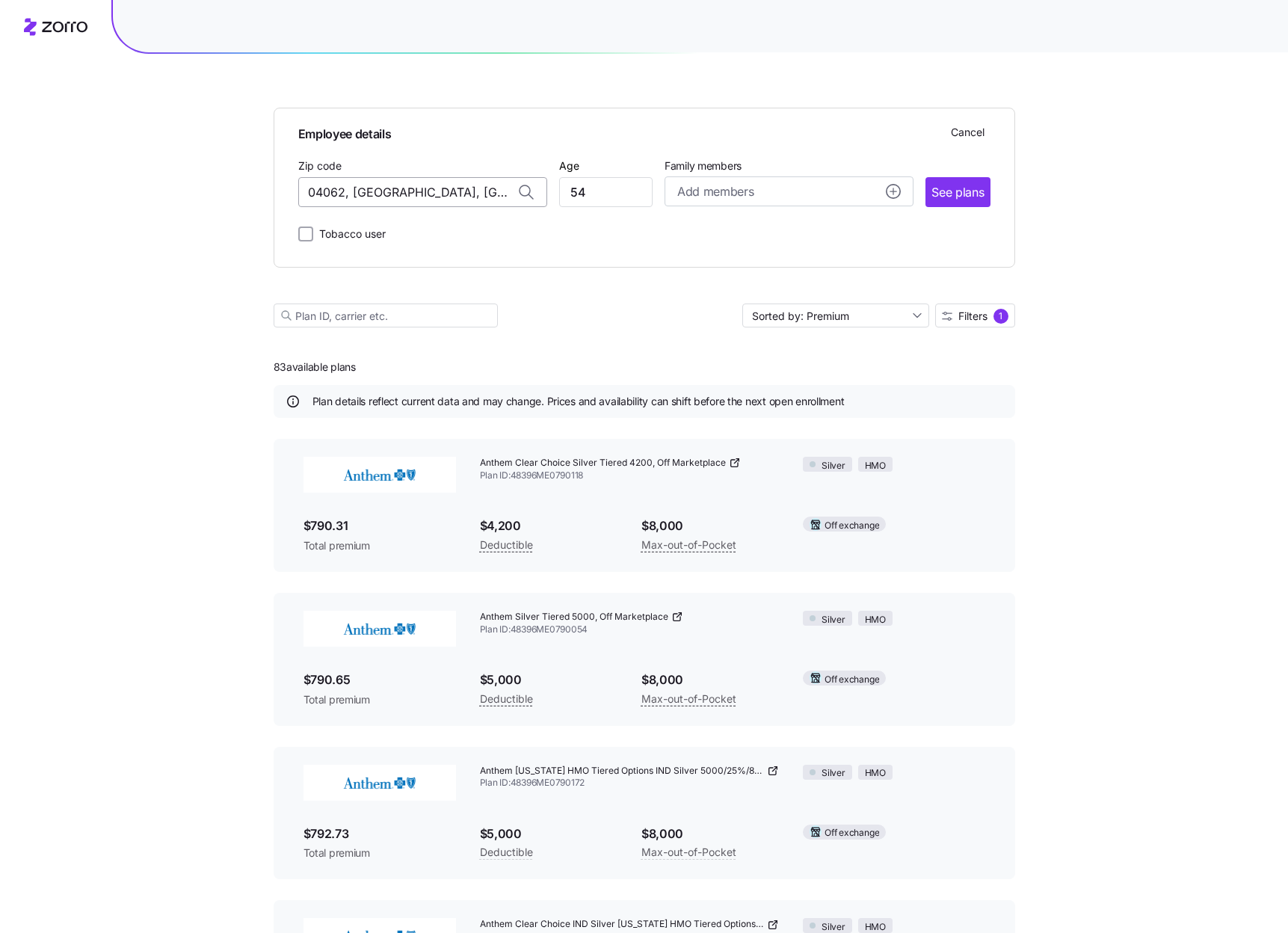
click at [419, 182] on input "04062, Cumberland County, ME" at bounding box center [423, 192] width 249 height 30
click at [482, 192] on input "04062, Cumberland County, ME" at bounding box center [423, 192] width 249 height 30
paste input "02356"
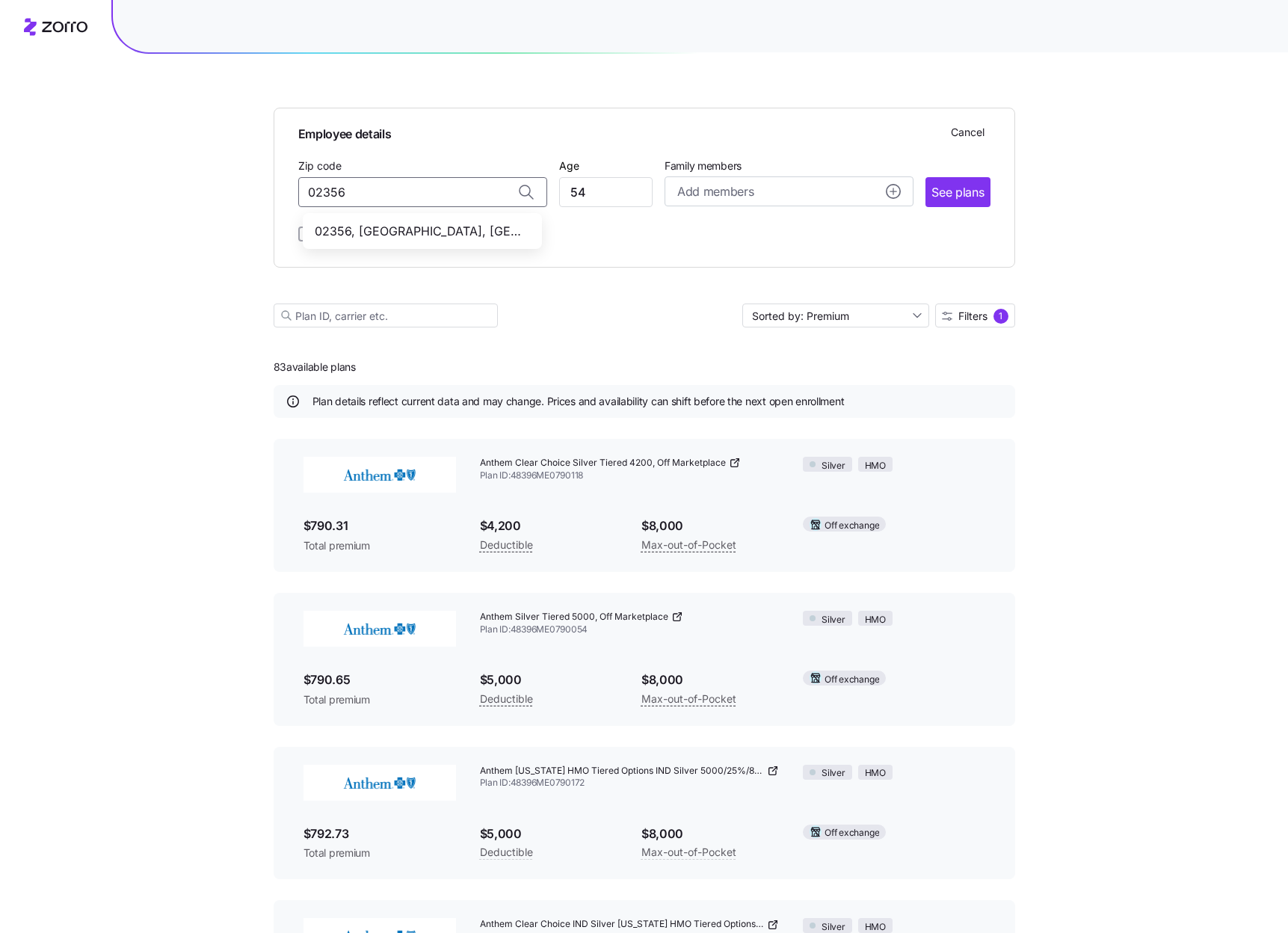
click at [469, 231] on span "02356, Bristol County, MA" at bounding box center [419, 231] width 210 height 19
type input "02356, Bristol County, MA"
click at [958, 186] on span "See plans" at bounding box center [957, 192] width 52 height 19
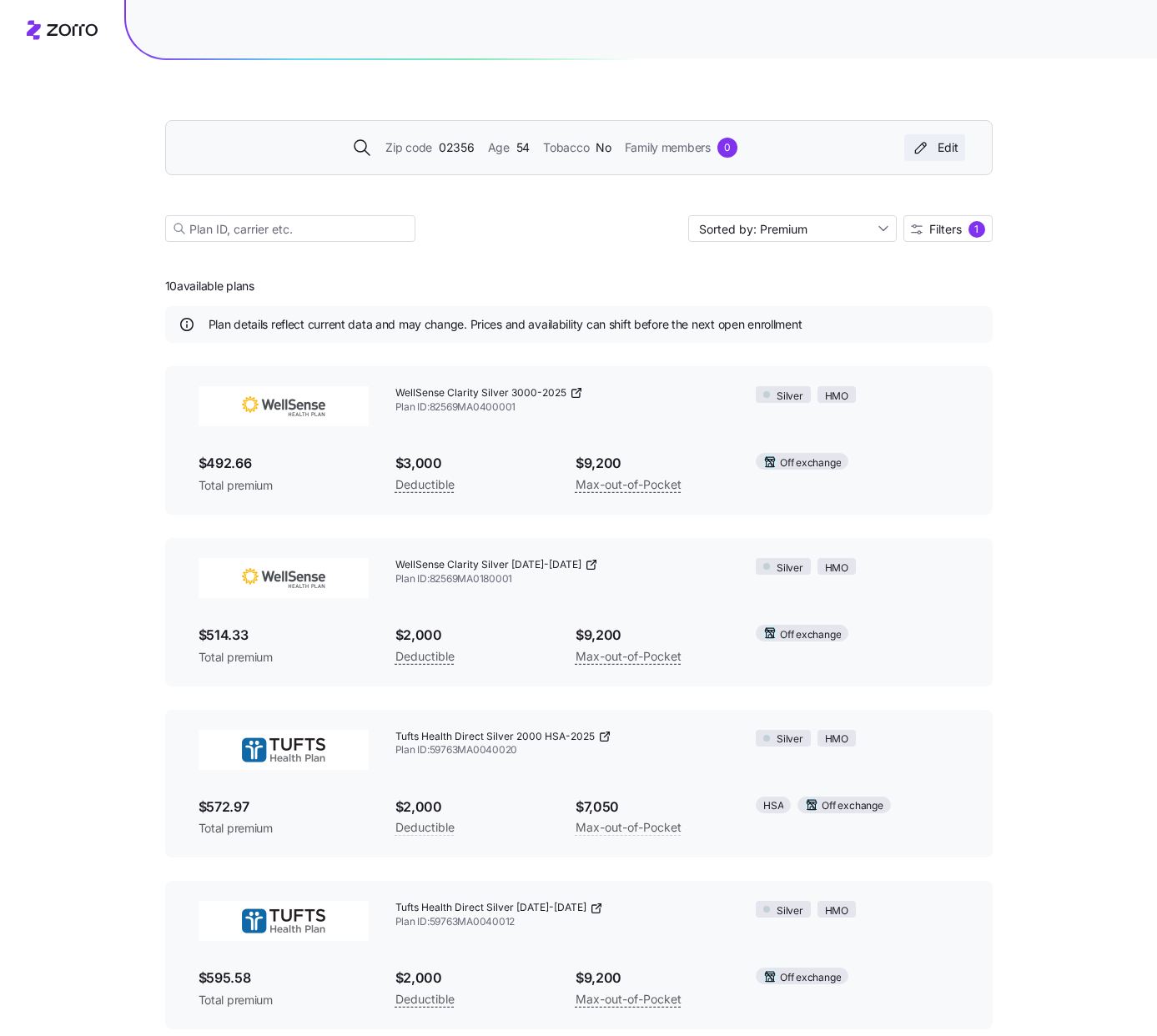
click at [935, 154] on div "Edit" at bounding box center [935, 147] width 48 height 16
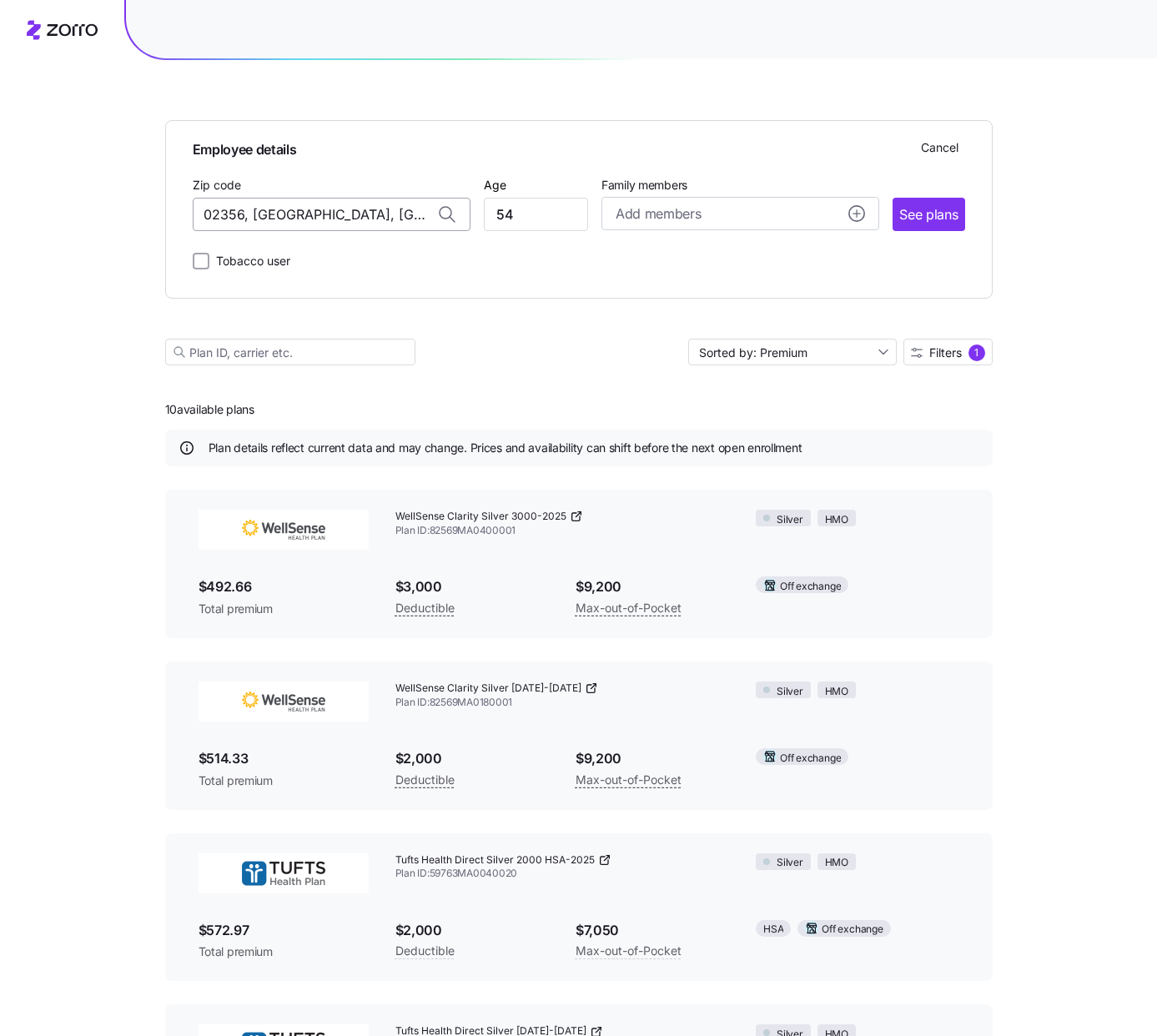
click at [360, 212] on input "02356, Bristol County, MA" at bounding box center [332, 214] width 278 height 34
paste input "10034"
click at [309, 253] on span "10034, [US_STATE][GEOGRAPHIC_DATA], [GEOGRAPHIC_DATA]" at bounding box center [328, 258] width 234 height 21
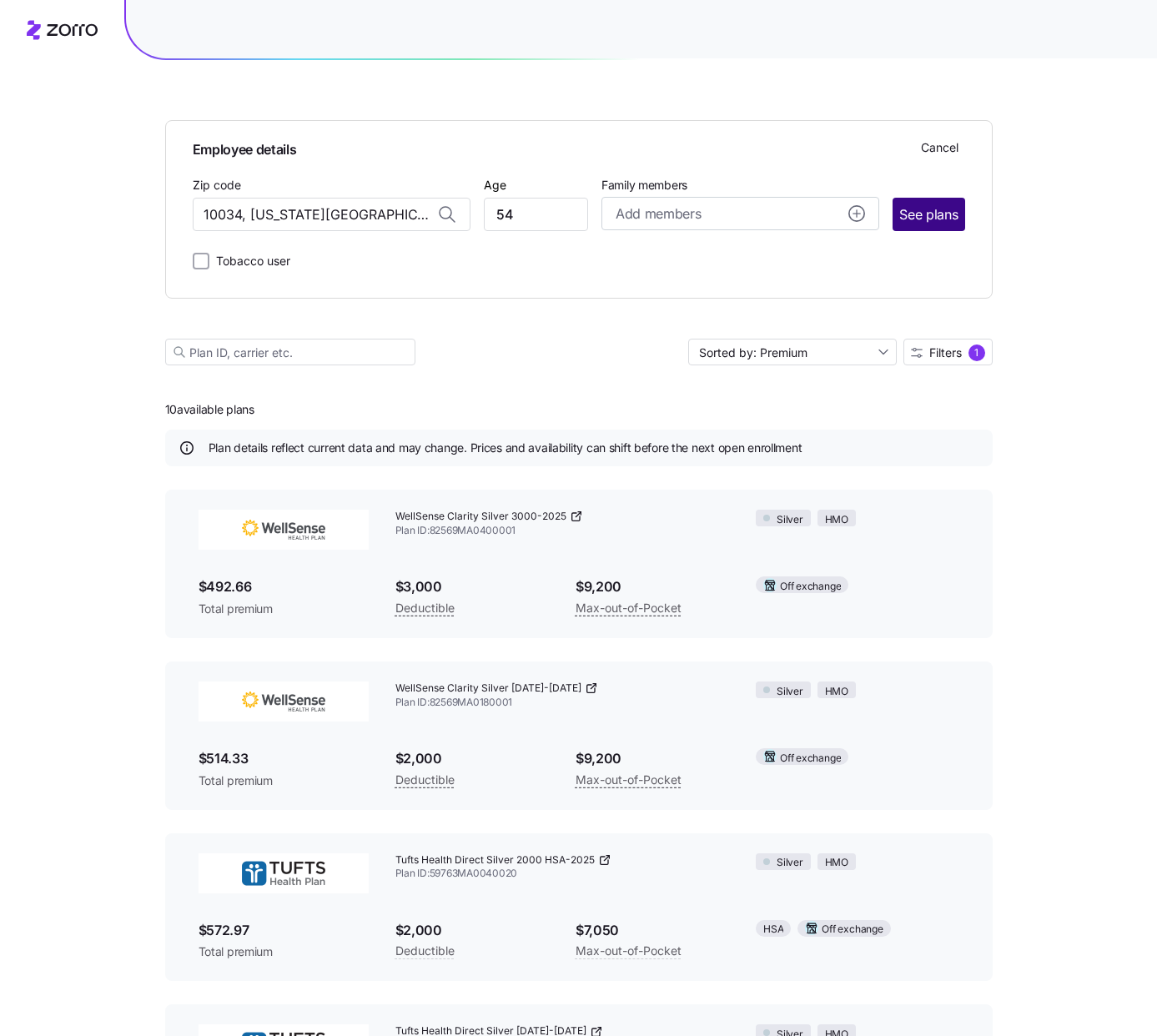
type input "10034, [US_STATE][GEOGRAPHIC_DATA], [GEOGRAPHIC_DATA]"
click at [900, 217] on span "See plans" at bounding box center [929, 215] width 59 height 21
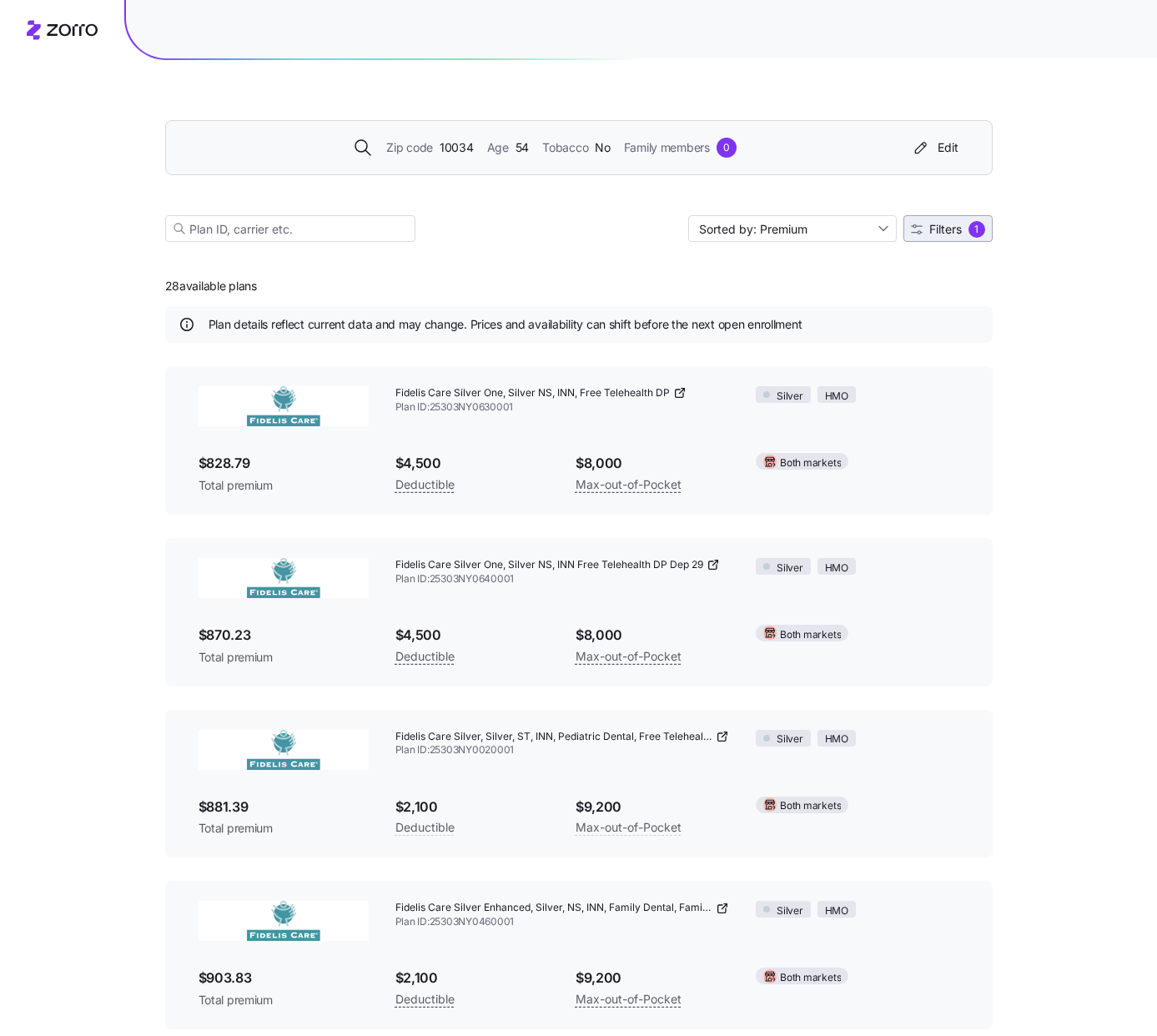
click at [956, 237] on span "Filters 1" at bounding box center [948, 228] width 74 height 16
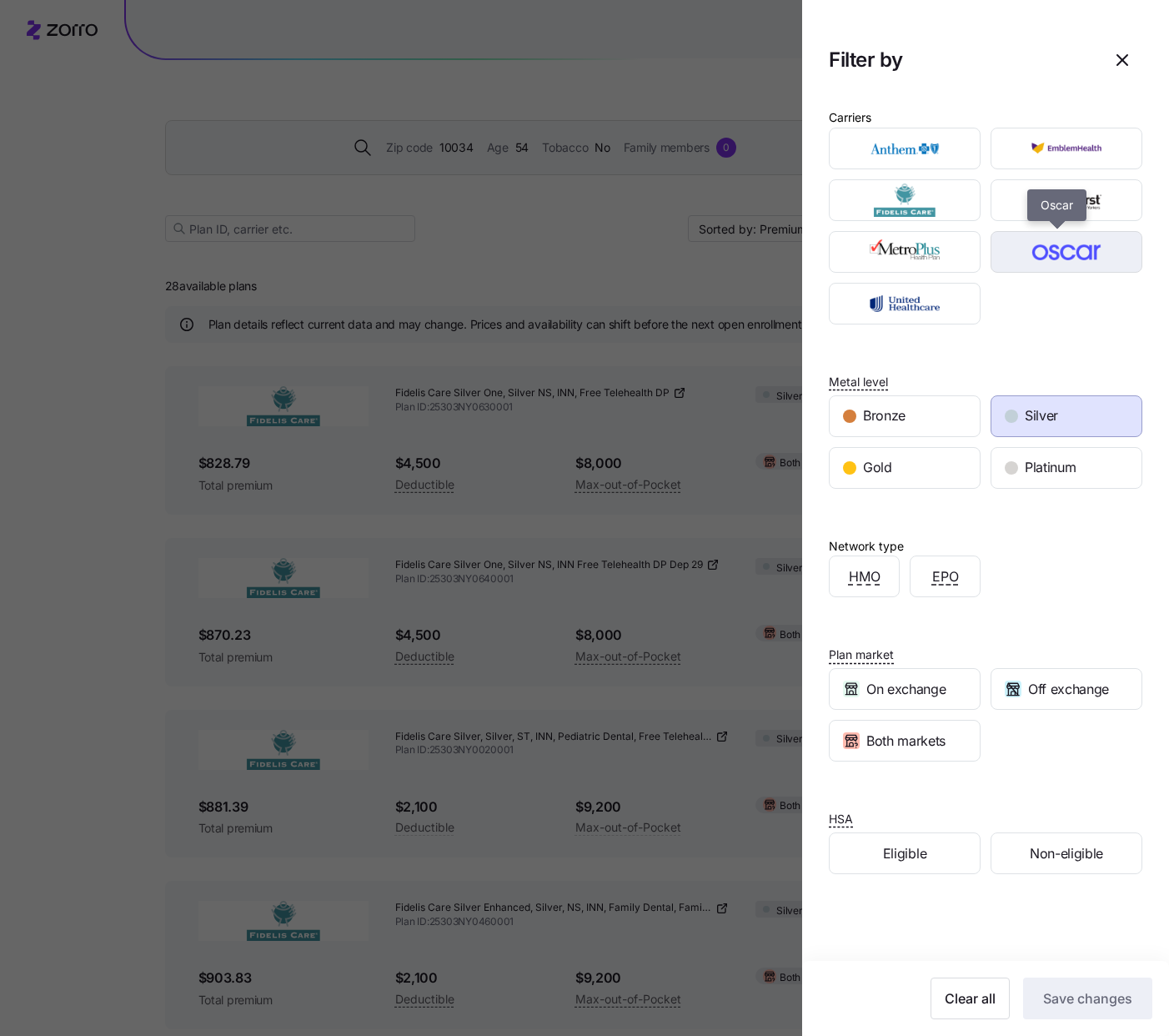
click at [1023, 253] on img "button" at bounding box center [1067, 251] width 123 height 34
click at [1063, 997] on span "Save changes" at bounding box center [1087, 999] width 89 height 20
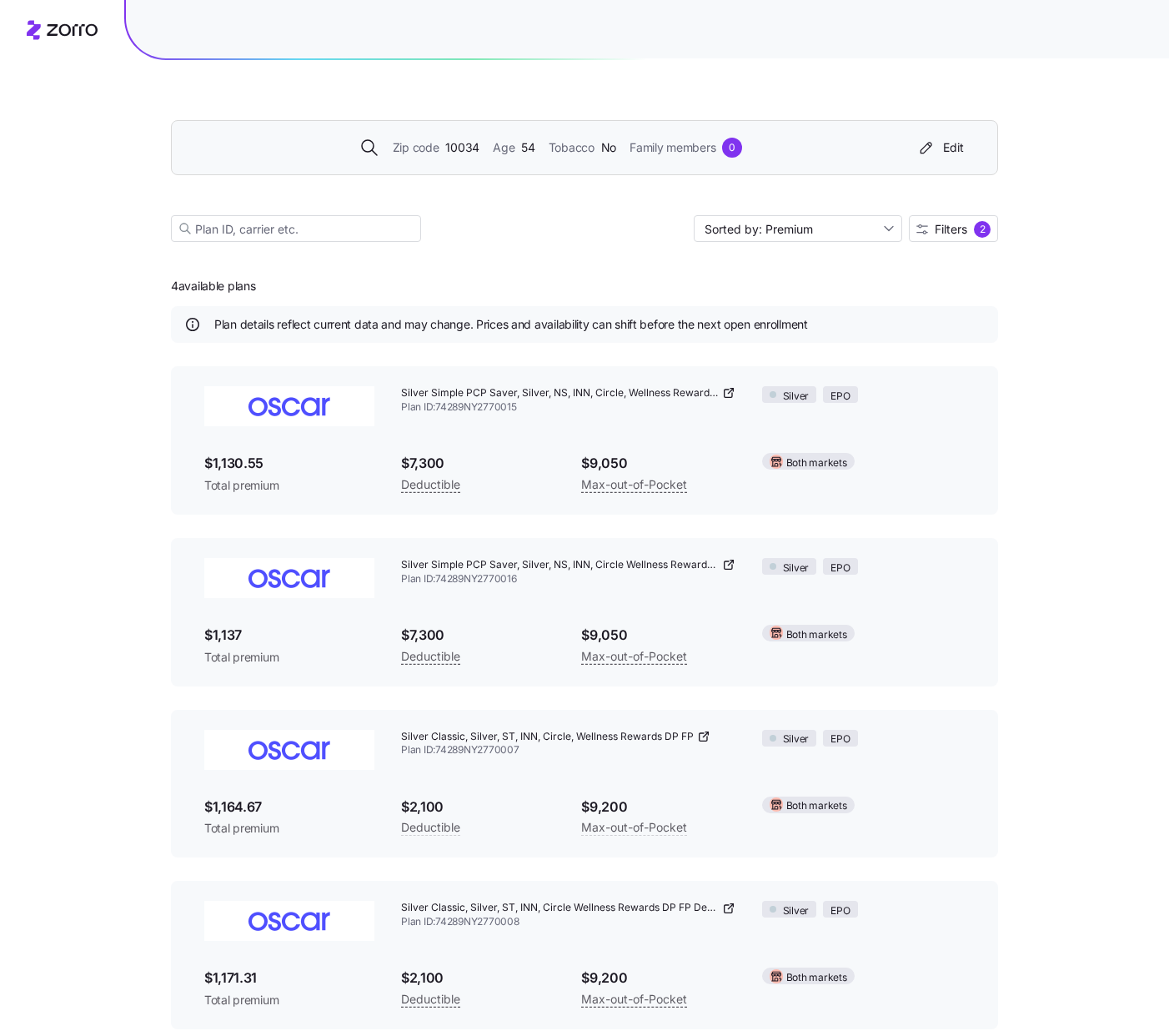
click at [695, 909] on span "Silver Classic, Silver, ST, INN, Circle Wellness Rewards DP FP Dep 29" at bounding box center [559, 907] width 317 height 14
drag, startPoint x: 253, startPoint y: 246, endPoint x: 252, endPoint y: 235, distance: 11.0
click at [253, 237] on div "Zip code 10034 Age 54 Tobacco No Family members 0 Edit Sorted by: Premium Filte…" at bounding box center [584, 161] width 828 height 201
click at [252, 234] on input at bounding box center [295, 228] width 250 height 27
type input "classic"
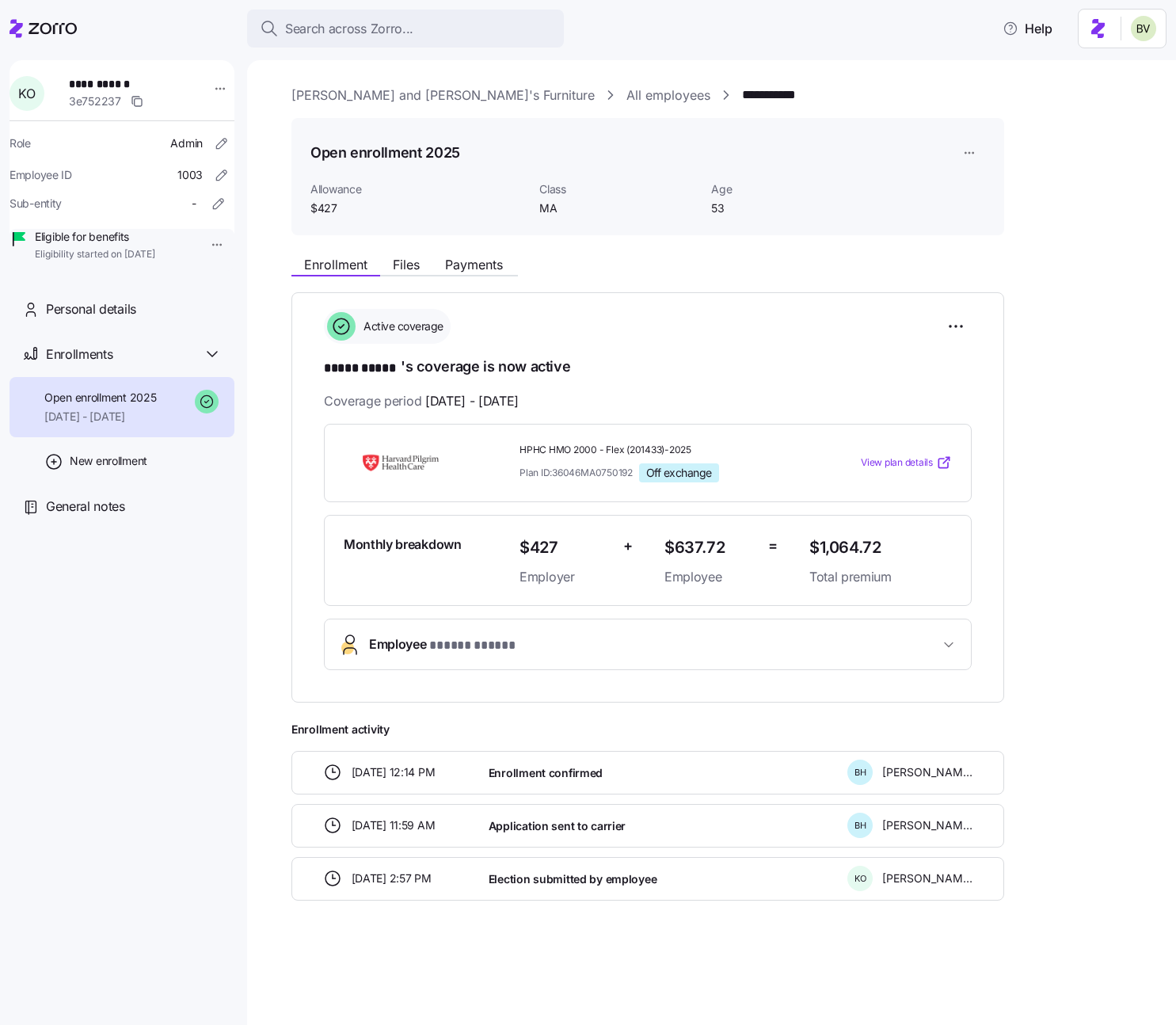
click at [626, 100] on link "All employees" at bounding box center [668, 96] width 84 height 20
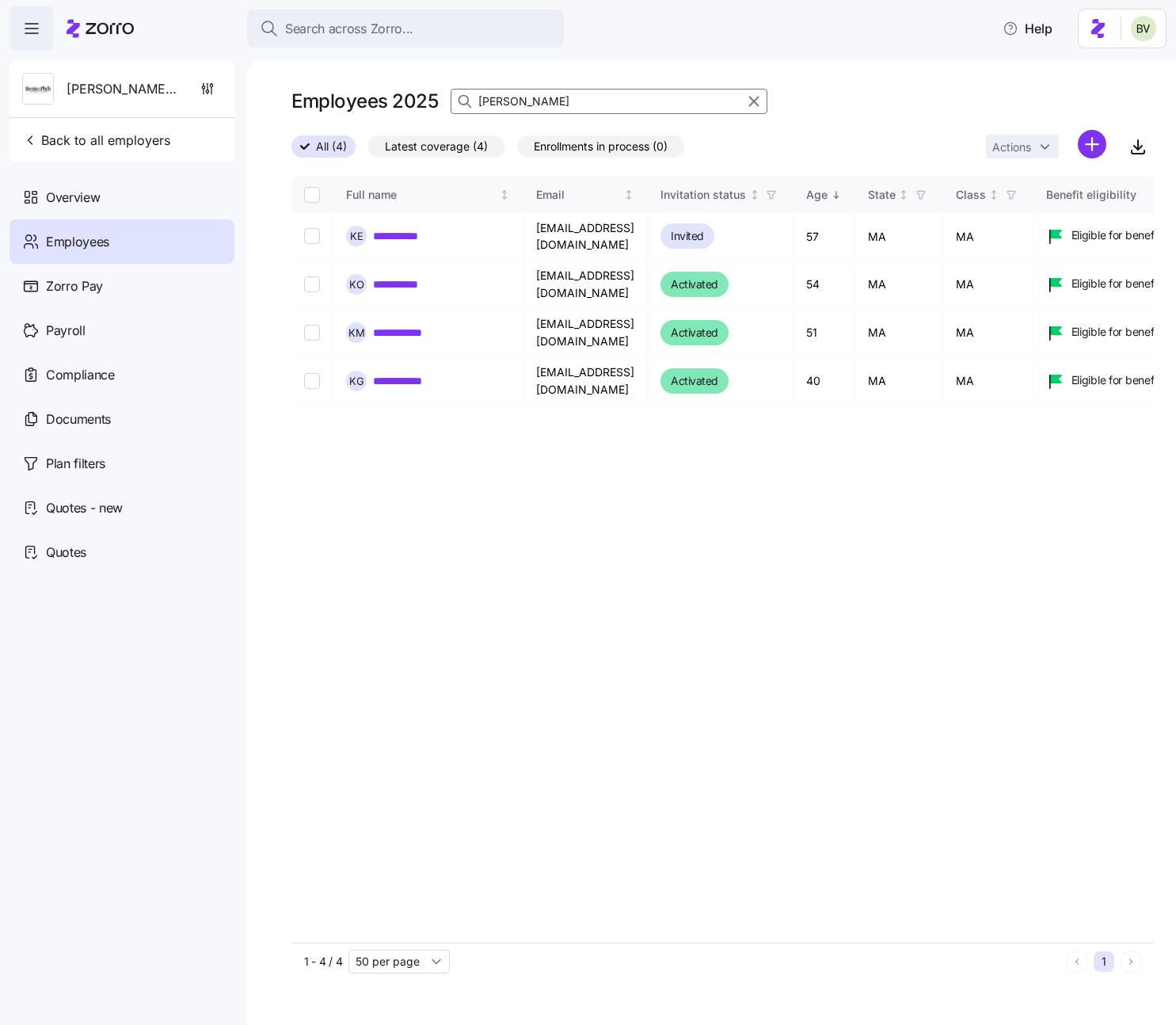
click at [523, 101] on input "[PERSON_NAME]" at bounding box center [609, 101] width 317 height 25
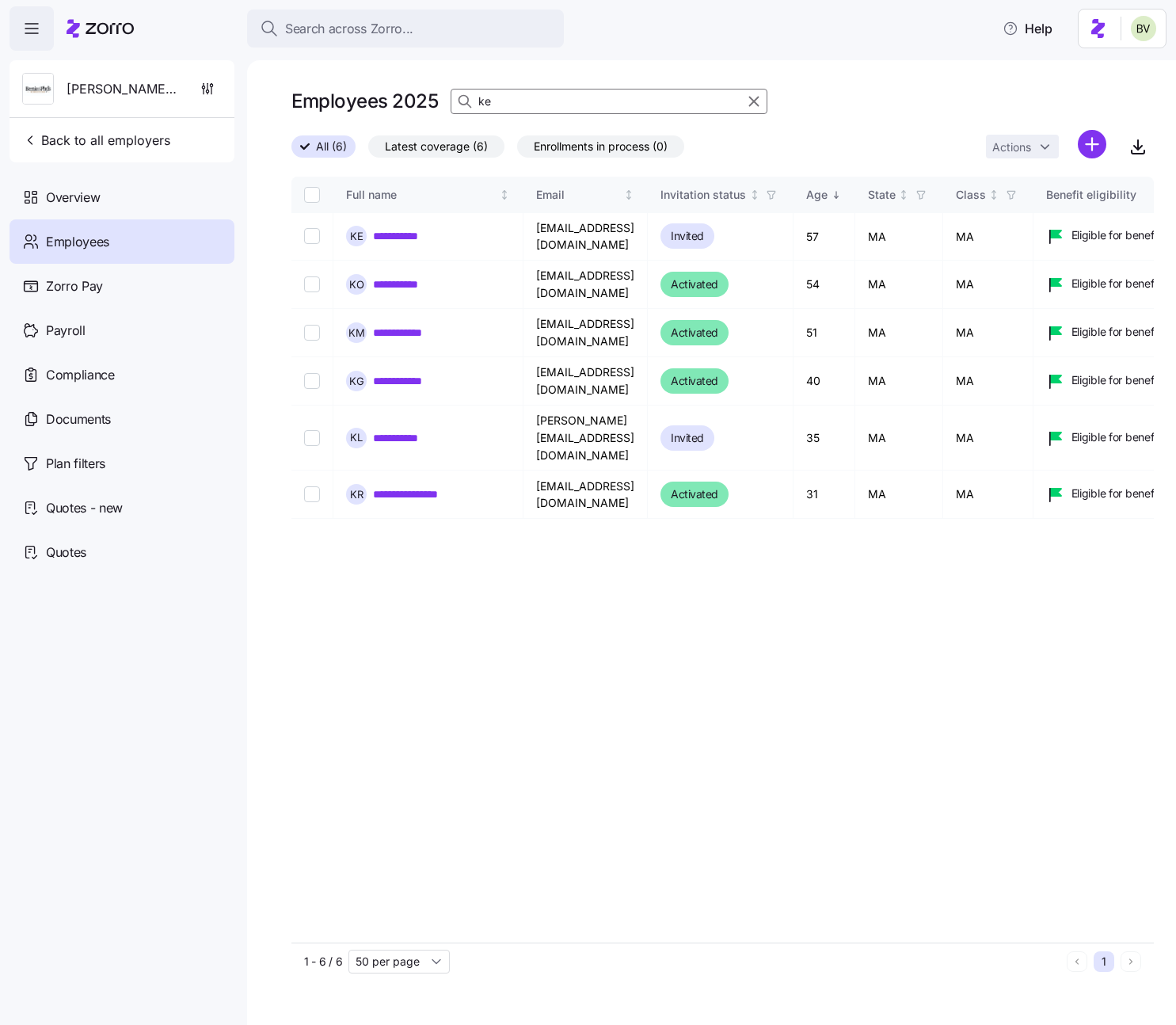
type input "k"
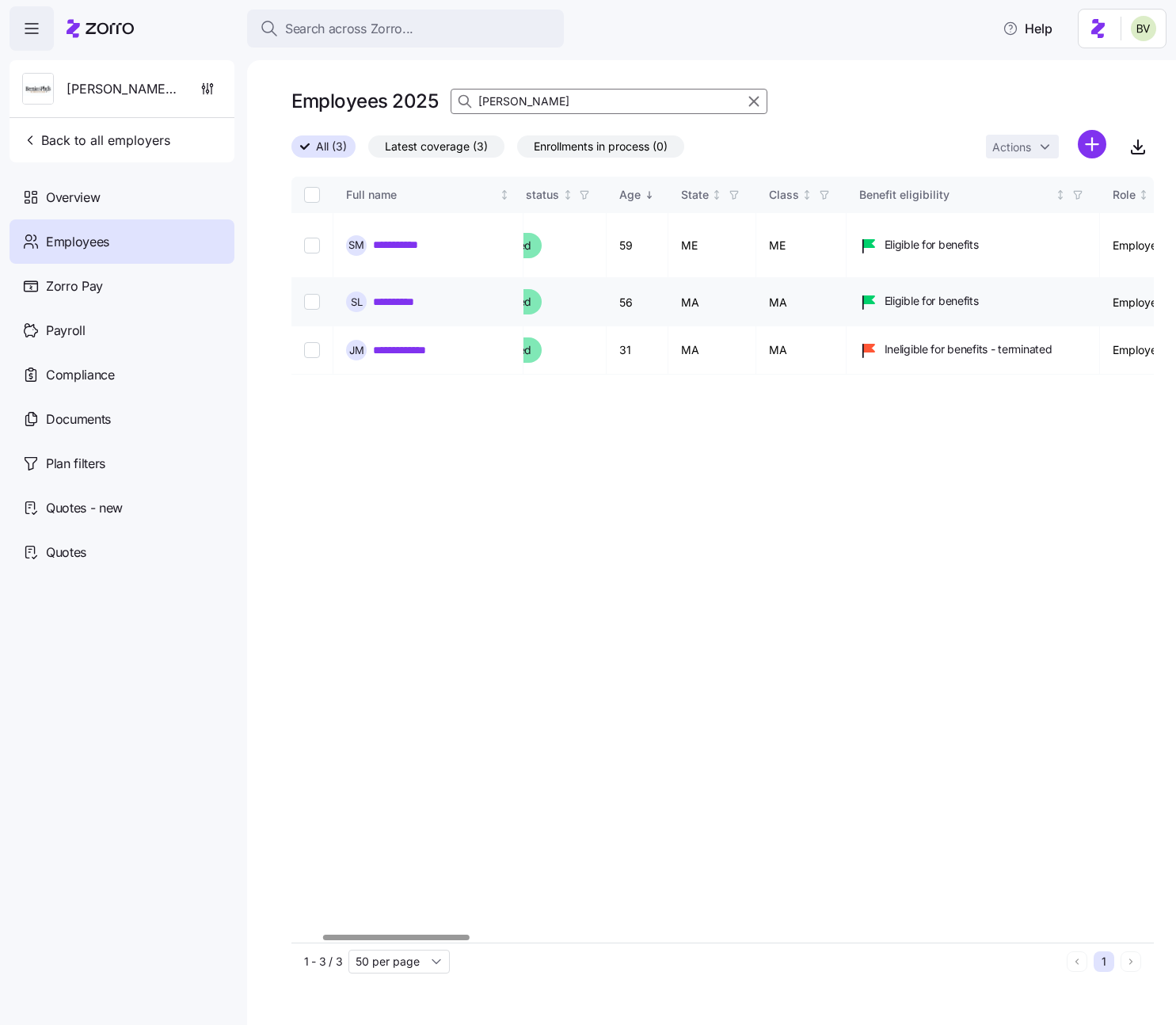
scroll to position [0, 191]
type input "[PERSON_NAME]"
click at [413, 237] on link "**********" at bounding box center [414, 244] width 82 height 15
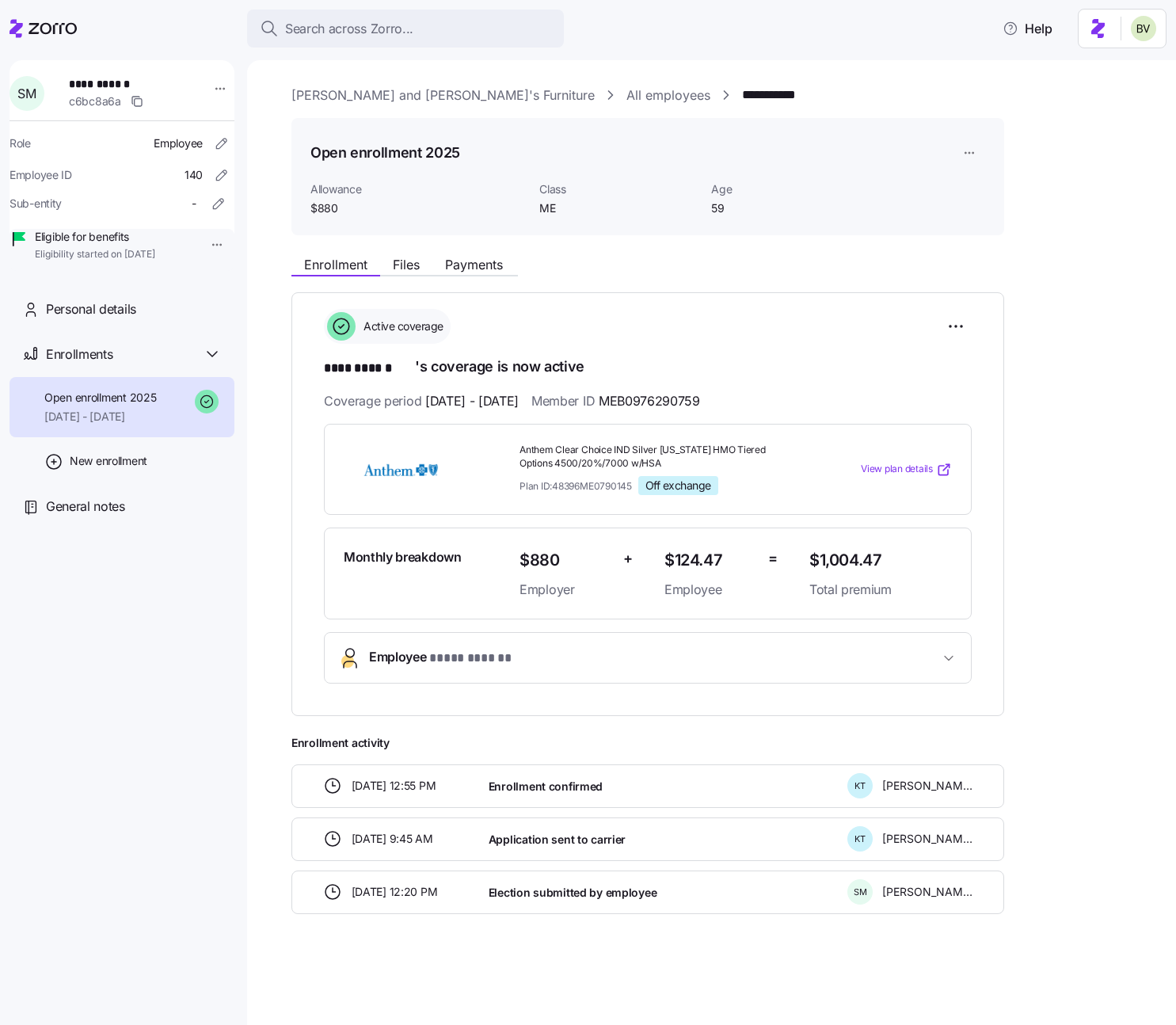
click at [513, 653] on span "* **** ****** *" at bounding box center [478, 658] width 99 height 20
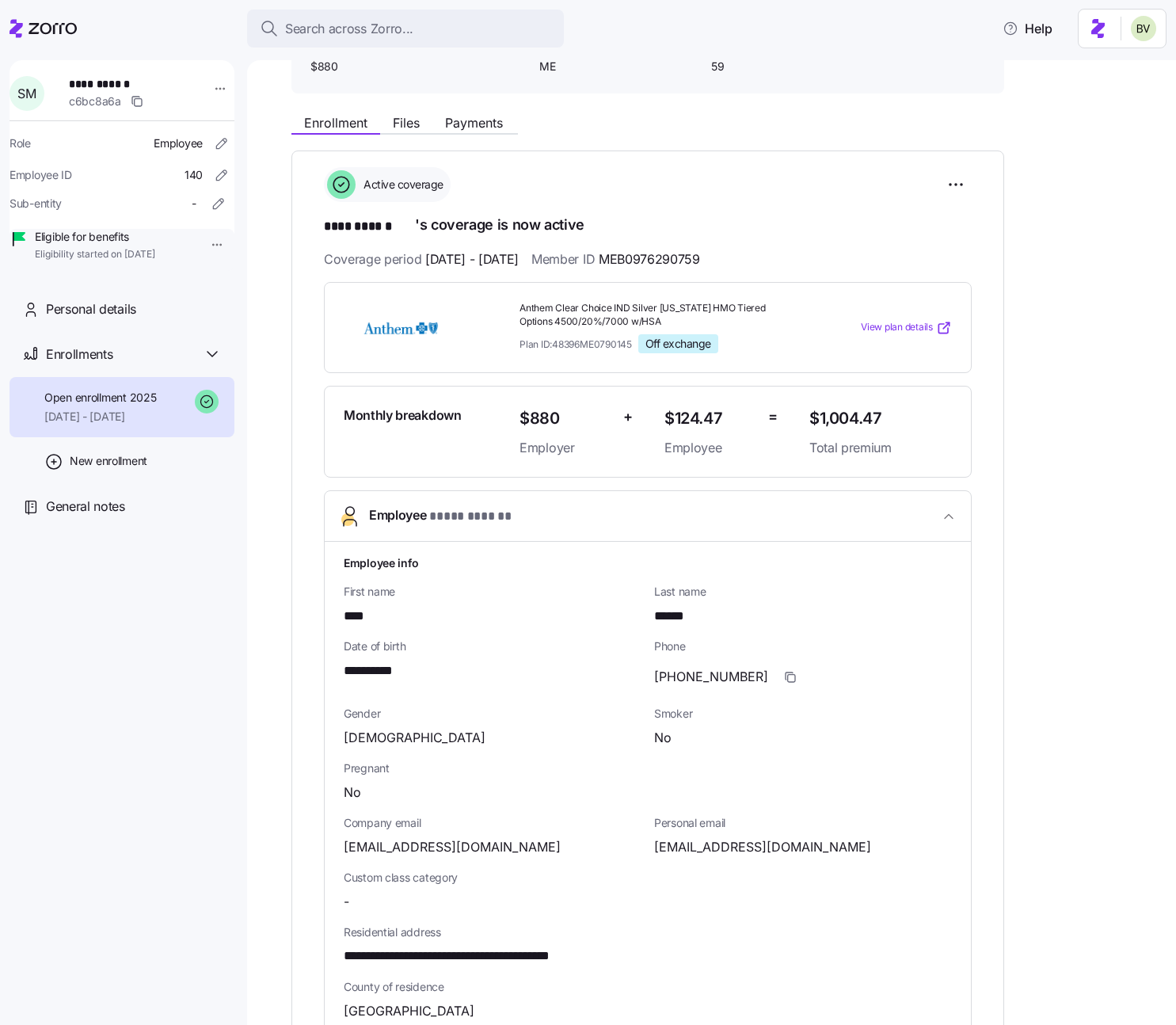
scroll to position [236, 0]
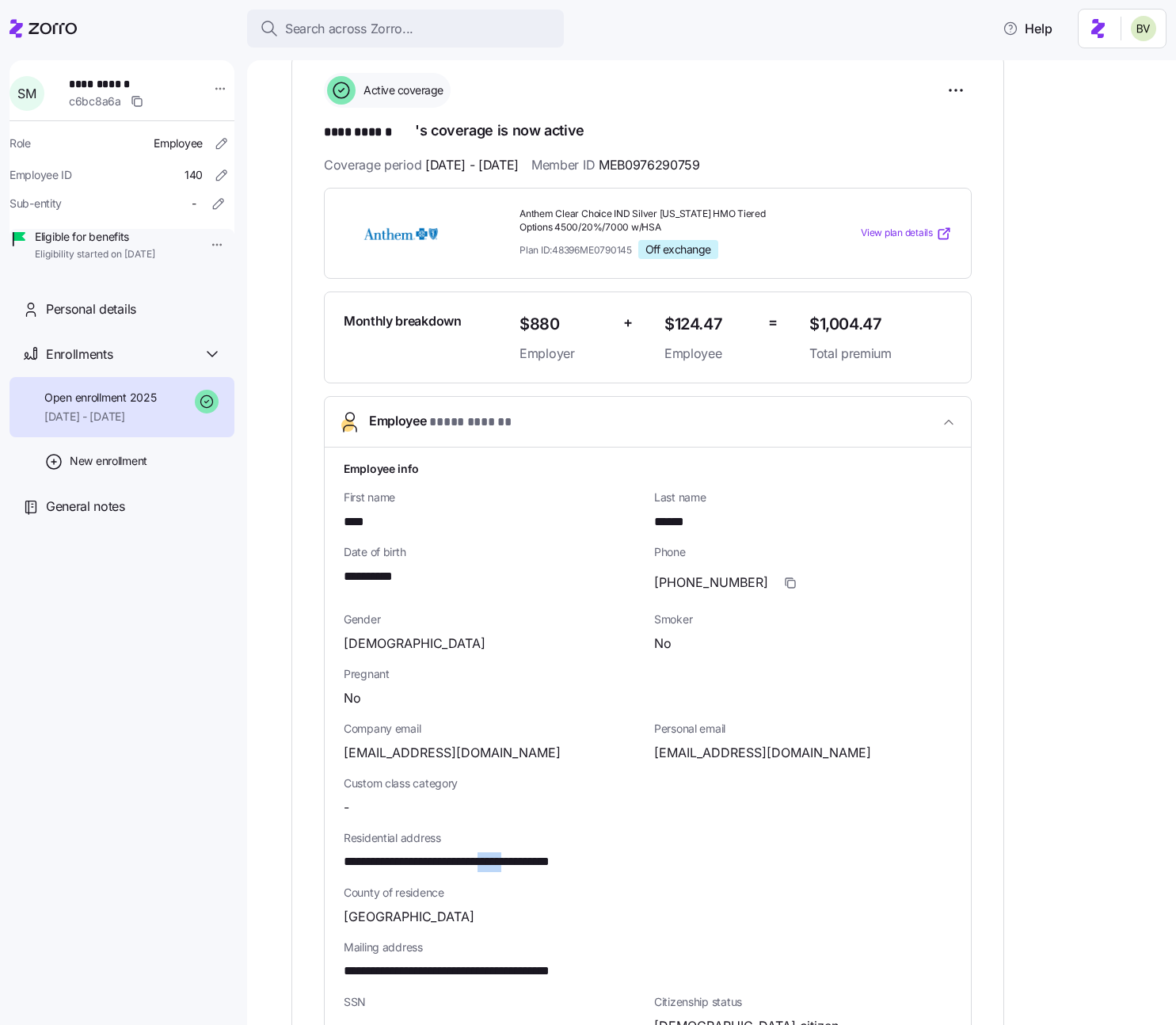
drag, startPoint x: 565, startPoint y: 861, endPoint x: 529, endPoint y: 862, distance: 36.0
click at [529, 862] on span "**********" at bounding box center [490, 862] width 294 height 20
copy span "*****"
click at [577, 858] on span "**********" at bounding box center [490, 862] width 294 height 20
drag, startPoint x: 563, startPoint y: 860, endPoint x: 531, endPoint y: 864, distance: 32.2
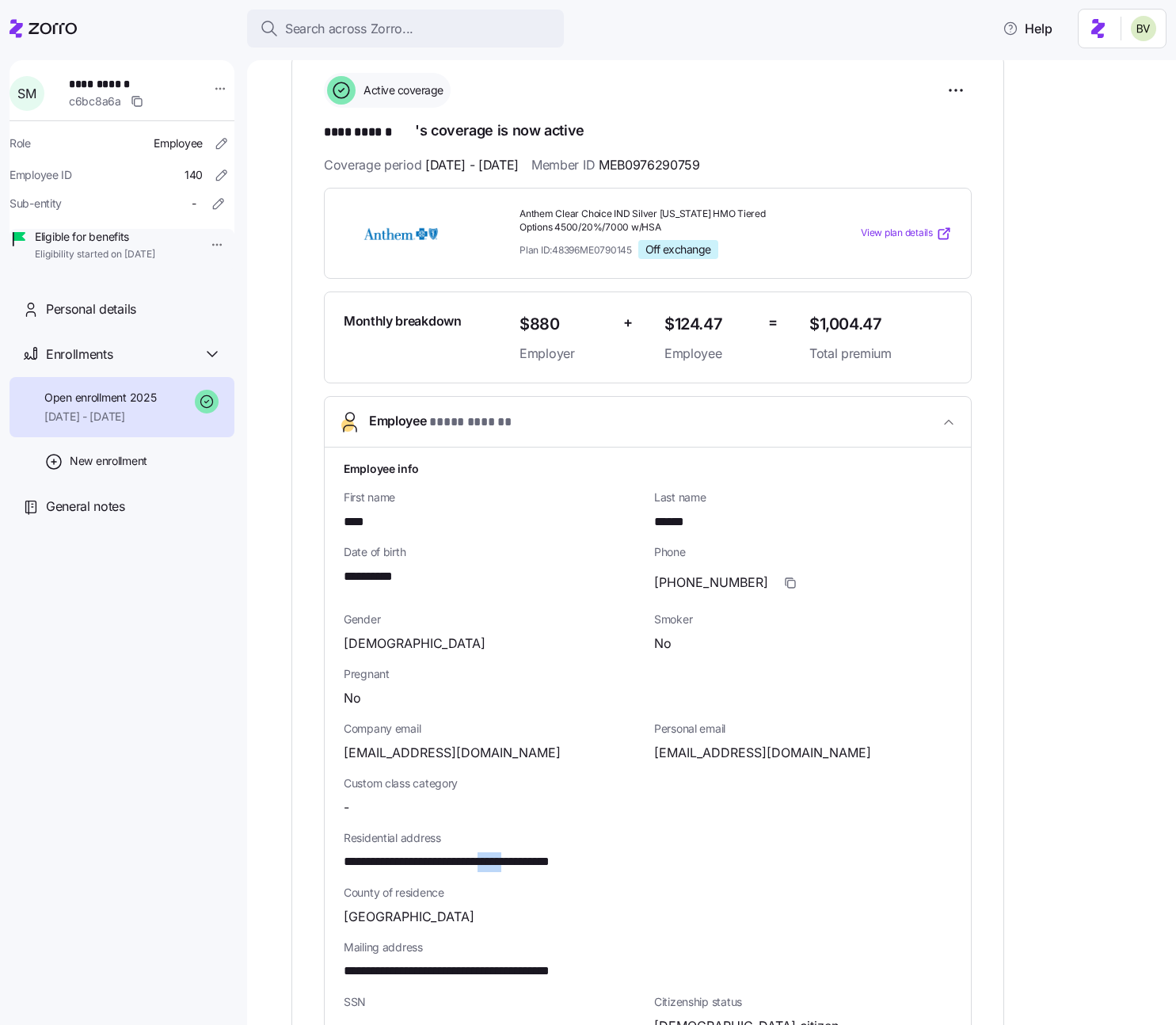
click at [531, 864] on span "**********" at bounding box center [490, 862] width 294 height 20
copy span "*****"
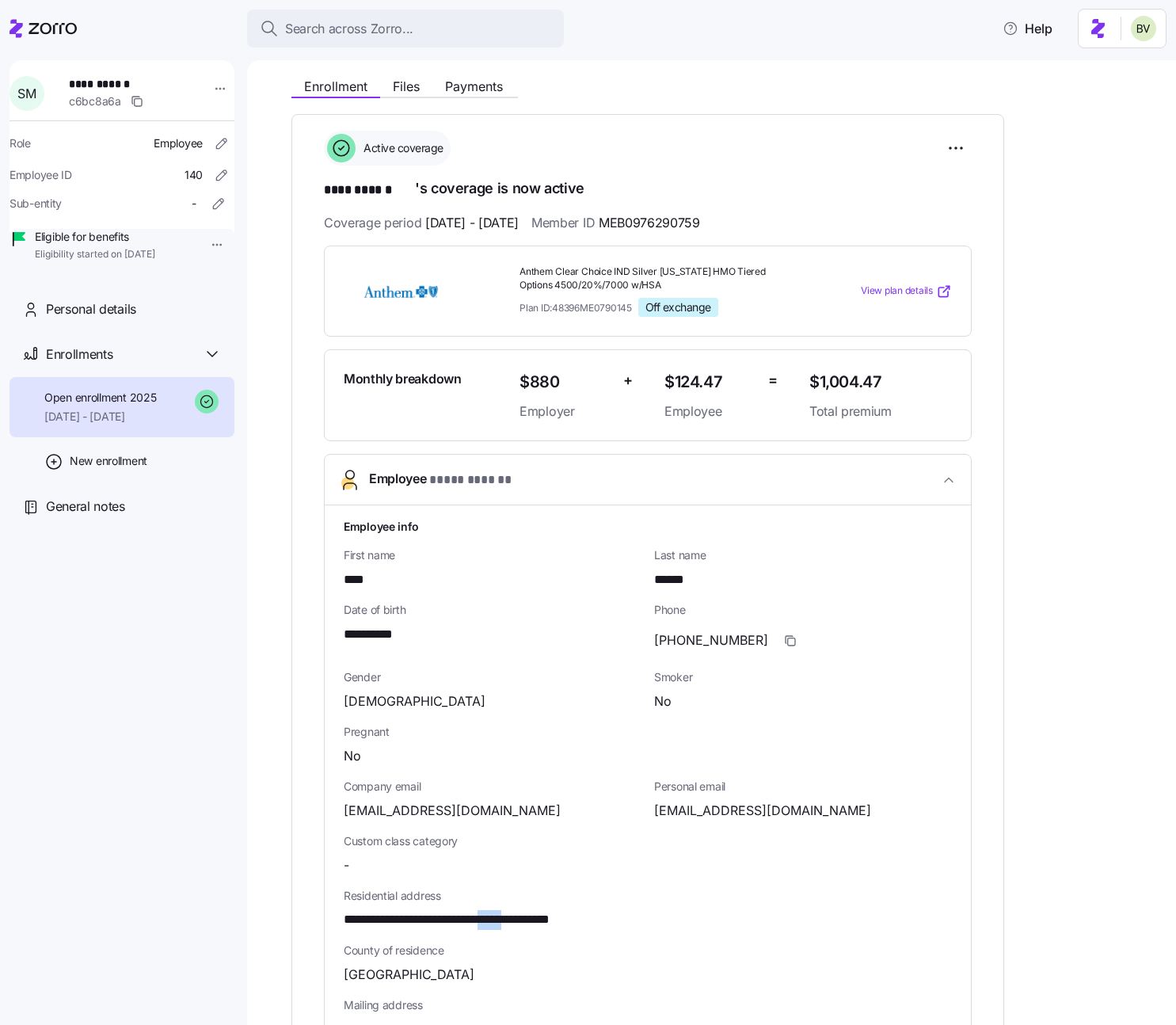
scroll to position [144, 0]
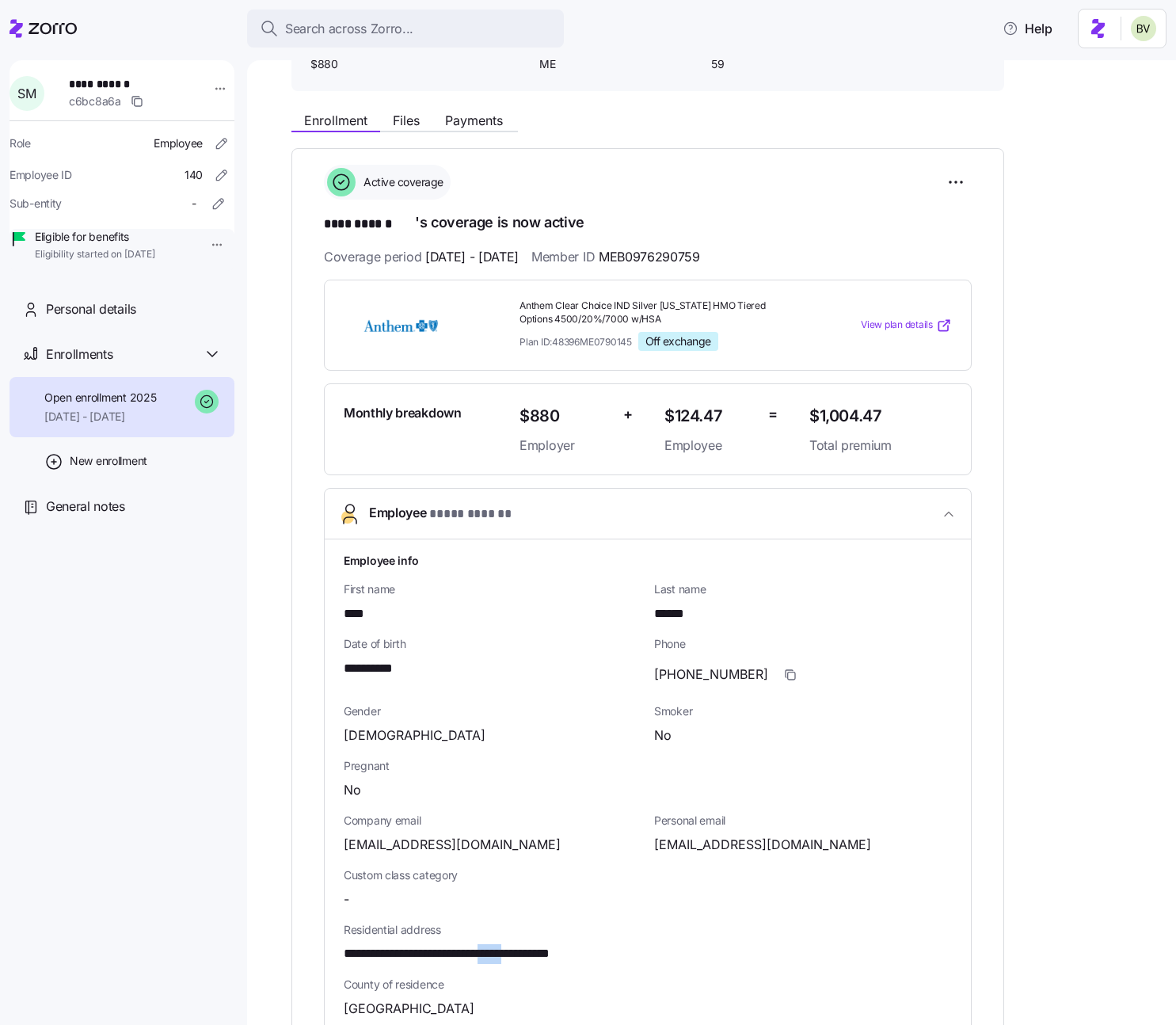
click at [569, 955] on span "**********" at bounding box center [490, 954] width 294 height 20
drag, startPoint x: 565, startPoint y: 952, endPoint x: 531, endPoint y: 952, distance: 34.0
click at [531, 952] on span "**********" at bounding box center [490, 954] width 294 height 20
copy span "*****"
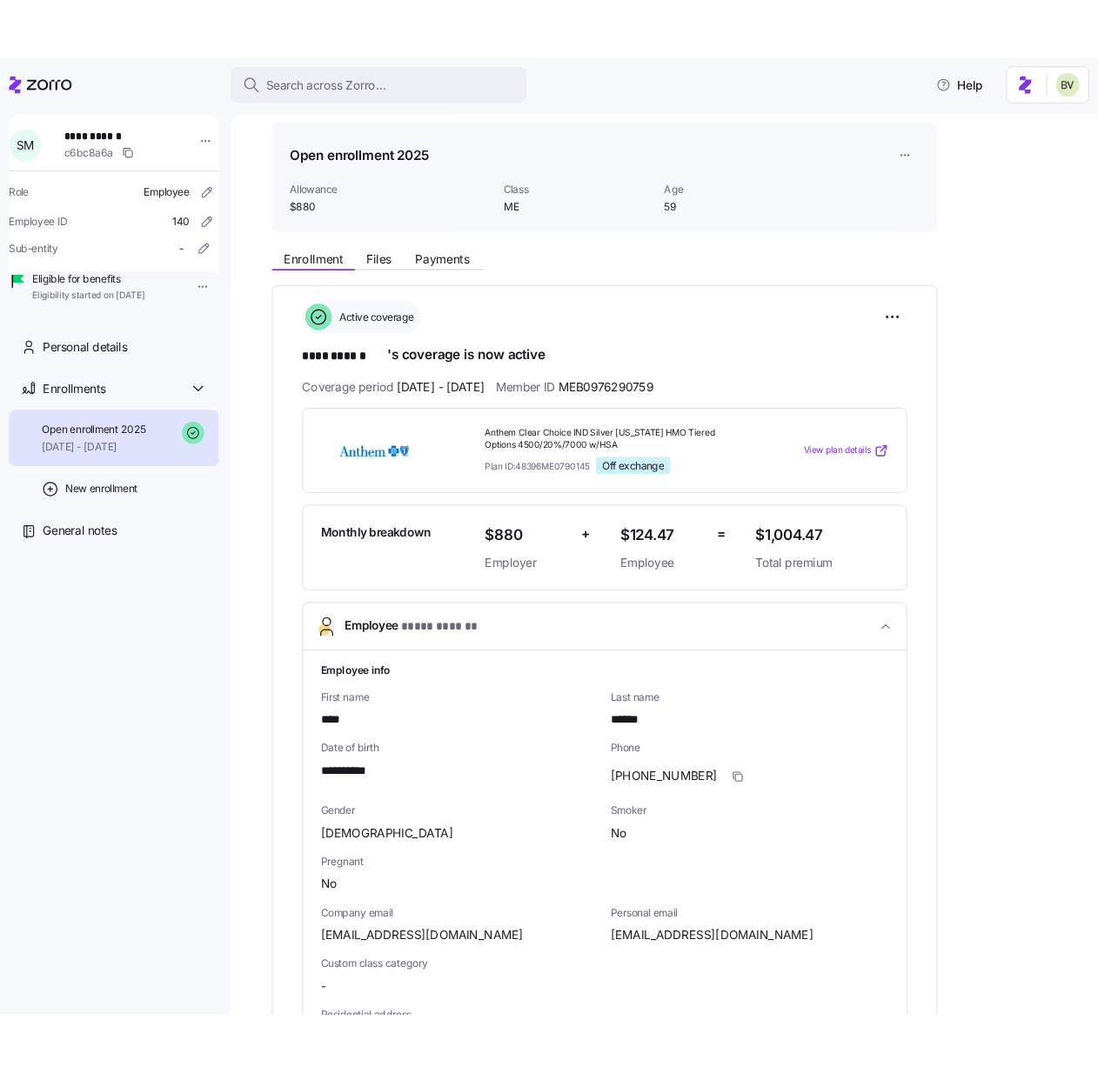
scroll to position [0, 0]
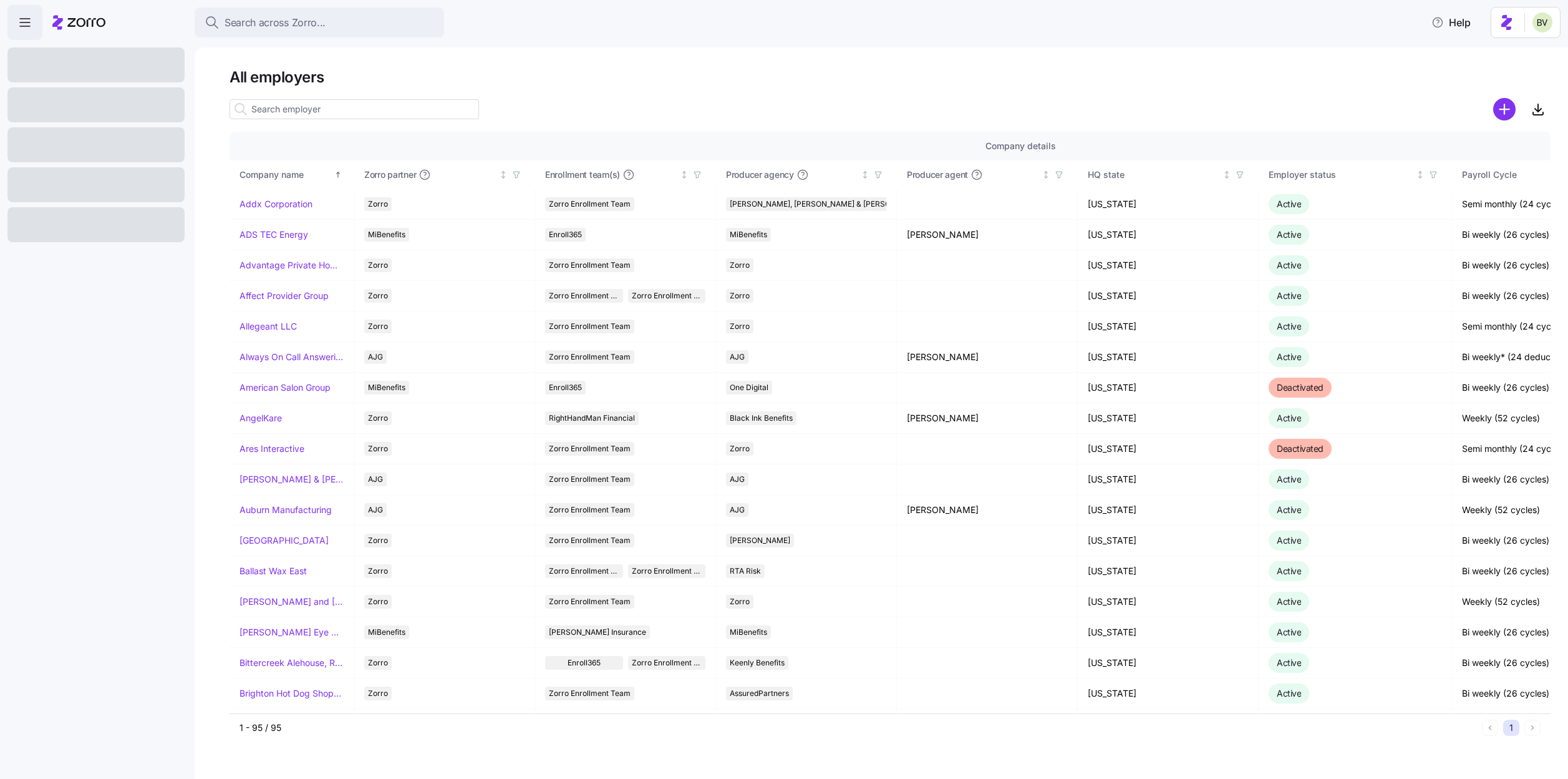
click at [288, 112] on input at bounding box center [354, 109] width 250 height 20
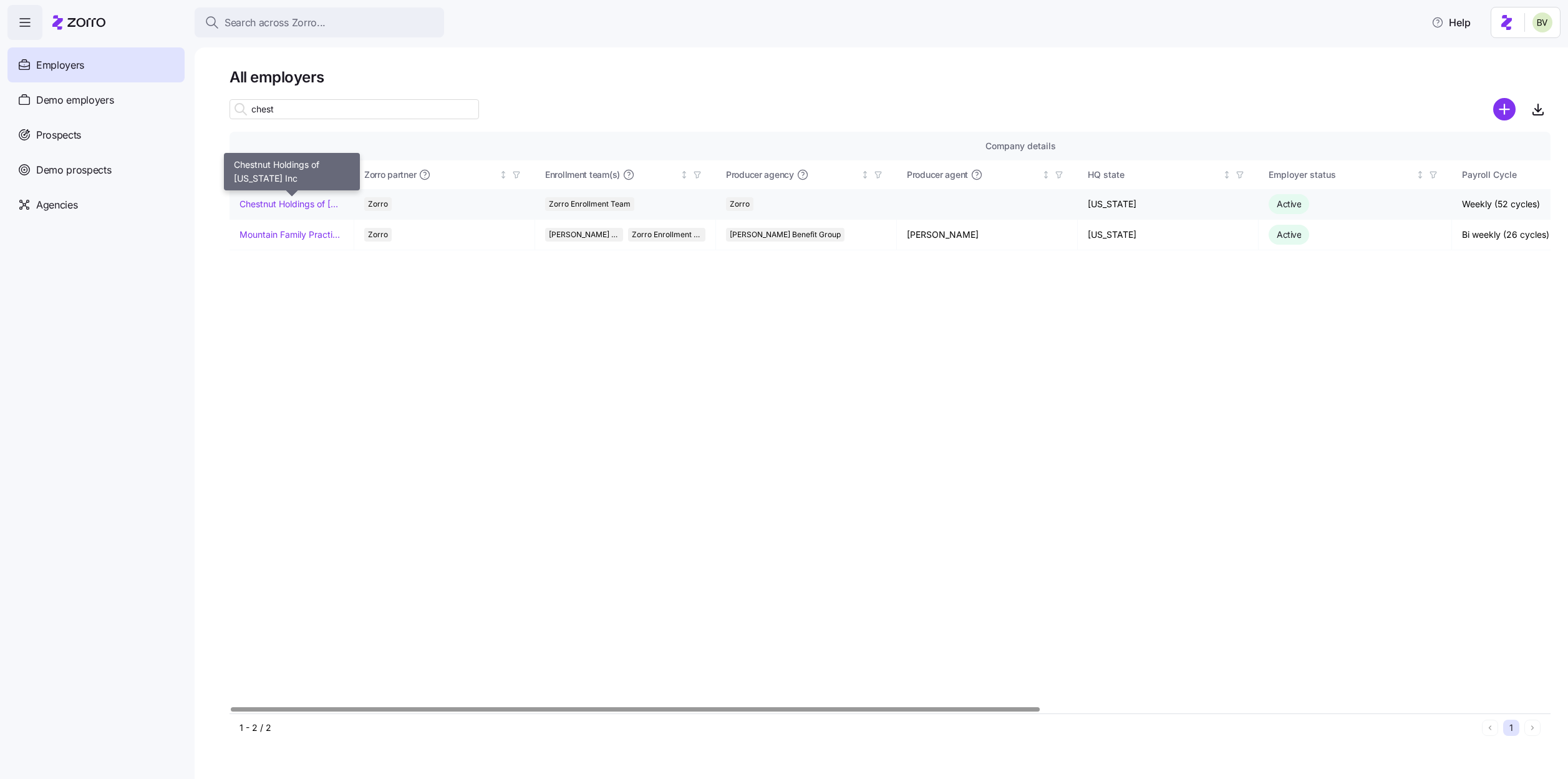
type input "chest"
click at [275, 204] on link "Chestnut Holdings of New York Inc" at bounding box center [291, 204] width 104 height 12
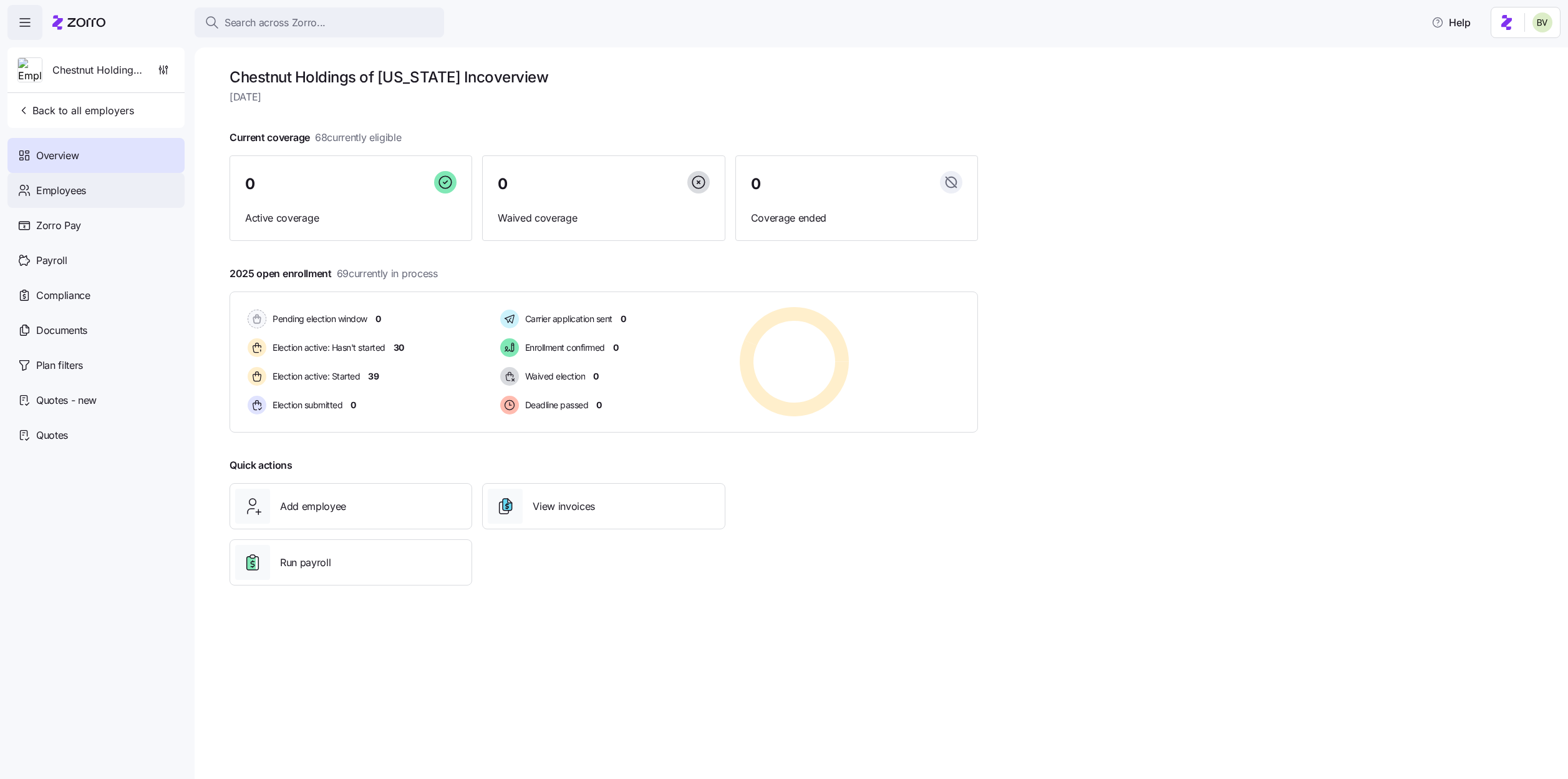
click at [122, 196] on div "Employees" at bounding box center [95, 190] width 177 height 35
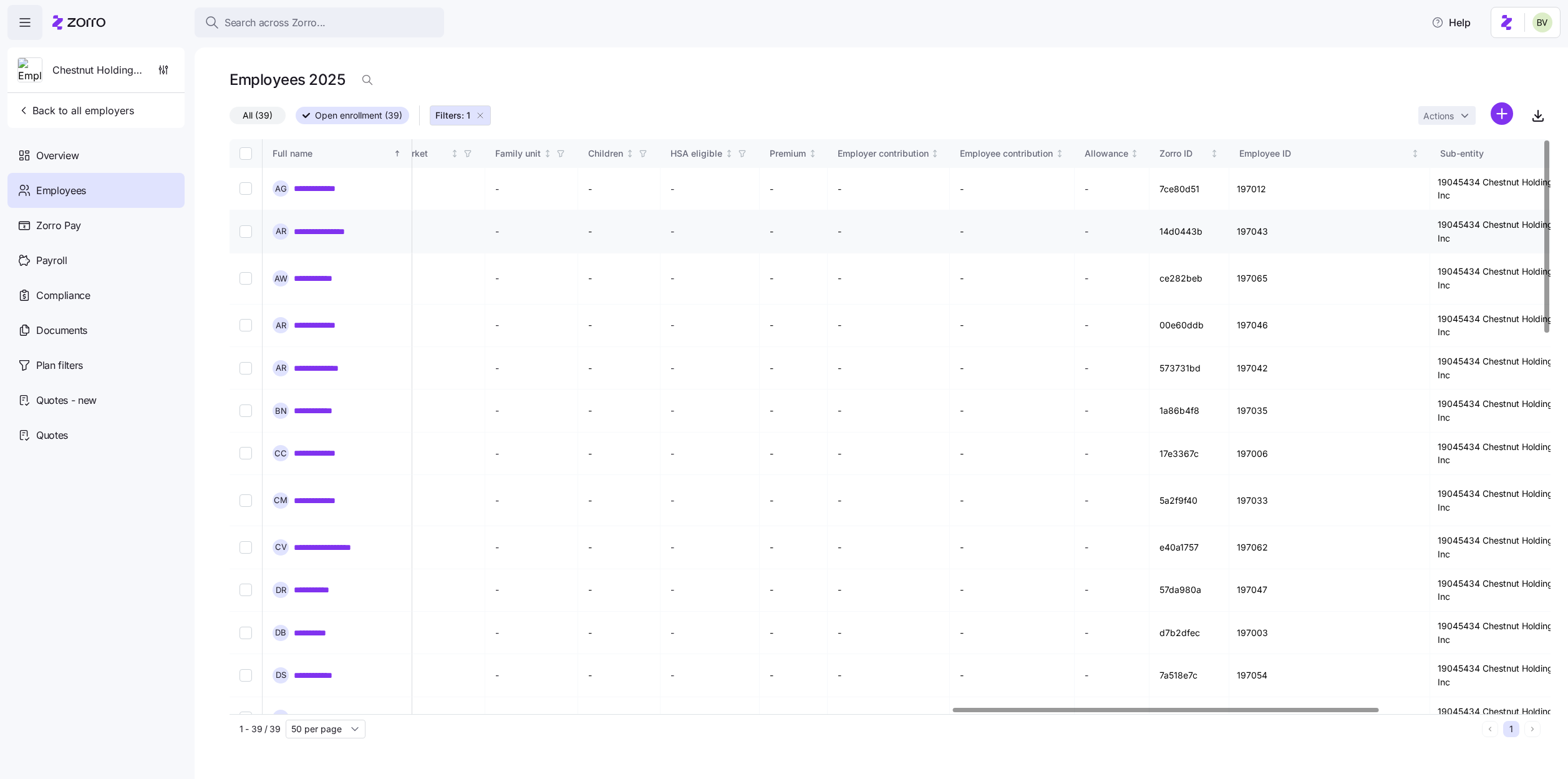
scroll to position [0, 2746]
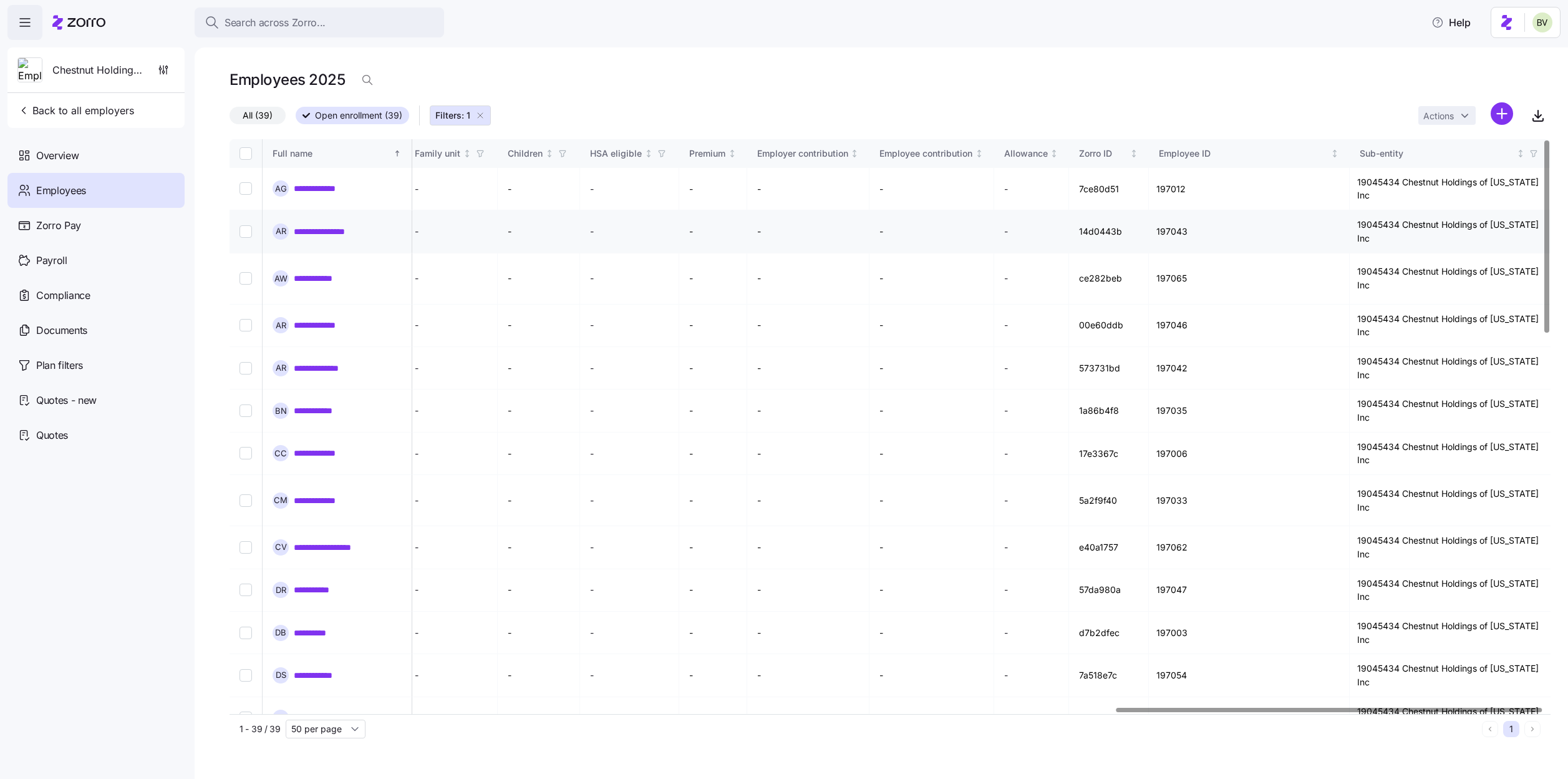
click at [309, 230] on link "**********" at bounding box center [331, 231] width 73 height 12
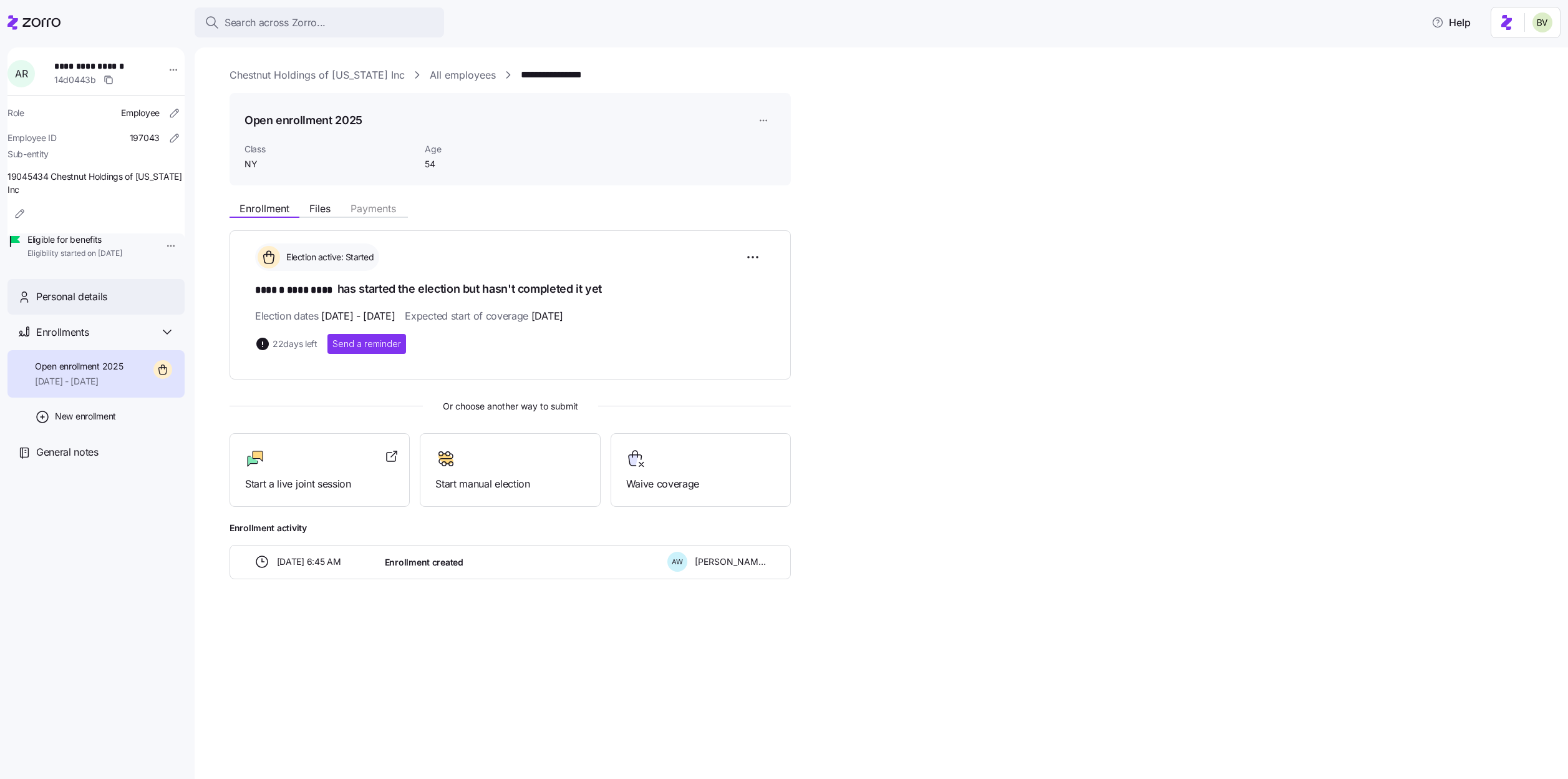
click at [122, 314] on div "Personal details" at bounding box center [95, 297] width 177 height 36
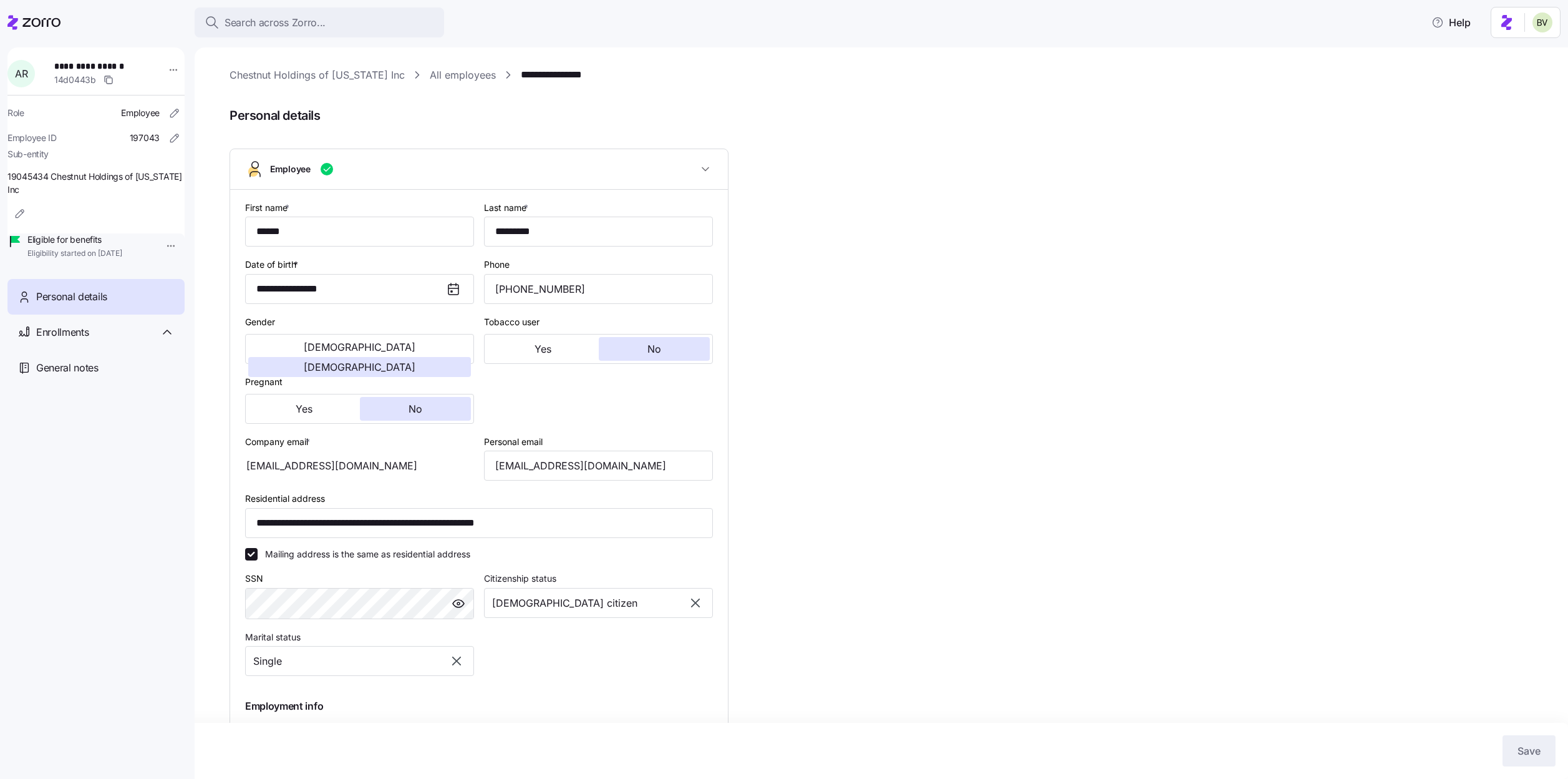
type input "NY"
drag, startPoint x: 500, startPoint y: 522, endPoint x: 472, endPoint y: 522, distance: 28.0
click at [472, 522] on input "**********" at bounding box center [479, 523] width 467 height 30
click at [375, 106] on span "Personal details" at bounding box center [890, 115] width 1321 height 21
click at [460, 77] on link "All employees" at bounding box center [462, 75] width 66 height 16
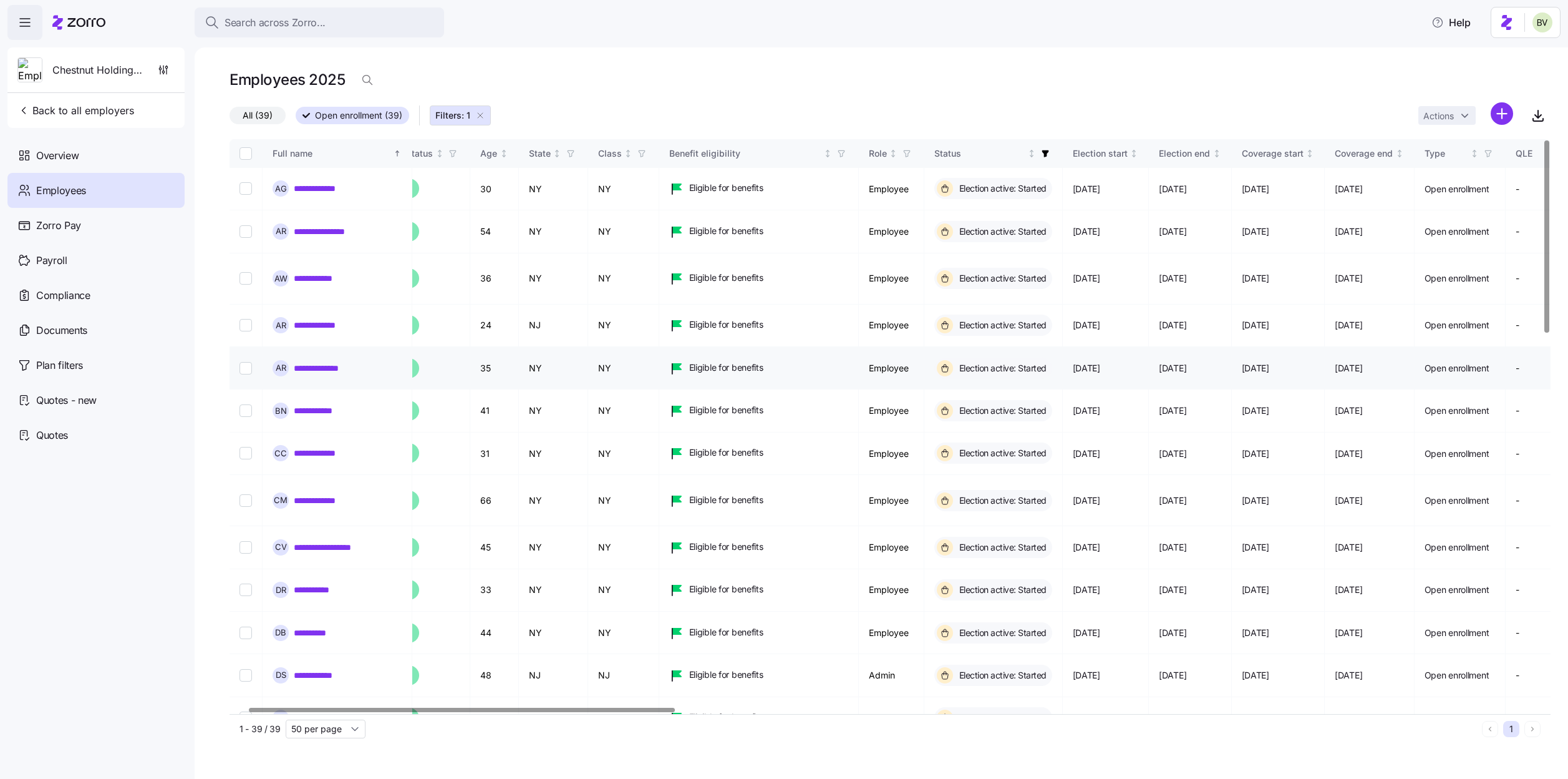
scroll to position [0, 193]
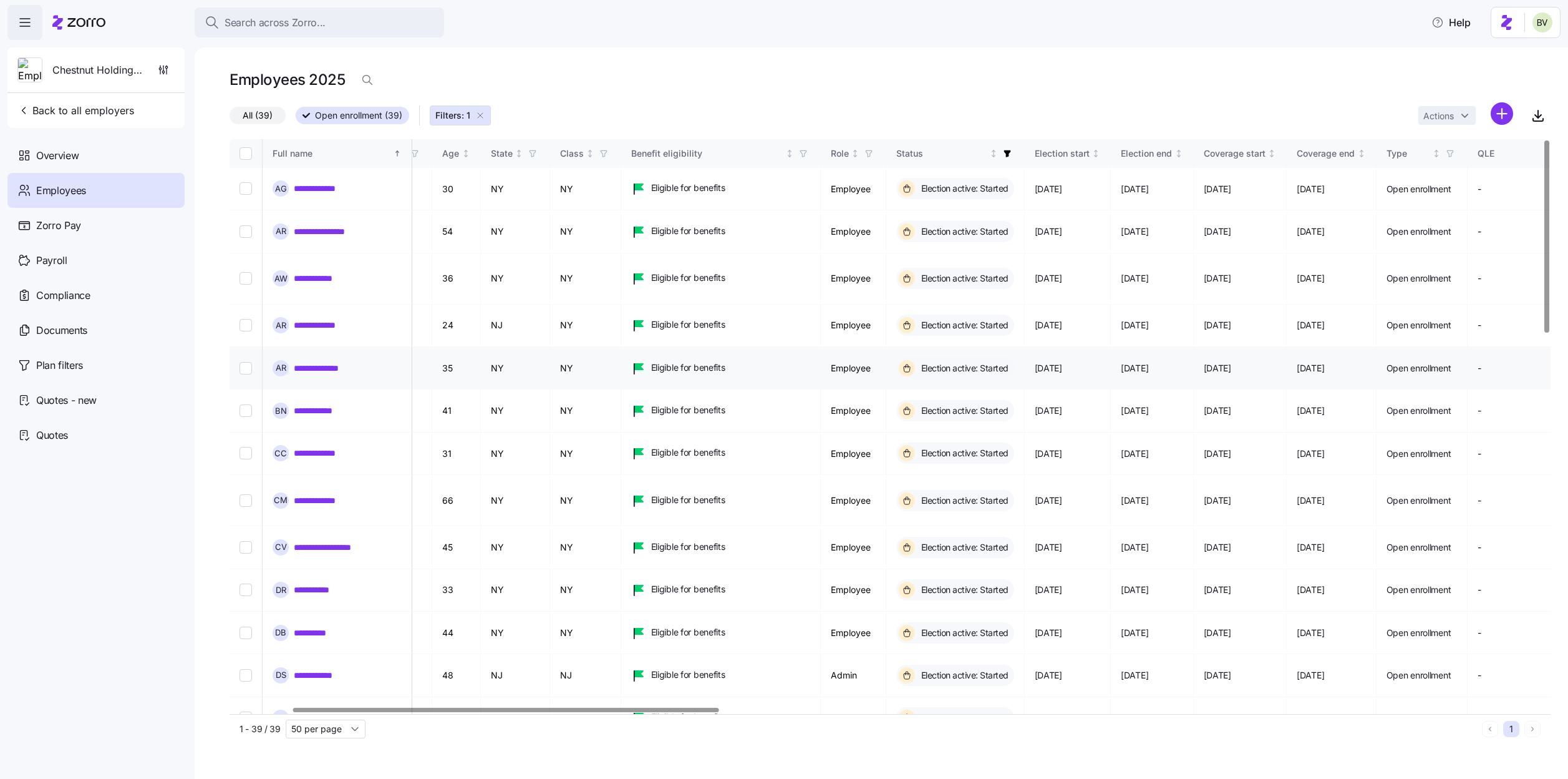
click at [313, 362] on link "**********" at bounding box center [326, 367] width 65 height 12
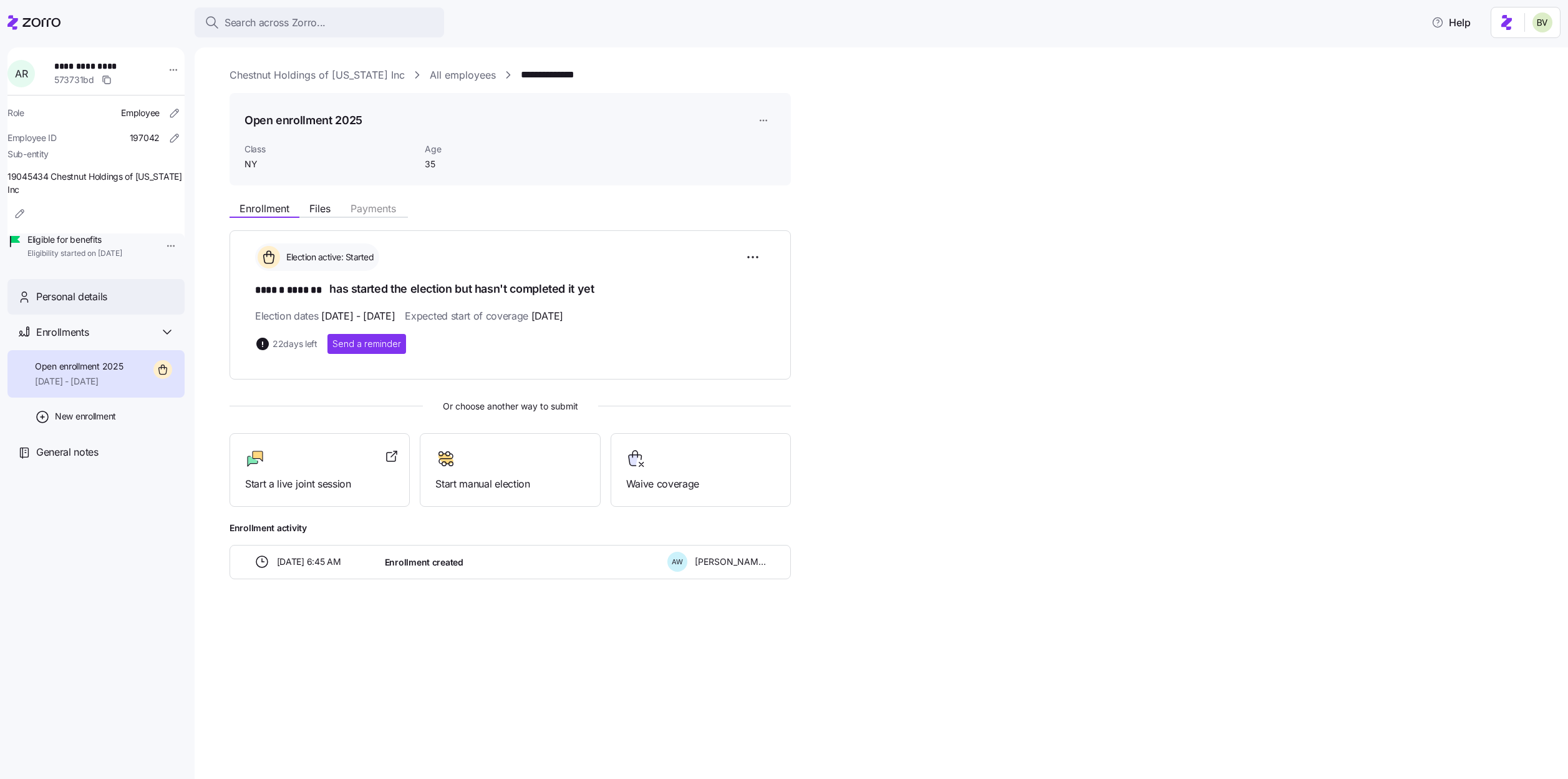
click at [77, 304] on span "Personal details" at bounding box center [71, 297] width 71 height 16
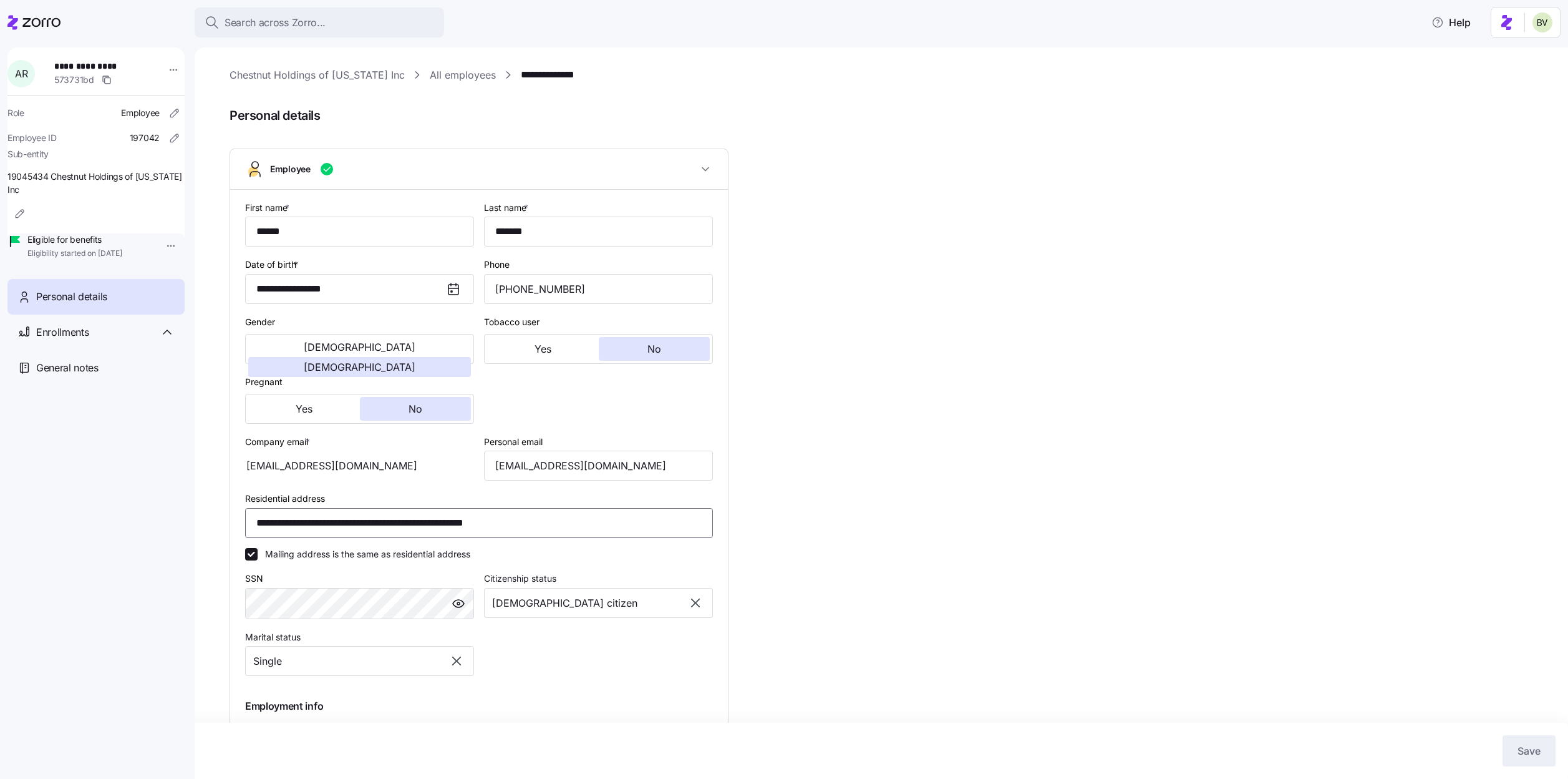
drag, startPoint x: 490, startPoint y: 525, endPoint x: 463, endPoint y: 525, distance: 27.0
click at [463, 525] on input "**********" at bounding box center [479, 523] width 467 height 30
click at [290, 29] on span "Search across Zorro..." at bounding box center [275, 23] width 101 height 16
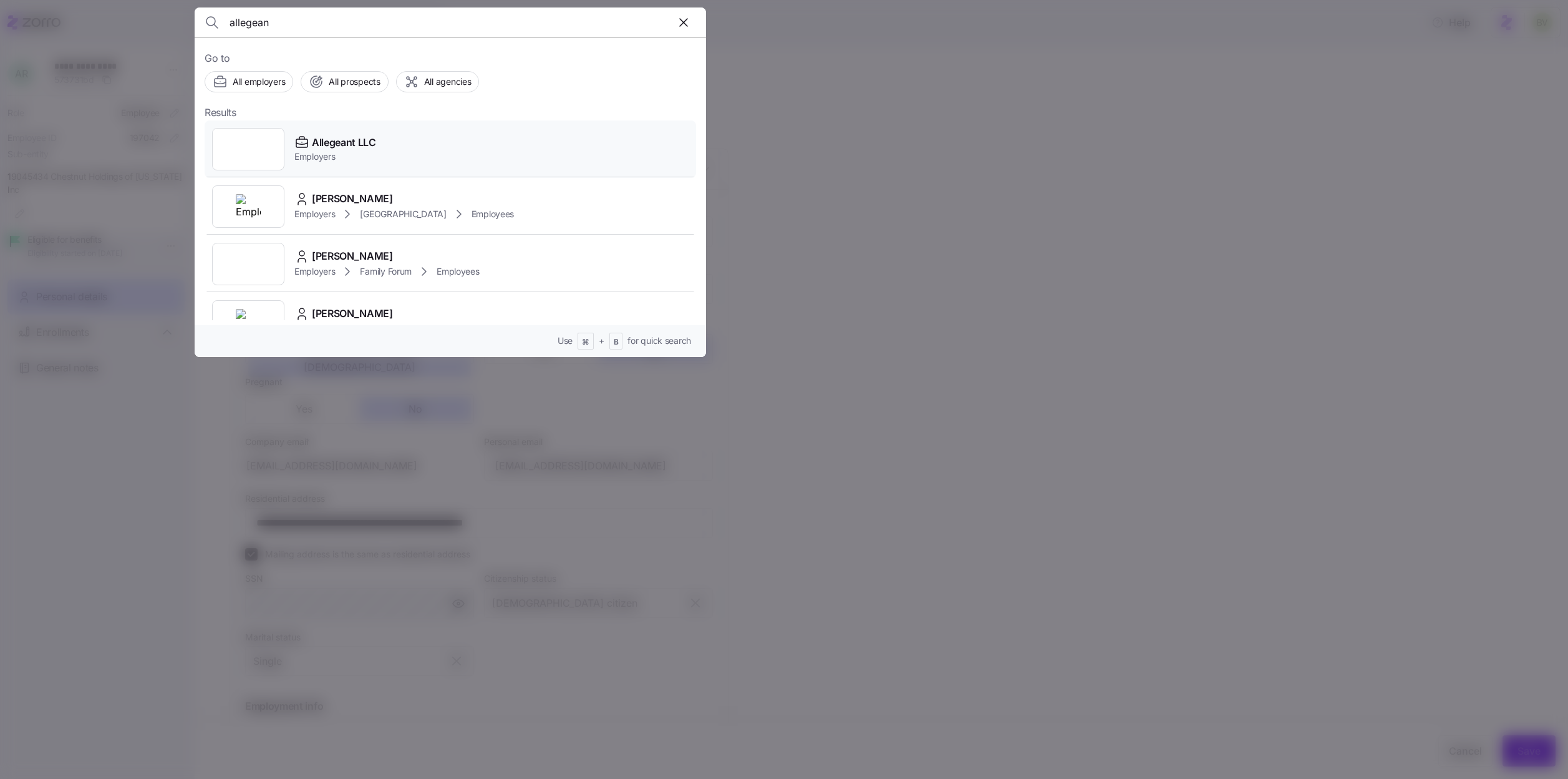
type input "allegean"
click at [232, 141] on div at bounding box center [248, 148] width 72 height 42
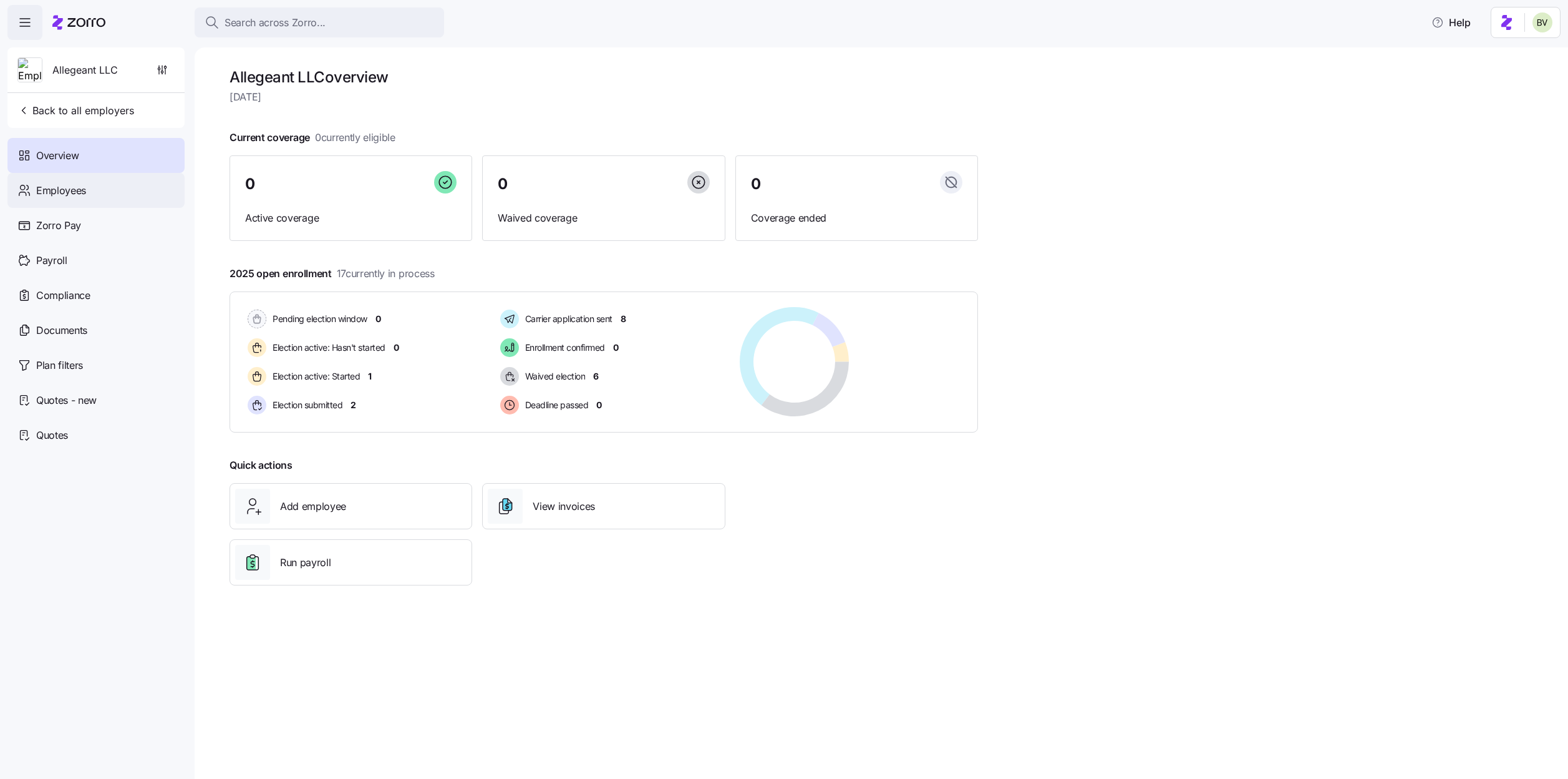
click at [125, 184] on div "Employees" at bounding box center [95, 190] width 177 height 35
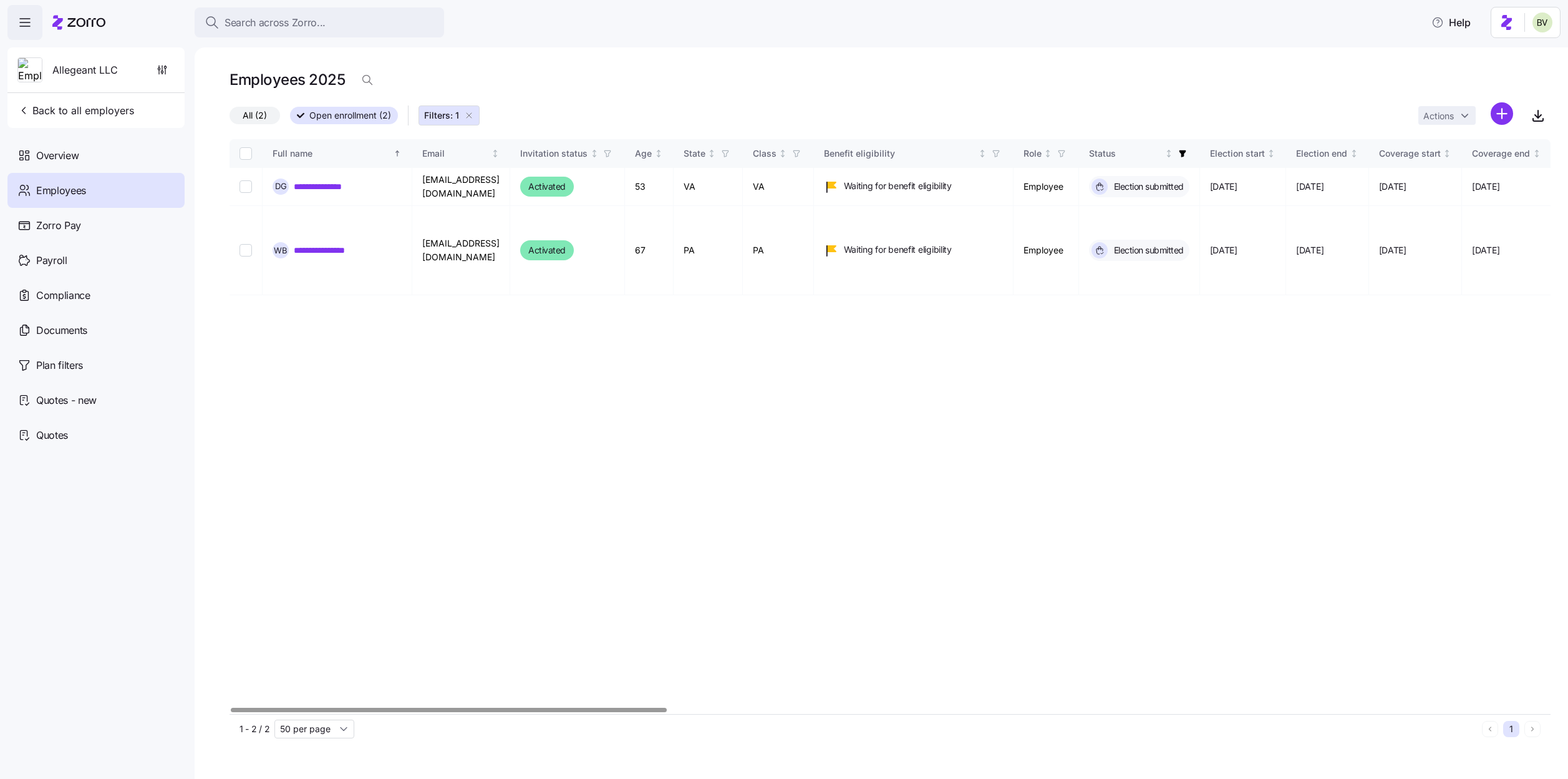
click at [469, 113] on icon "button" at bounding box center [469, 115] width 10 height 10
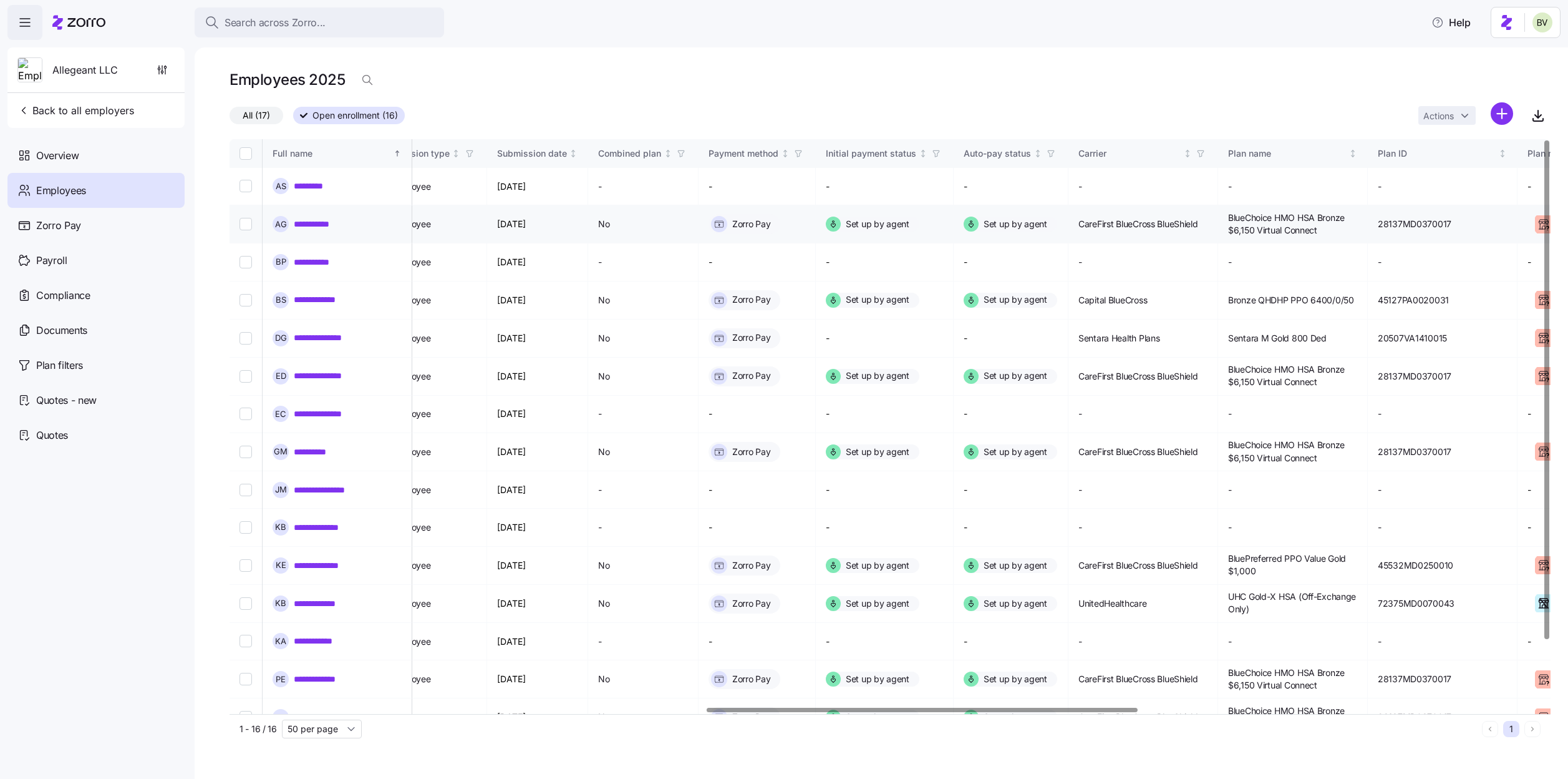
scroll to position [0, 1473]
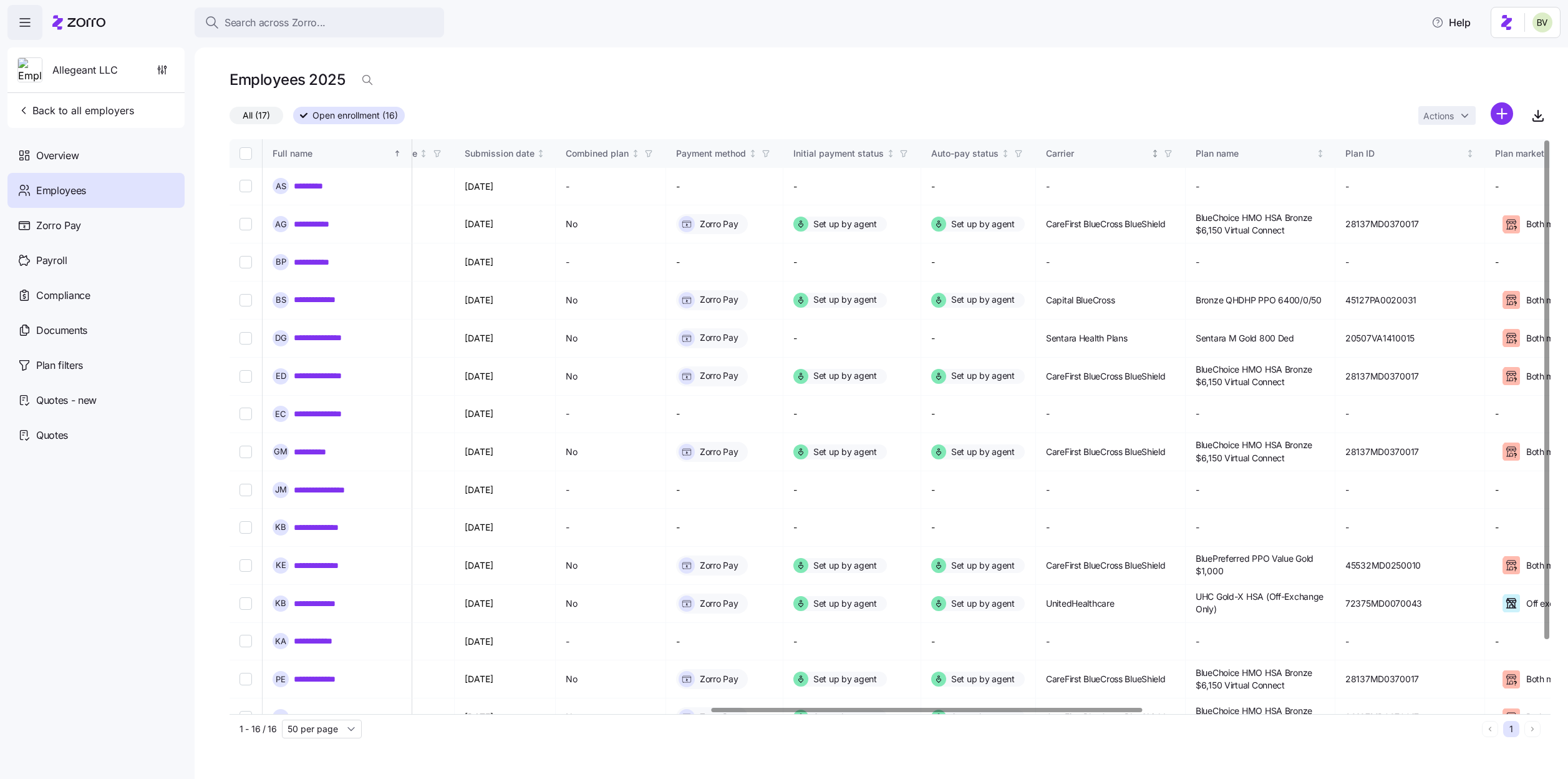
click at [1171, 154] on icon "button" at bounding box center [1168, 154] width 6 height 6
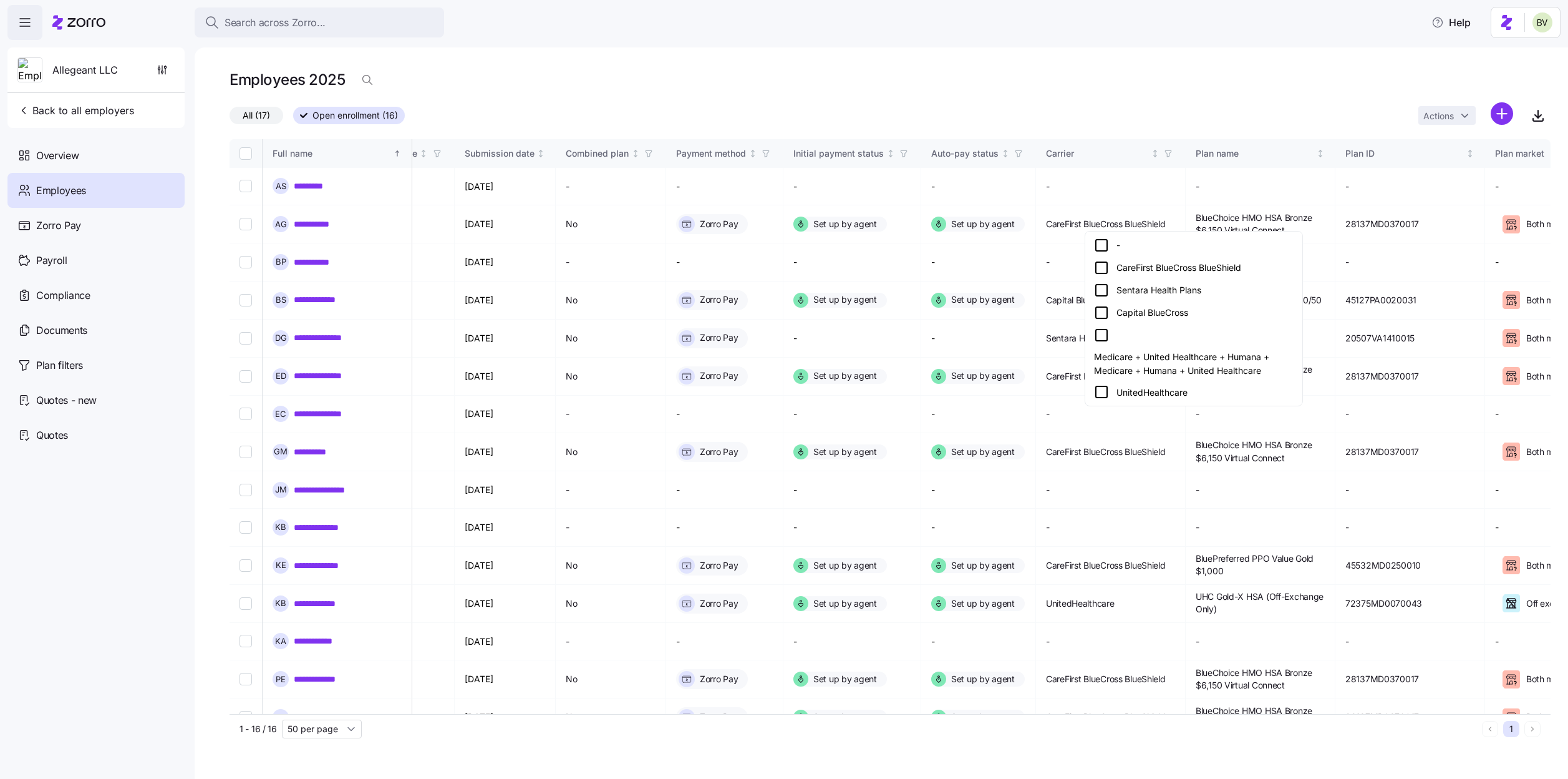
click at [1102, 269] on icon at bounding box center [1101, 268] width 15 height 15
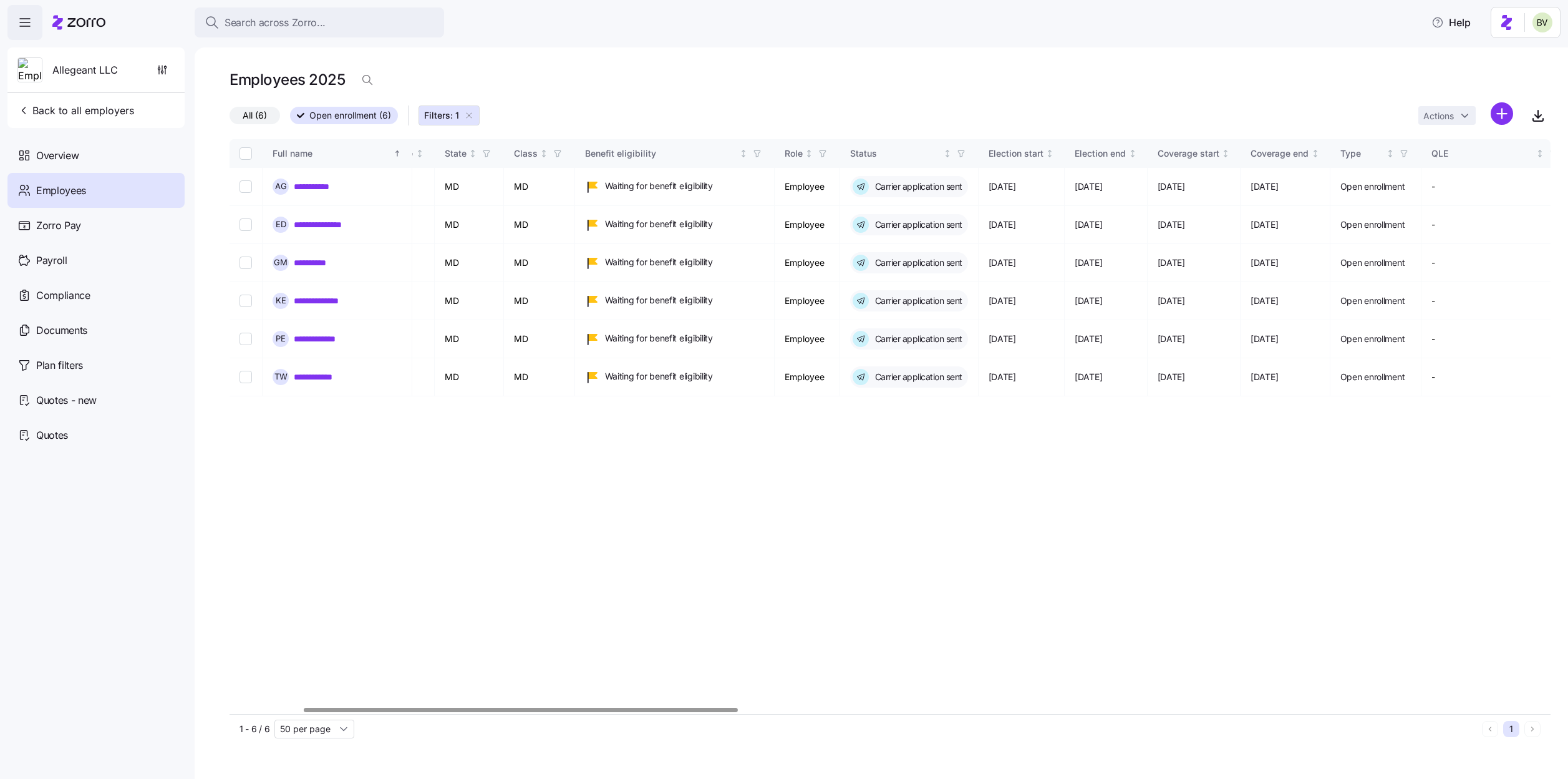
scroll to position [0, 244]
click at [472, 115] on icon "button" at bounding box center [469, 115] width 10 height 10
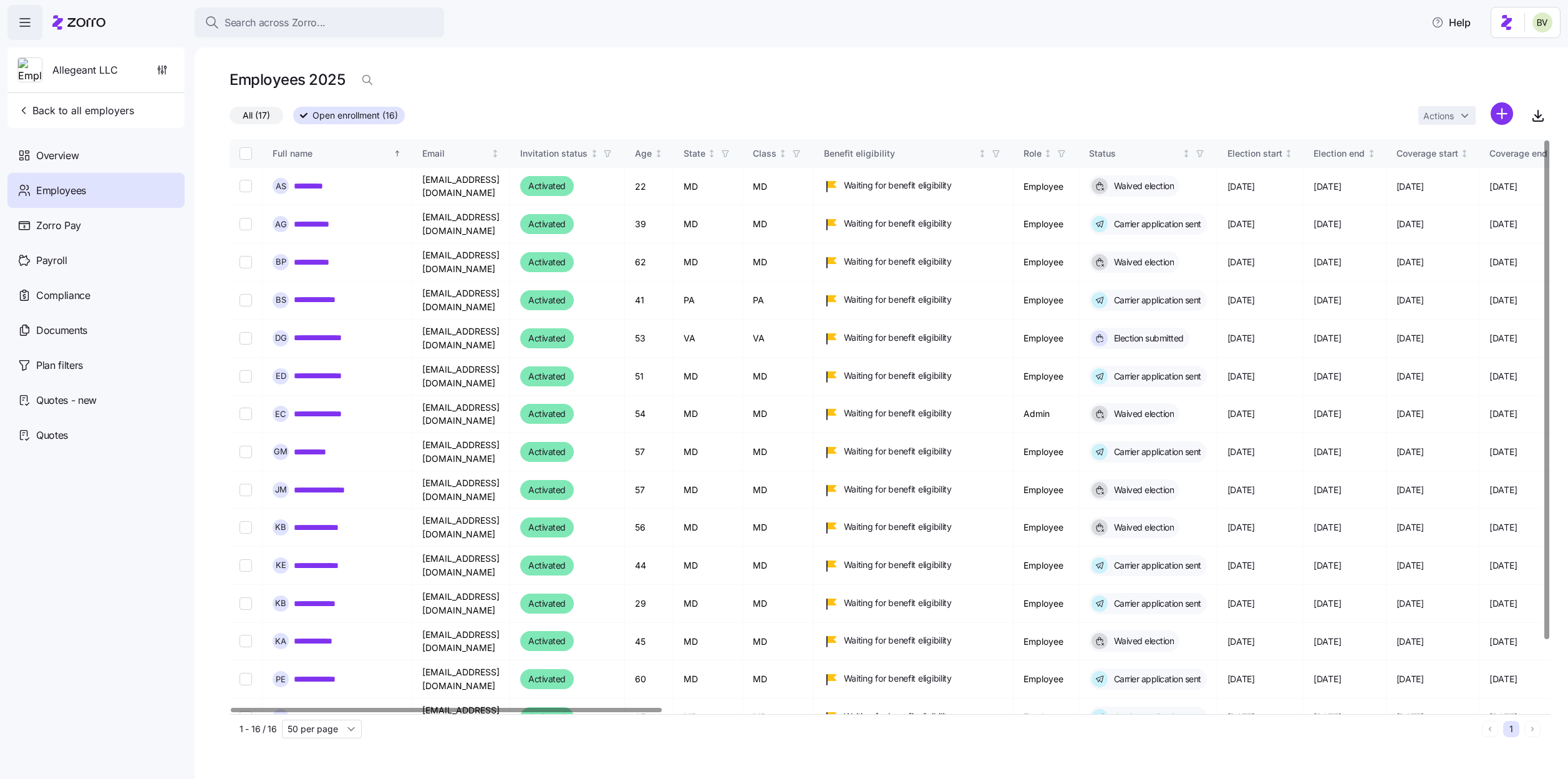
click at [262, 115] on span "All (17)" at bounding box center [256, 115] width 27 height 16
click at [229, 118] on input "All (17)" at bounding box center [229, 118] width 0 height 0
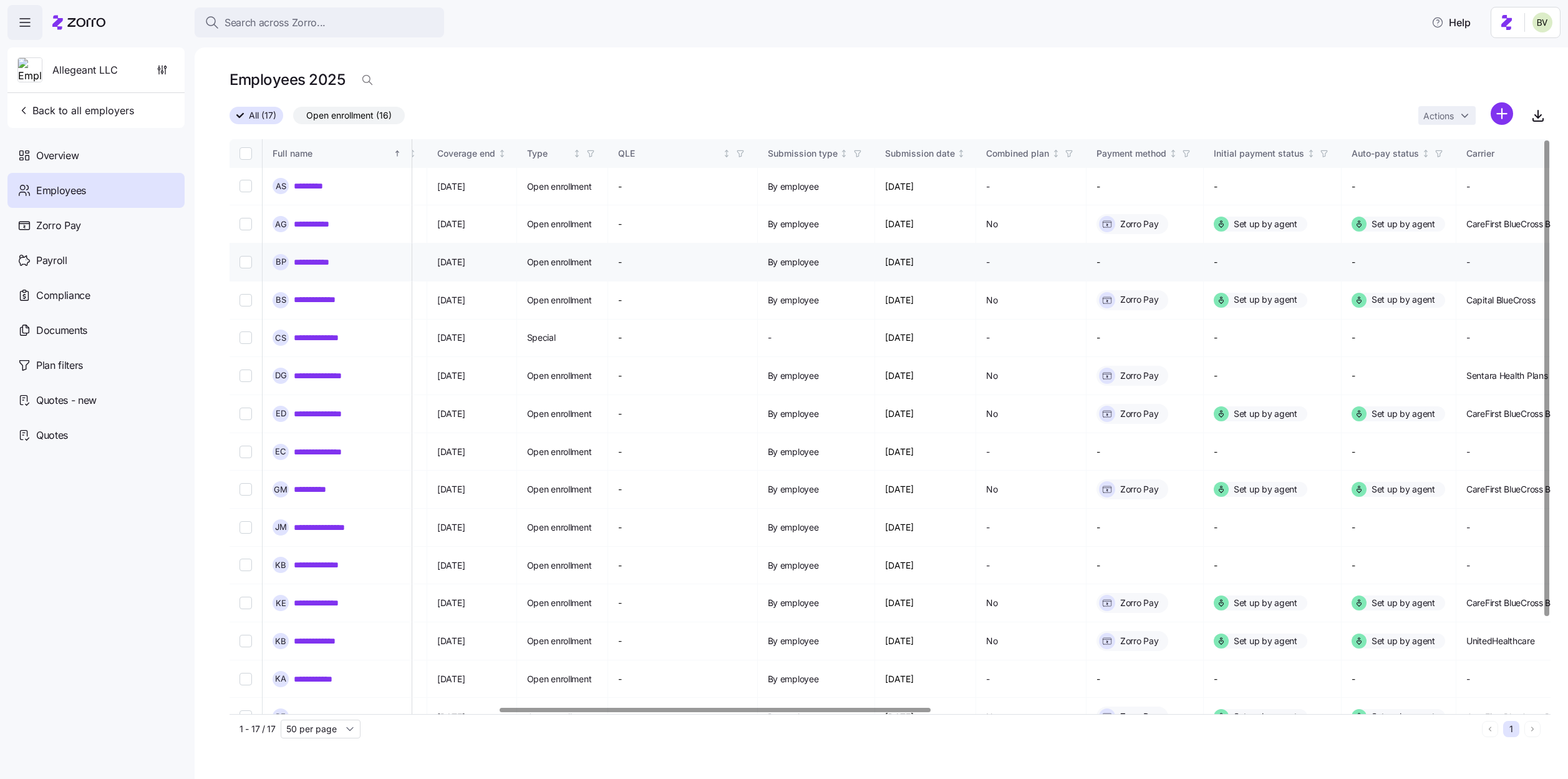
scroll to position [0, 1440]
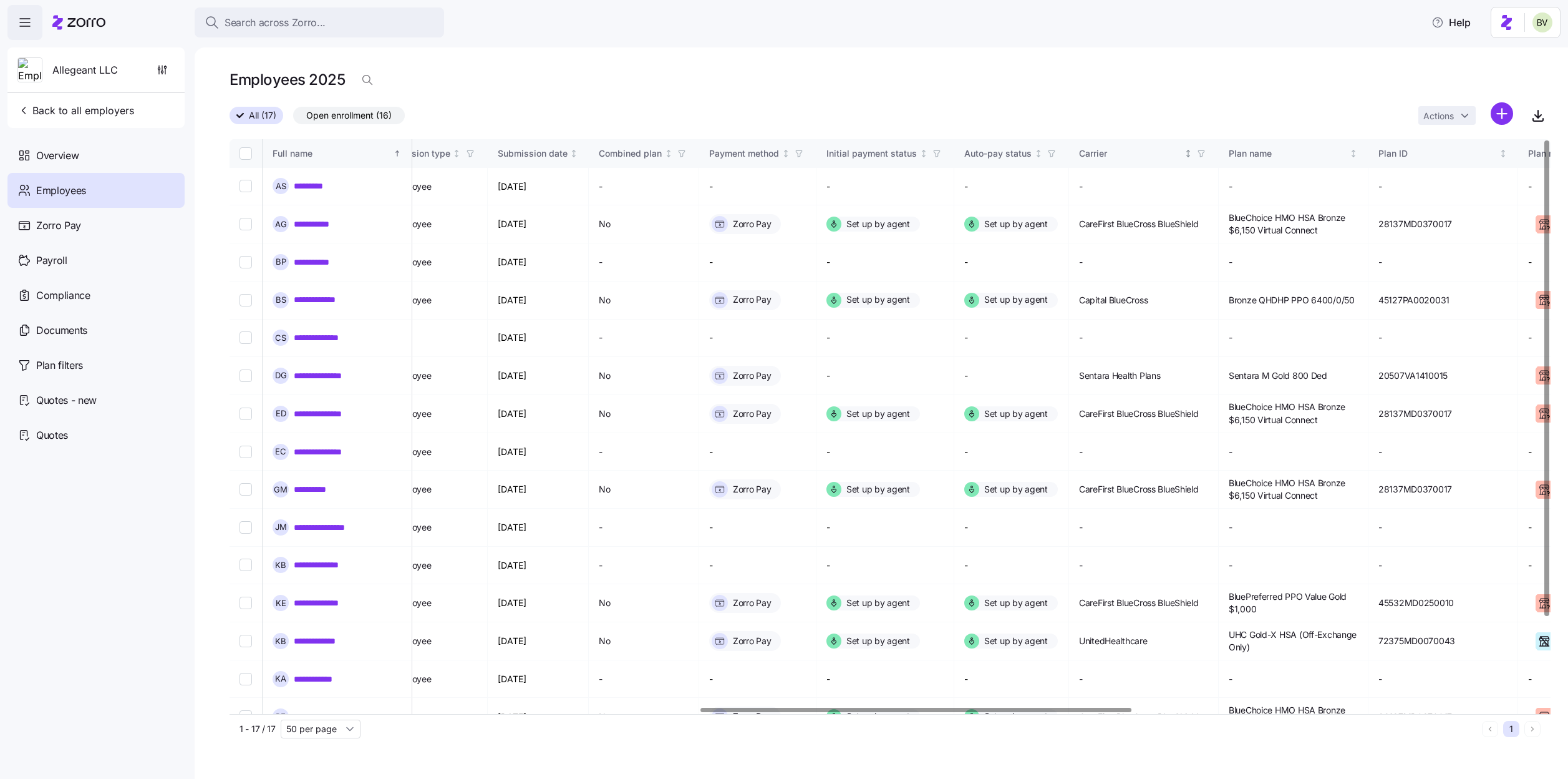
click at [1205, 152] on icon "button" at bounding box center [1201, 154] width 9 height 9
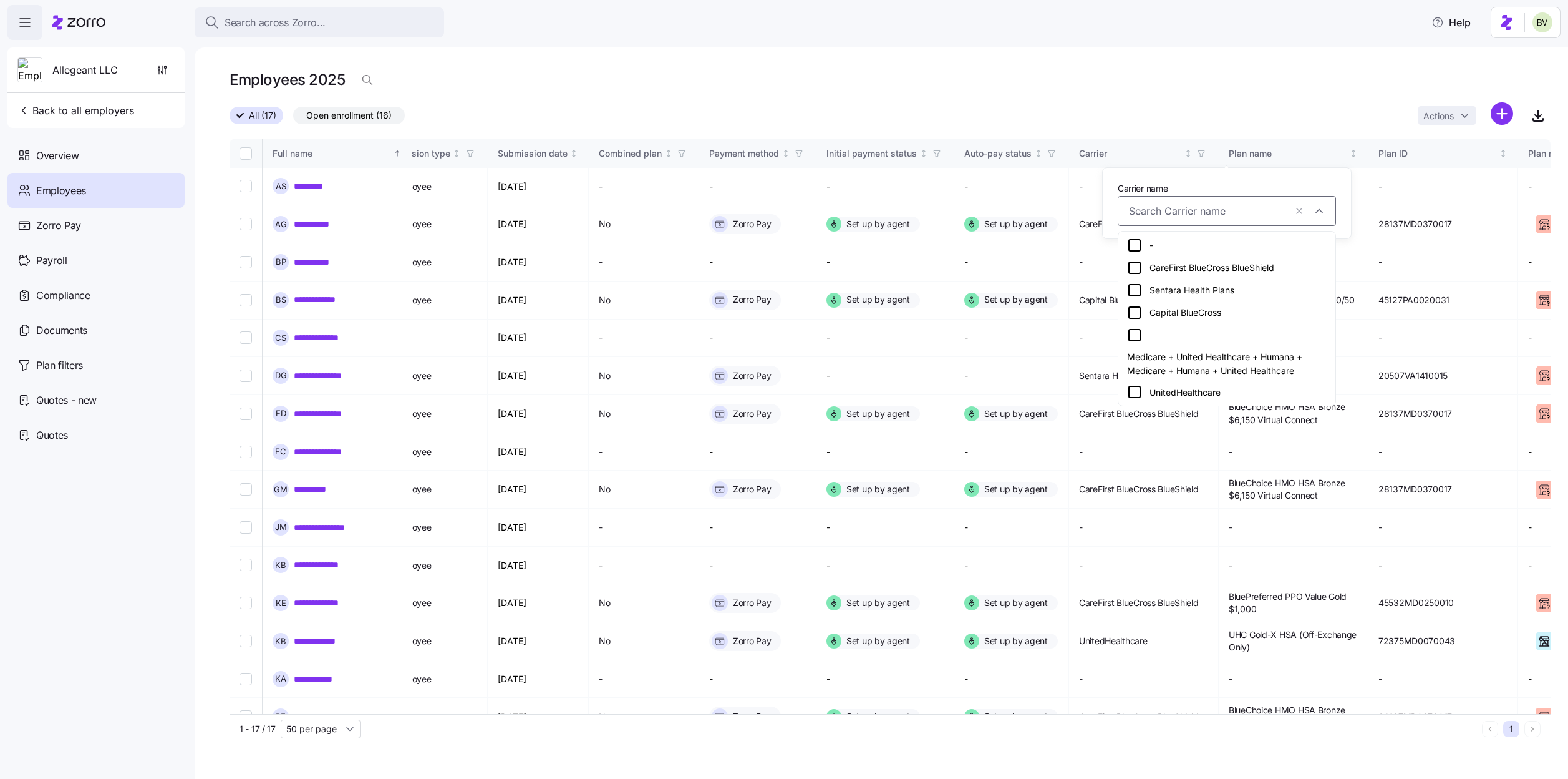
click at [1131, 268] on icon at bounding box center [1134, 268] width 15 height 15
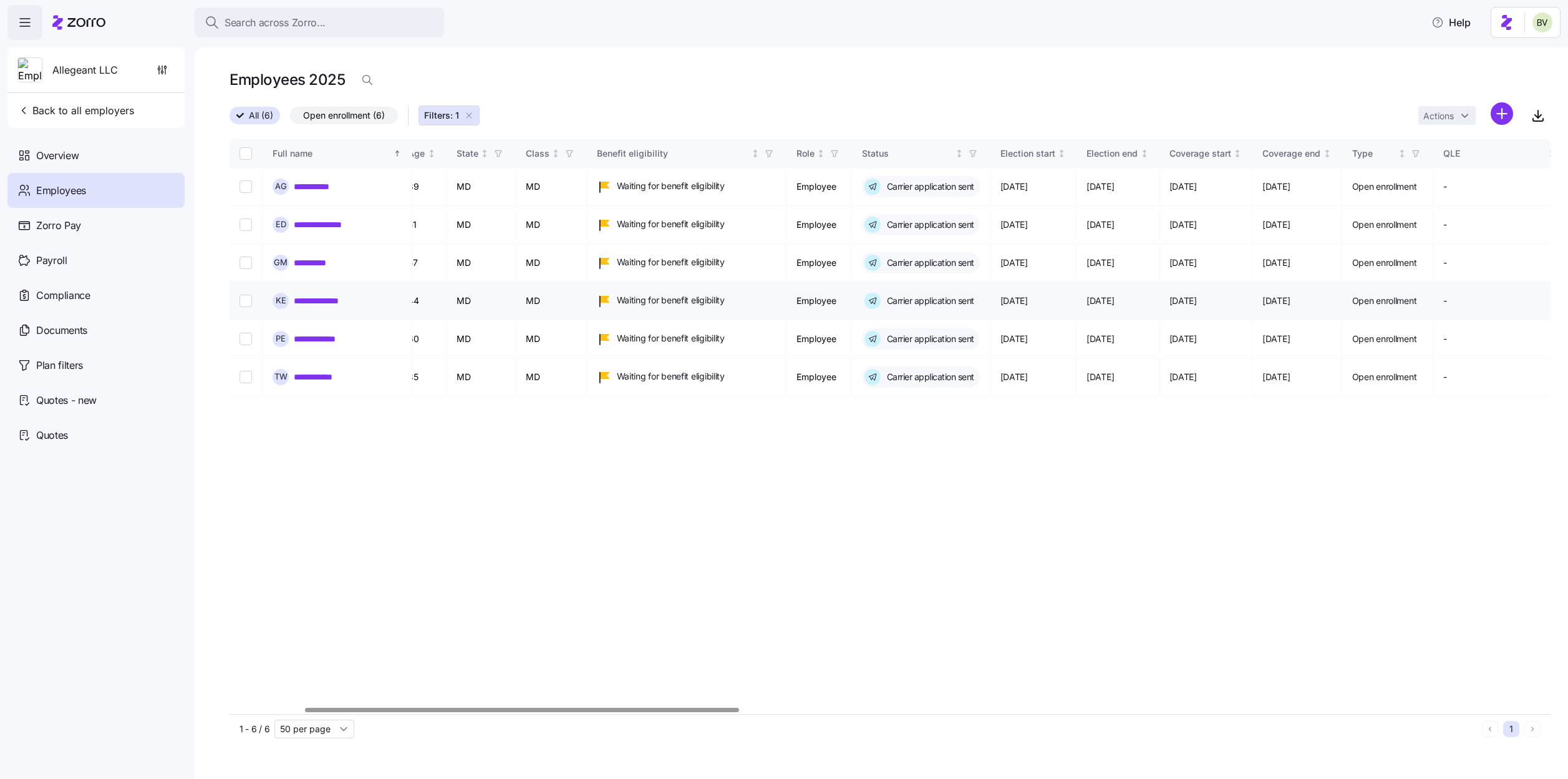
scroll to position [0, 227]
click at [470, 115] on icon "button" at bounding box center [469, 115] width 10 height 10
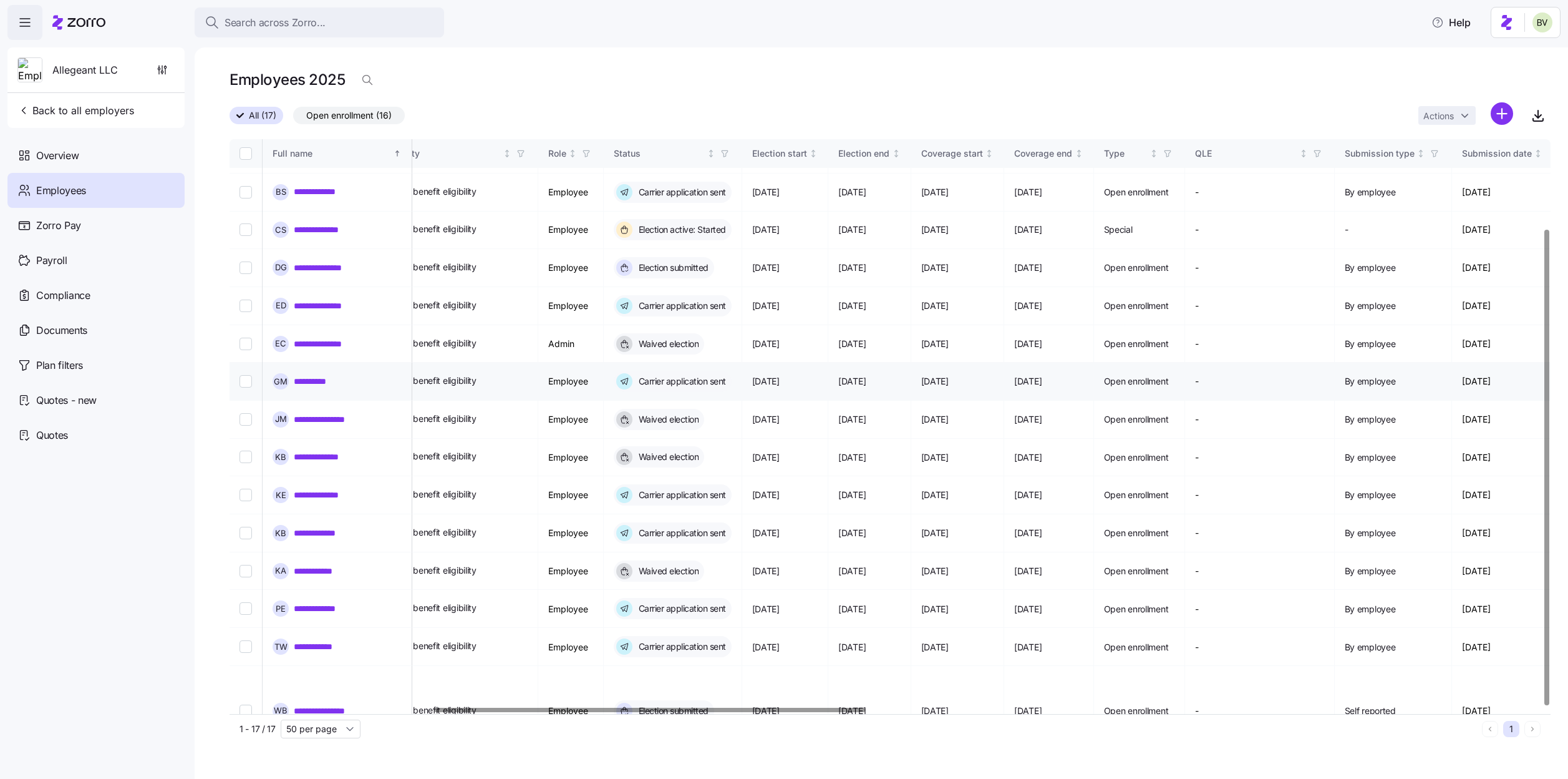
scroll to position [108, 0]
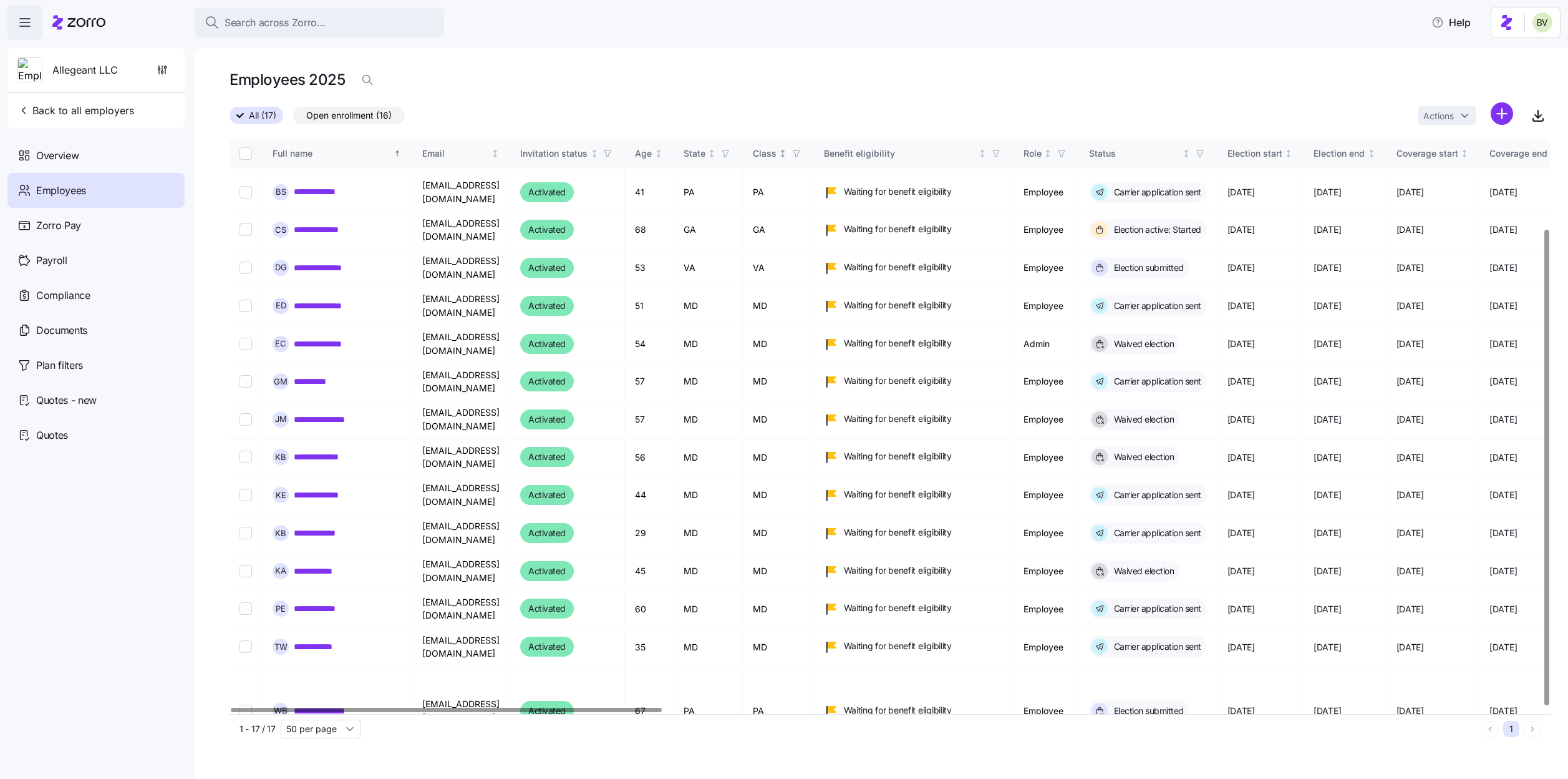
click at [803, 155] on span "button" at bounding box center [796, 153] width 14 height 14
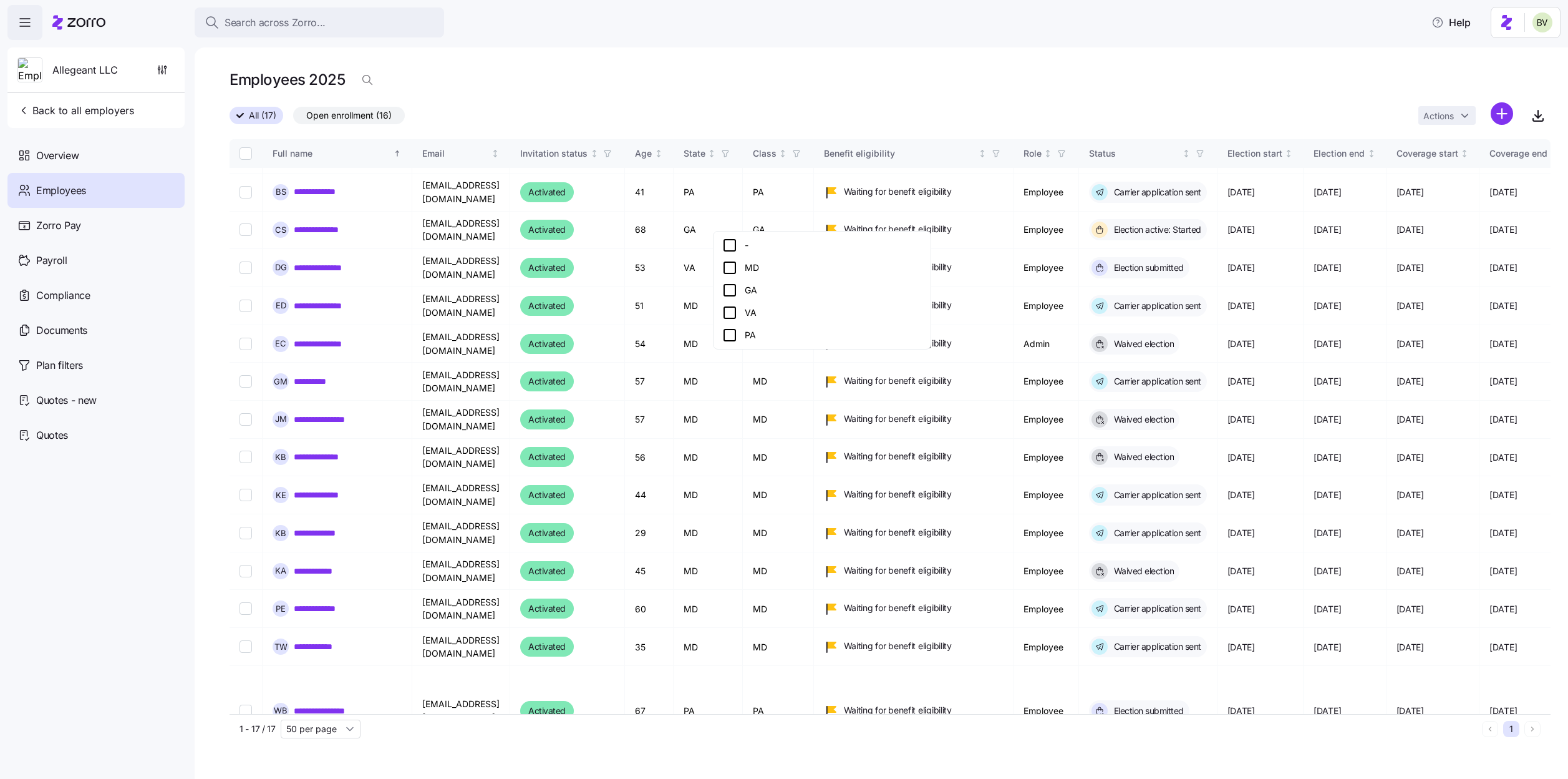
click at [729, 338] on icon at bounding box center [729, 335] width 15 height 15
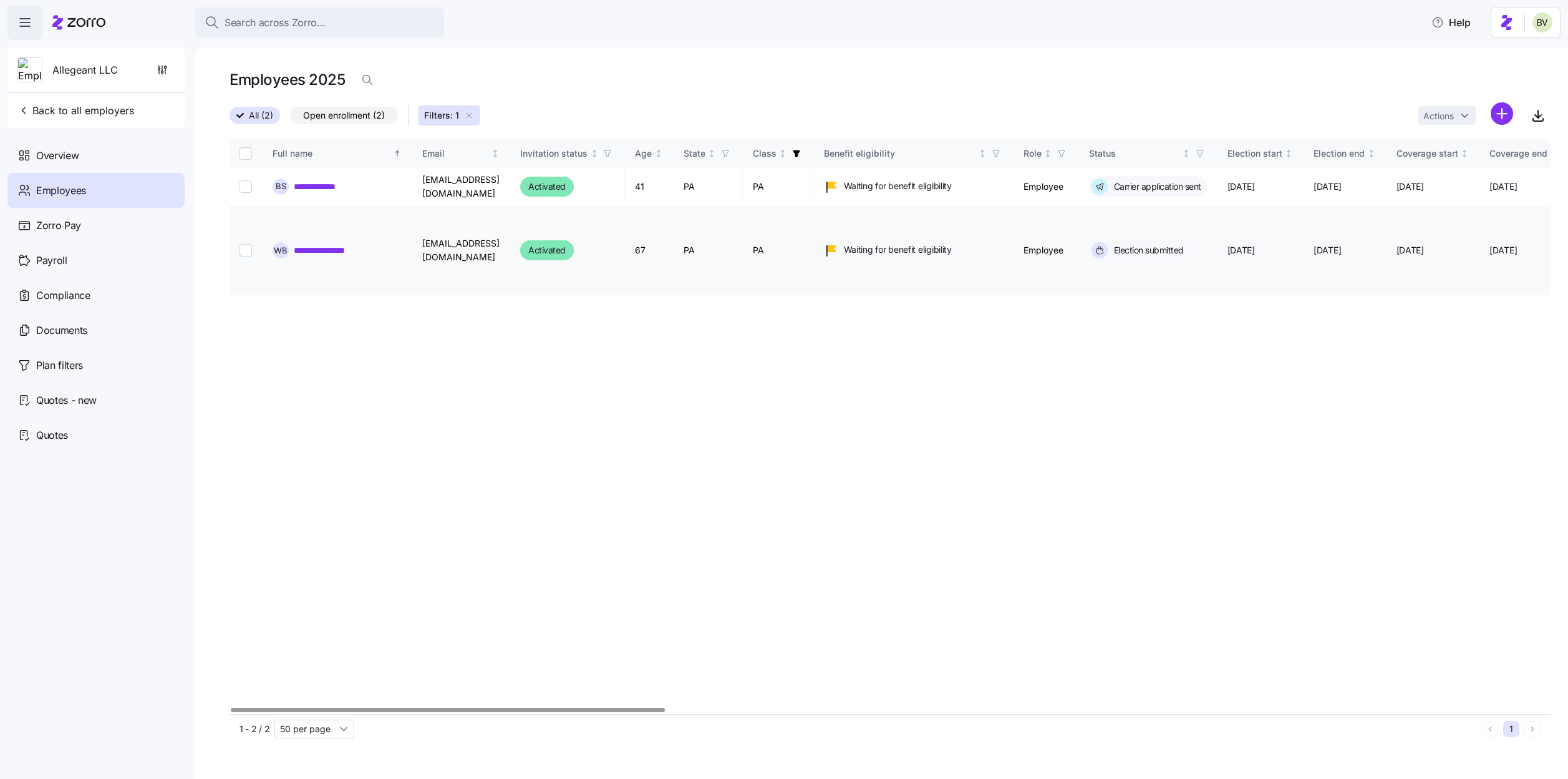
scroll to position [0, 4]
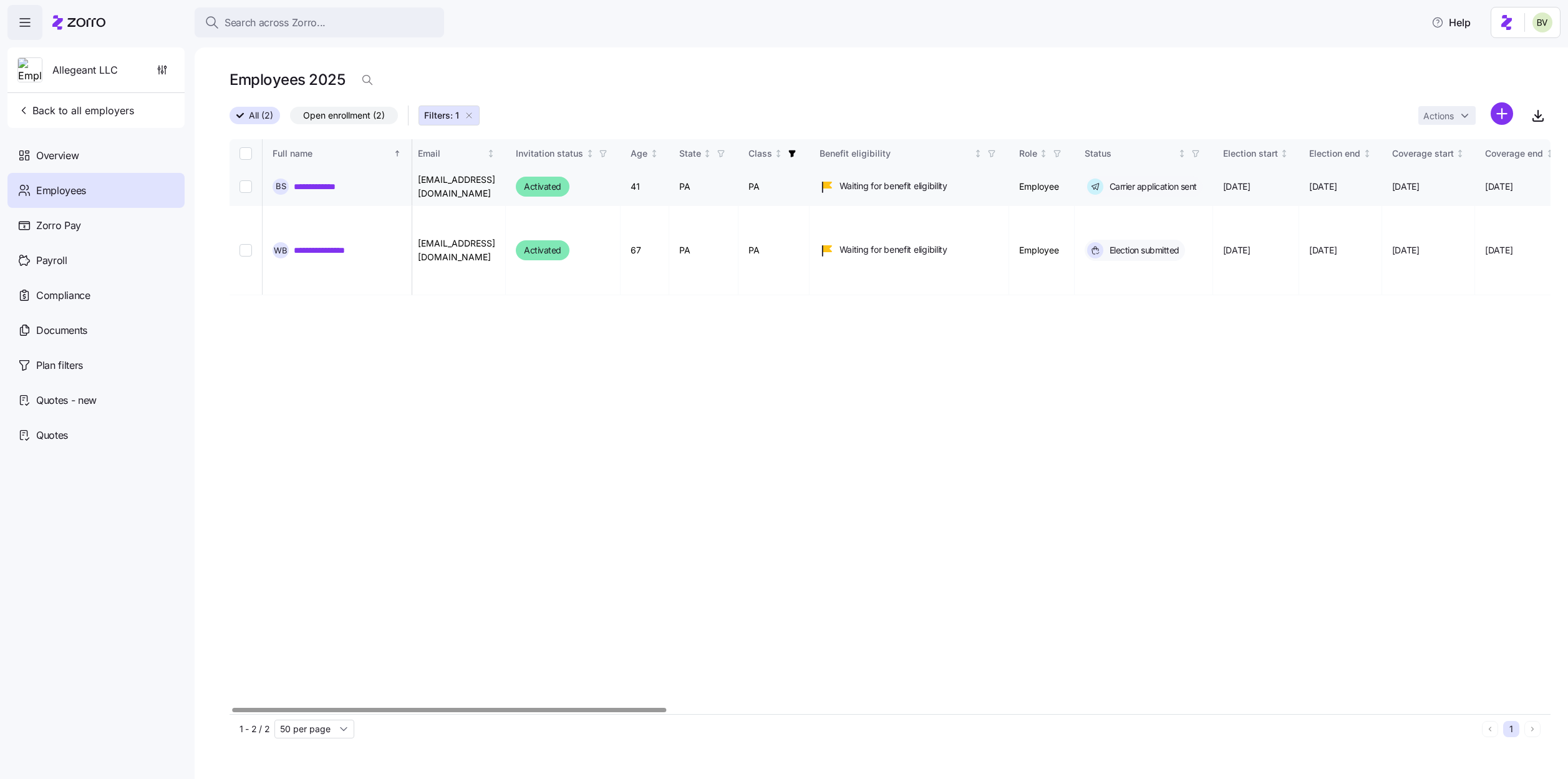
click at [347, 184] on link "**********" at bounding box center [326, 186] width 63 height 12
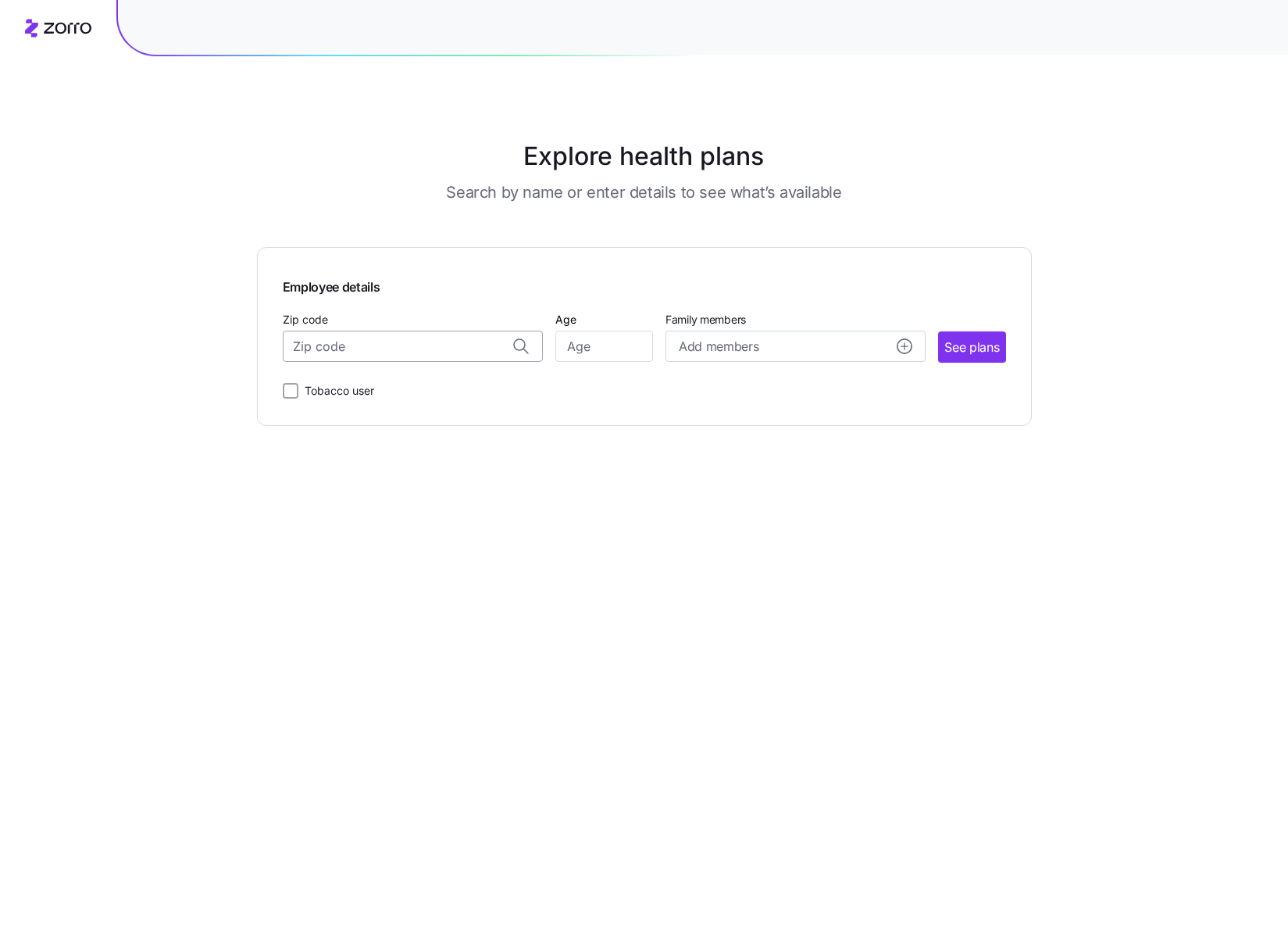
click at [450, 349] on input "Zip code" at bounding box center [413, 346] width 260 height 31
click at [412, 351] on input "Zip code" at bounding box center [413, 346] width 260 height 31
paste input "10034"
click at [460, 384] on span "10034, [US_STATE][GEOGRAPHIC_DATA], [GEOGRAPHIC_DATA]" at bounding box center [410, 387] width 219 height 20
type input "10034, [US_STATE][GEOGRAPHIC_DATA], [GEOGRAPHIC_DATA]"
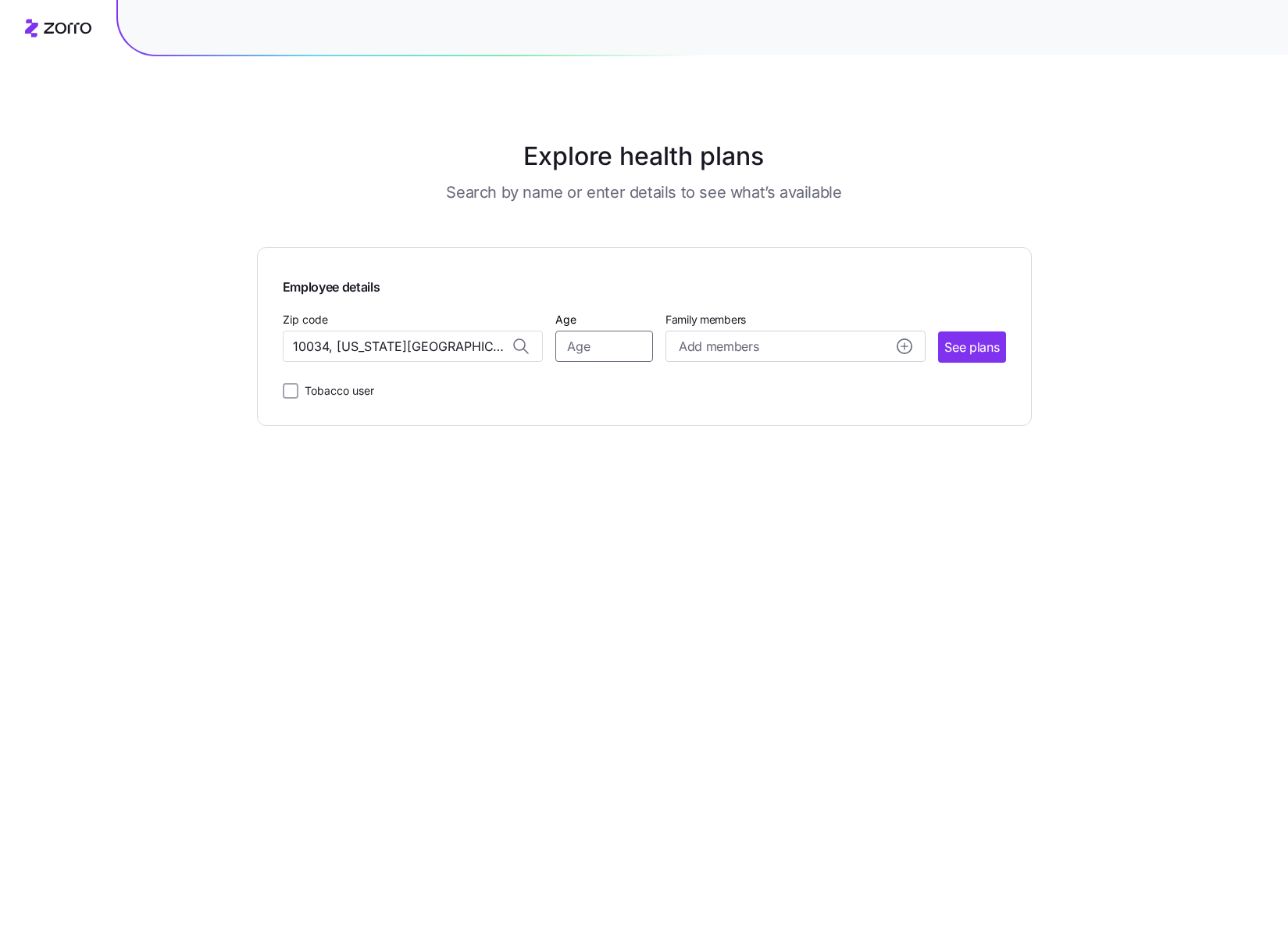
click at [593, 352] on input "Age" at bounding box center [604, 346] width 98 height 31
type input "30"
click at [903, 344] on circle "add icon" at bounding box center [904, 346] width 14 height 14
click at [714, 445] on input "Age" at bounding box center [722, 446] width 78 height 31
type input "32"
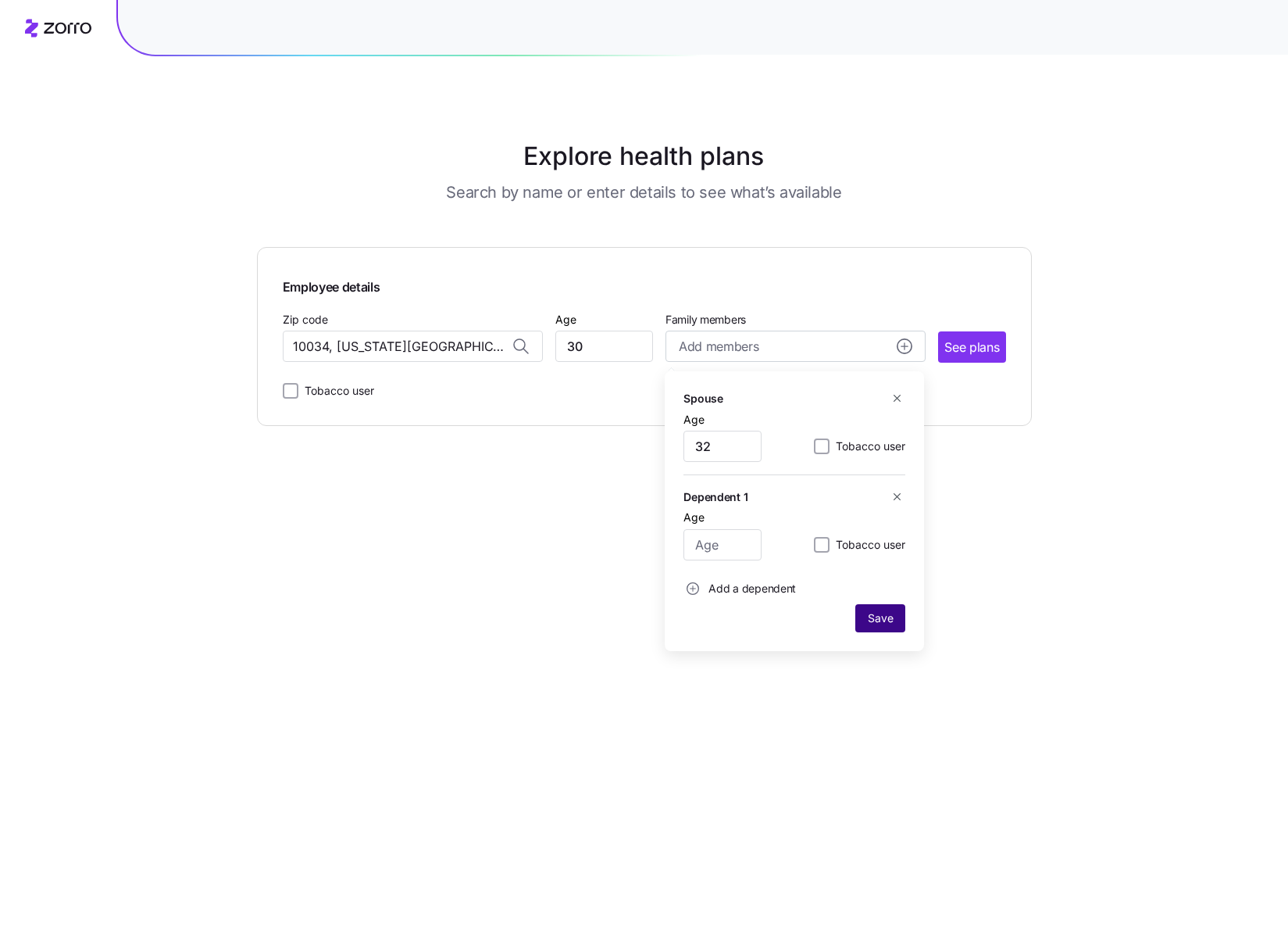
click at [868, 625] on span "Save" at bounding box center [880, 617] width 25 height 15
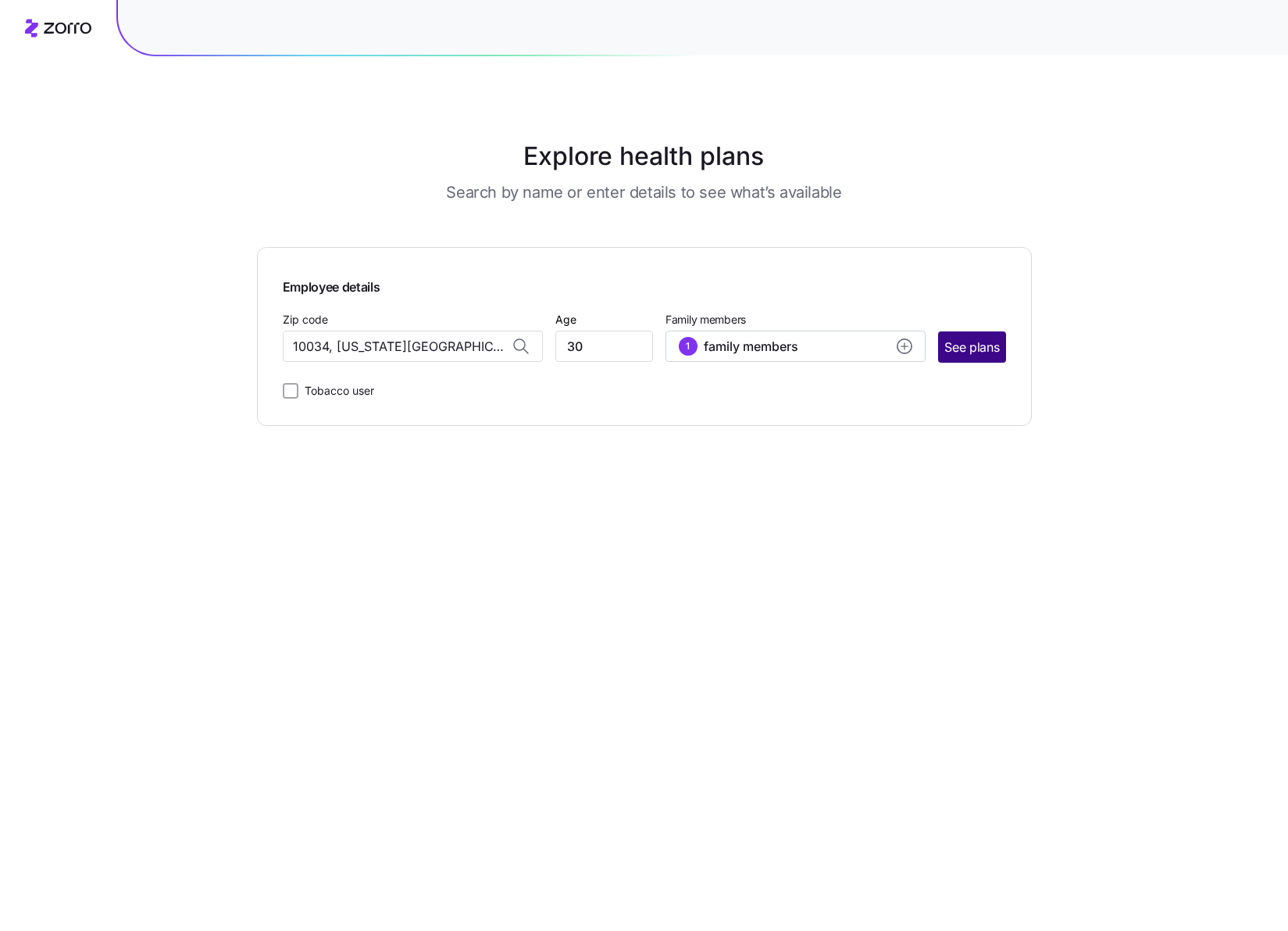
click at [975, 346] on span "See plans" at bounding box center [972, 348] width 55 height 20
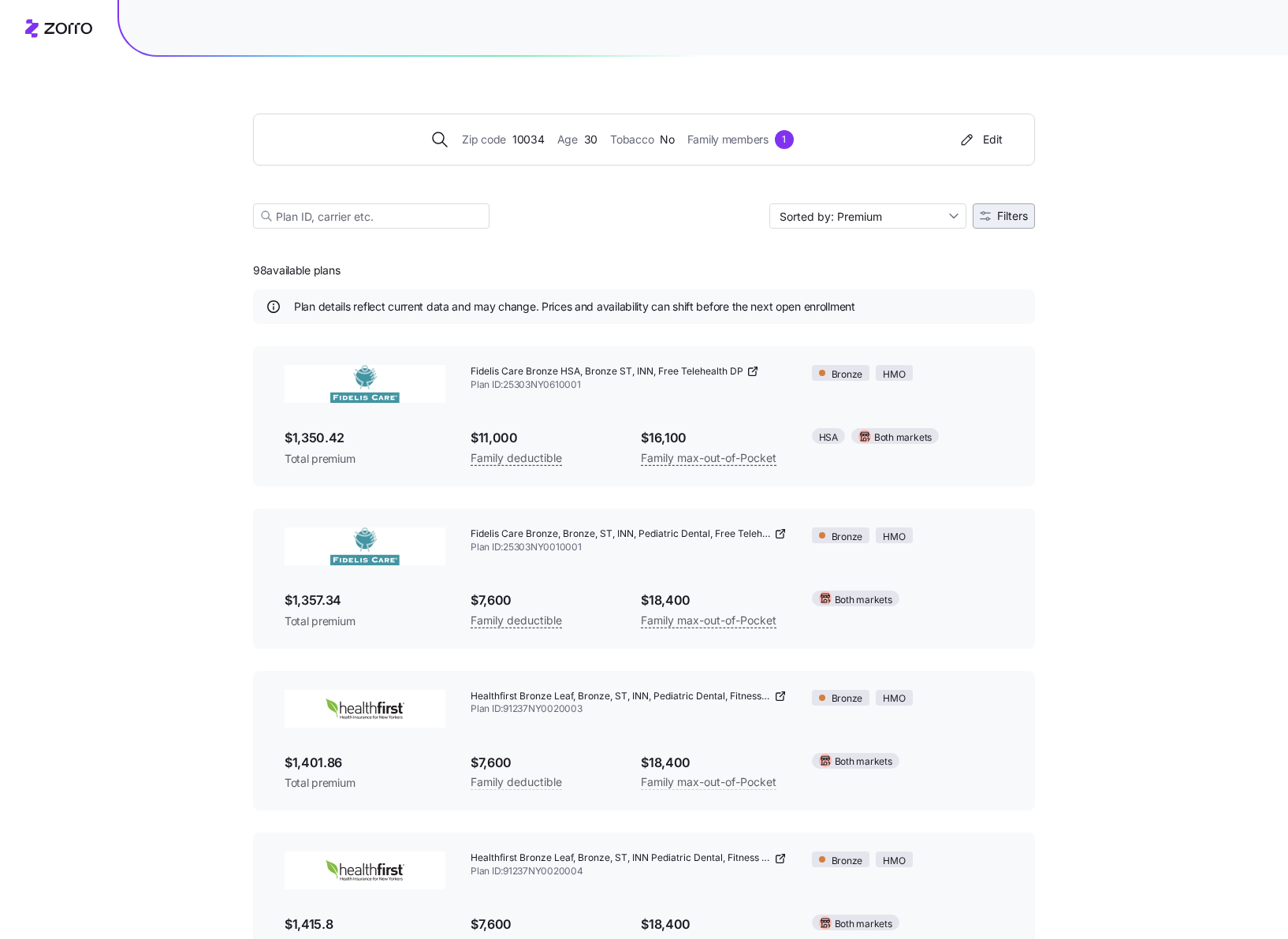
click at [993, 217] on span "Filters" at bounding box center [1003, 216] width 48 height 11
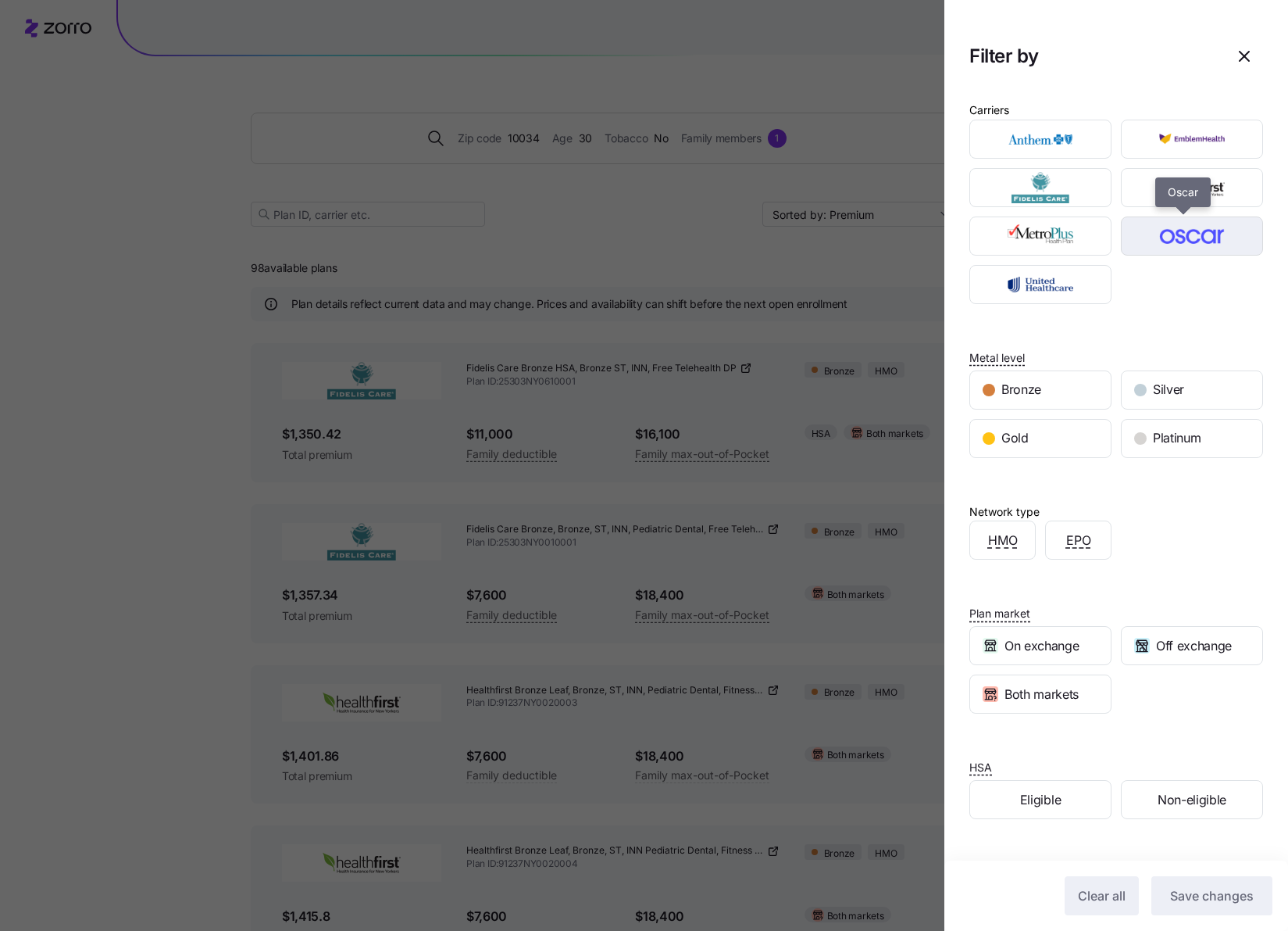
click at [1171, 236] on img "button" at bounding box center [1193, 235] width 115 height 31
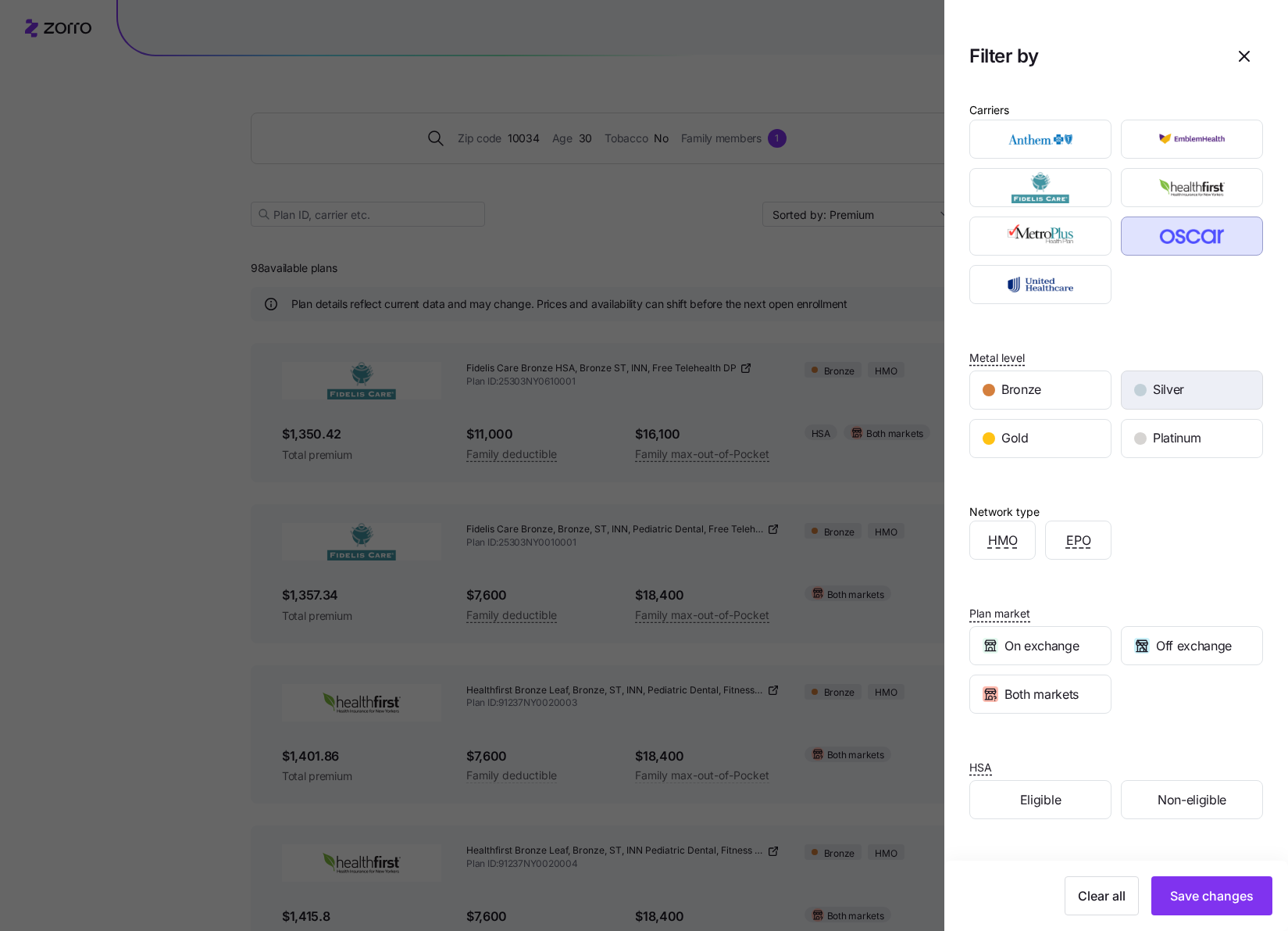
click at [1135, 408] on button "Silver" at bounding box center [1192, 389] width 142 height 39
click at [1196, 893] on span "Save changes" at bounding box center [1212, 895] width 84 height 19
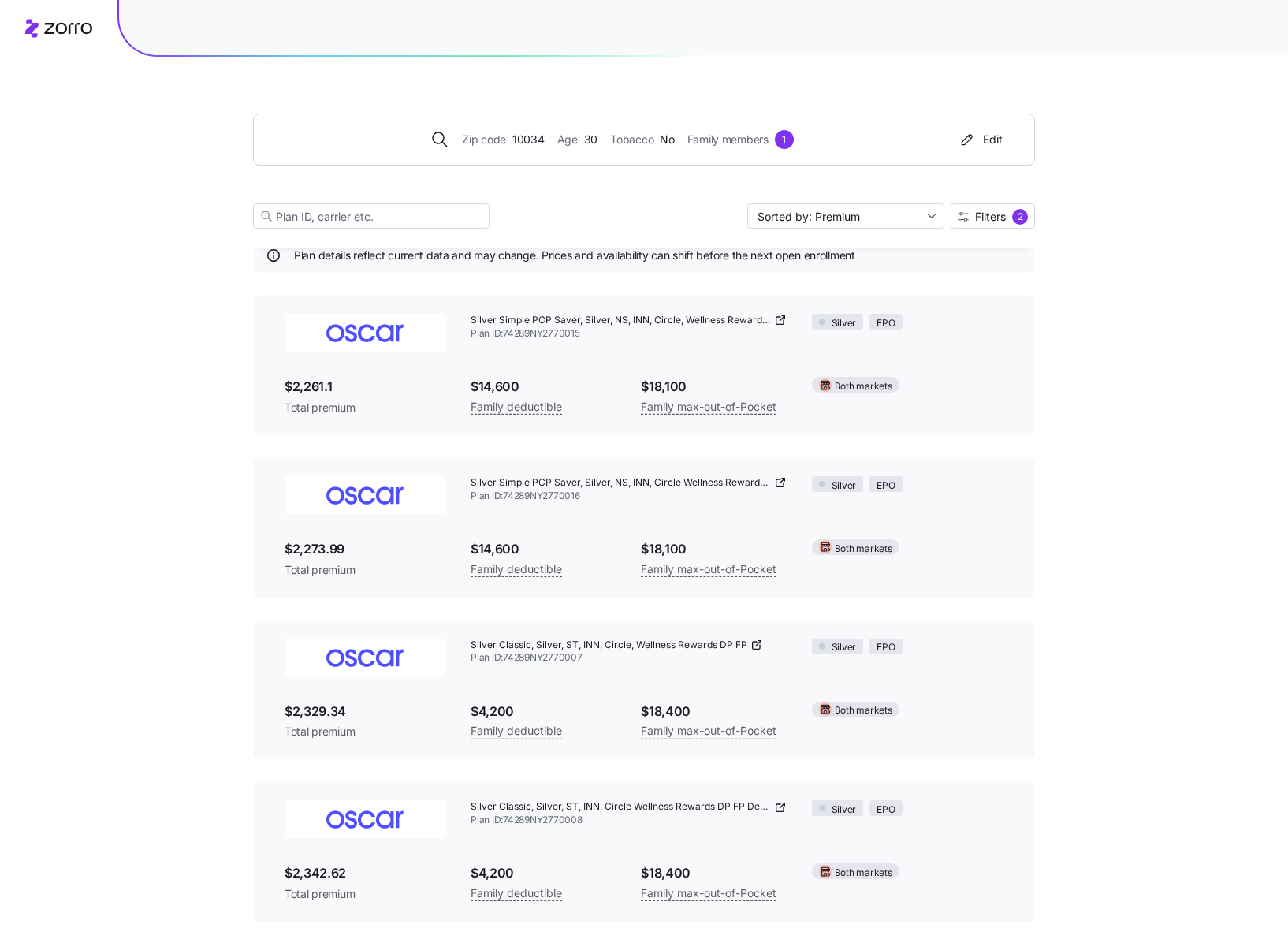
scroll to position [56, 0]
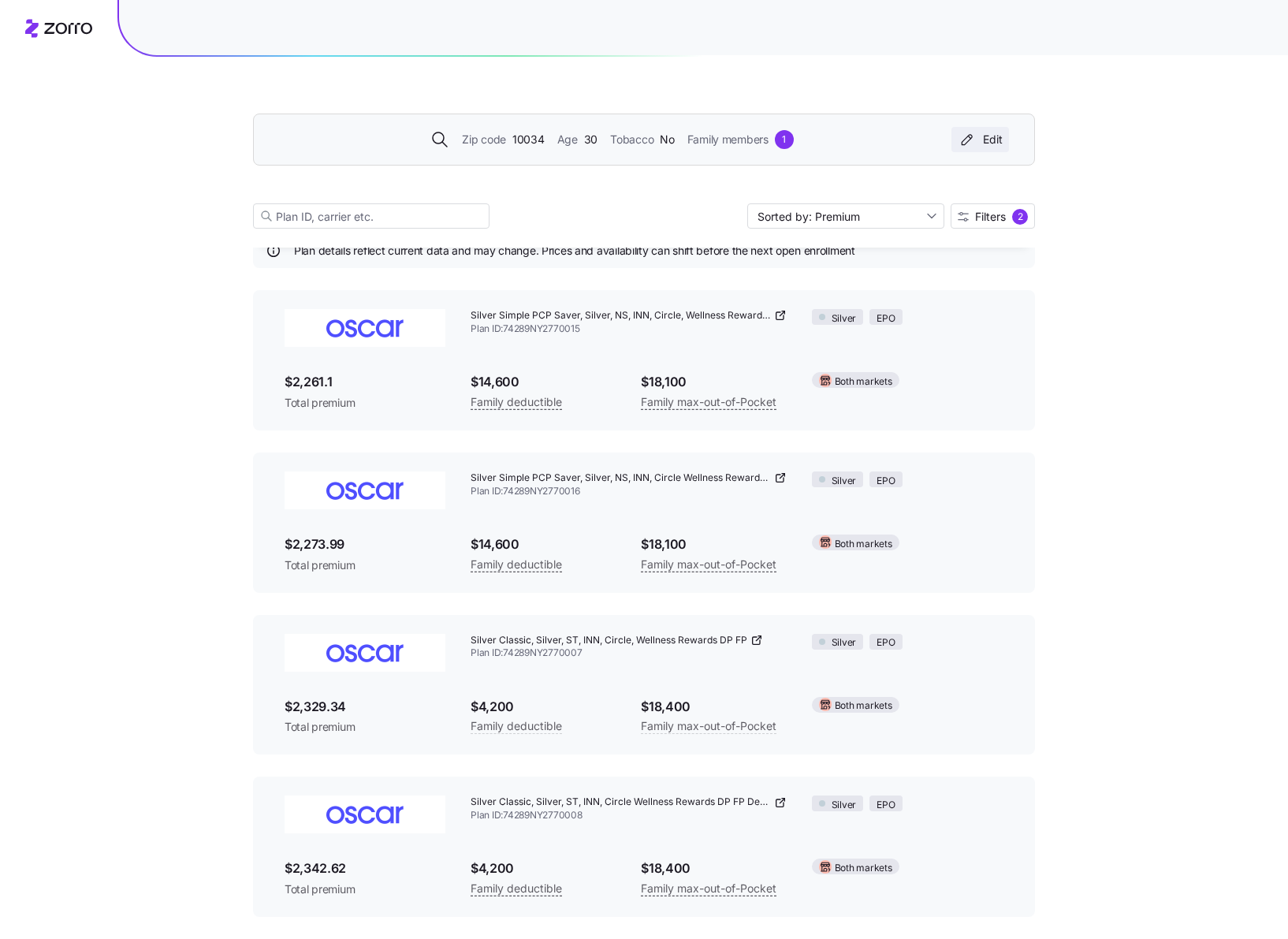
click at [993, 142] on div "Edit" at bounding box center [981, 139] width 45 height 15
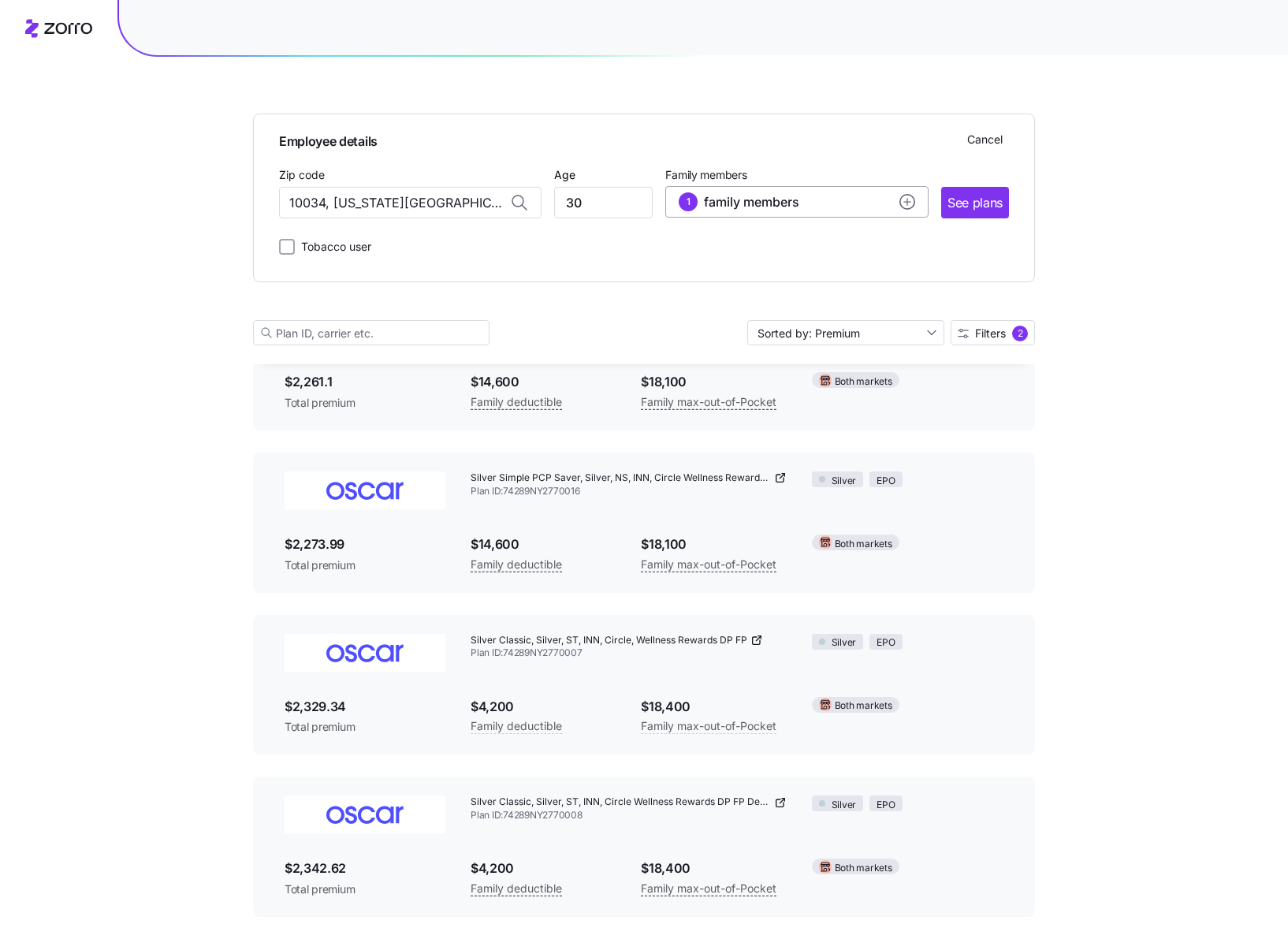
click at [904, 202] on icon "add icon" at bounding box center [906, 201] width 15 height 15
click at [697, 363] on circle "add icon" at bounding box center [693, 360] width 12 height 12
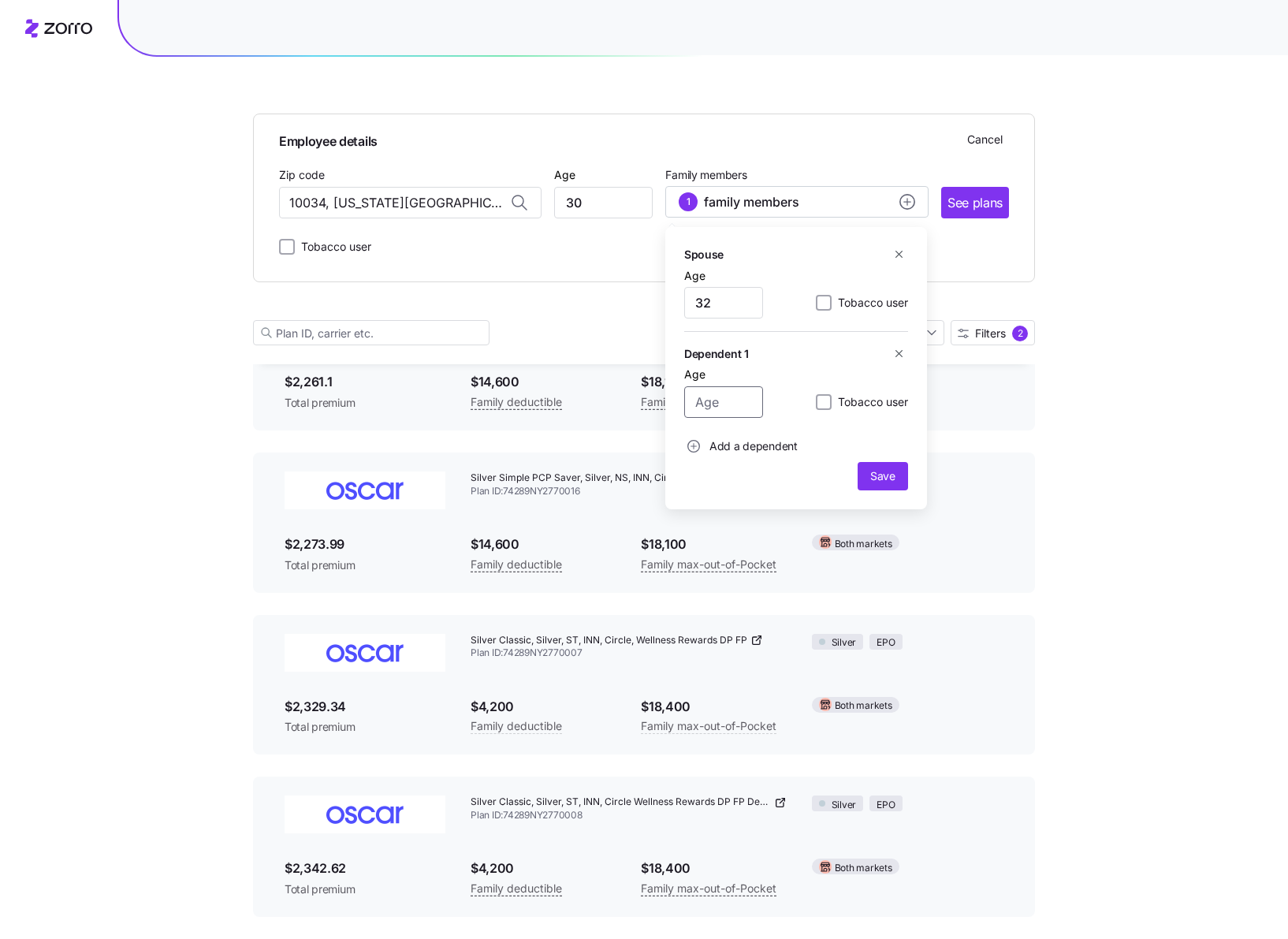
click at [714, 401] on input "Age" at bounding box center [723, 402] width 79 height 32
type input "5"
click at [880, 474] on span "Save" at bounding box center [883, 476] width 25 height 15
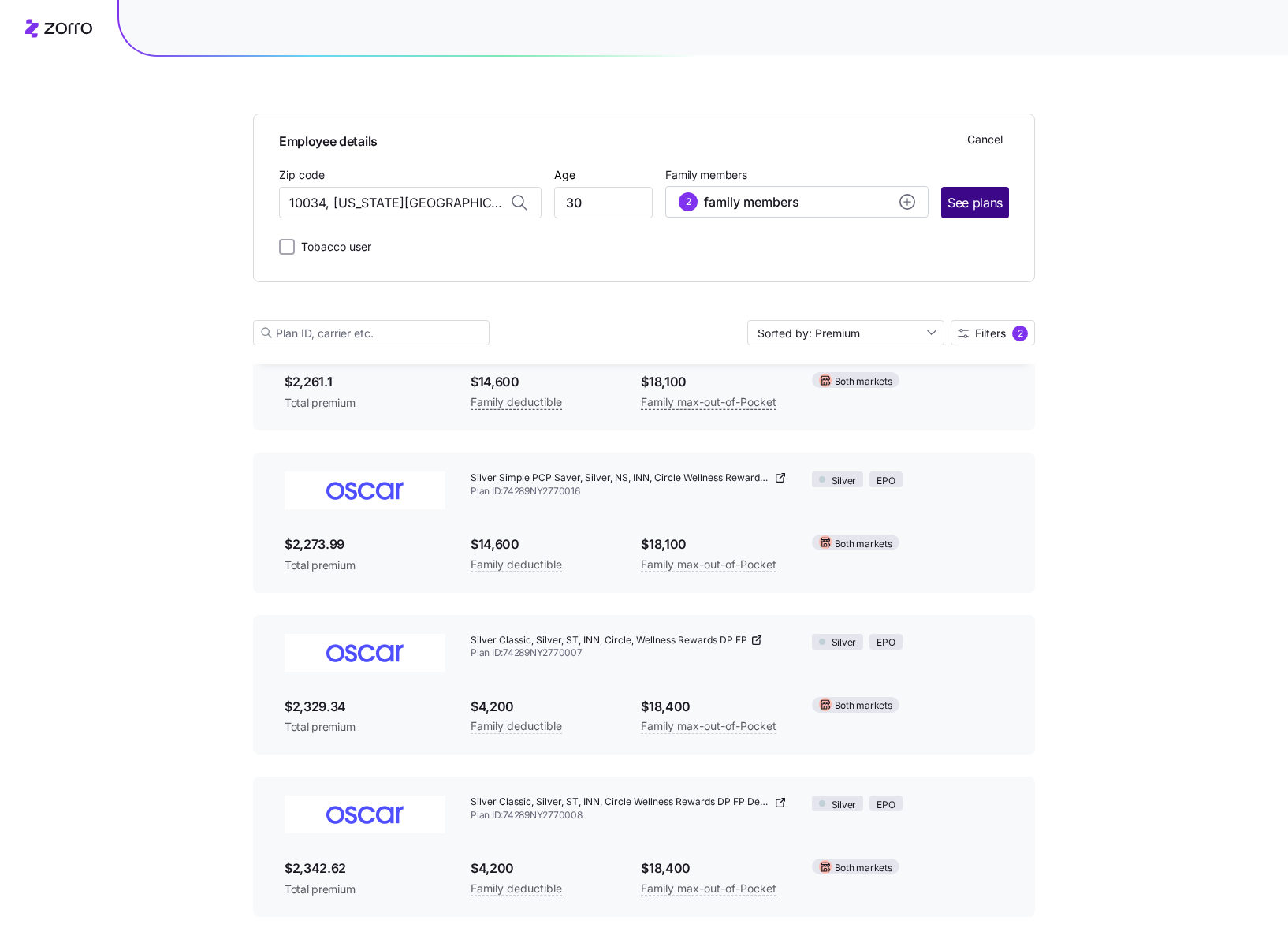
click at [984, 211] on span "See plans" at bounding box center [975, 203] width 55 height 20
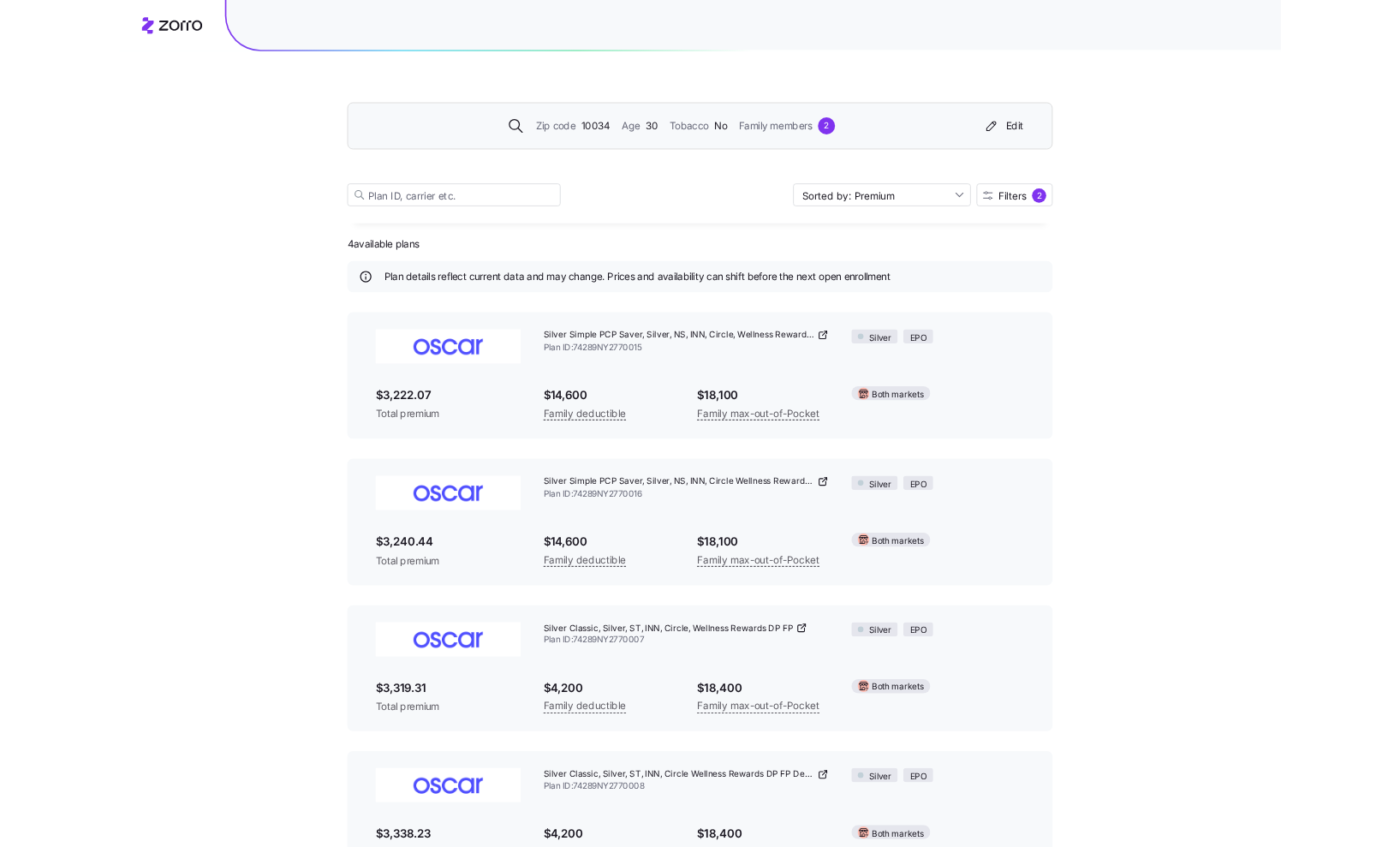
scroll to position [61, 0]
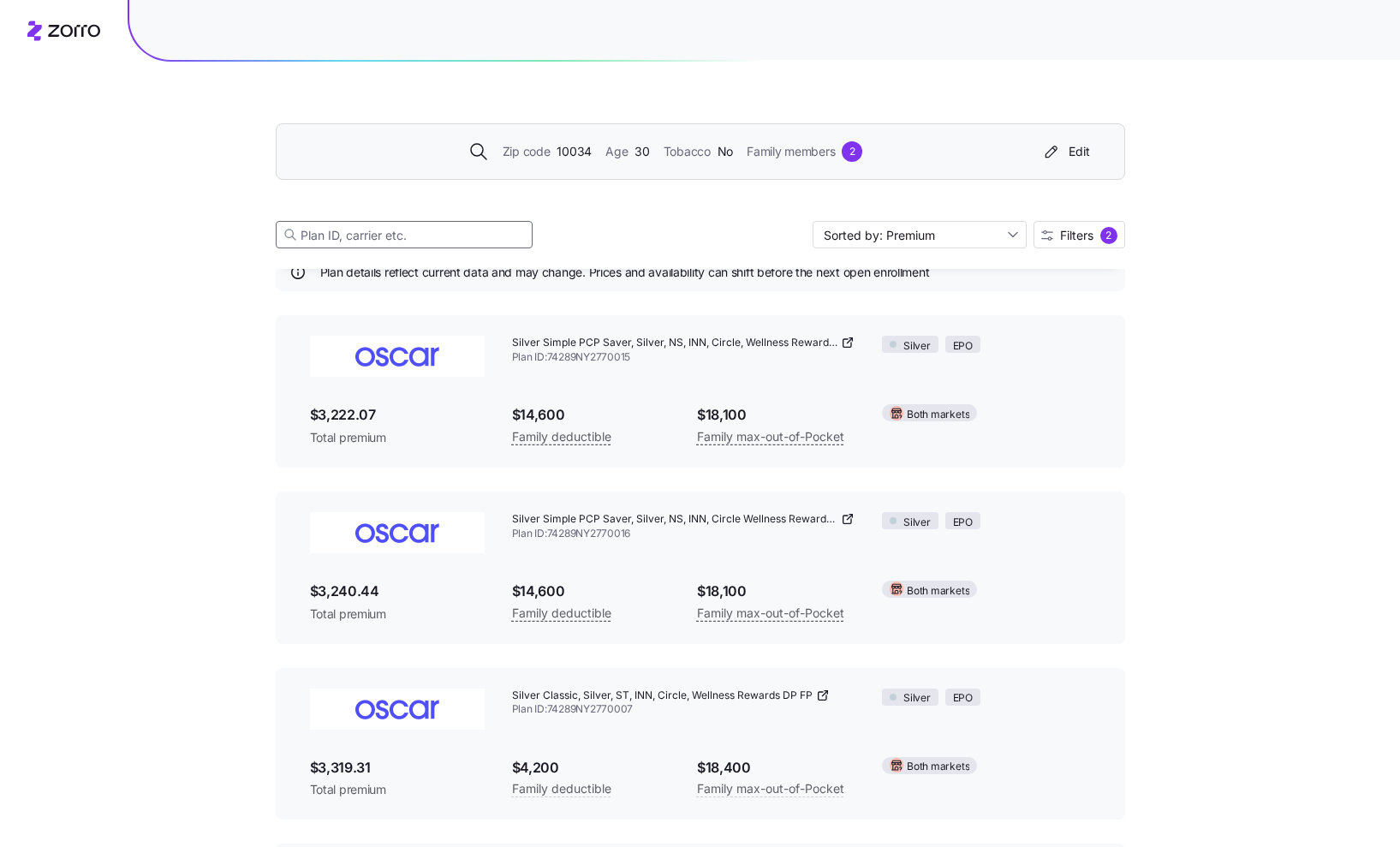
click at [392, 244] on input at bounding box center [404, 234] width 257 height 28
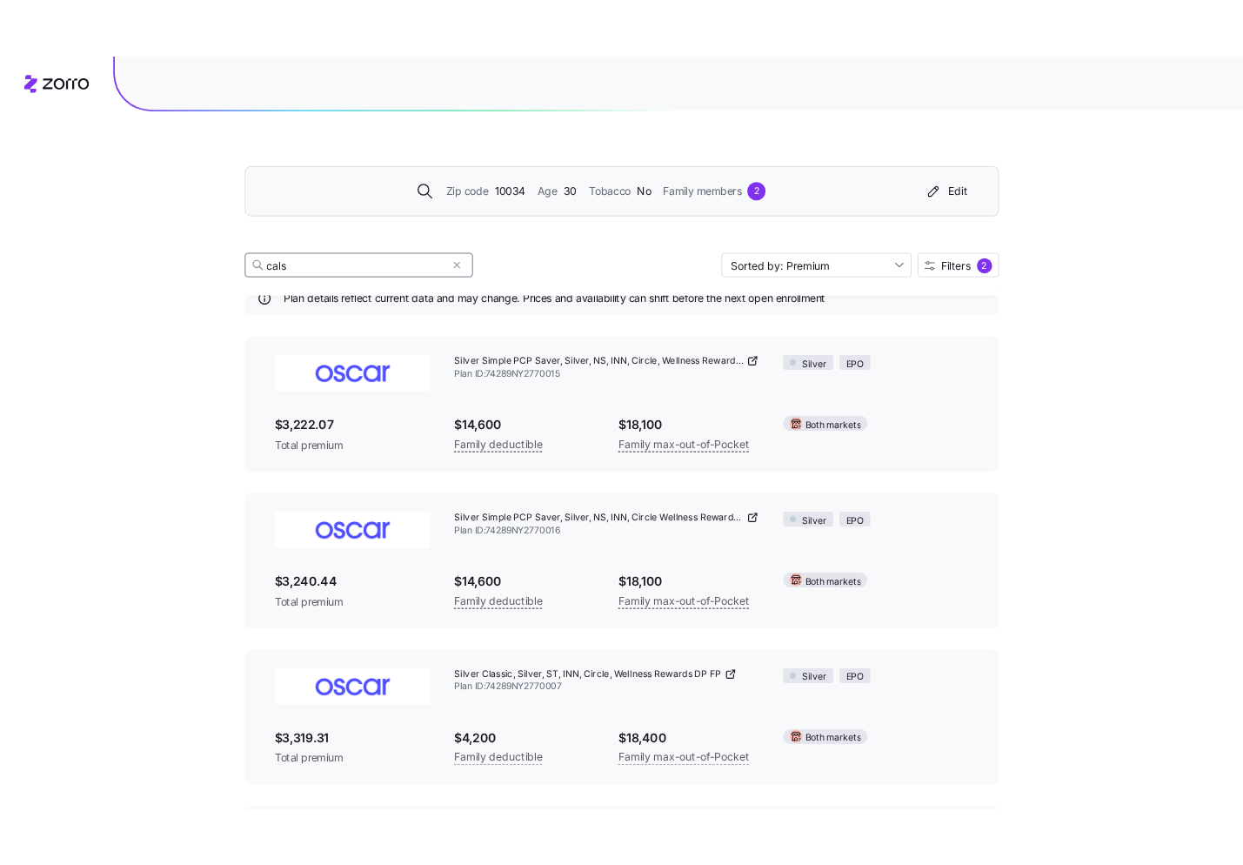
scroll to position [0, 0]
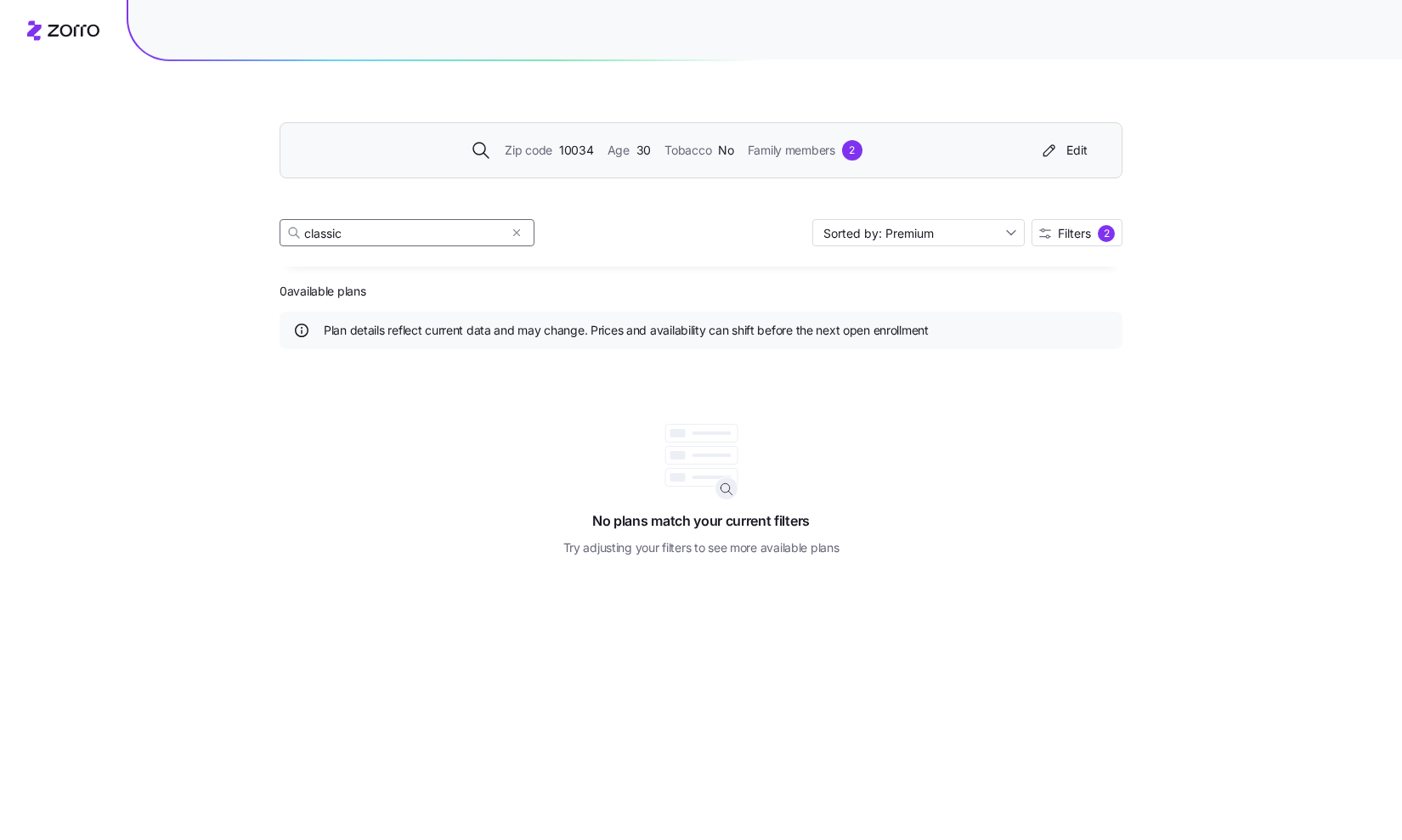
type input "classic"
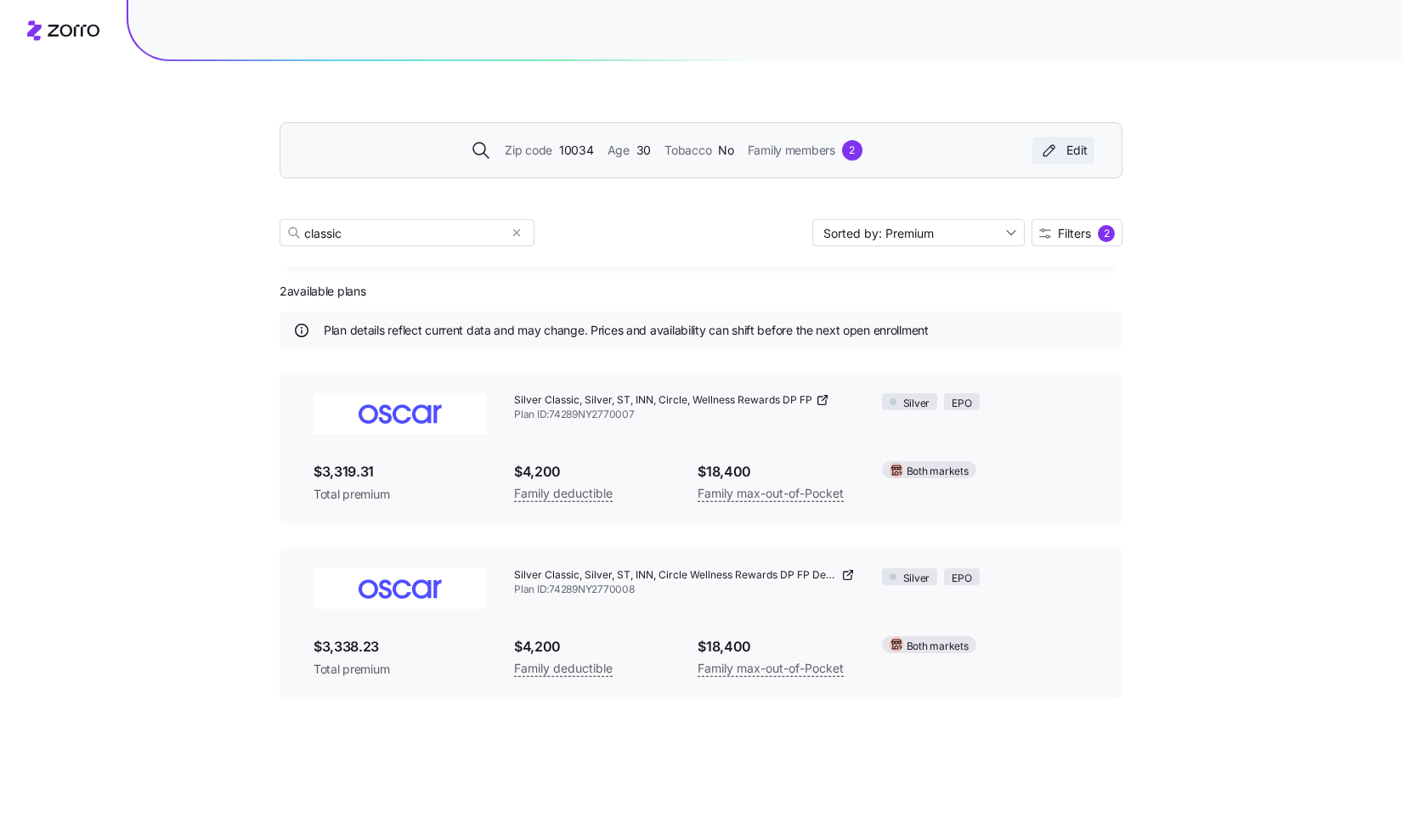
click at [1064, 149] on div "Edit" at bounding box center [1064, 149] width 49 height 17
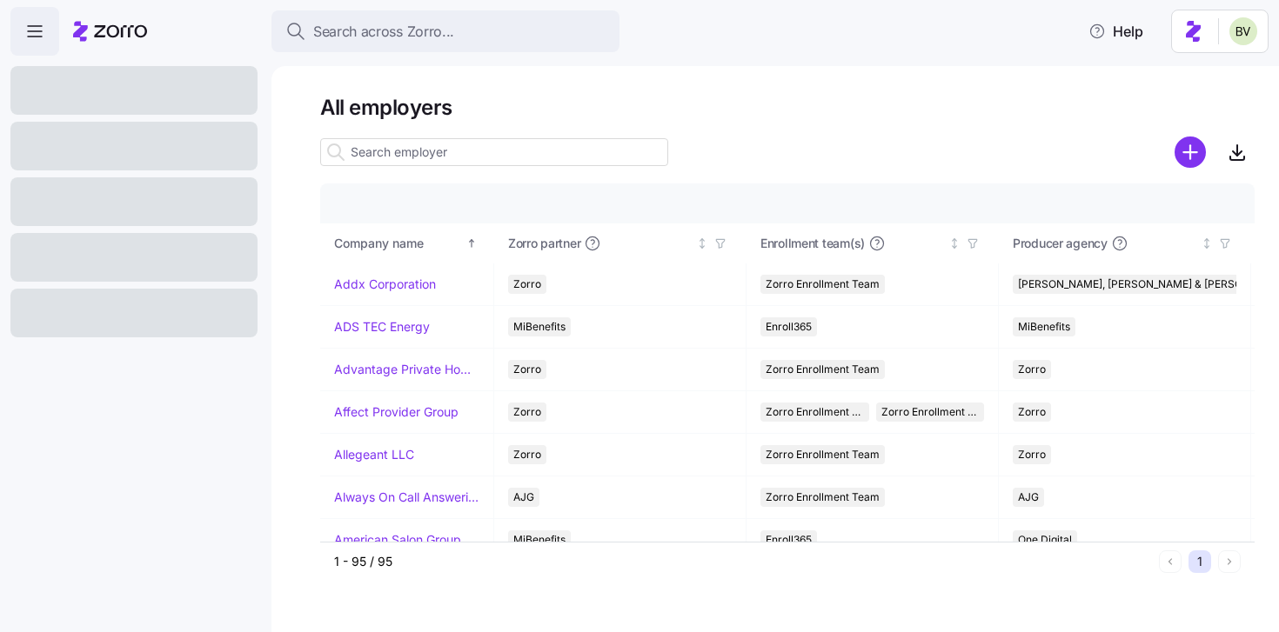
click at [382, 155] on input at bounding box center [494, 152] width 348 height 28
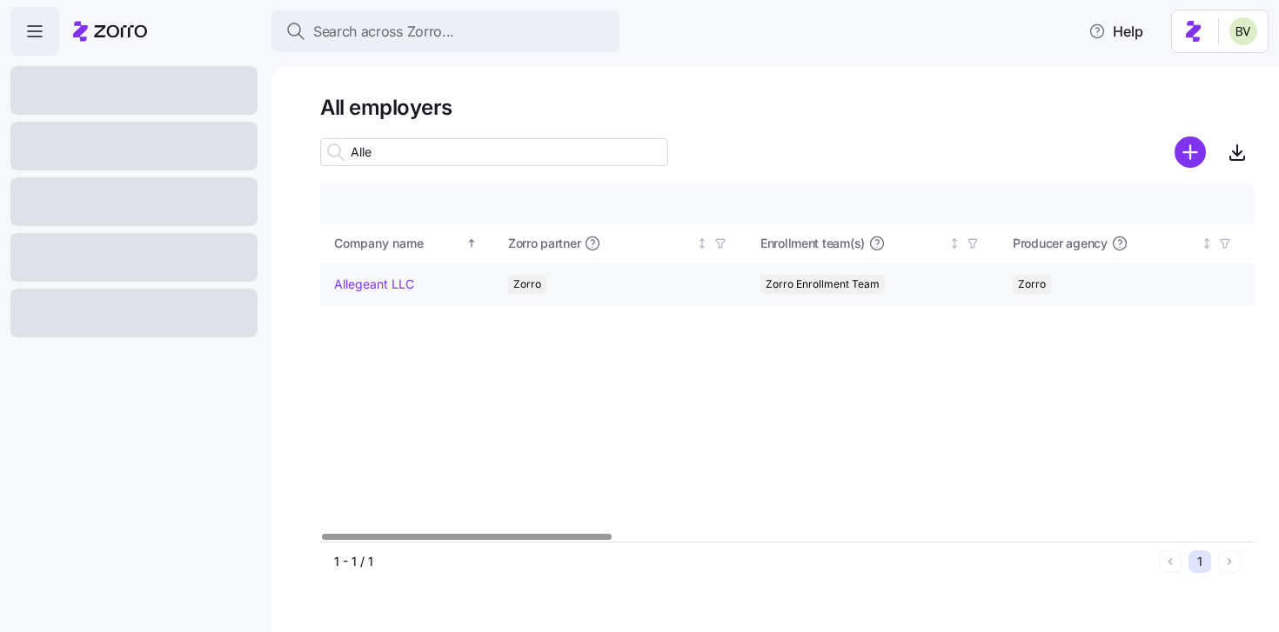
type input "Alle"
click at [371, 288] on link "Allegeant LLC" at bounding box center [374, 284] width 80 height 17
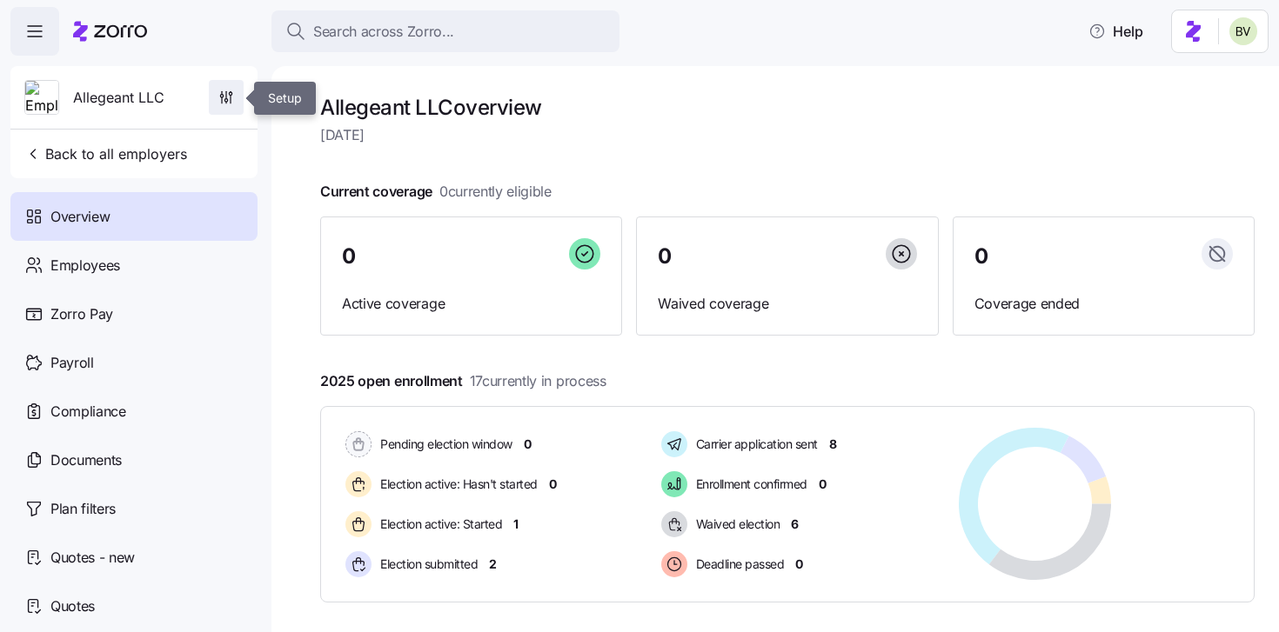
click at [222, 97] on icon "button" at bounding box center [225, 97] width 17 height 17
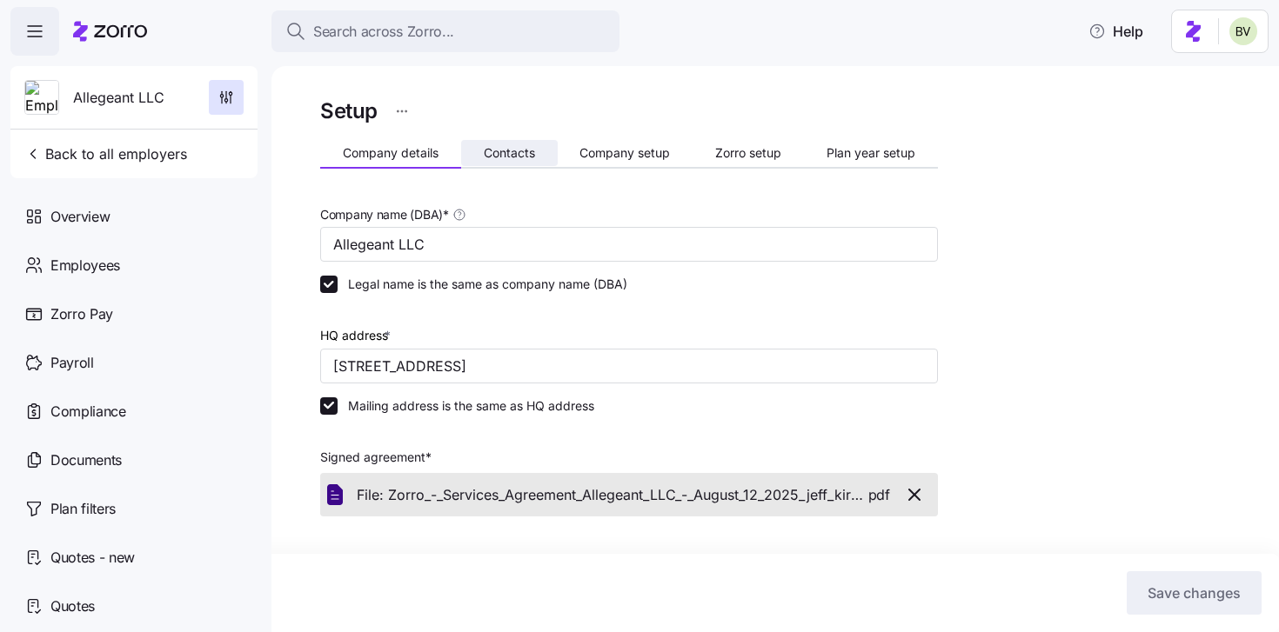
click at [499, 157] on span "Contacts" at bounding box center [509, 153] width 51 height 12
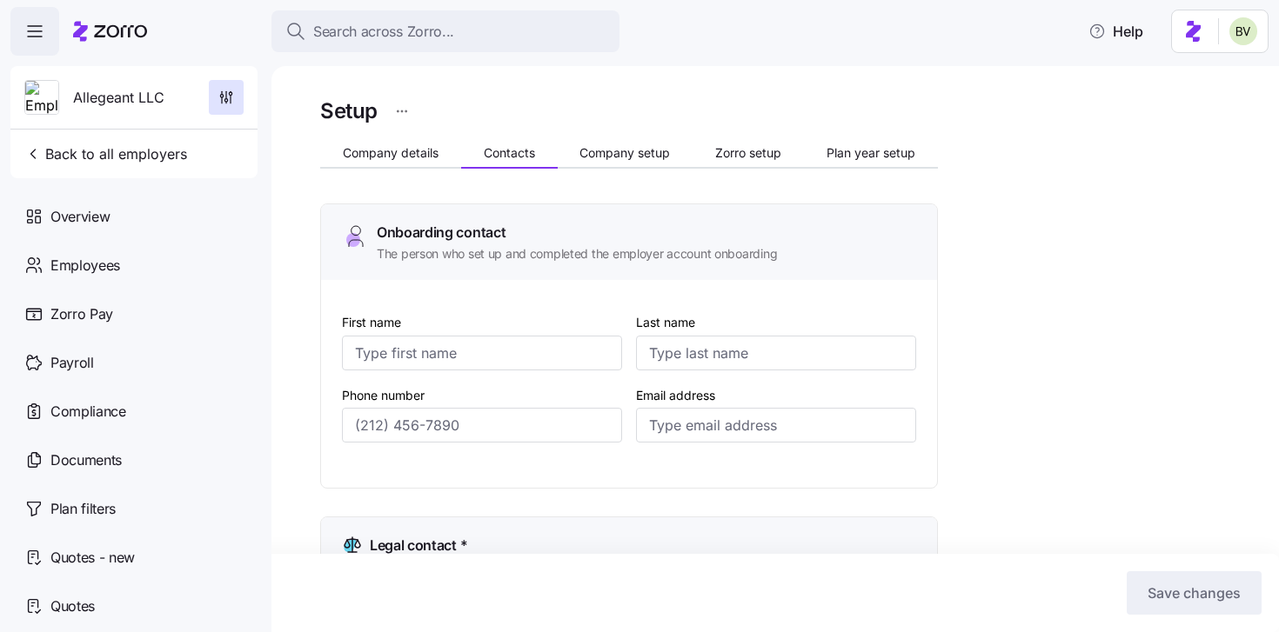
type input "[PERSON_NAME]"
type input "[EMAIL_ADDRESS][DOMAIN_NAME]"
type input "[PERSON_NAME]"
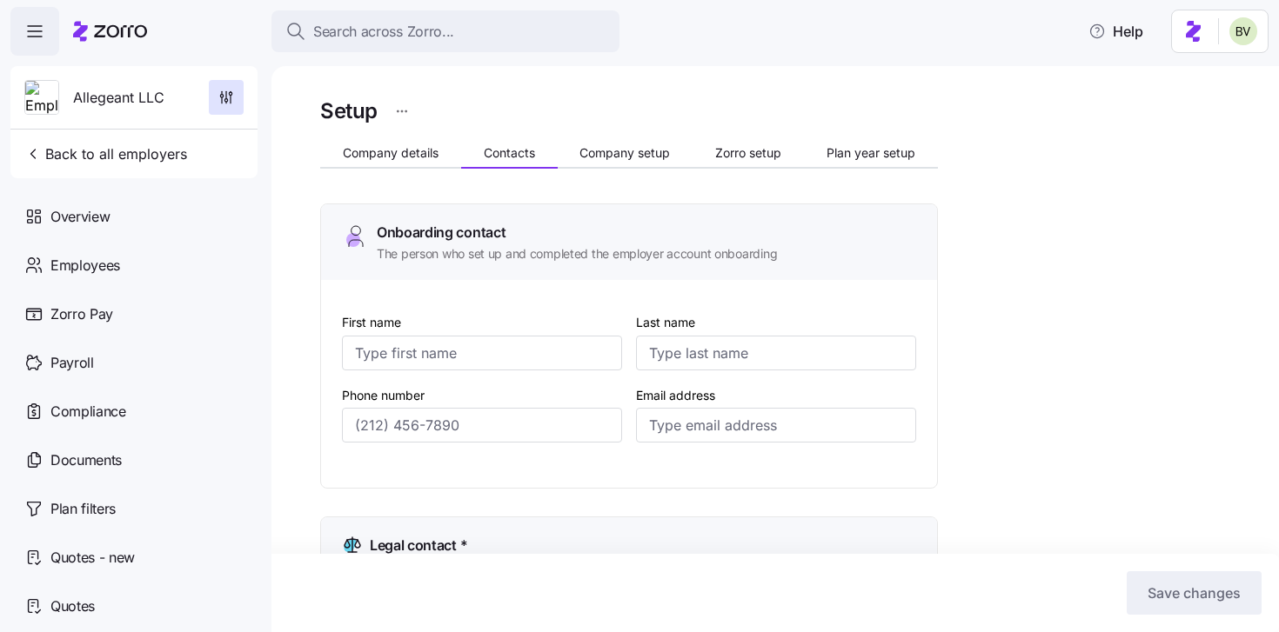
type input "[EMAIL_ADDRESS][DOMAIN_NAME]"
type input "[PERSON_NAME]"
type input "[EMAIL_ADDRESS][DOMAIN_NAME]"
type input "[PERSON_NAME]"
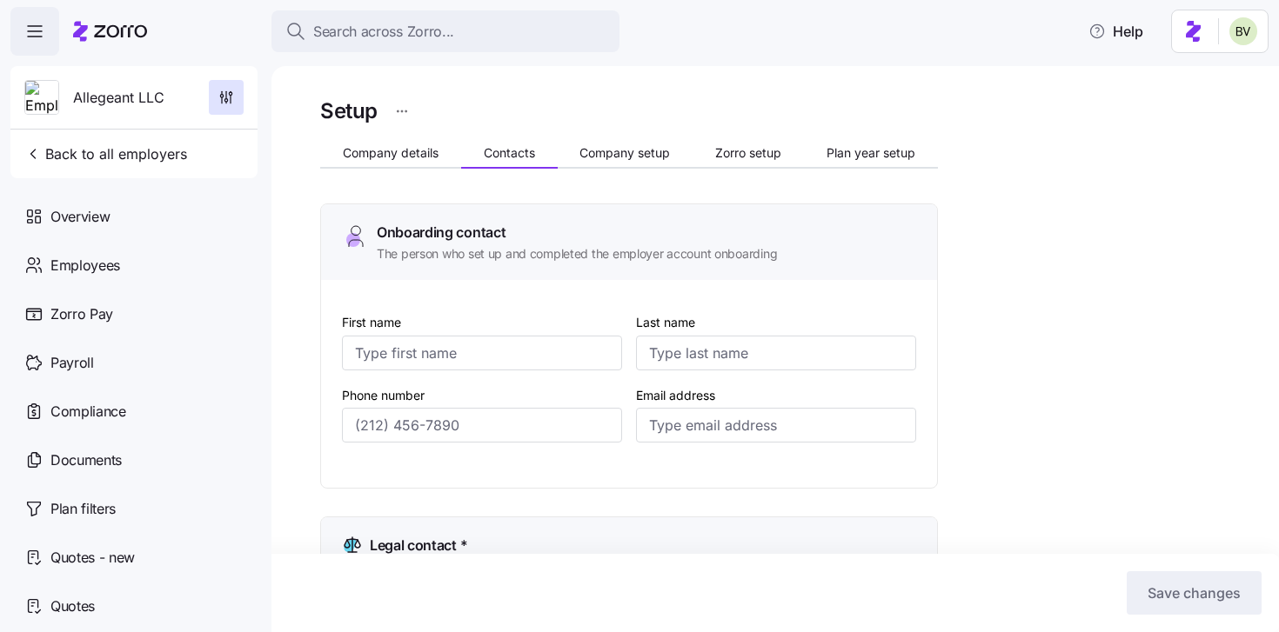
type input "[PERSON_NAME]"
type input "[EMAIL_ADDRESS][DOMAIN_NAME]"
type input "[PHONE_NUMBER]"
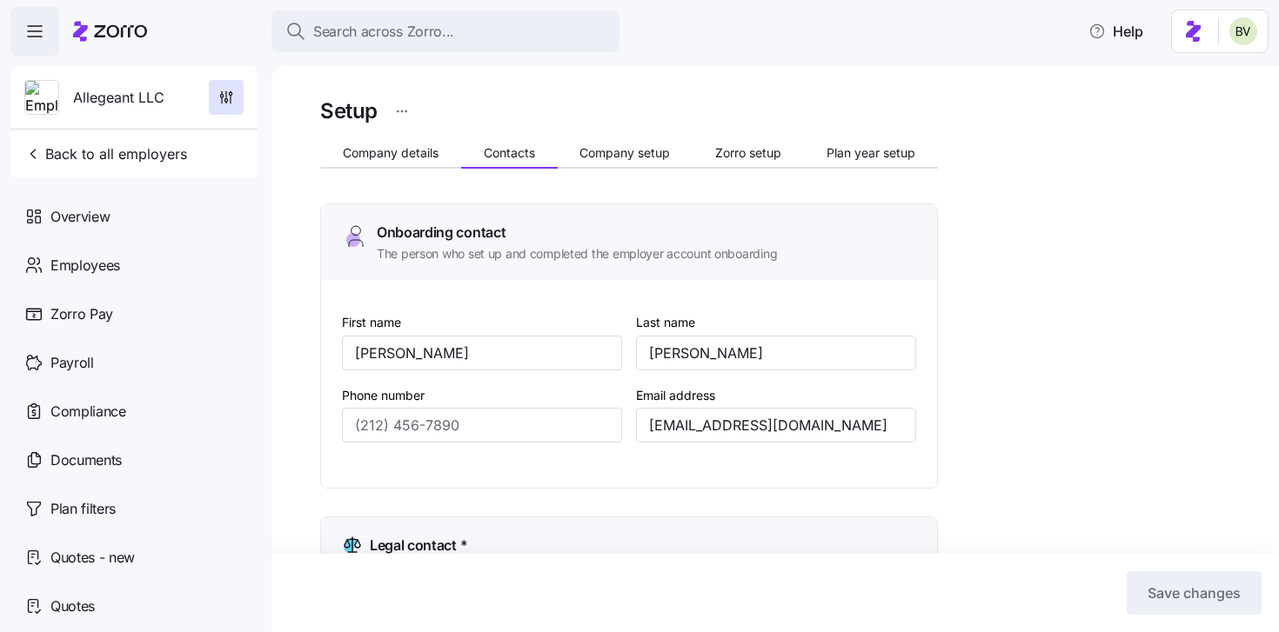
type input "[PHONE_NUMBER]"
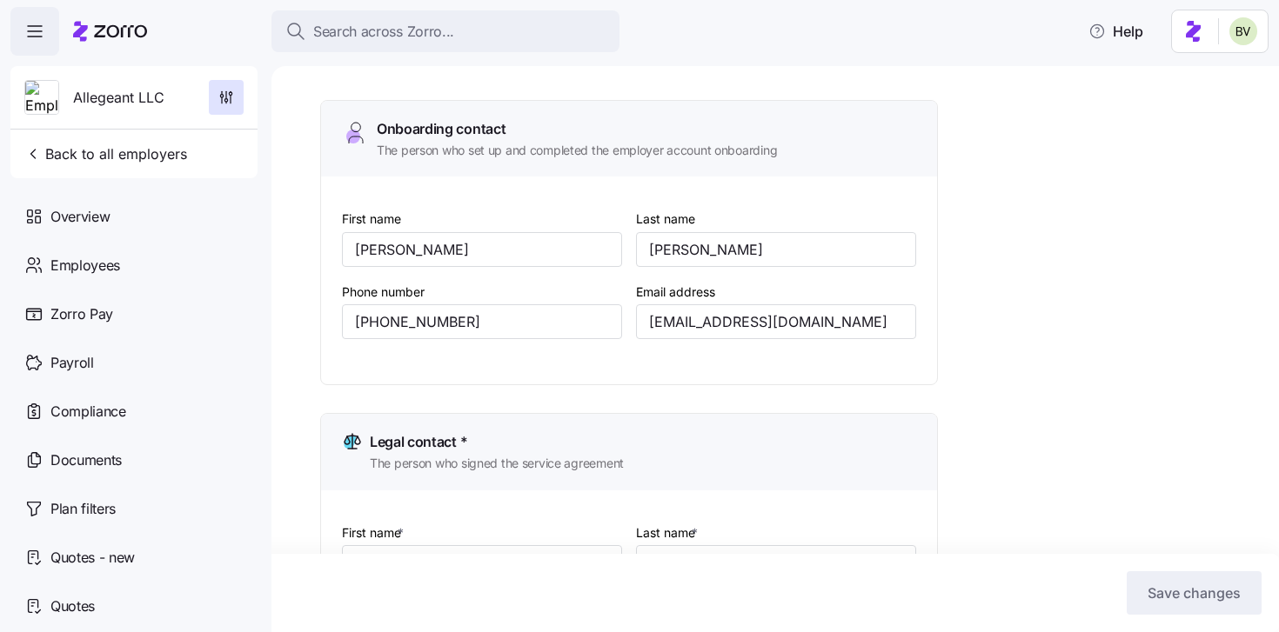
scroll to position [107, 0]
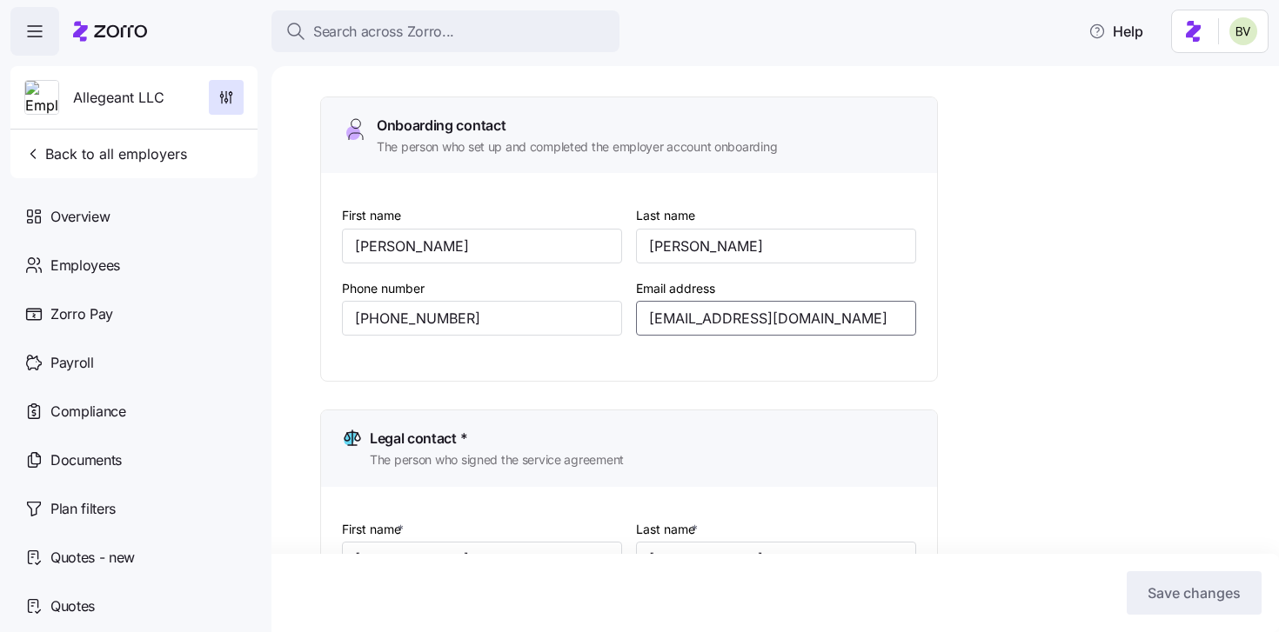
drag, startPoint x: 815, startPoint y: 317, endPoint x: 646, endPoint y: 324, distance: 168.9
click at [646, 324] on input "[EMAIL_ADDRESS][DOMAIN_NAME]" at bounding box center [776, 318] width 280 height 35
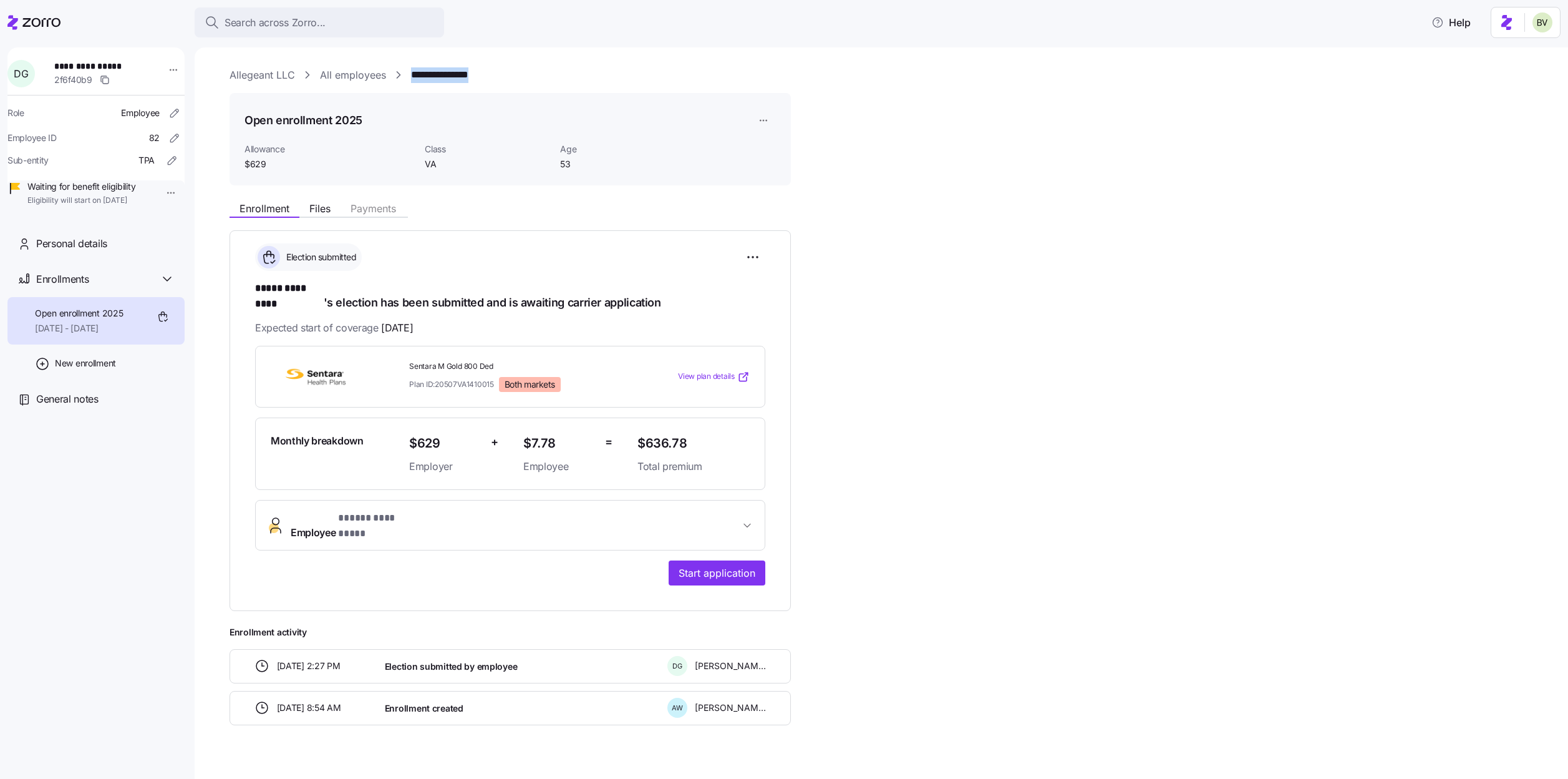
drag, startPoint x: 491, startPoint y: 74, endPoint x: 409, endPoint y: 75, distance: 82.0
click at [409, 75] on div "**********" at bounding box center [890, 75] width 1321 height 16
copy link "**********"
